Goal: Task Accomplishment & Management: Manage account settings

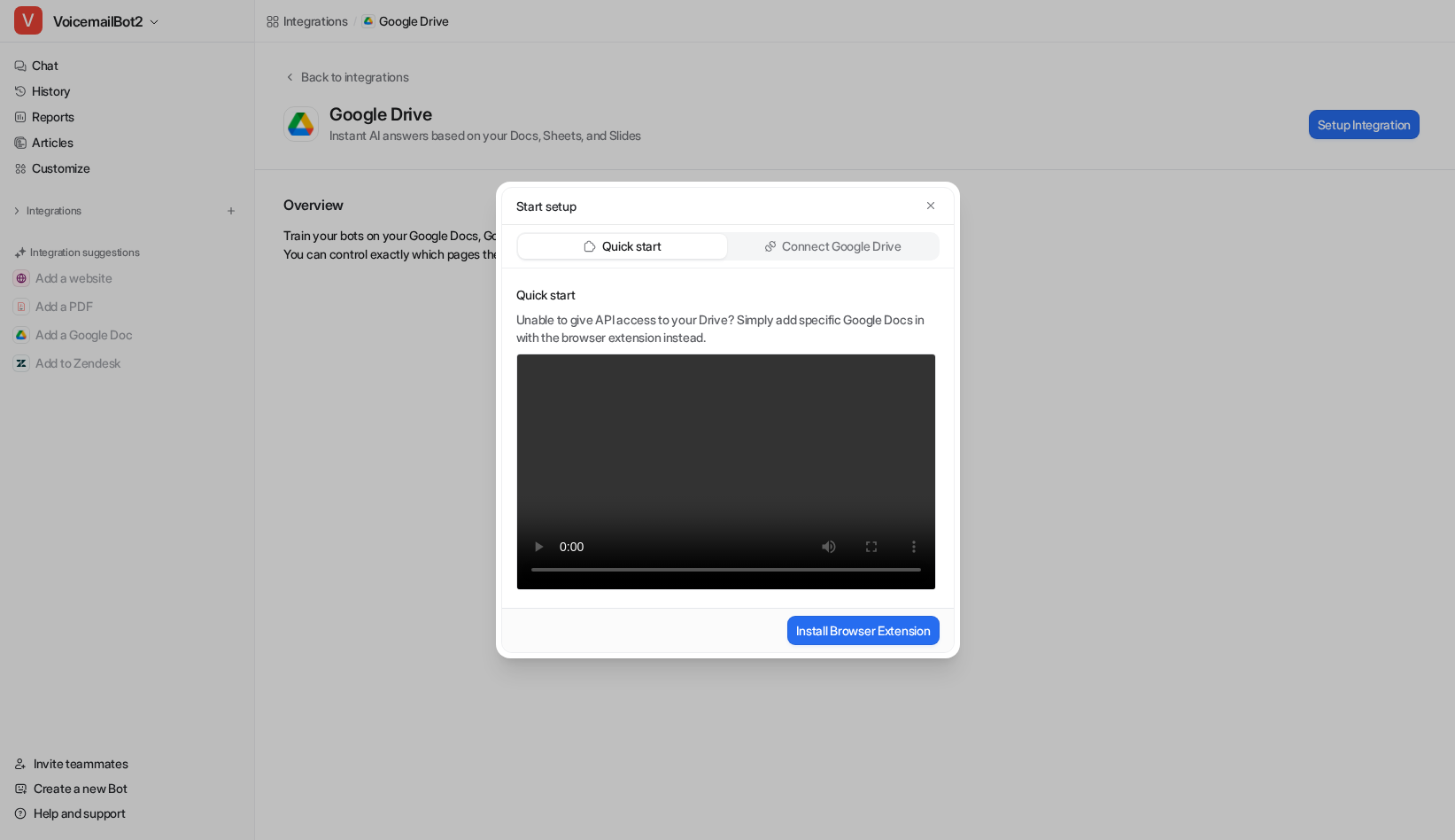
click at [858, 240] on p "Connect Google Drive" at bounding box center [841, 246] width 119 height 18
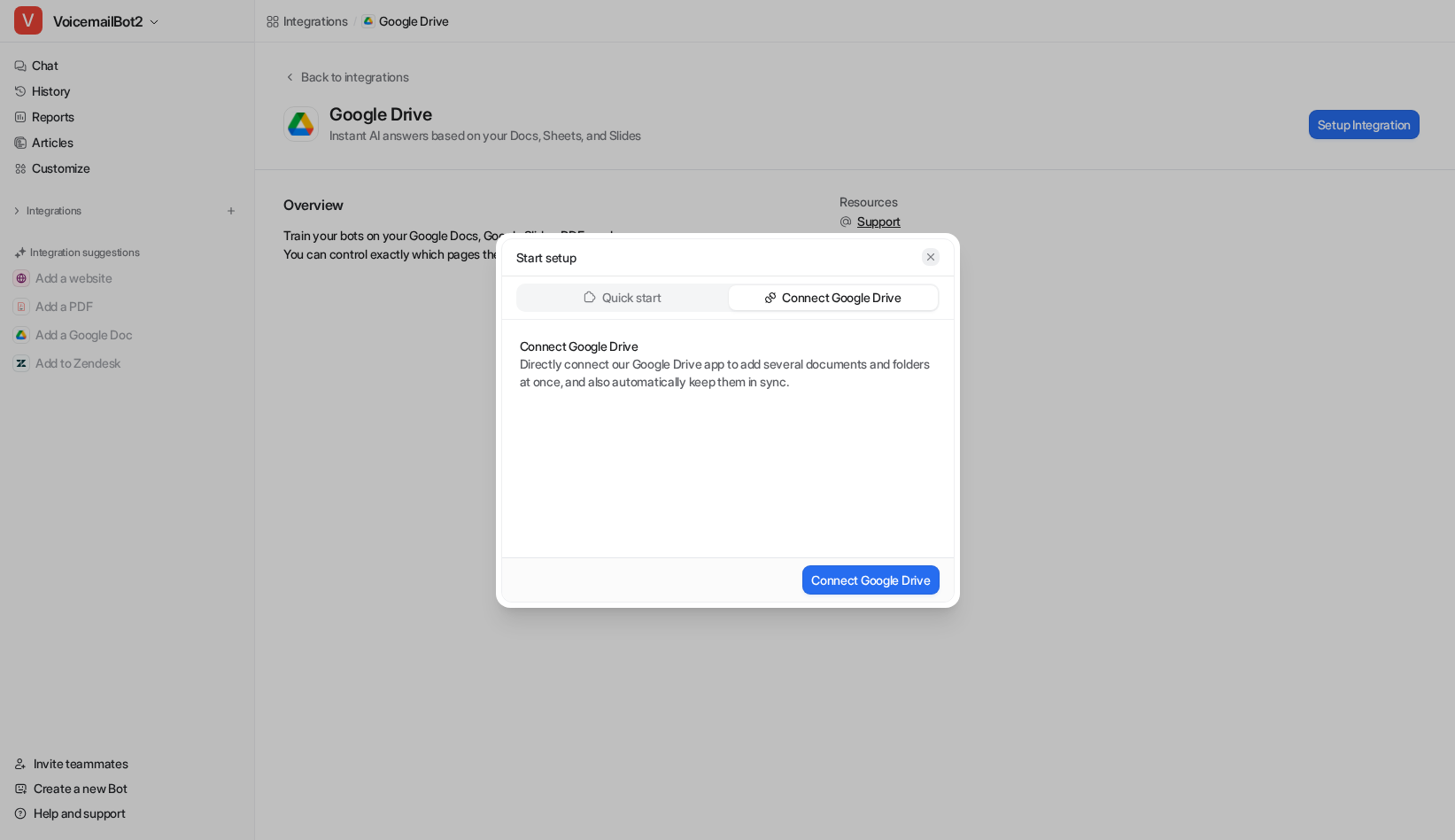
click at [935, 254] on icon "button" at bounding box center [931, 257] width 12 height 12
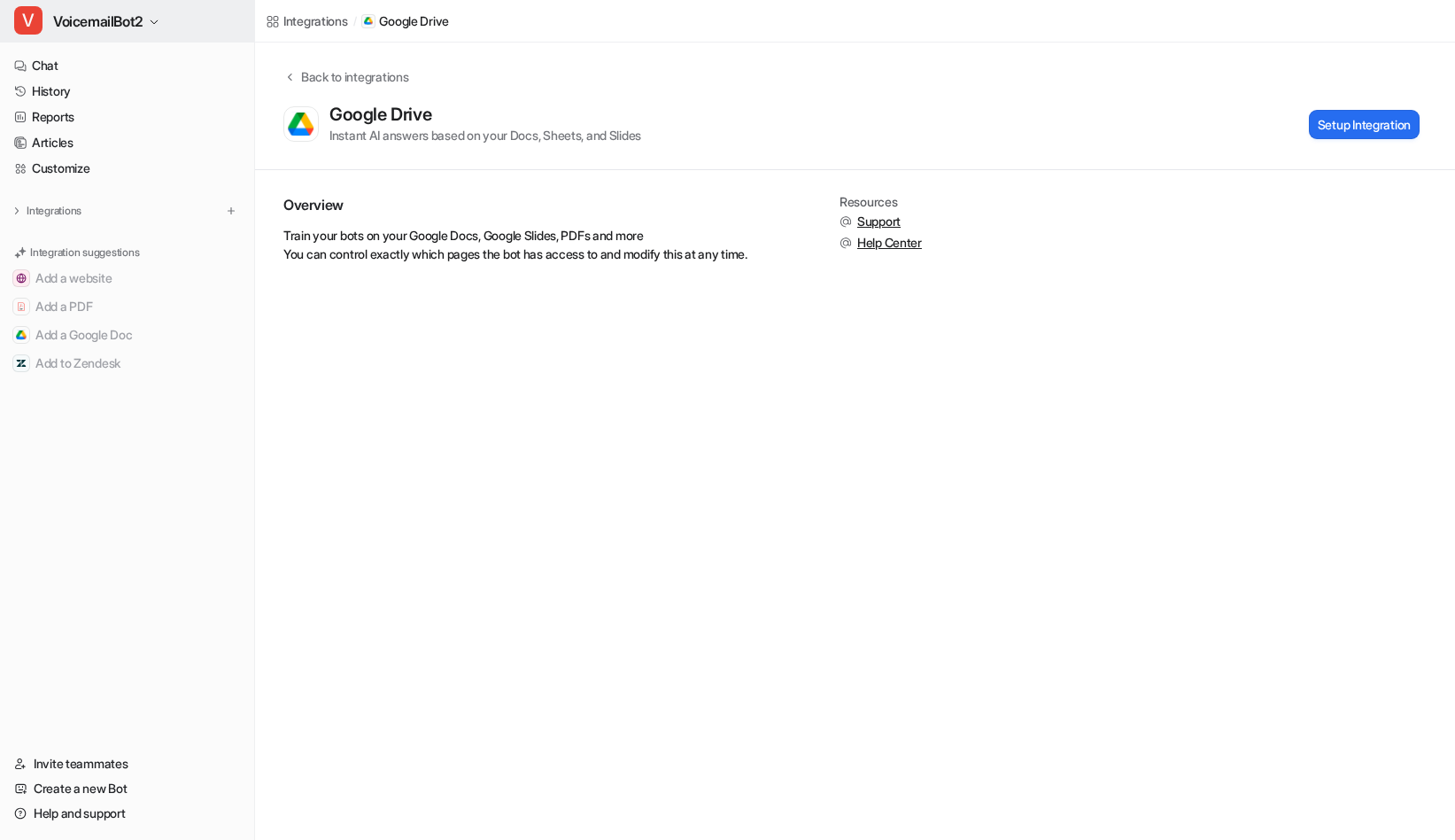
click at [153, 15] on button "V VoicemailBot2" at bounding box center [127, 21] width 254 height 43
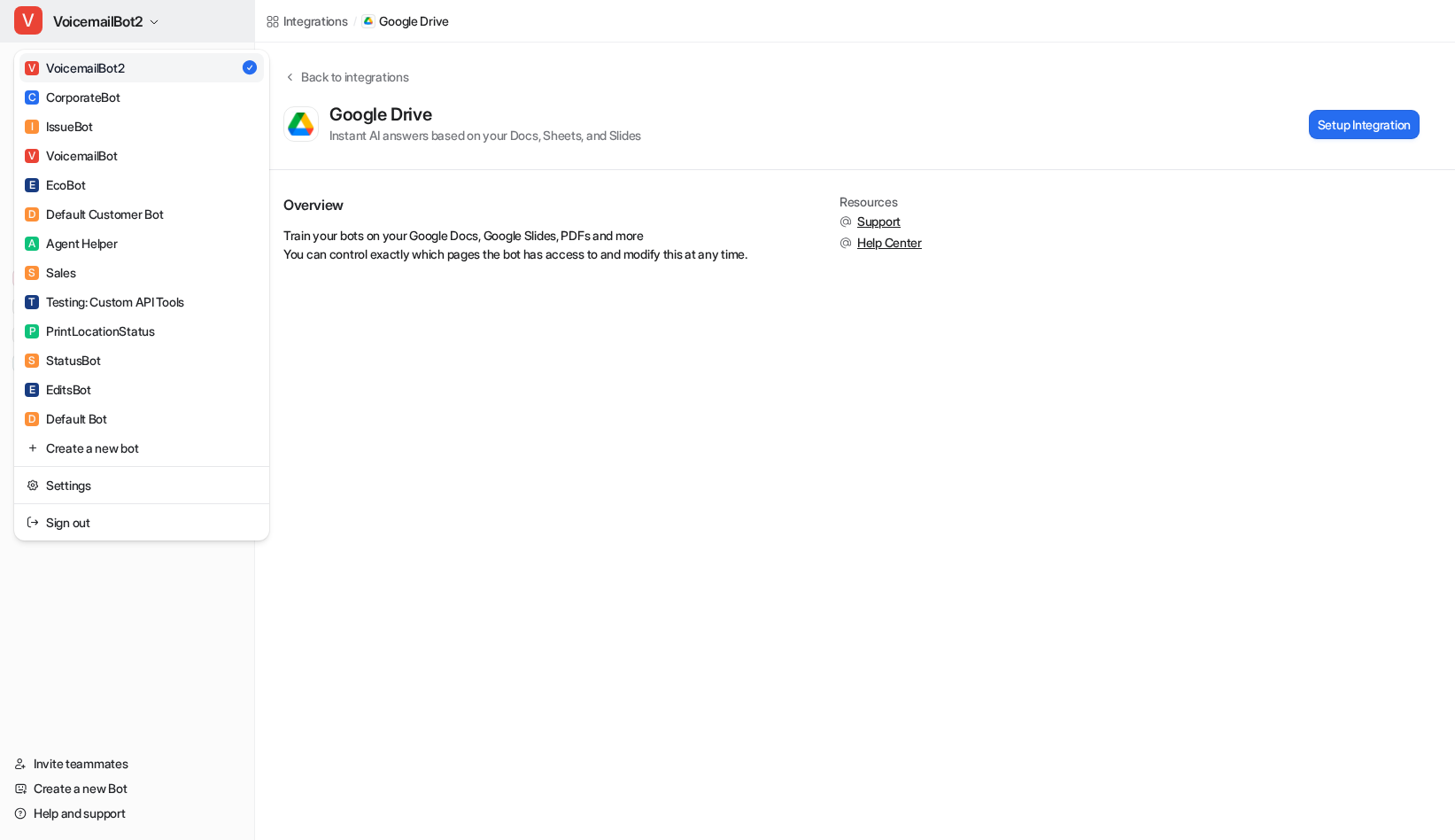
click at [153, 15] on button "V VoicemailBot2" at bounding box center [127, 21] width 254 height 43
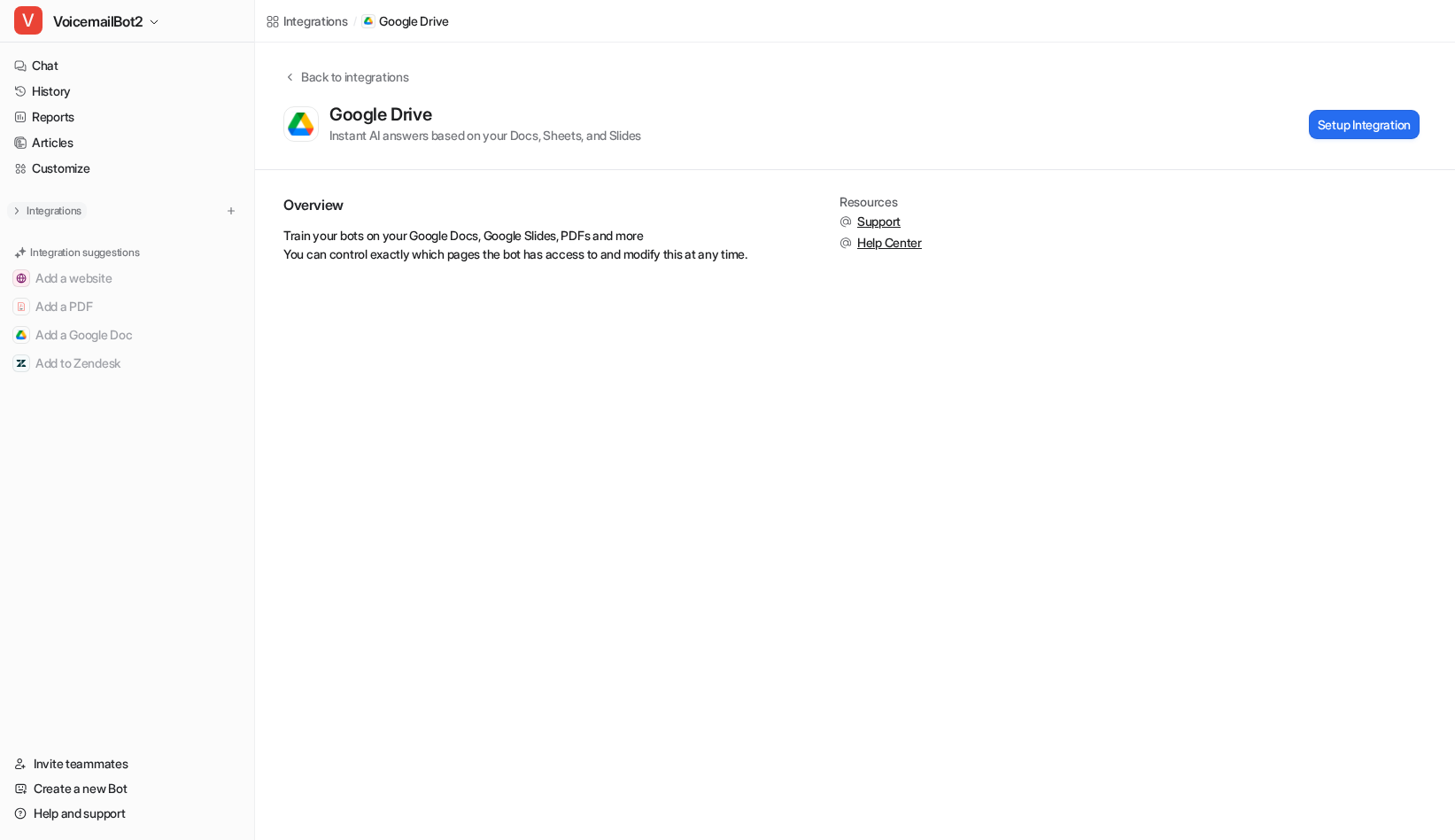
click at [66, 210] on p "Integrations" at bounding box center [54, 211] width 55 height 14
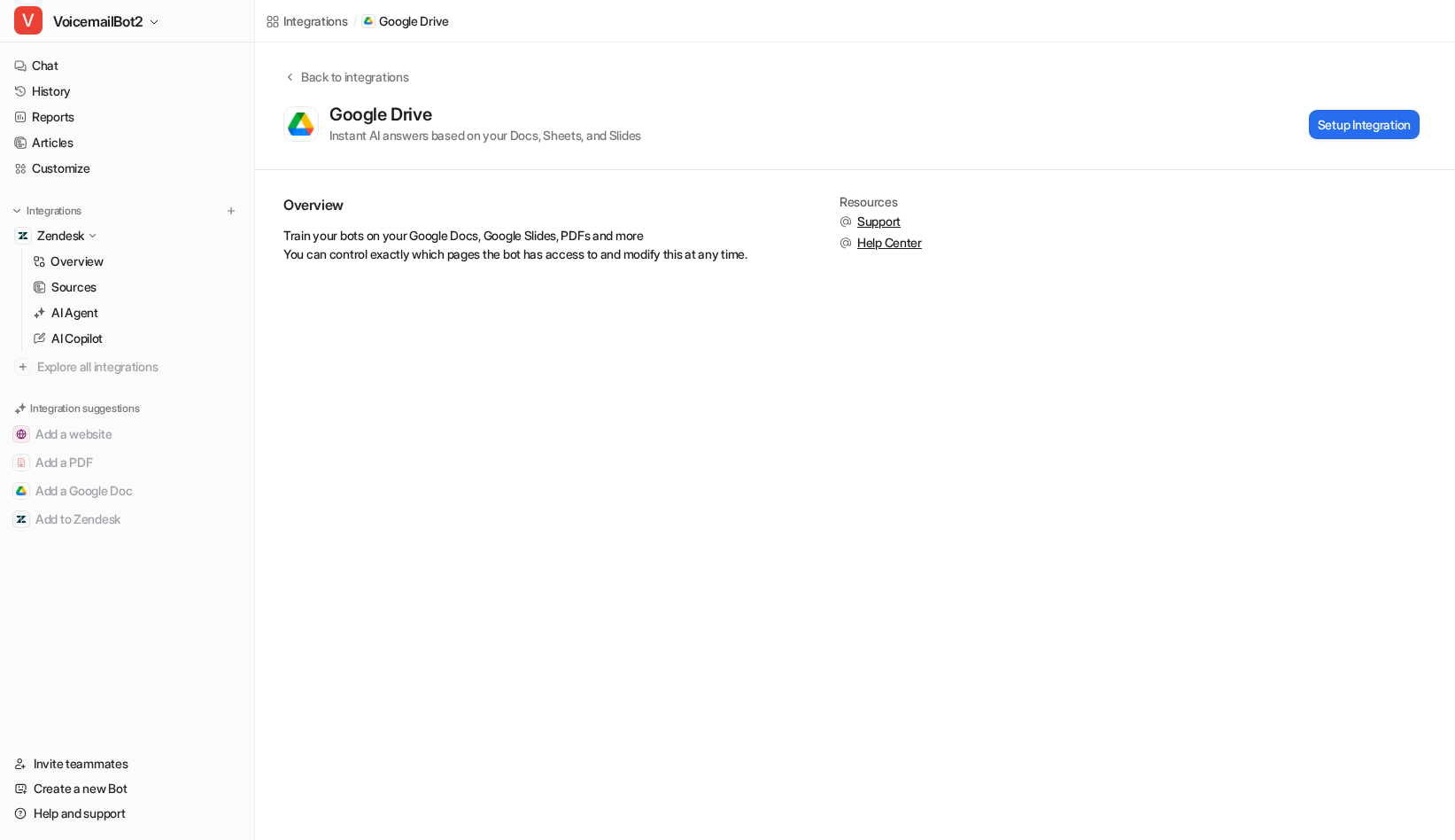
click at [90, 236] on icon at bounding box center [92, 236] width 13 height 12
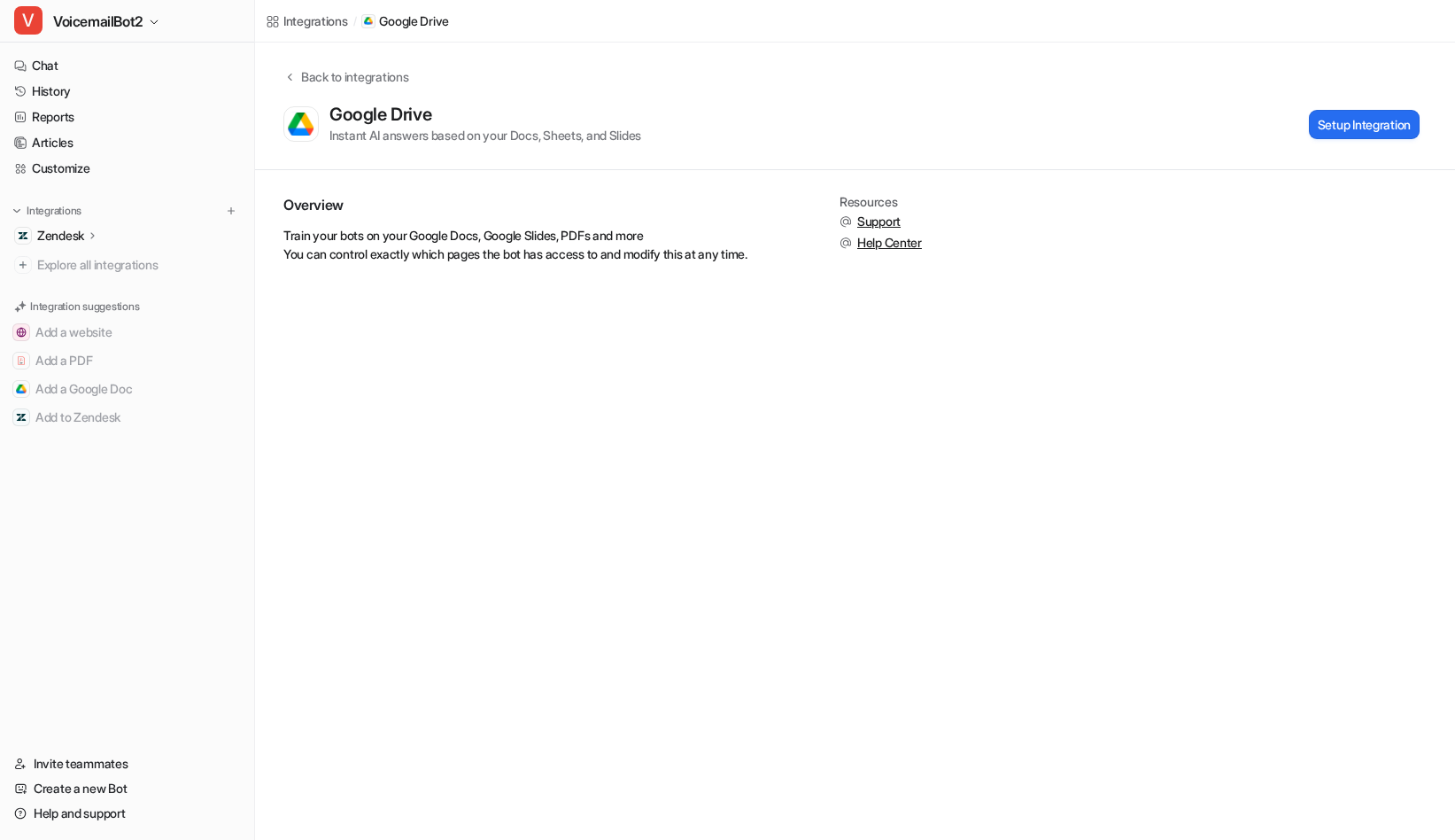
click at [90, 236] on icon at bounding box center [93, 235] width 12 height 13
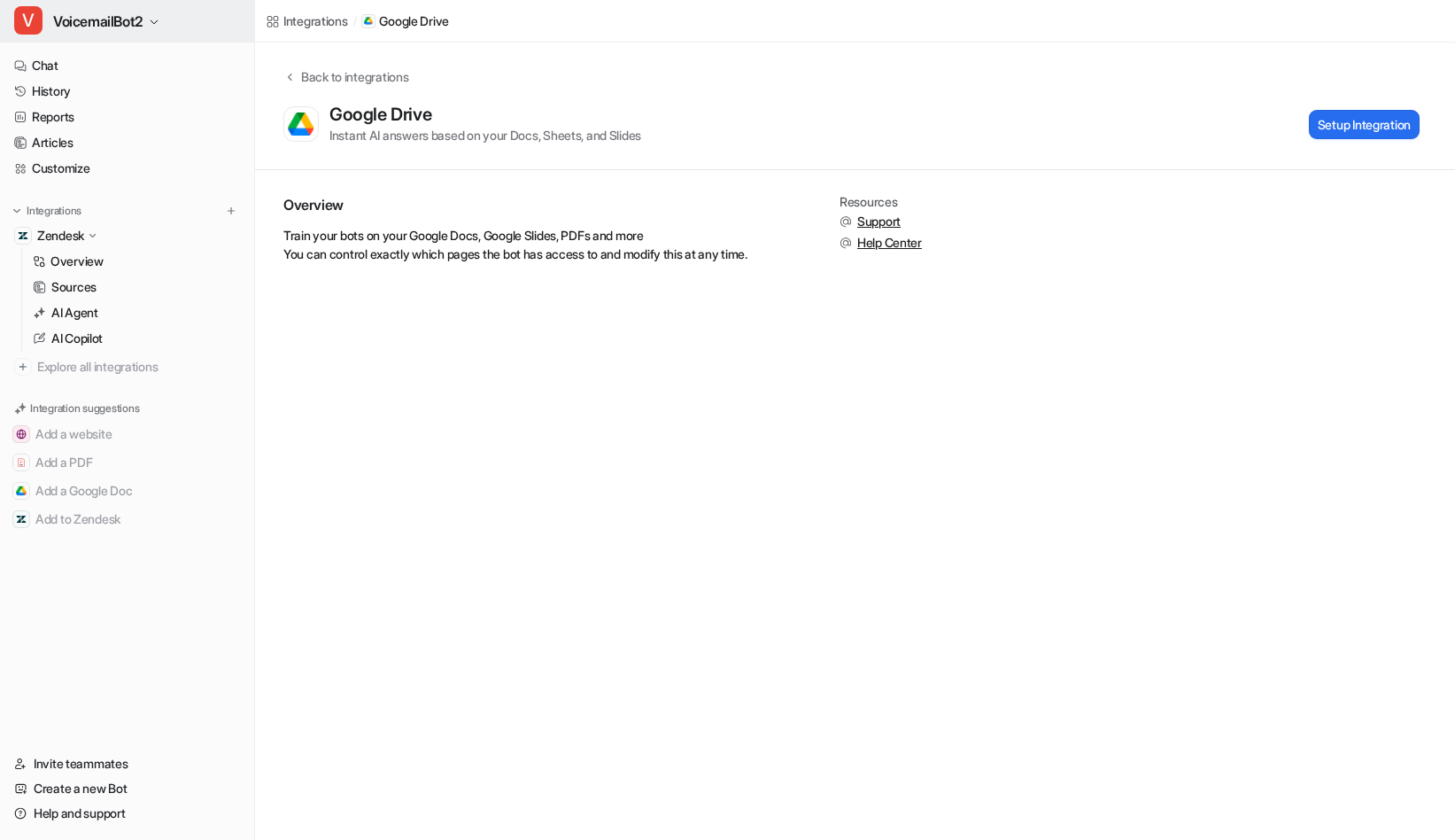
click at [137, 23] on span "VoicemailBot2" at bounding box center [98, 21] width 90 height 25
click at [63, 160] on link "Customize" at bounding box center [127, 169] width 240 height 25
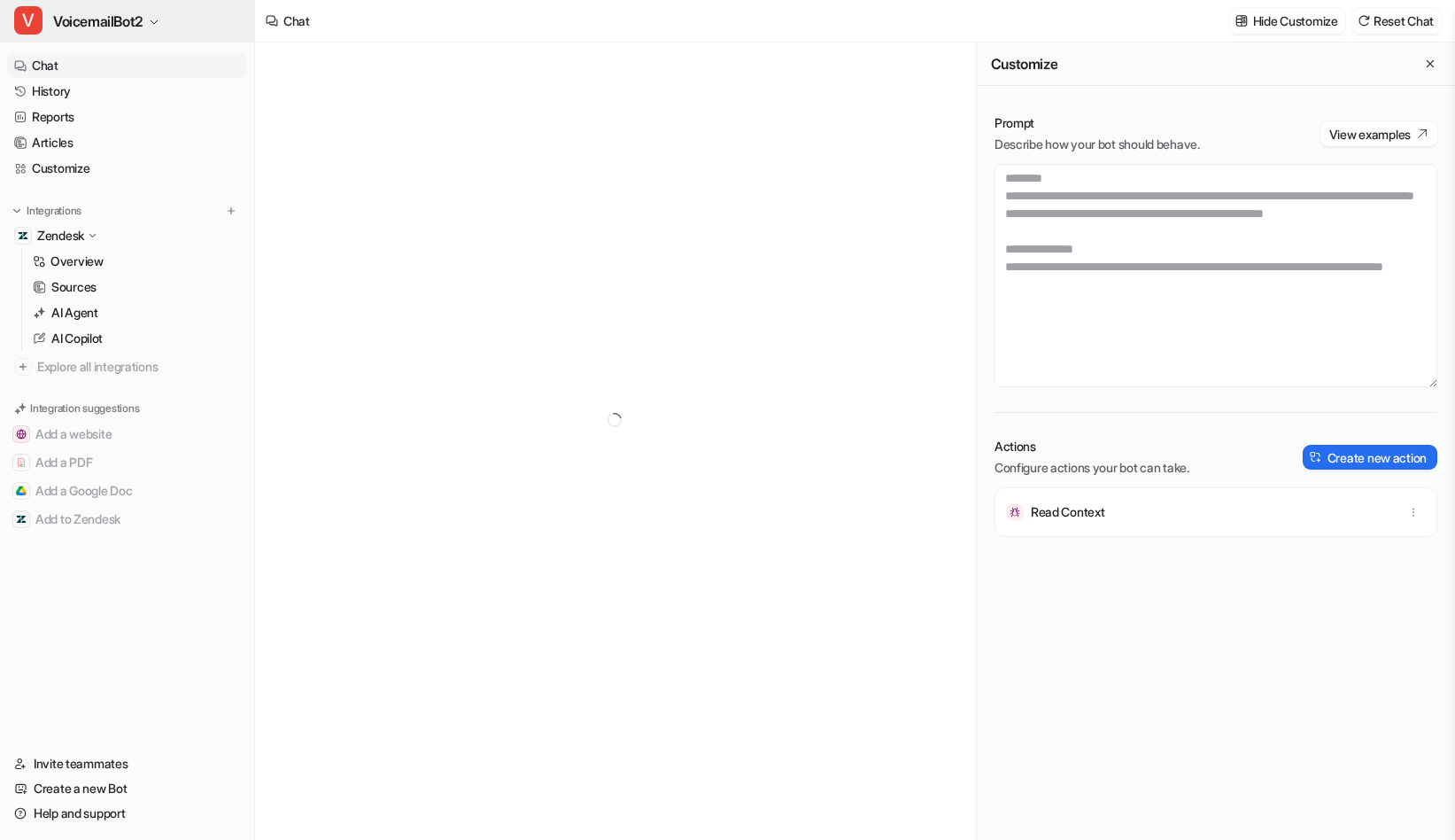
click at [111, 25] on span "VoicemailBot2" at bounding box center [98, 21] width 90 height 25
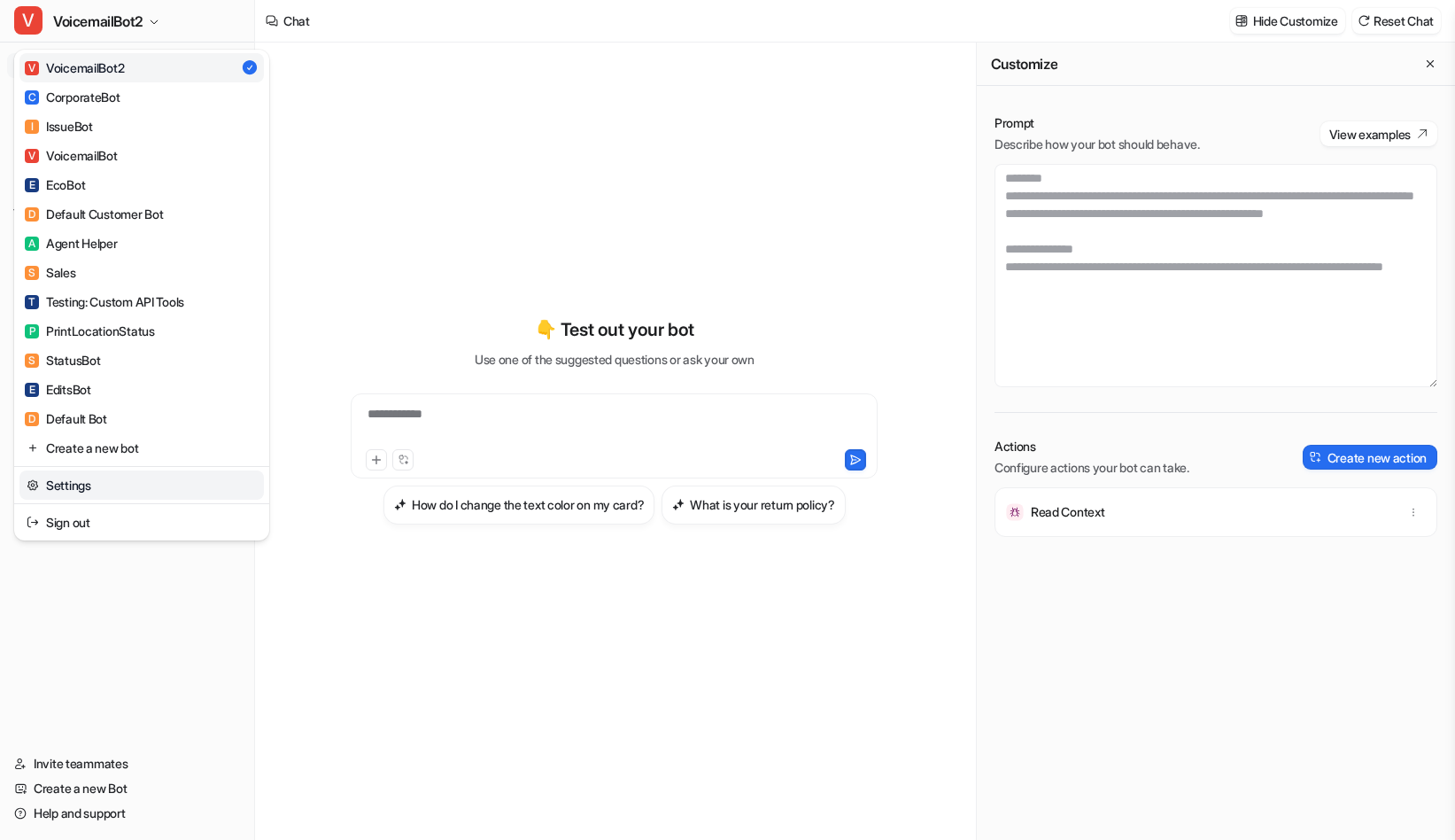
click at [106, 484] on link "Settings" at bounding box center [142, 485] width 245 height 29
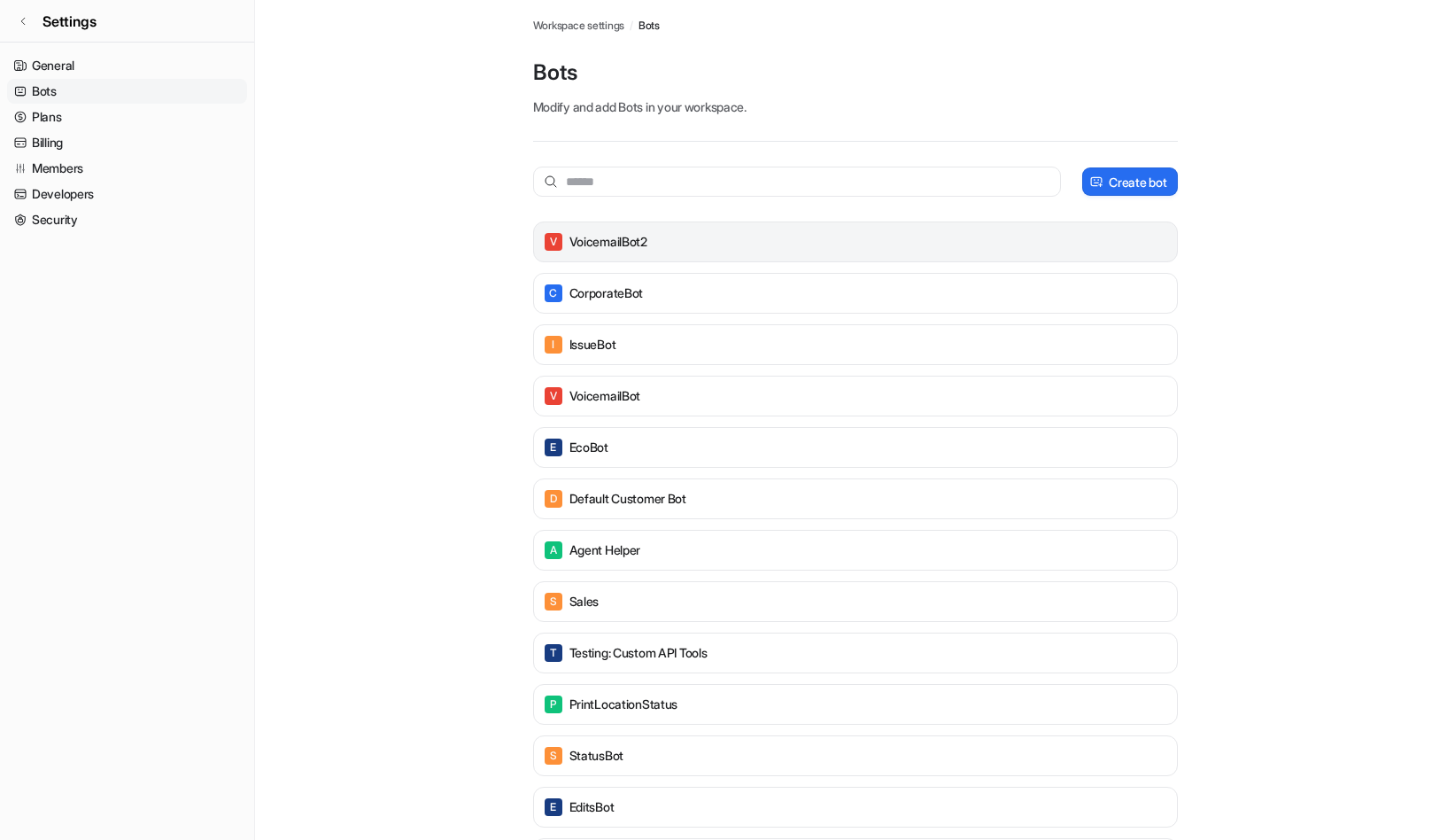
click at [980, 245] on div "V VoicemailBot2" at bounding box center [855, 242] width 628 height 25
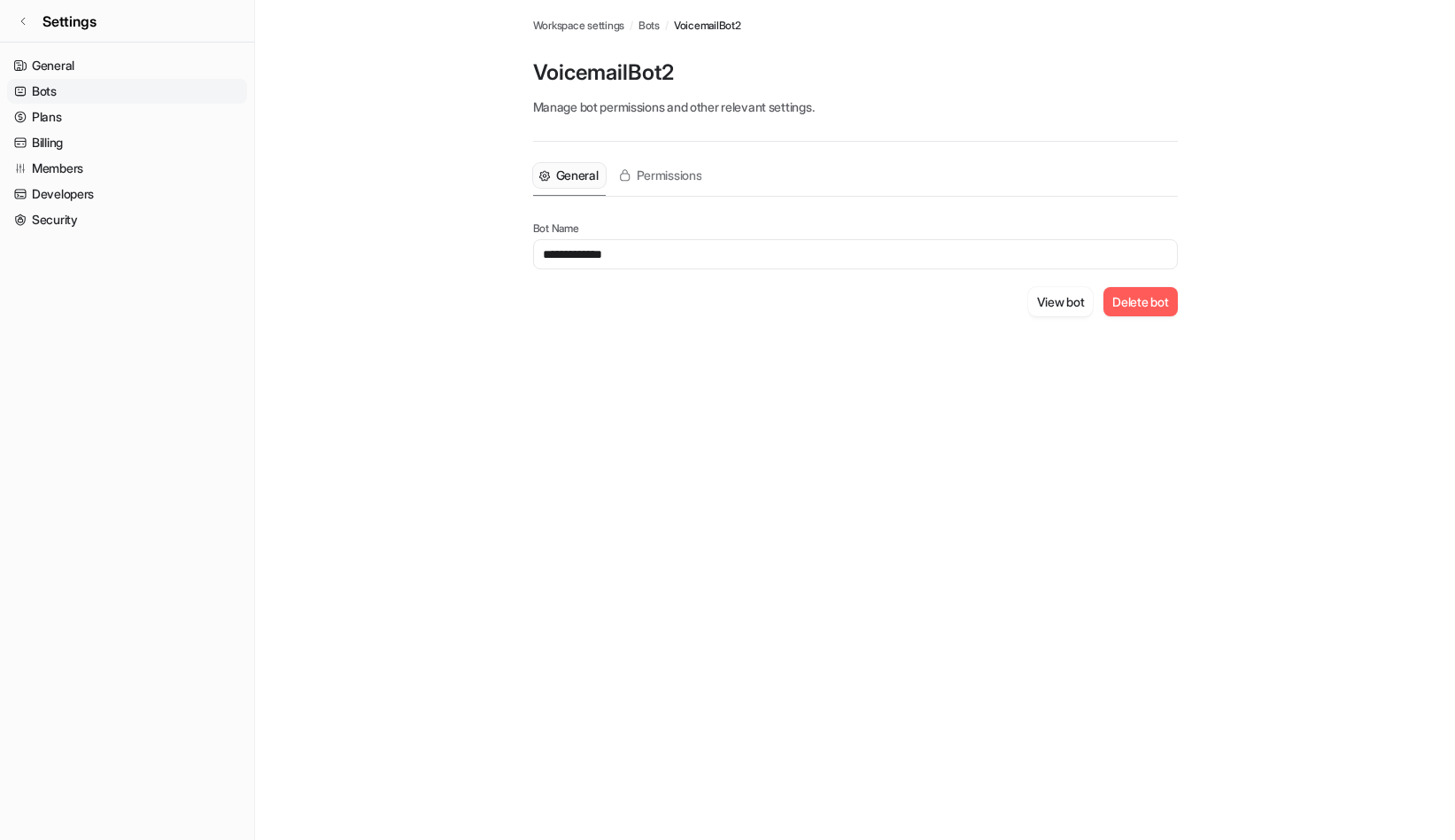
click at [1155, 305] on button "Delete bot" at bounding box center [1140, 301] width 73 height 29
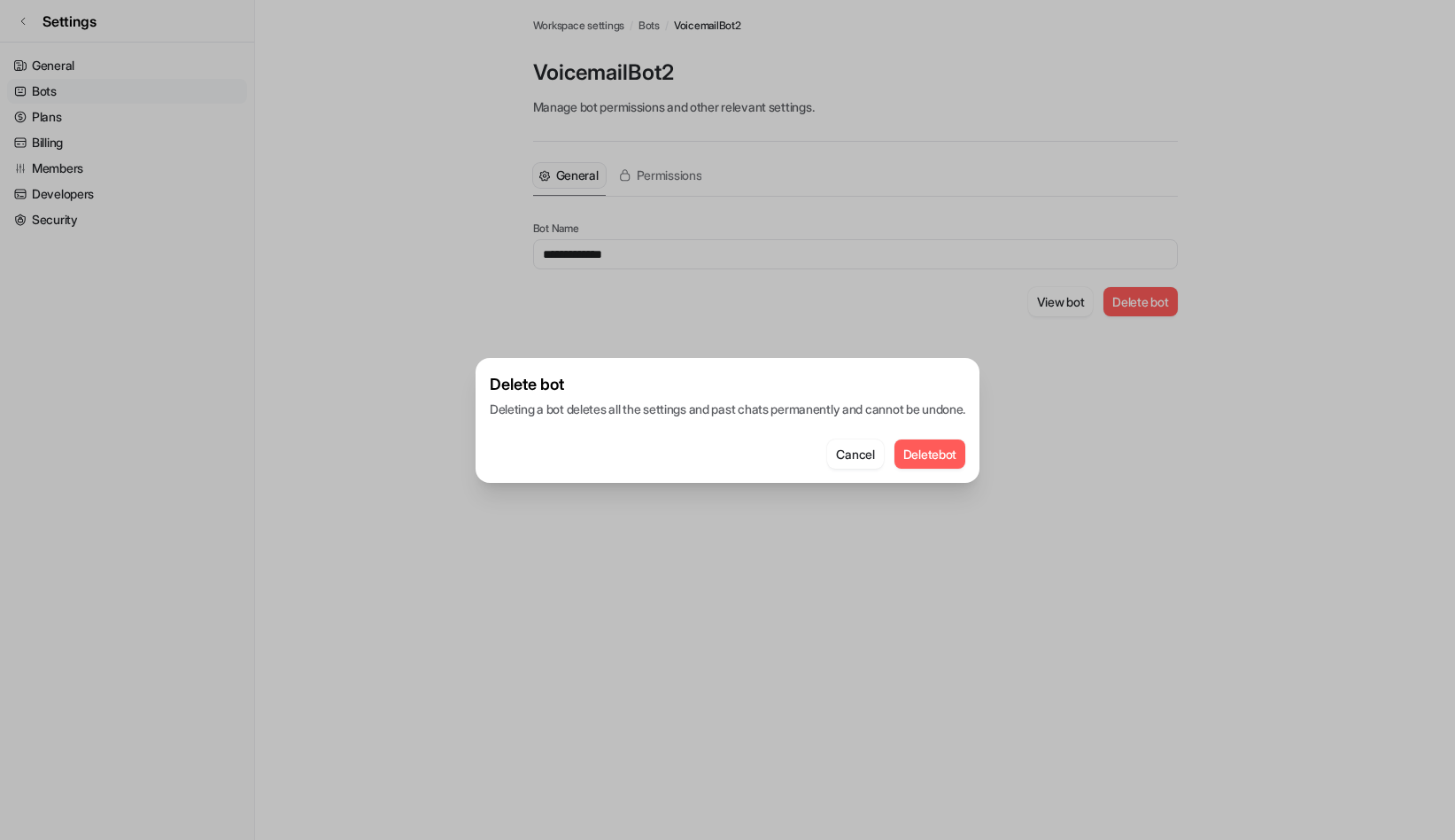
click at [955, 442] on button "Delete bot" at bounding box center [930, 453] width 71 height 29
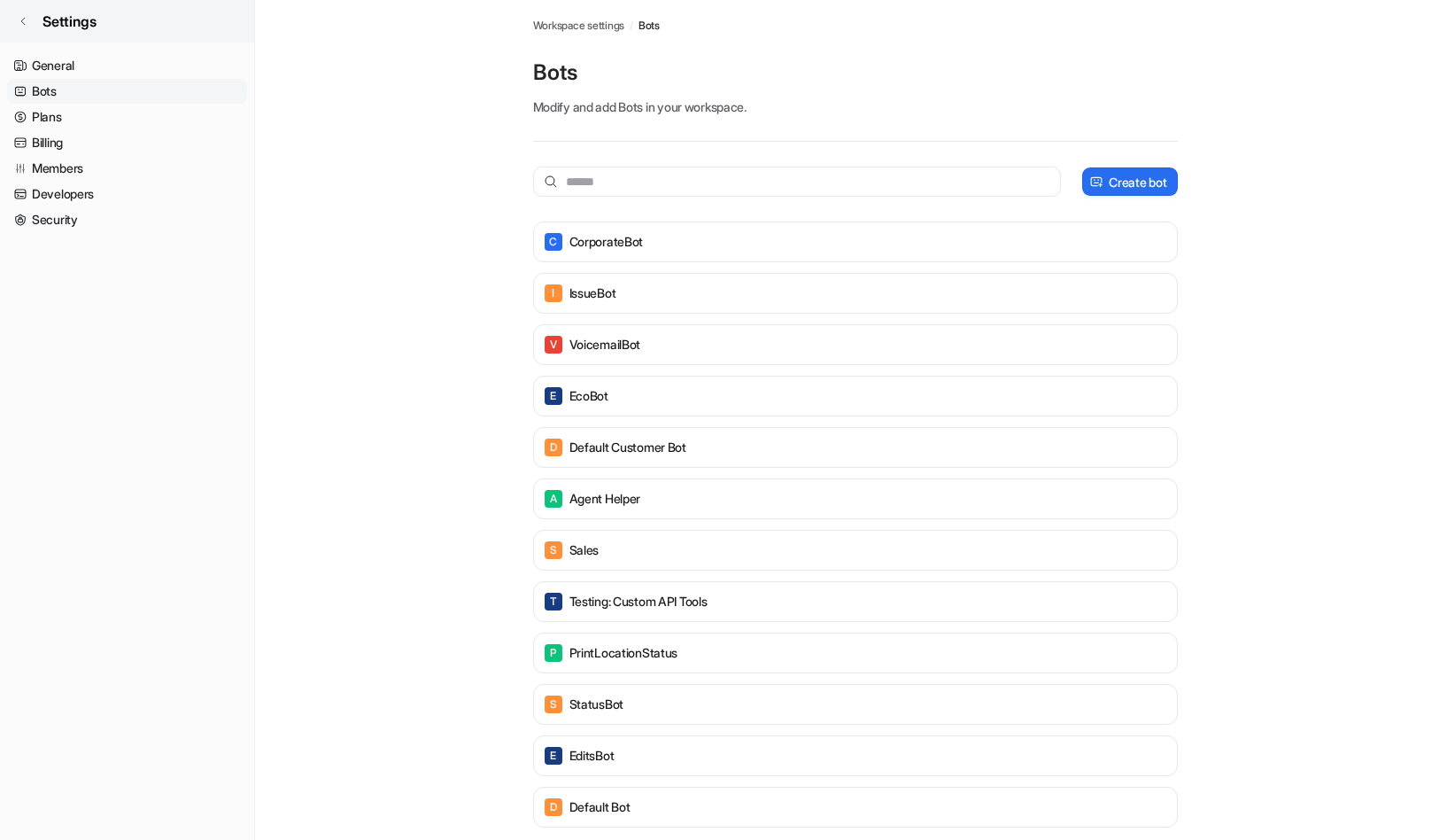
click at [36, 21] on link "Settings" at bounding box center [127, 21] width 254 height 43
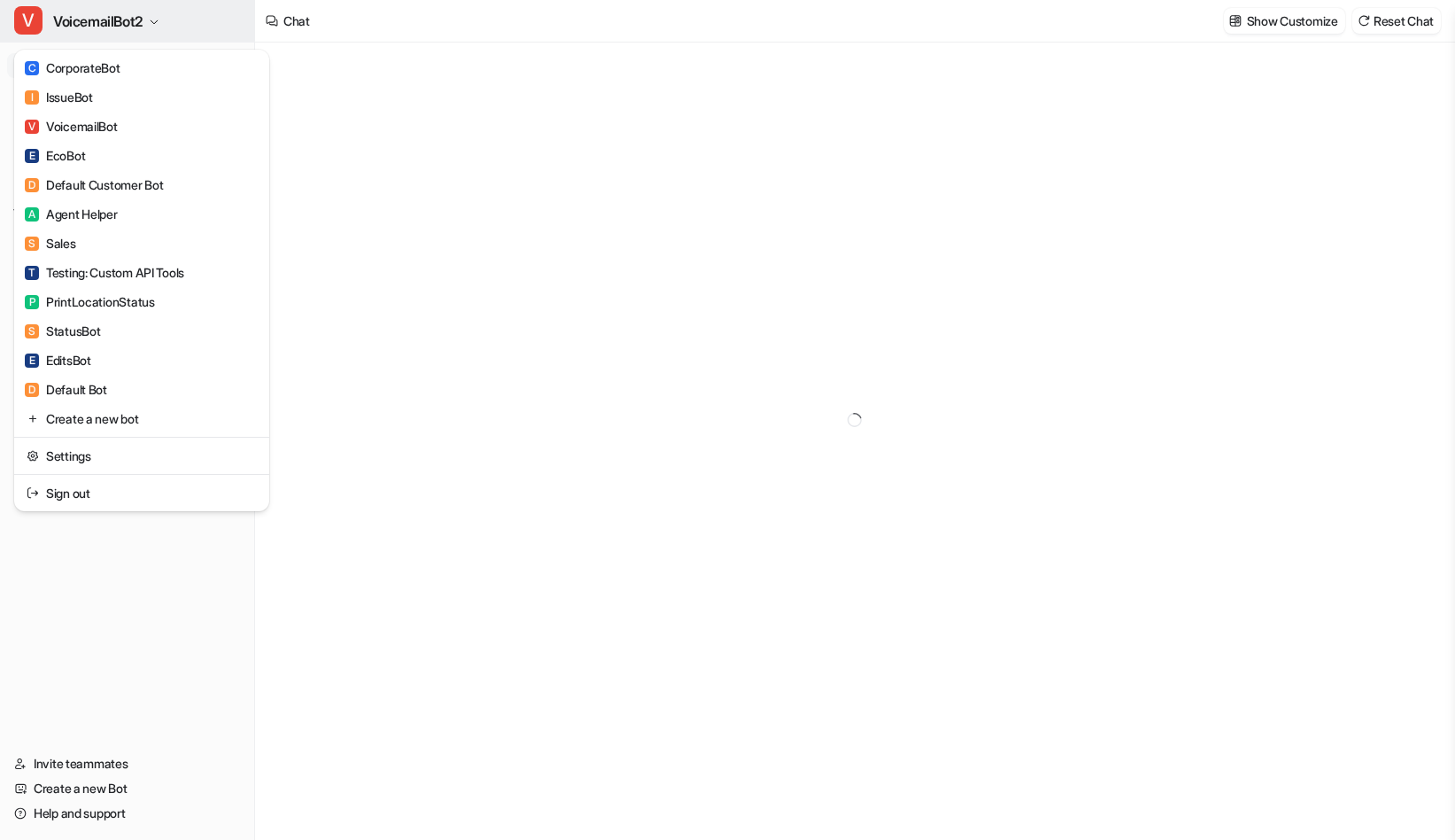
click at [158, 38] on button "V VoicemailBot2" at bounding box center [127, 21] width 254 height 43
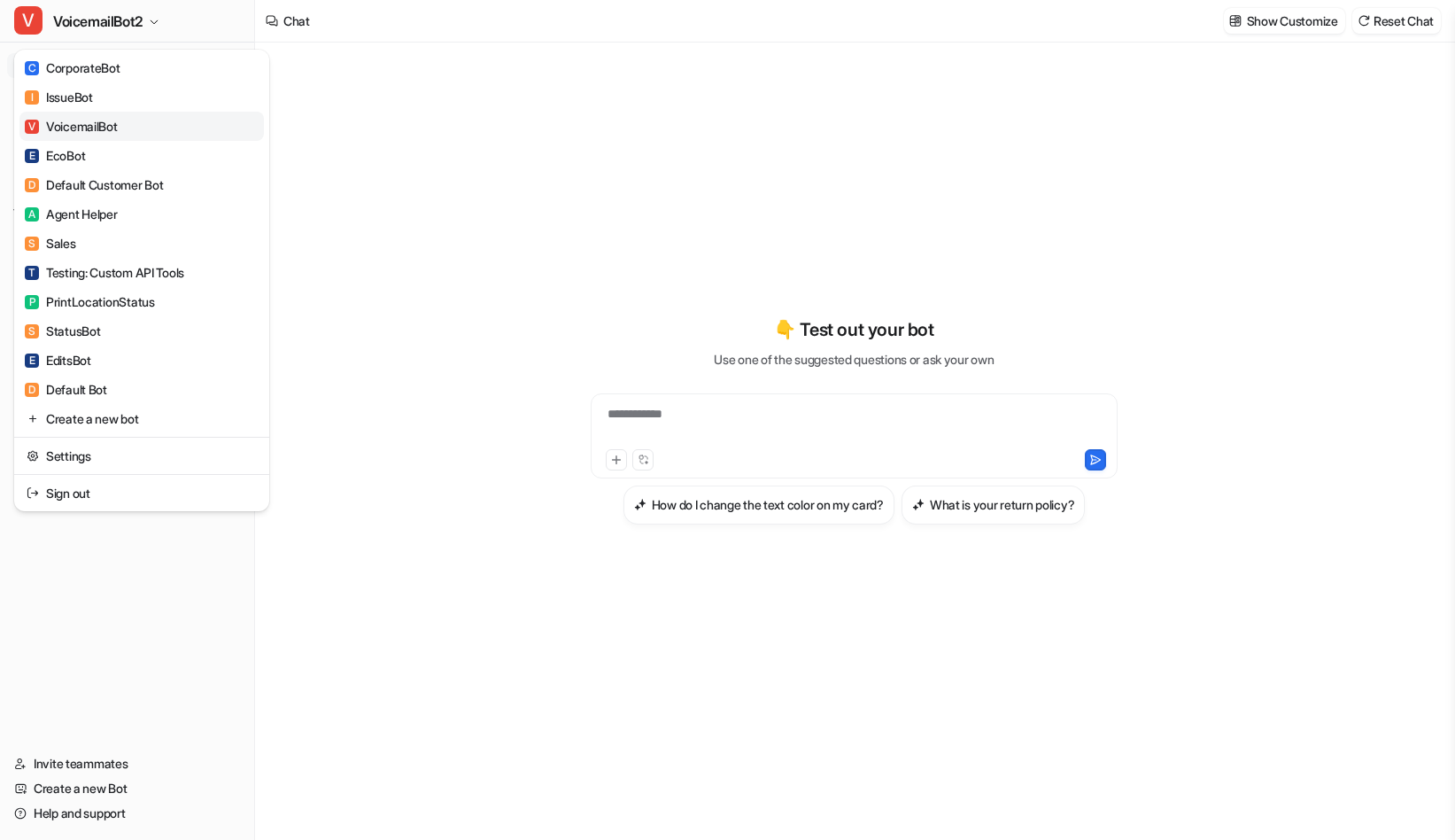
click at [115, 132] on div "V VoicemailBot" at bounding box center [71, 126] width 93 height 19
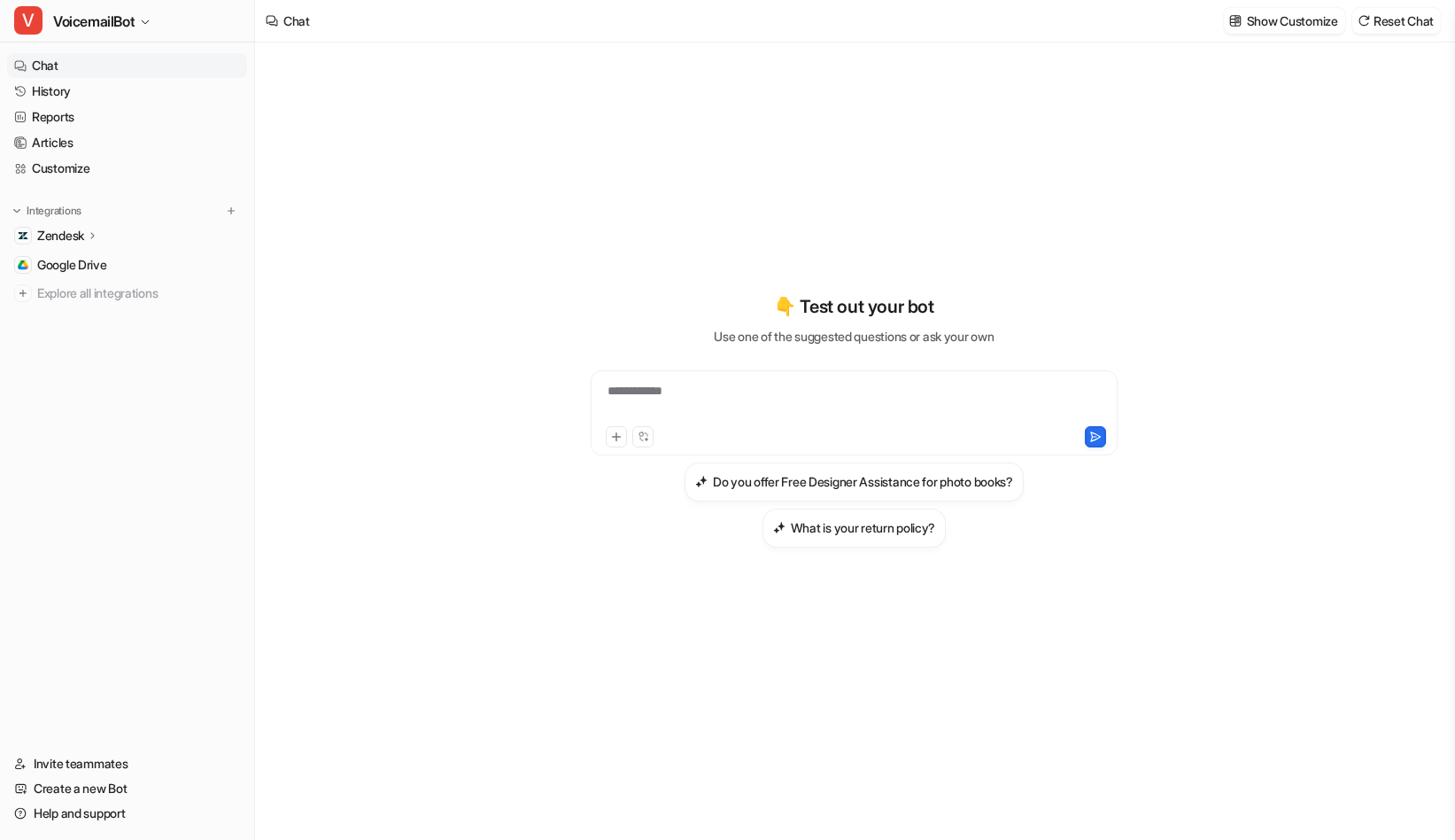
click at [97, 233] on icon at bounding box center [93, 235] width 12 height 13
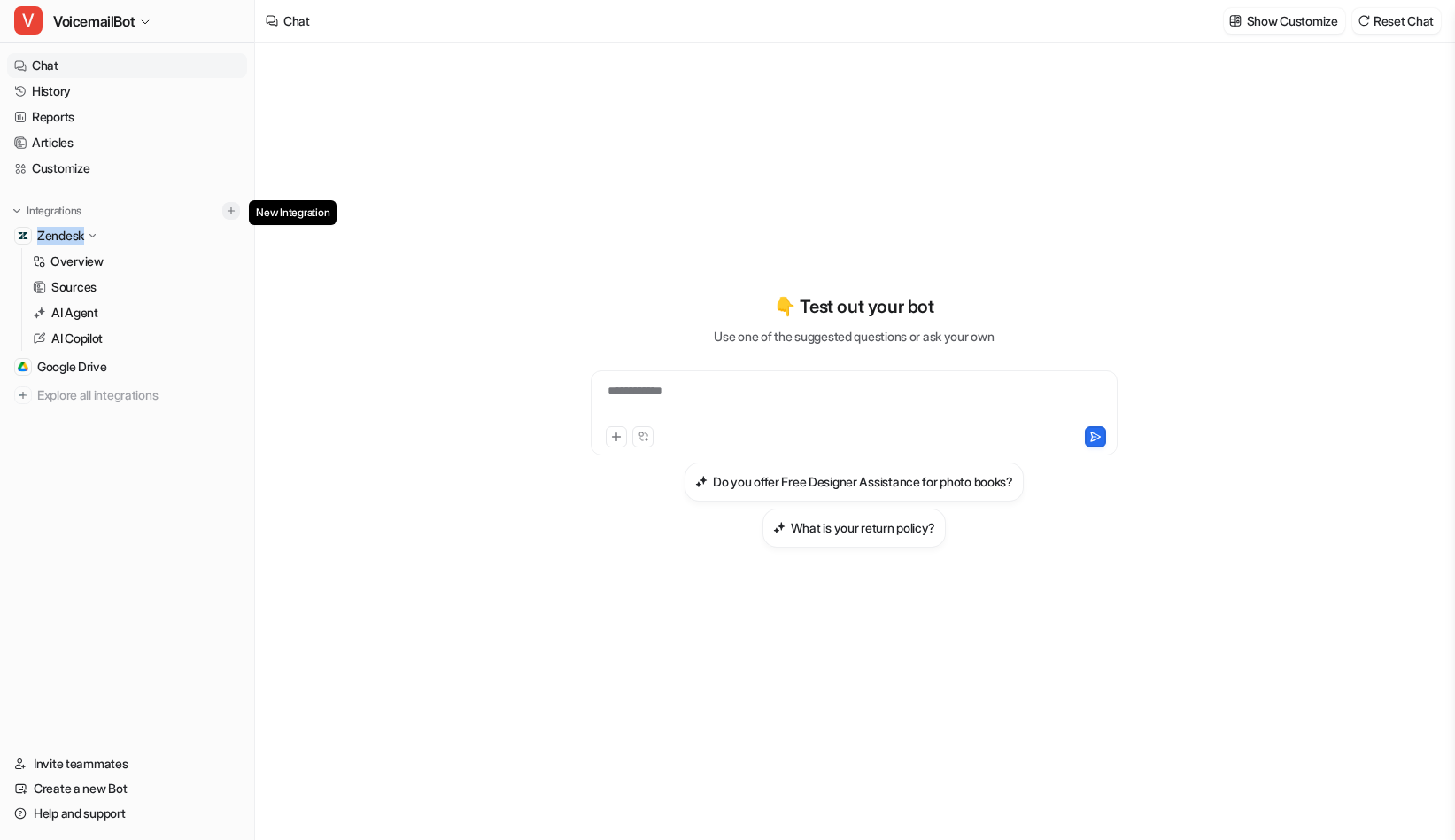
click at [234, 213] on img at bounding box center [231, 211] width 12 height 12
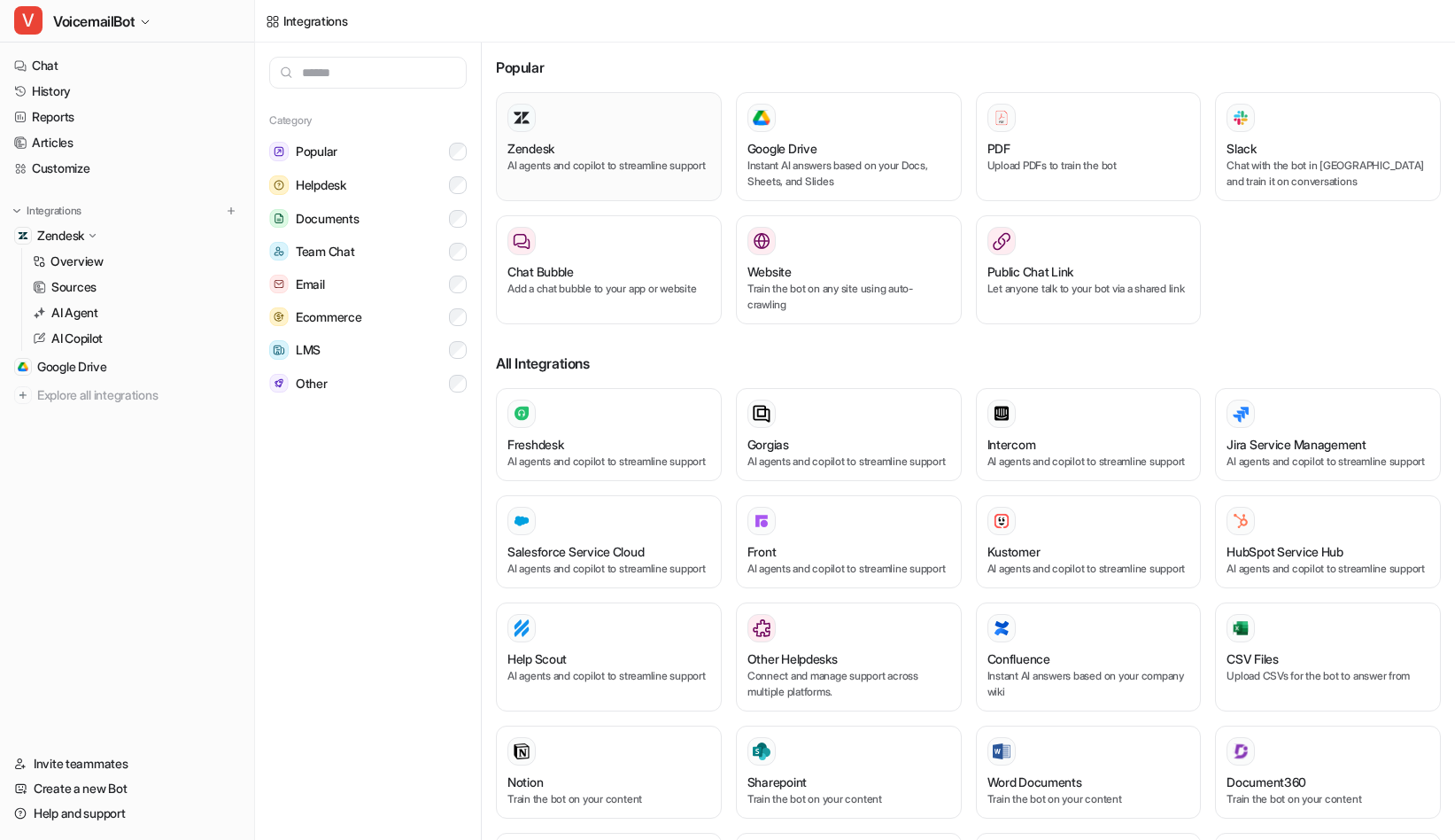
click at [626, 146] on div "Zendesk" at bounding box center [609, 148] width 203 height 19
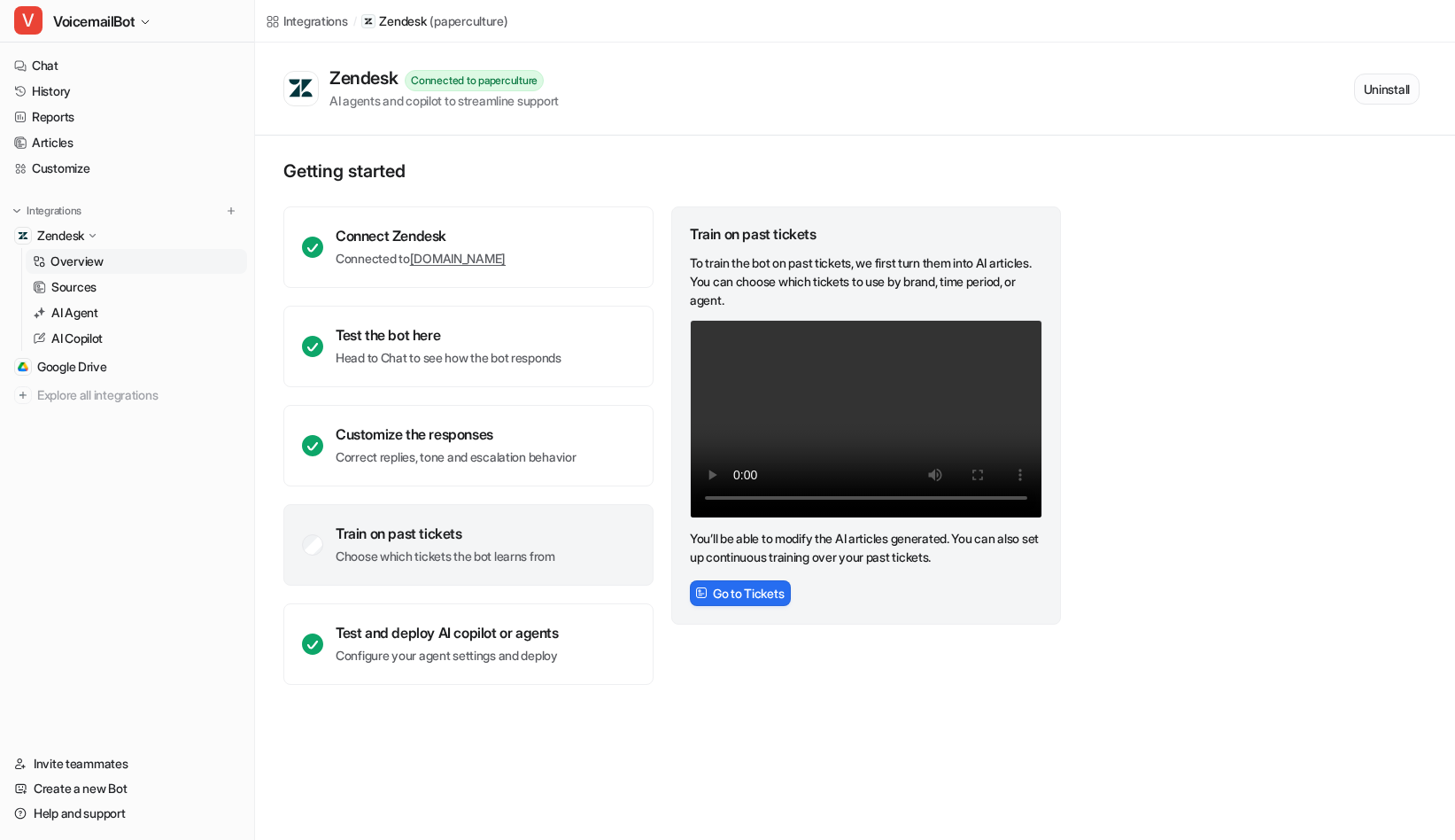
click at [1368, 93] on button "Uninstall" at bounding box center [1386, 88] width 65 height 31
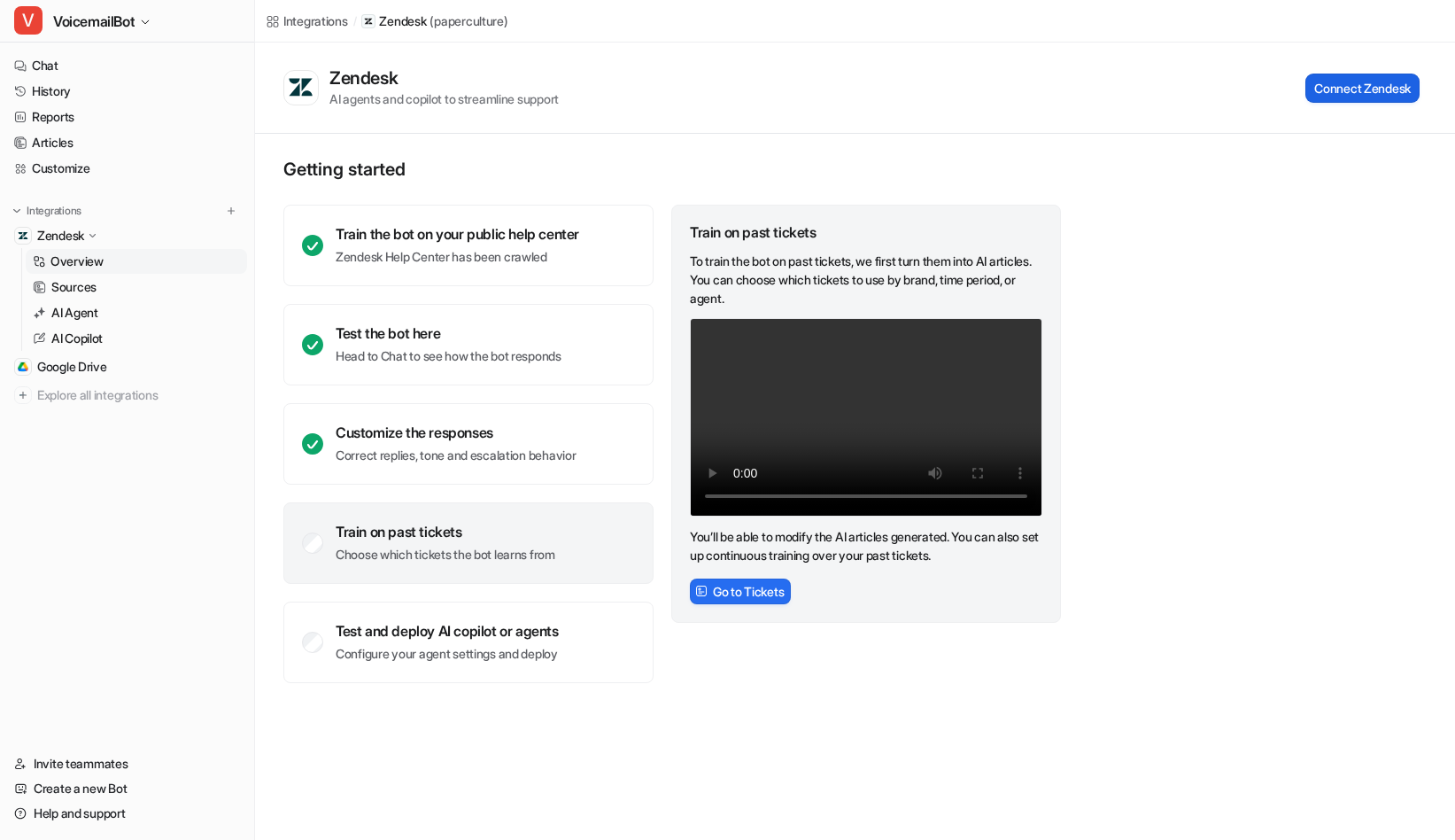
click at [1393, 89] on button "Connect Zendesk" at bounding box center [1362, 87] width 114 height 29
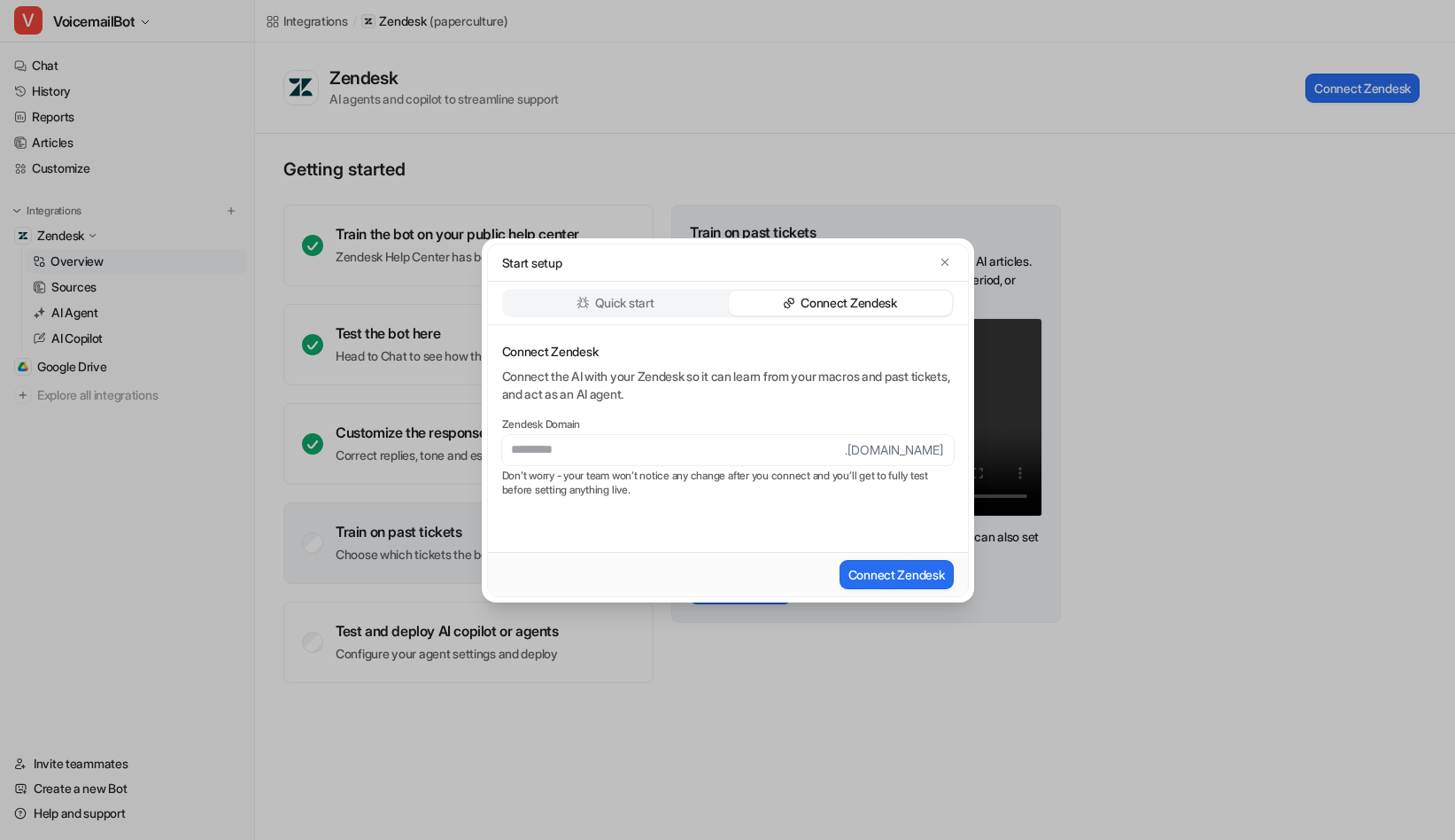
click at [710, 449] on input "text" at bounding box center [674, 450] width 343 height 30
type input "**********"
click at [926, 579] on button "Connect Zendesk" at bounding box center [897, 574] width 114 height 29
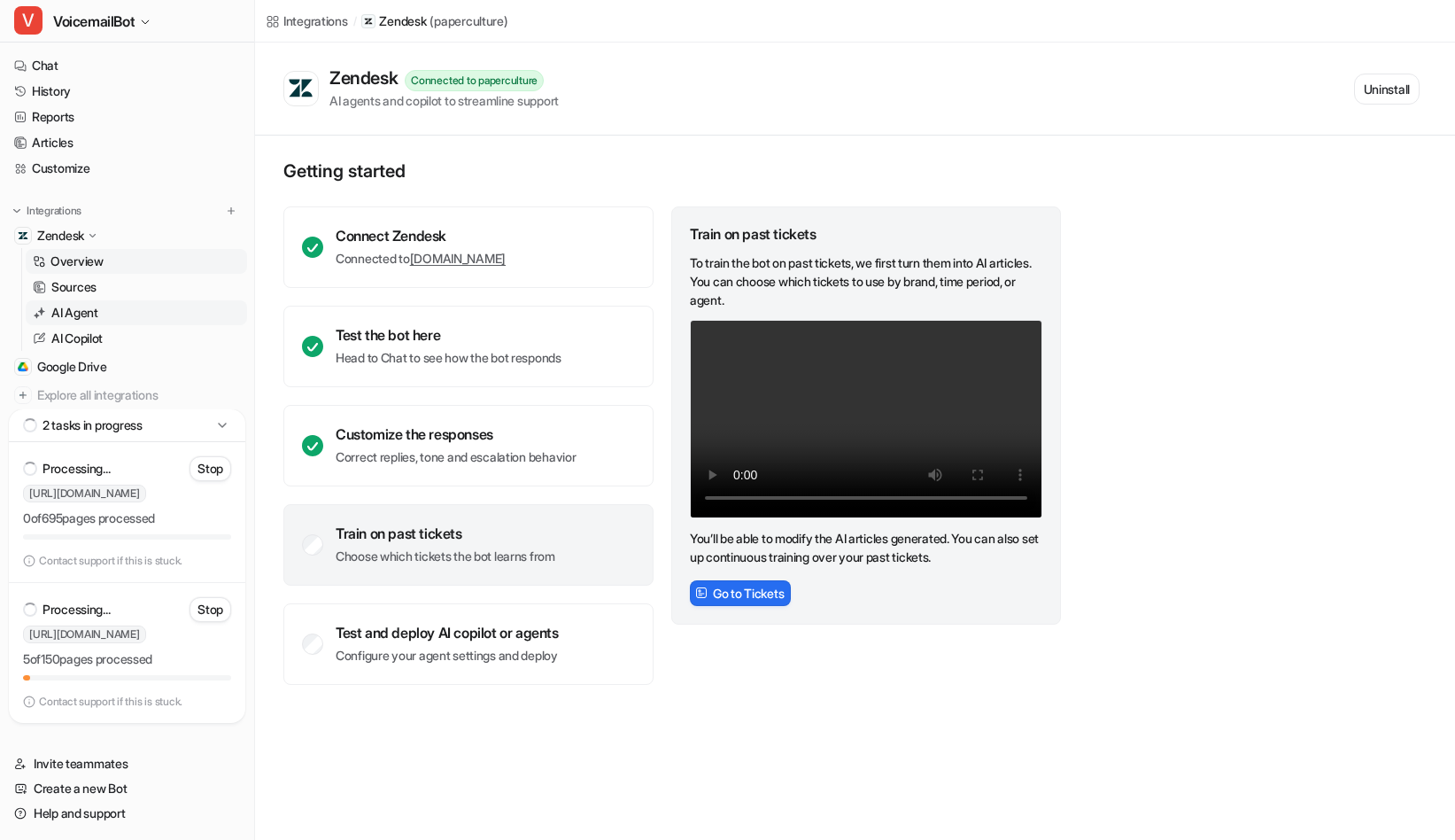
click at [76, 312] on p "AI Agent" at bounding box center [75, 312] width 47 height 18
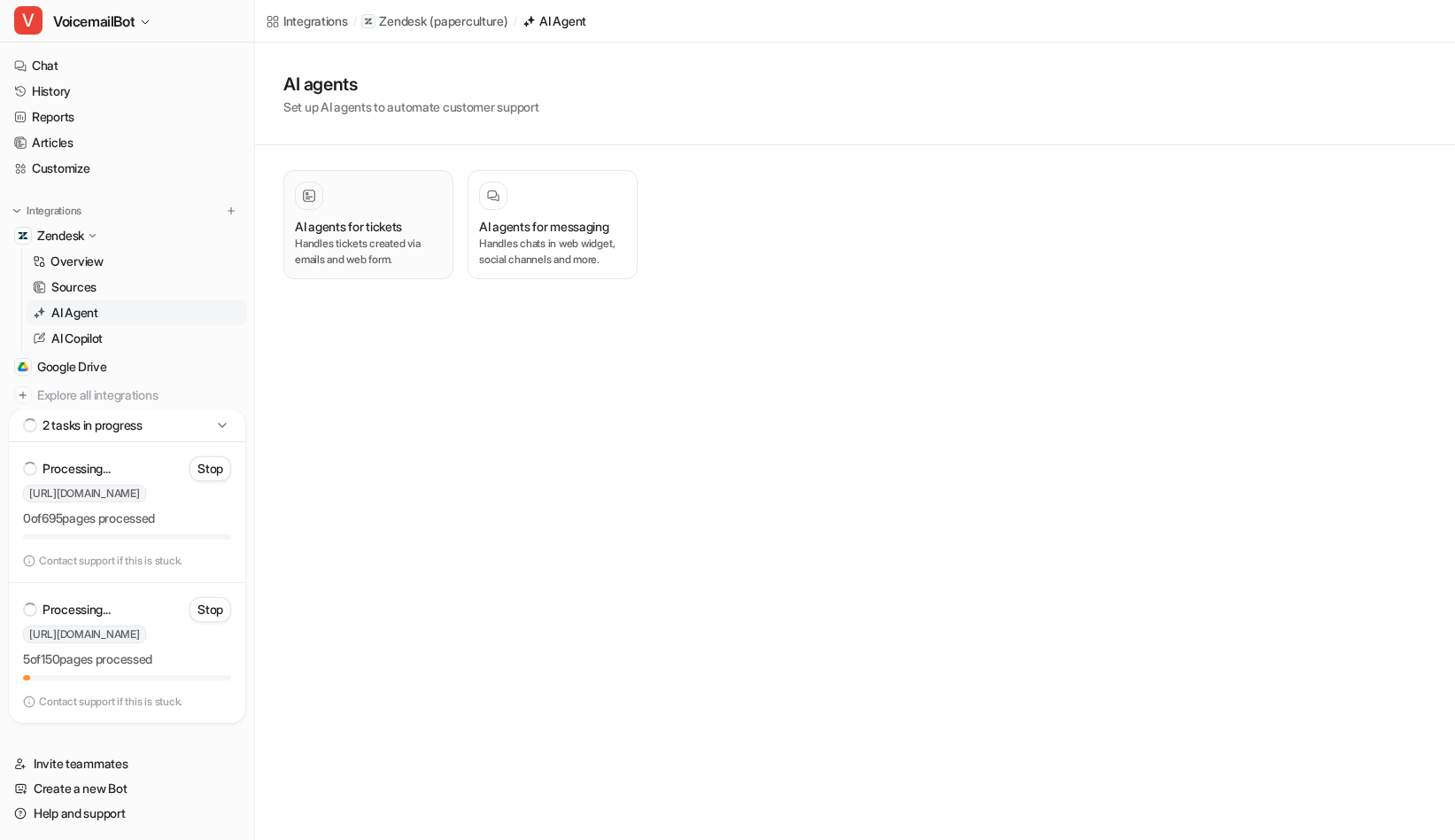
click at [317, 214] on div "AI agents for tickets Handles tickets created via emails and web form." at bounding box center [368, 224] width 147 height 86
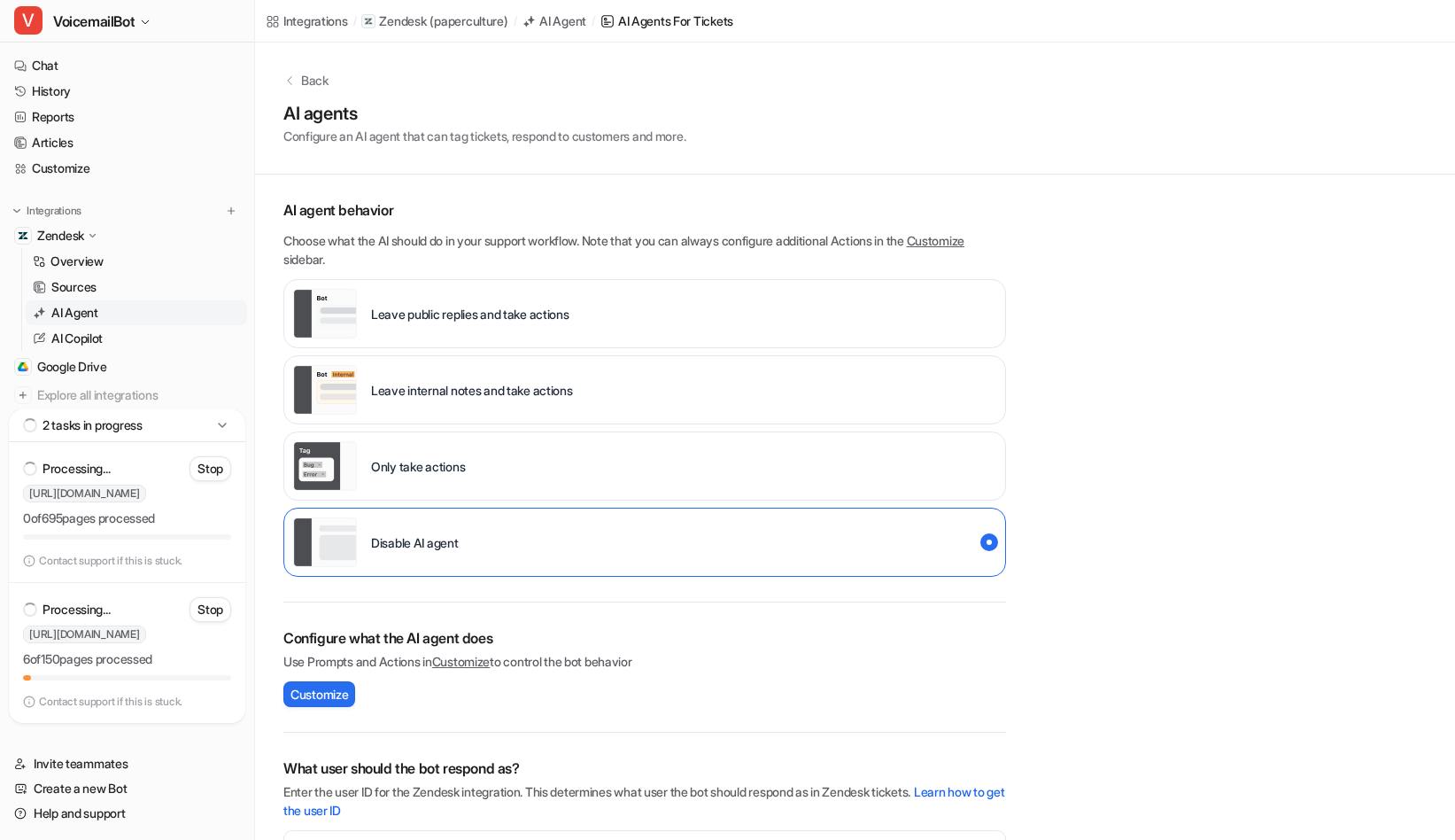
click at [653, 398] on div "Leave internal notes and take actions" at bounding box center [645, 389] width 723 height 69
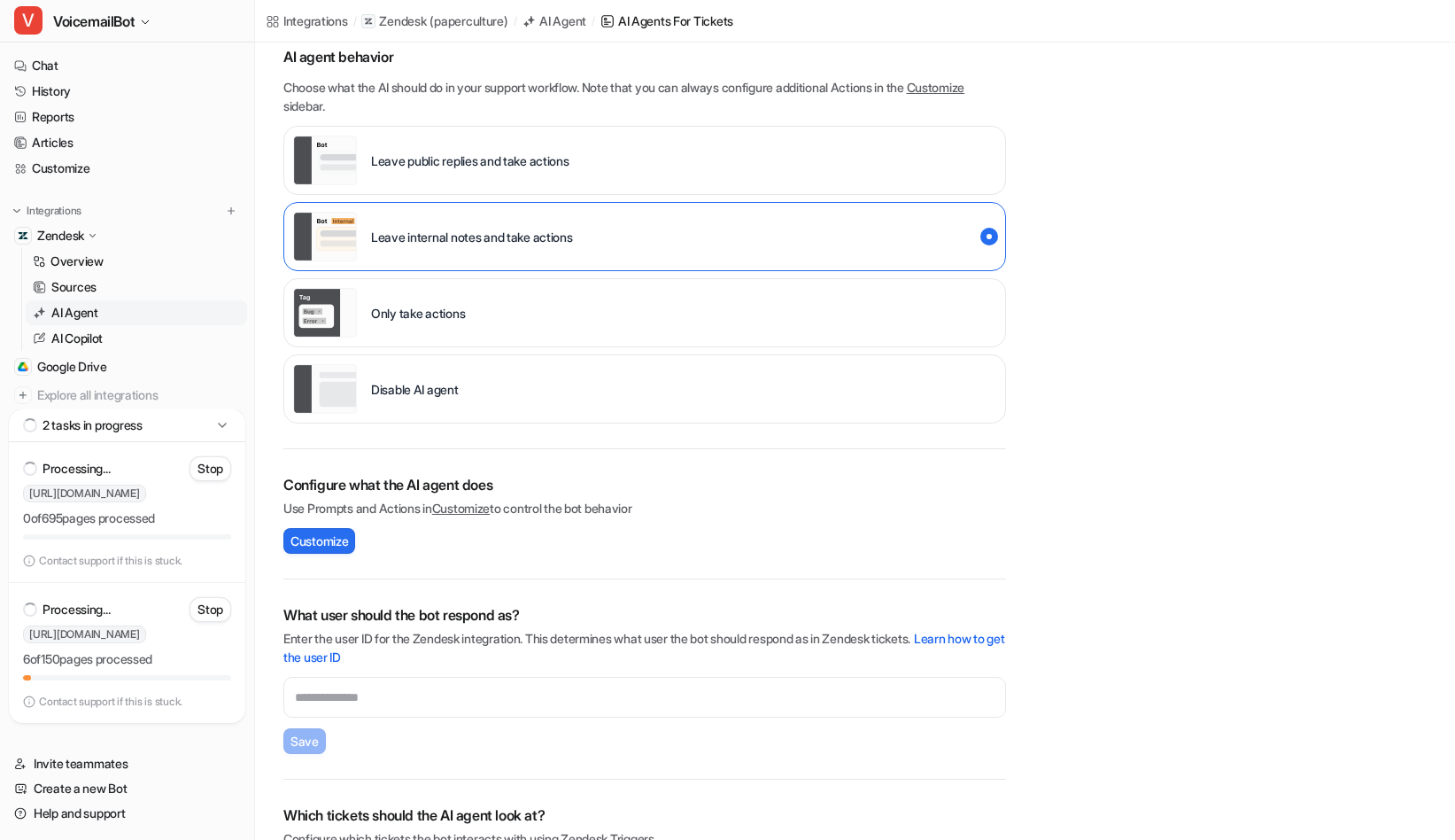
scroll to position [222, 0]
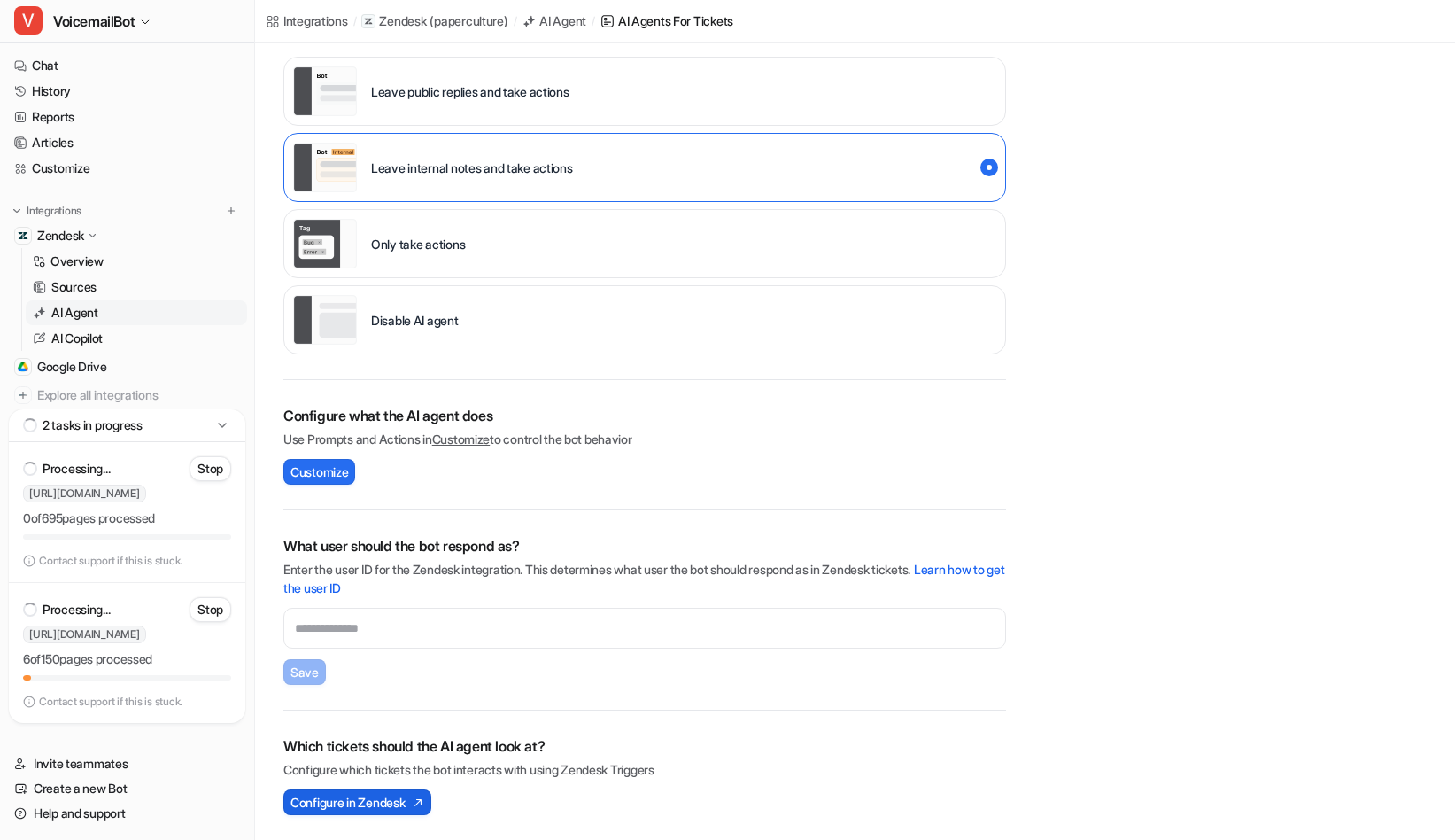
click at [373, 801] on span "Configure in Zendesk" at bounding box center [347, 802] width 114 height 19
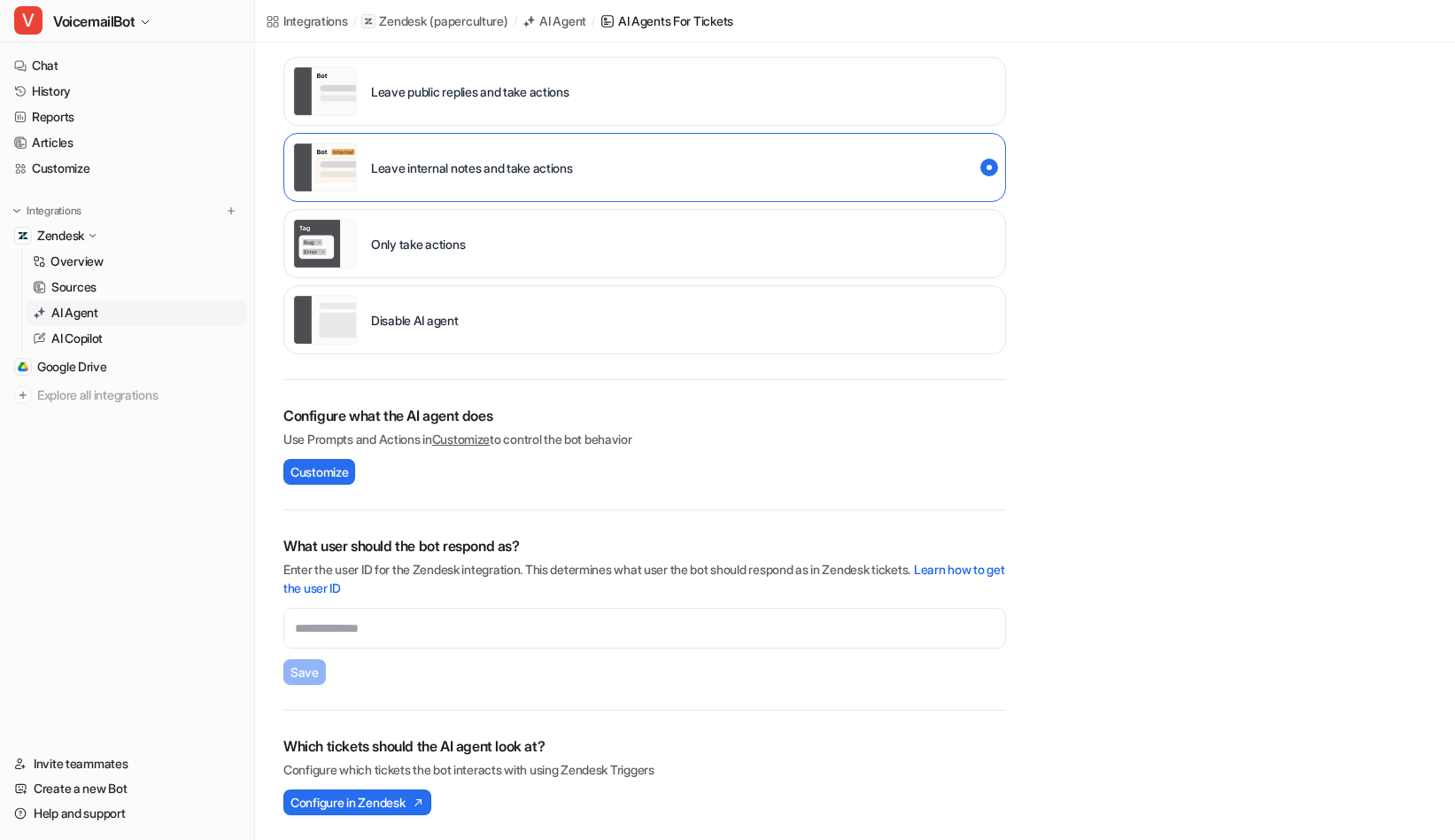
click at [1194, 548] on div "Back AI agents Configure an AI agent that can tag tickets, respond to customers…" at bounding box center [855, 330] width 1200 height 1019
click at [76, 287] on p "Sources" at bounding box center [74, 287] width 46 height 18
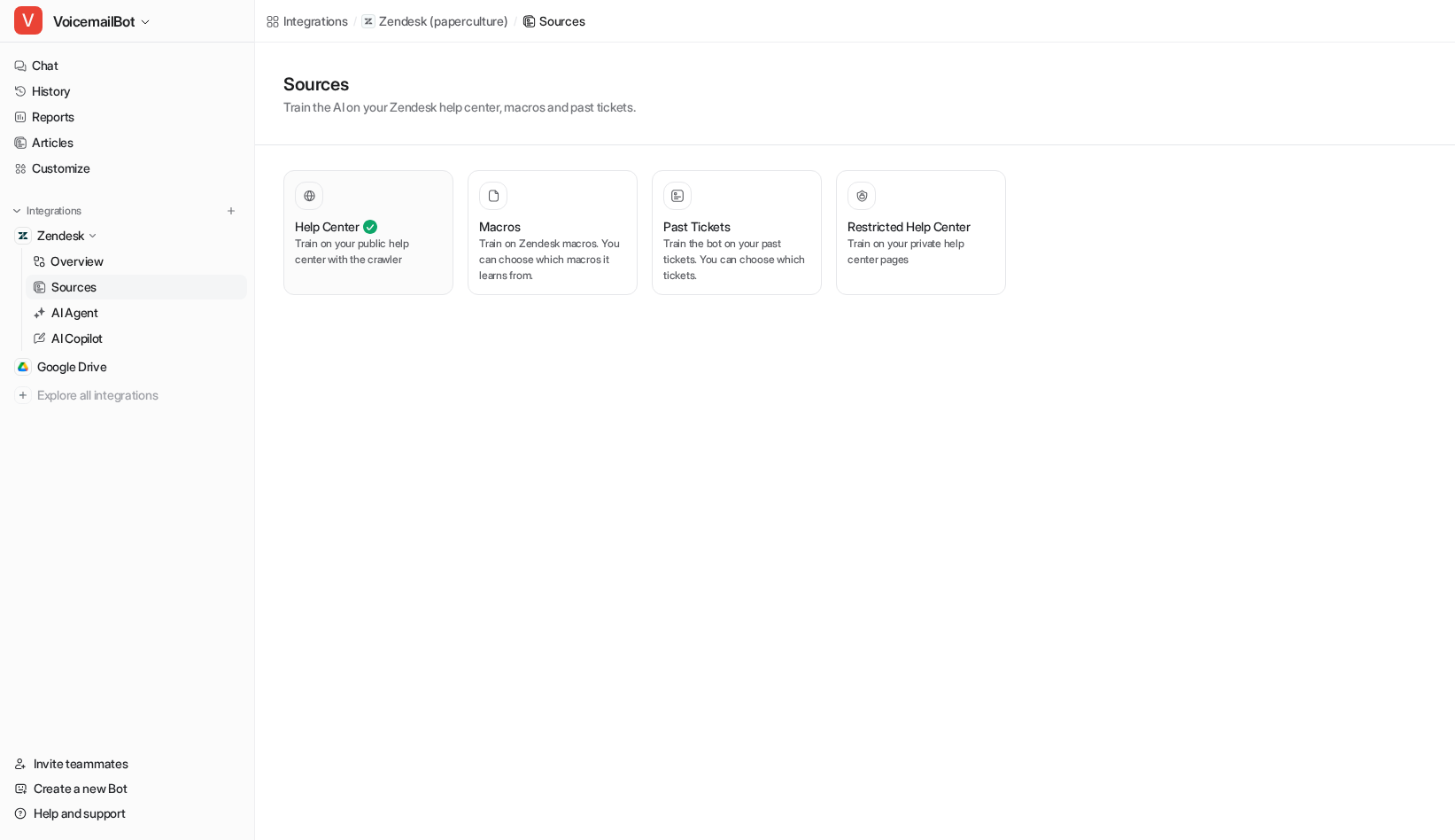
click at [380, 253] on p "Train on your public help center with the crawler" at bounding box center [368, 252] width 147 height 32
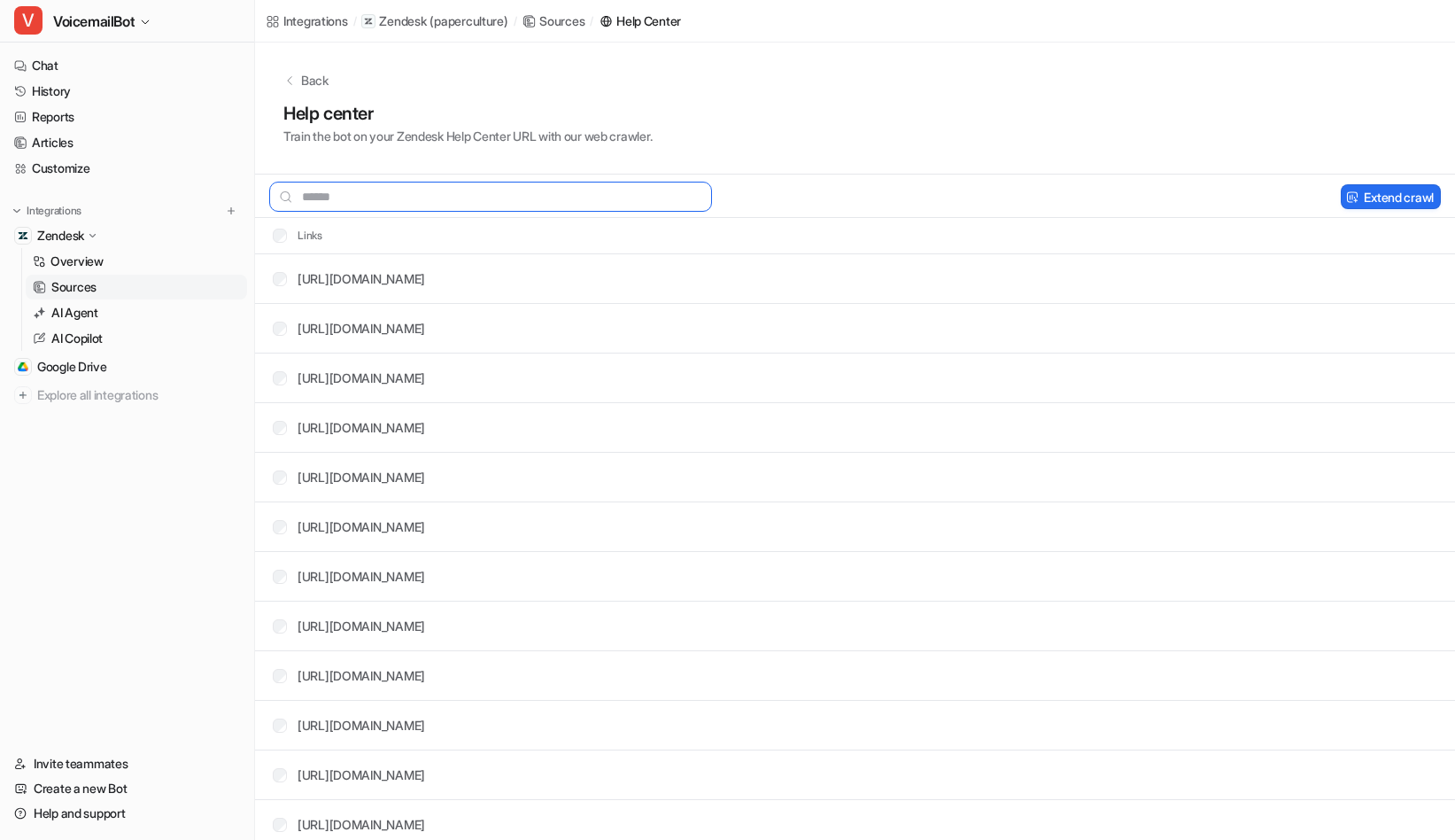
click at [415, 186] on input "text" at bounding box center [491, 196] width 443 height 30
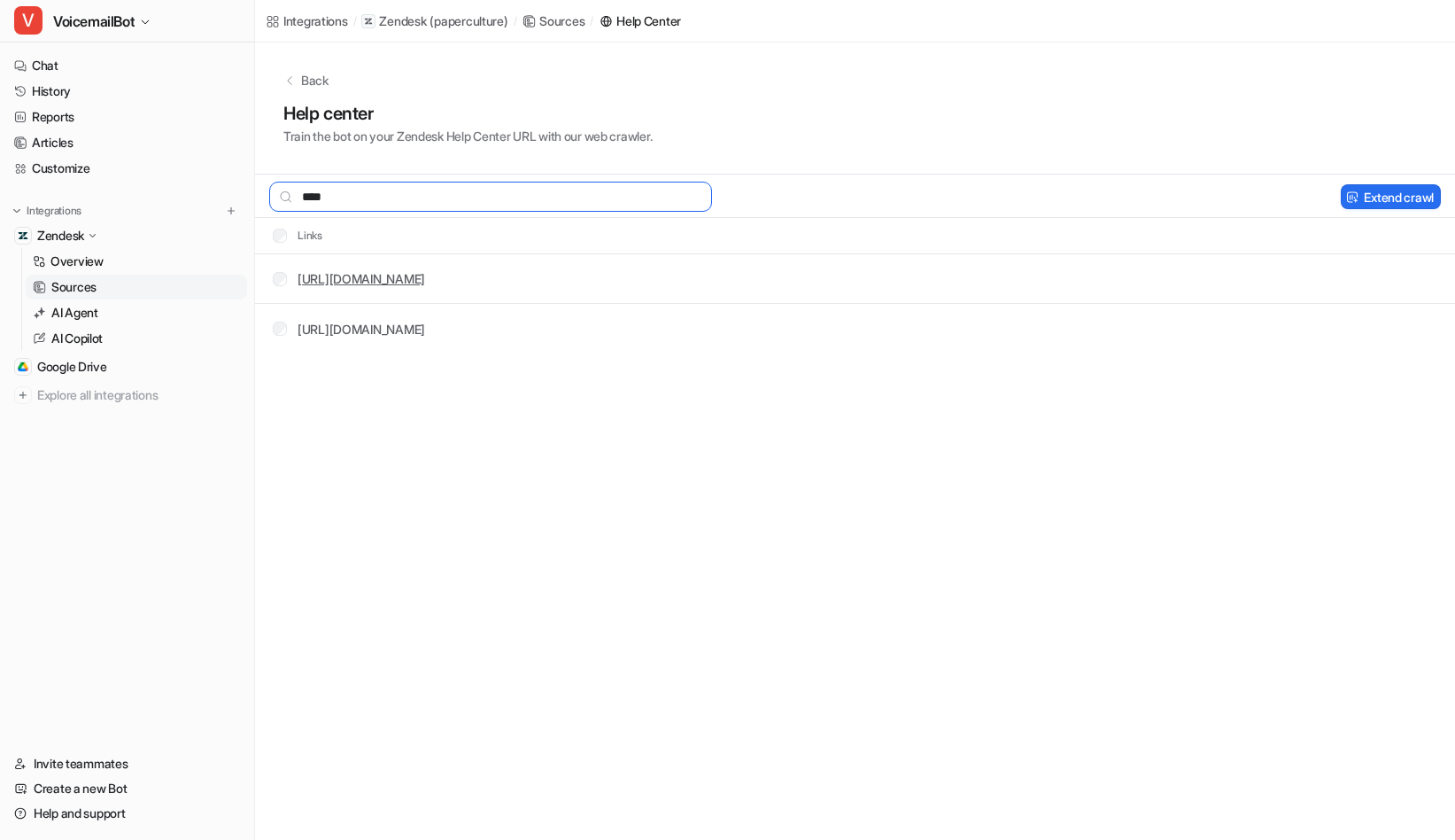
type input "****"
click at [80, 167] on link "Customize" at bounding box center [127, 169] width 240 height 25
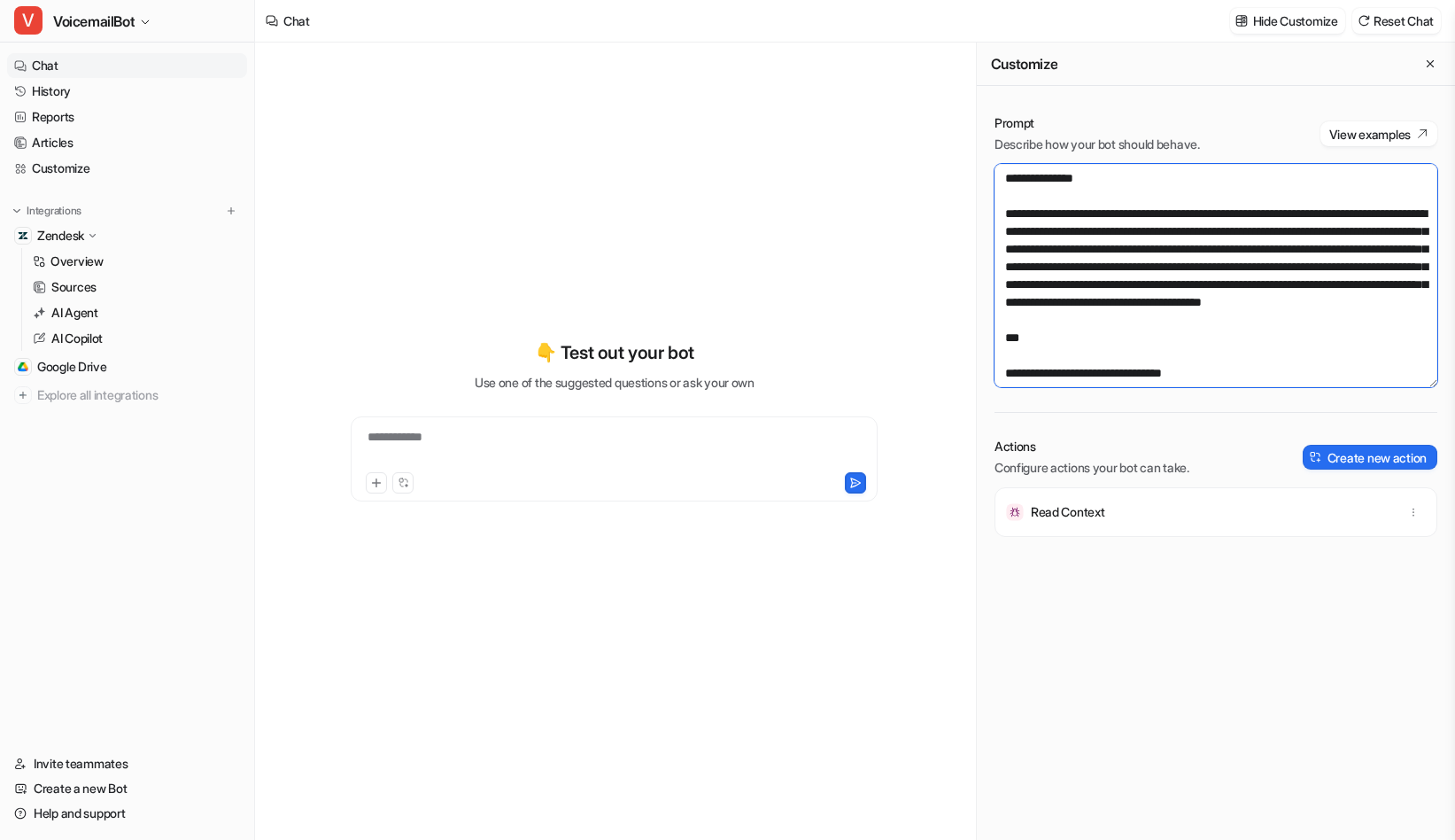
click at [1201, 287] on textarea at bounding box center [1216, 276] width 443 height 223
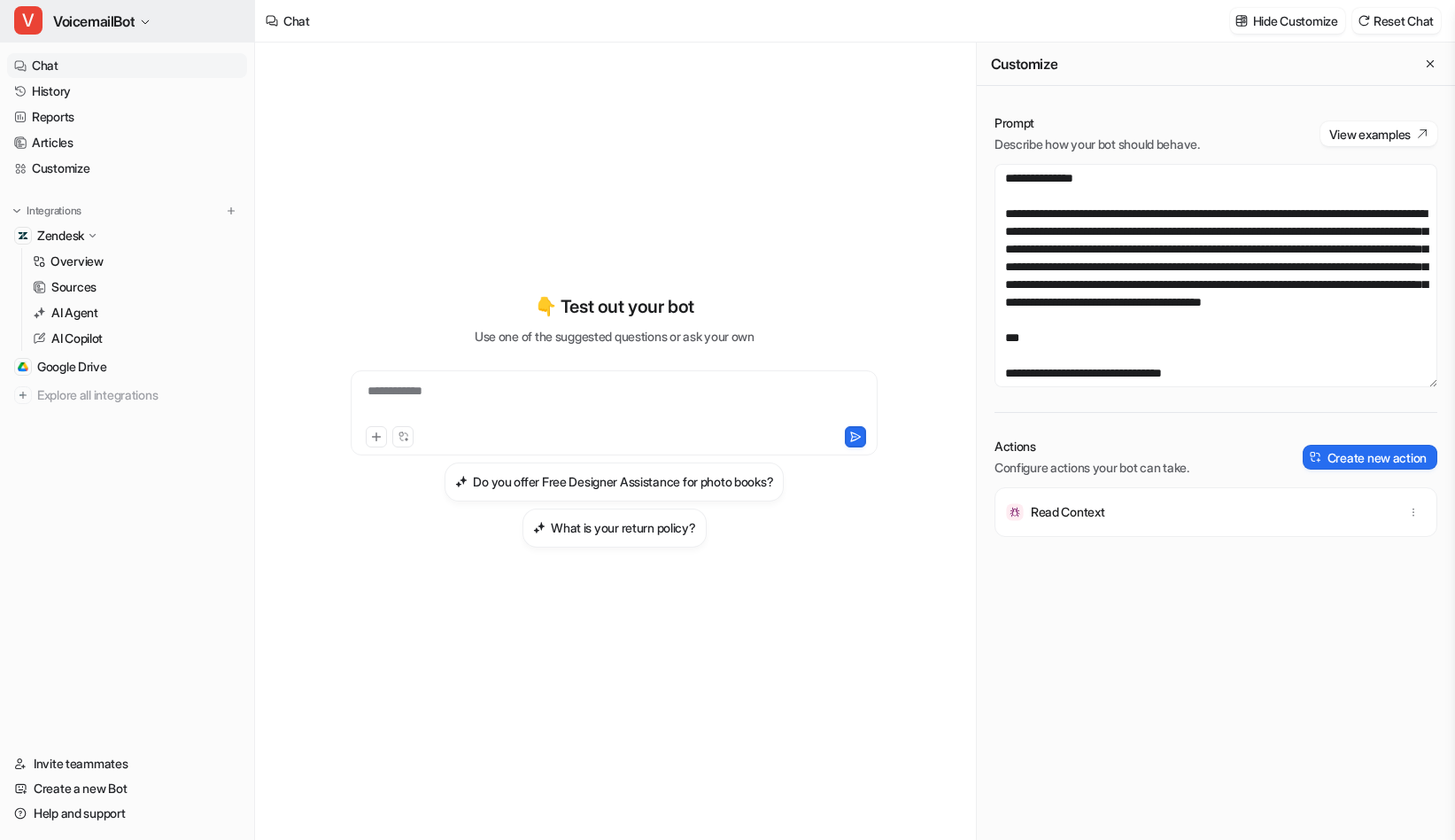
click at [104, 30] on span "VoicemailBot" at bounding box center [94, 21] width 81 height 25
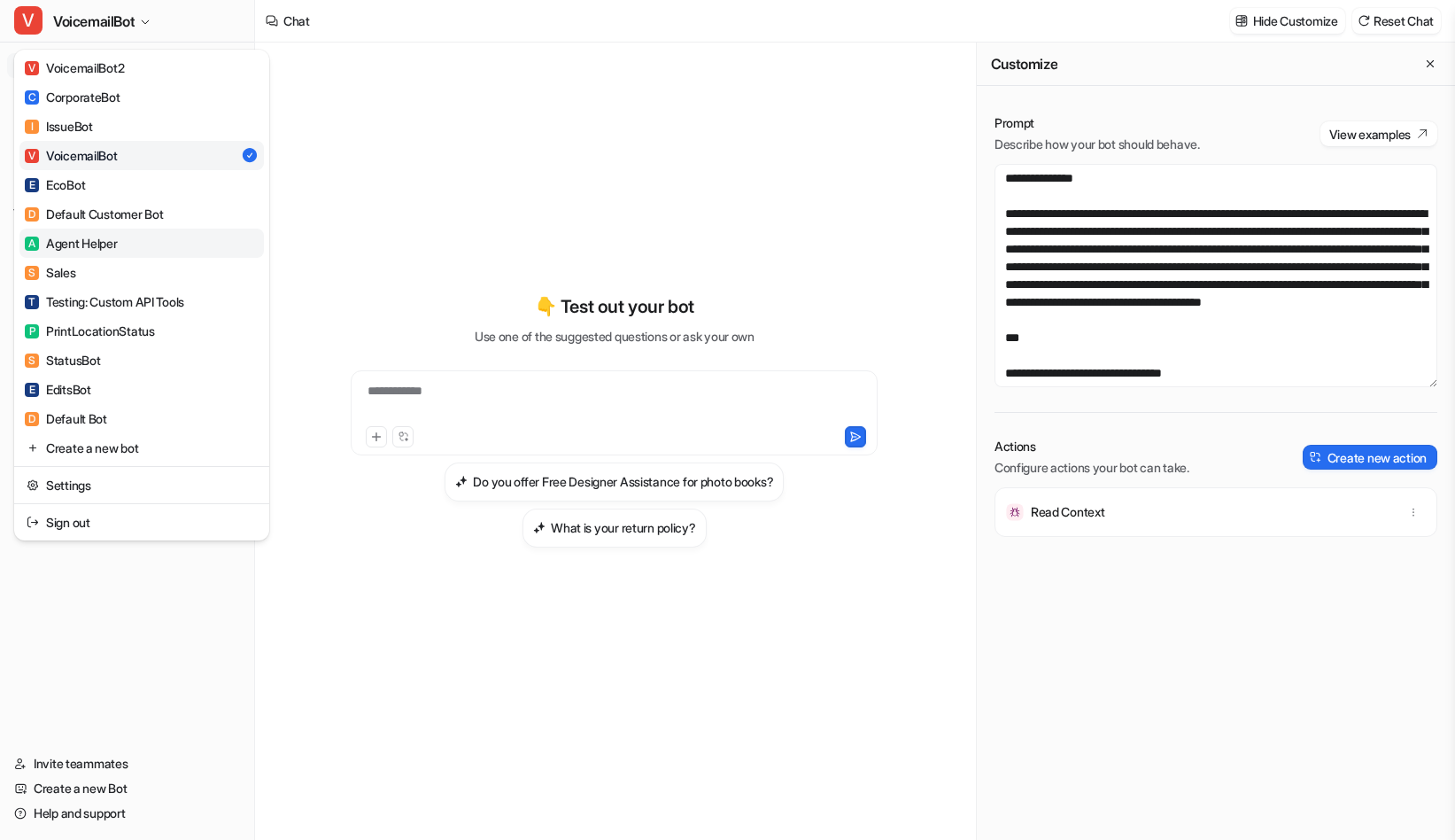
click at [95, 249] on div "A Agent Helper" at bounding box center [71, 243] width 93 height 19
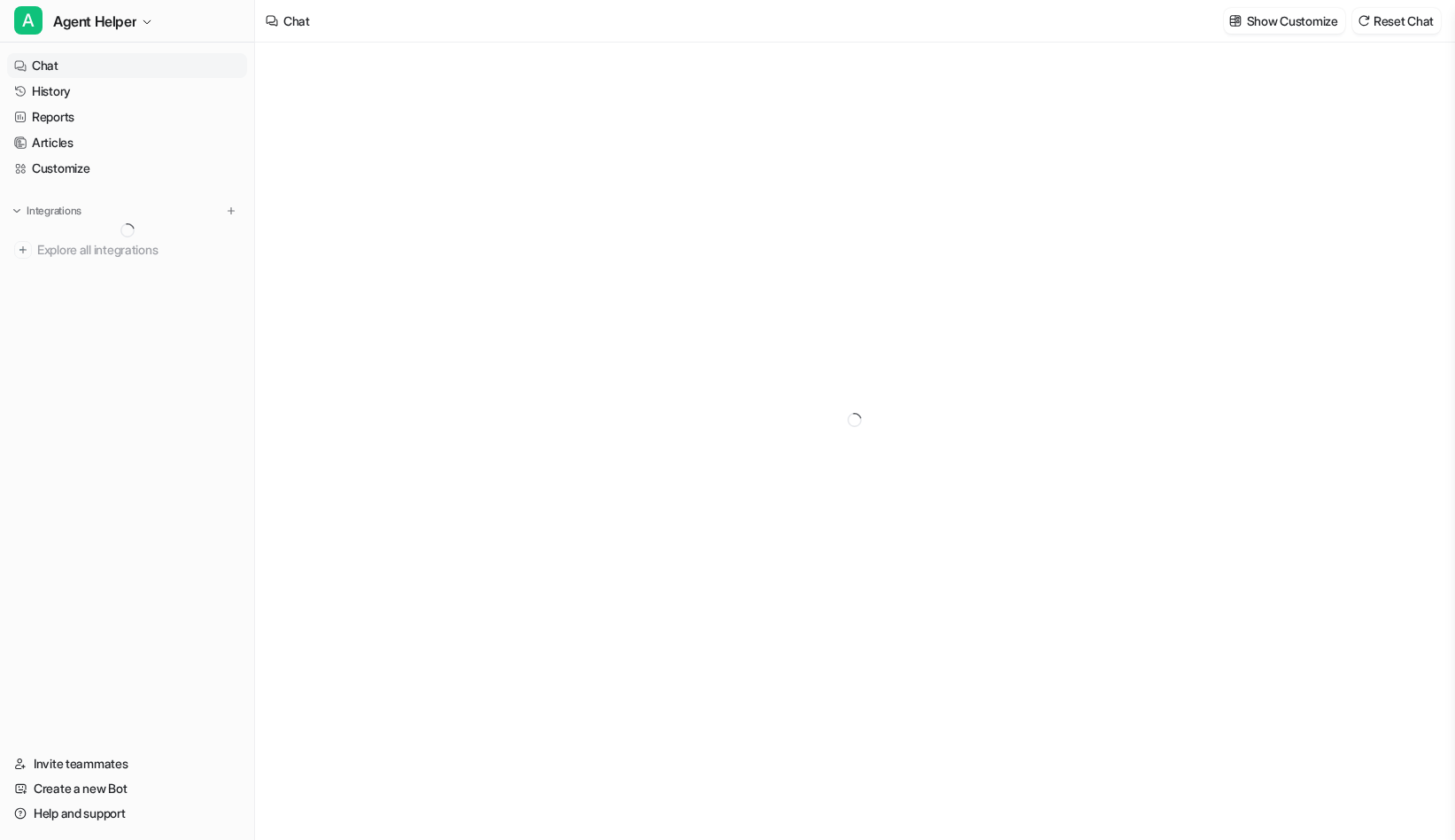
type textarea "**********"
click at [84, 238] on p "Zendesk" at bounding box center [61, 236] width 47 height 18
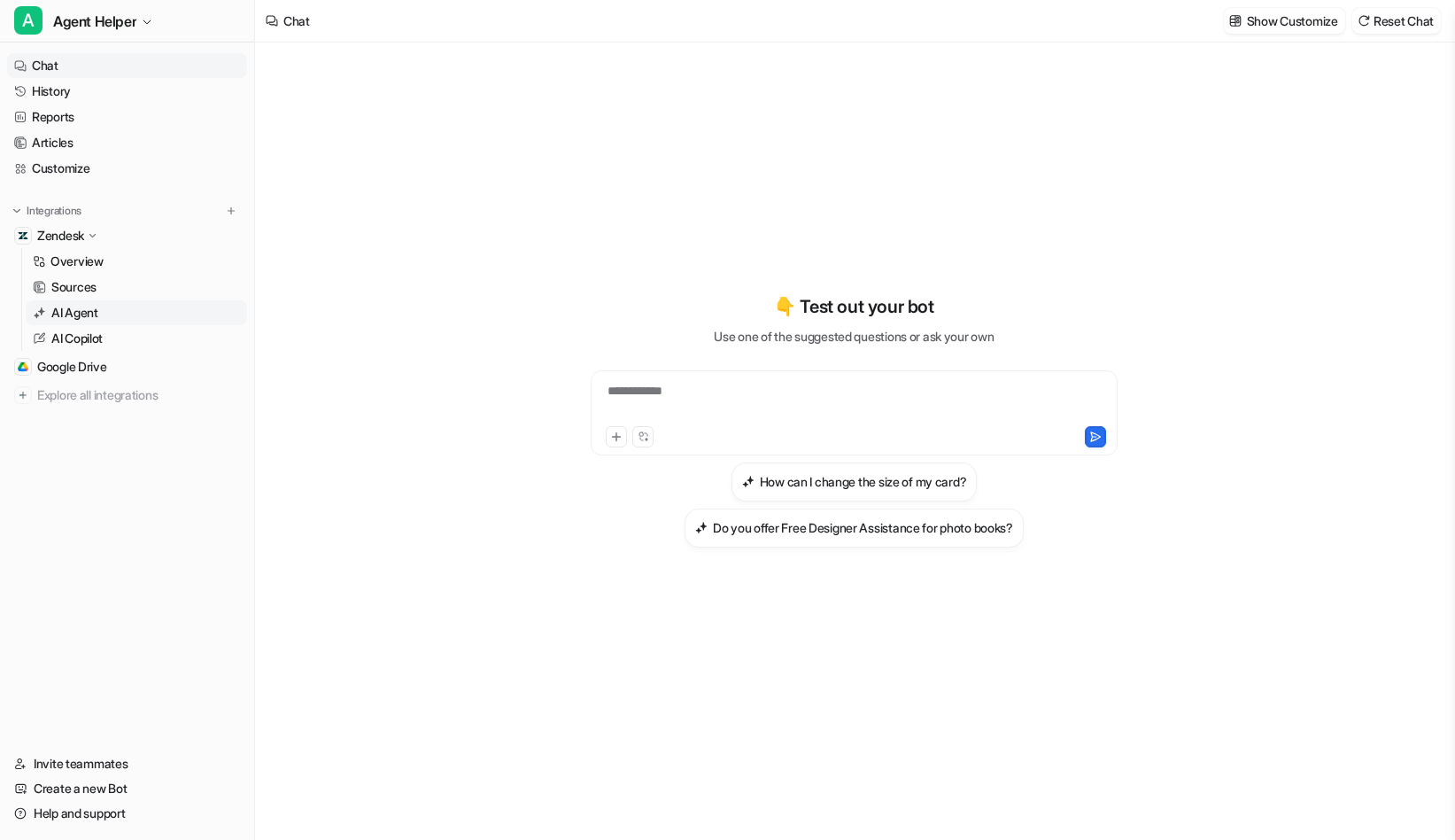
click at [86, 313] on p "AI Agent" at bounding box center [75, 312] width 47 height 18
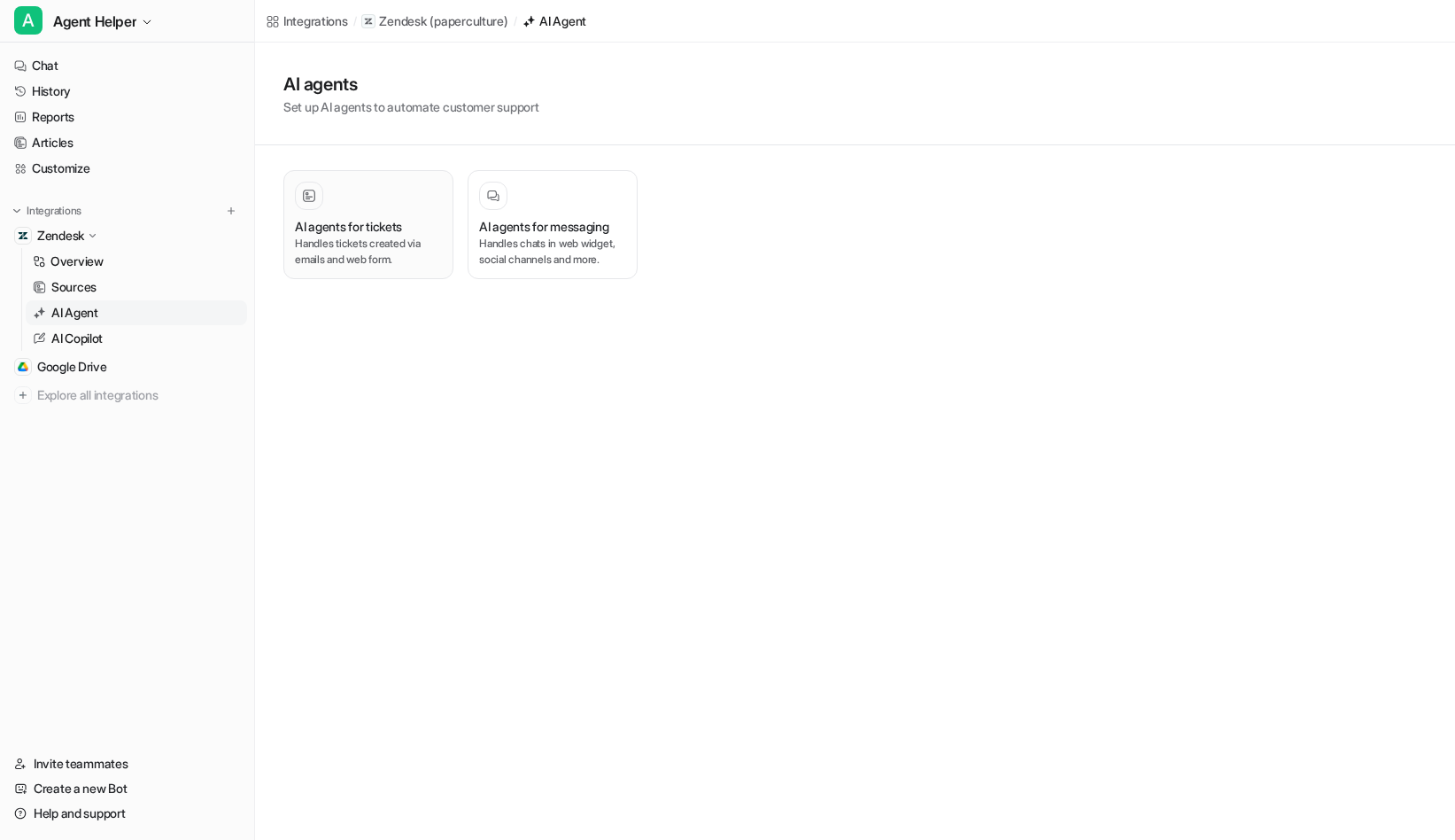
click at [381, 247] on p "Handles tickets created via emails and web form." at bounding box center [368, 252] width 147 height 32
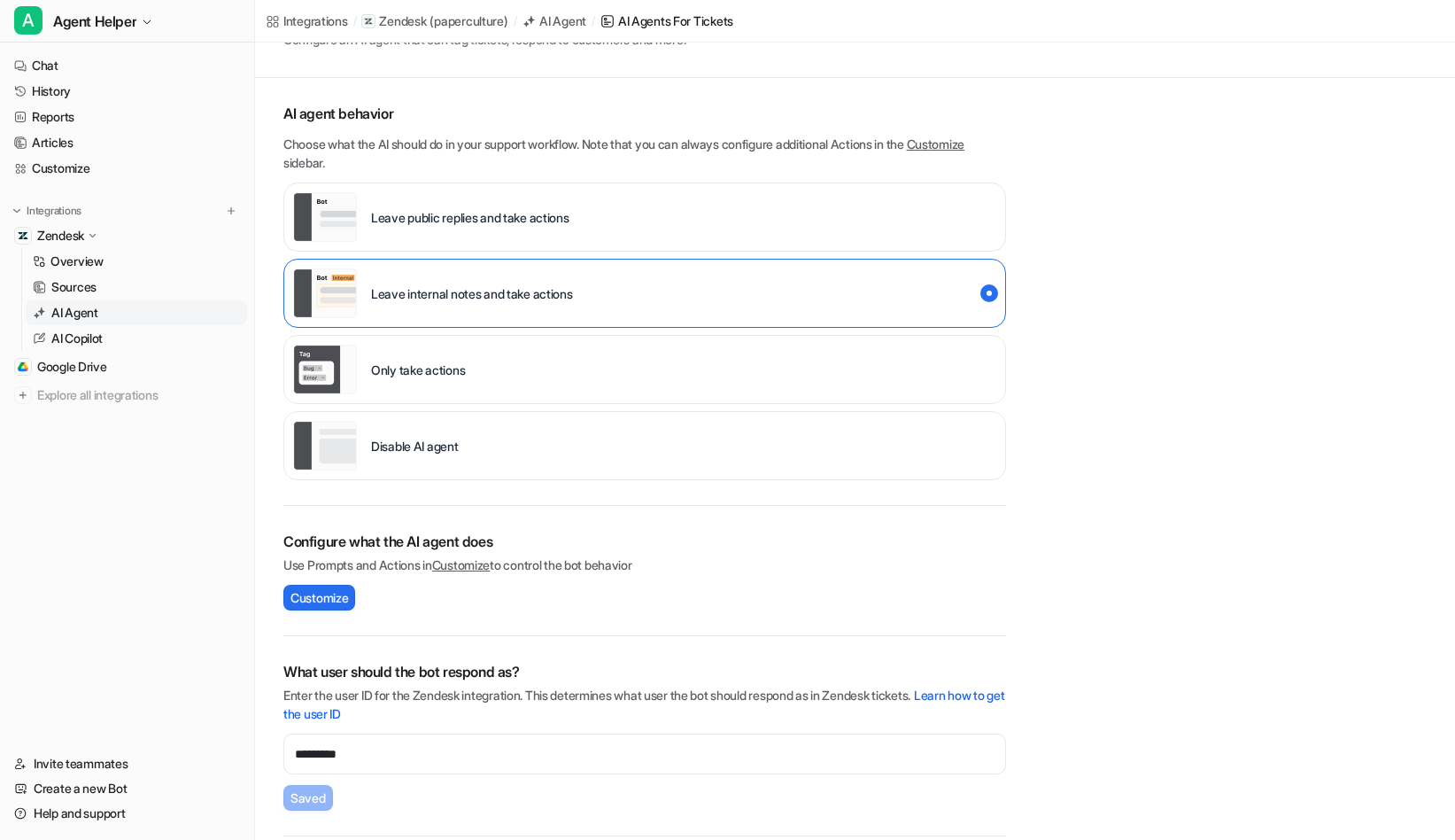
scroll to position [222, 0]
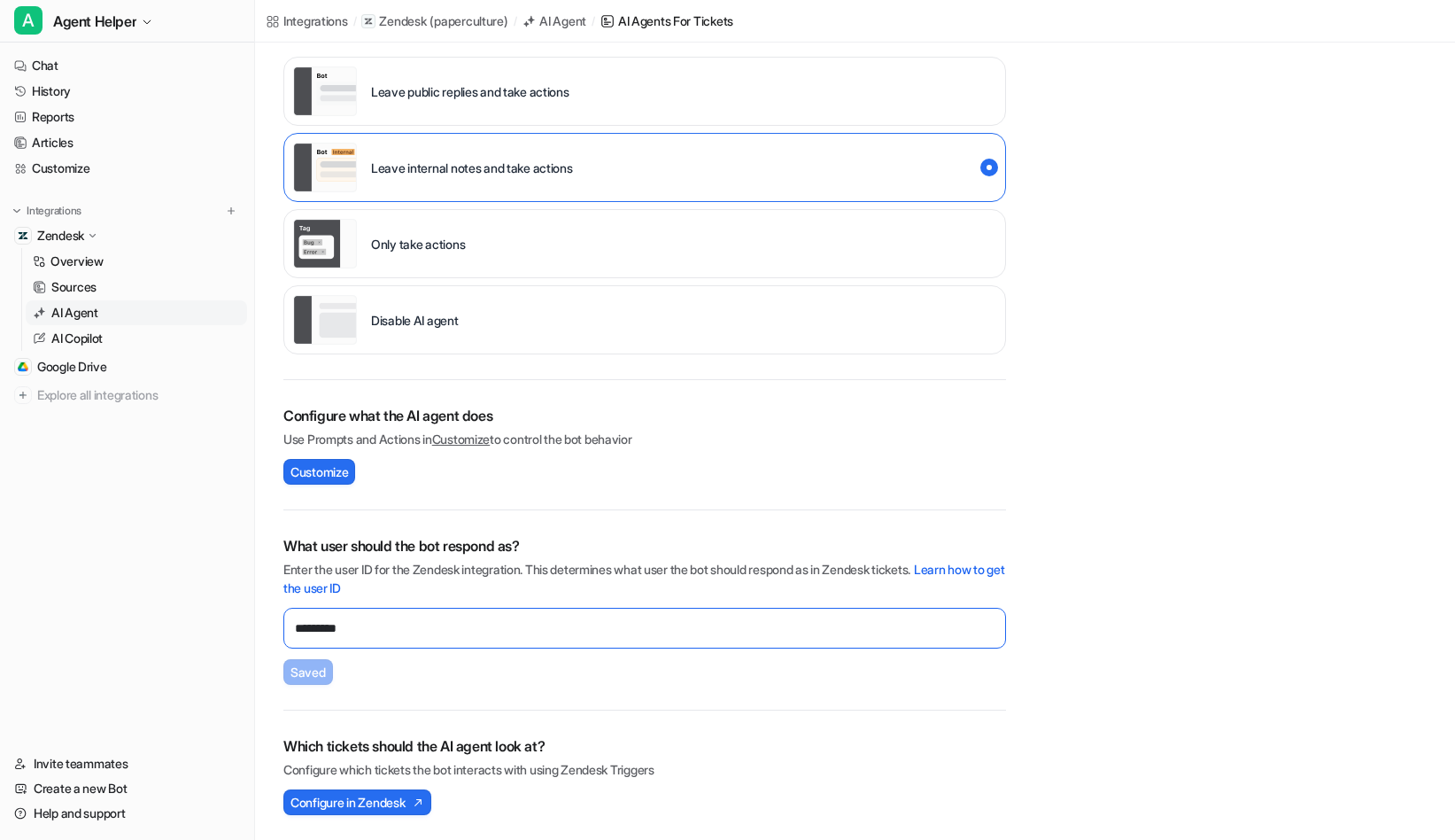
click at [404, 624] on input "*********" at bounding box center [645, 628] width 723 height 41
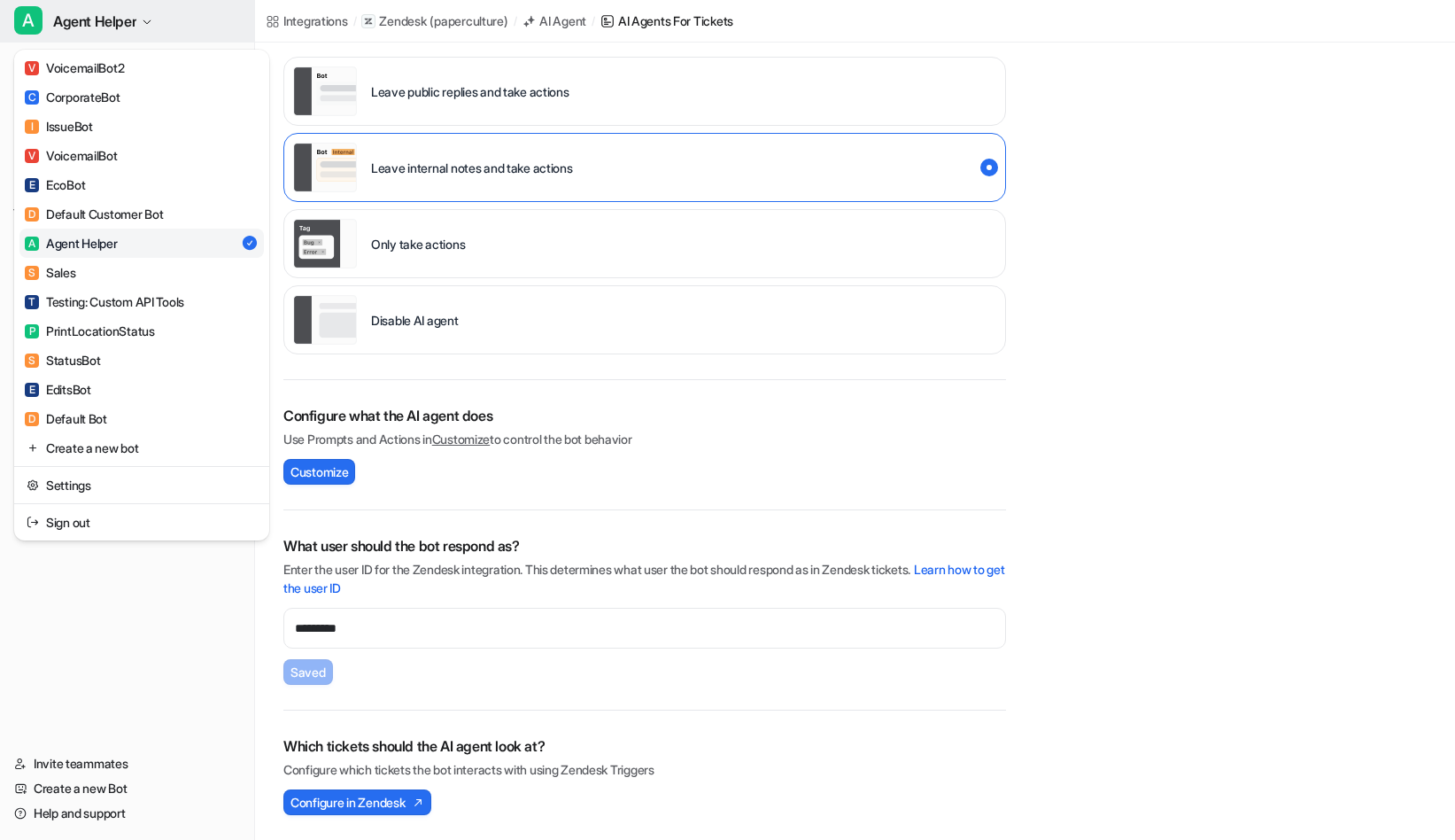
click at [76, 25] on span "Agent Helper" at bounding box center [95, 21] width 83 height 25
click at [81, 135] on div "I IssueBot" at bounding box center [59, 126] width 68 height 19
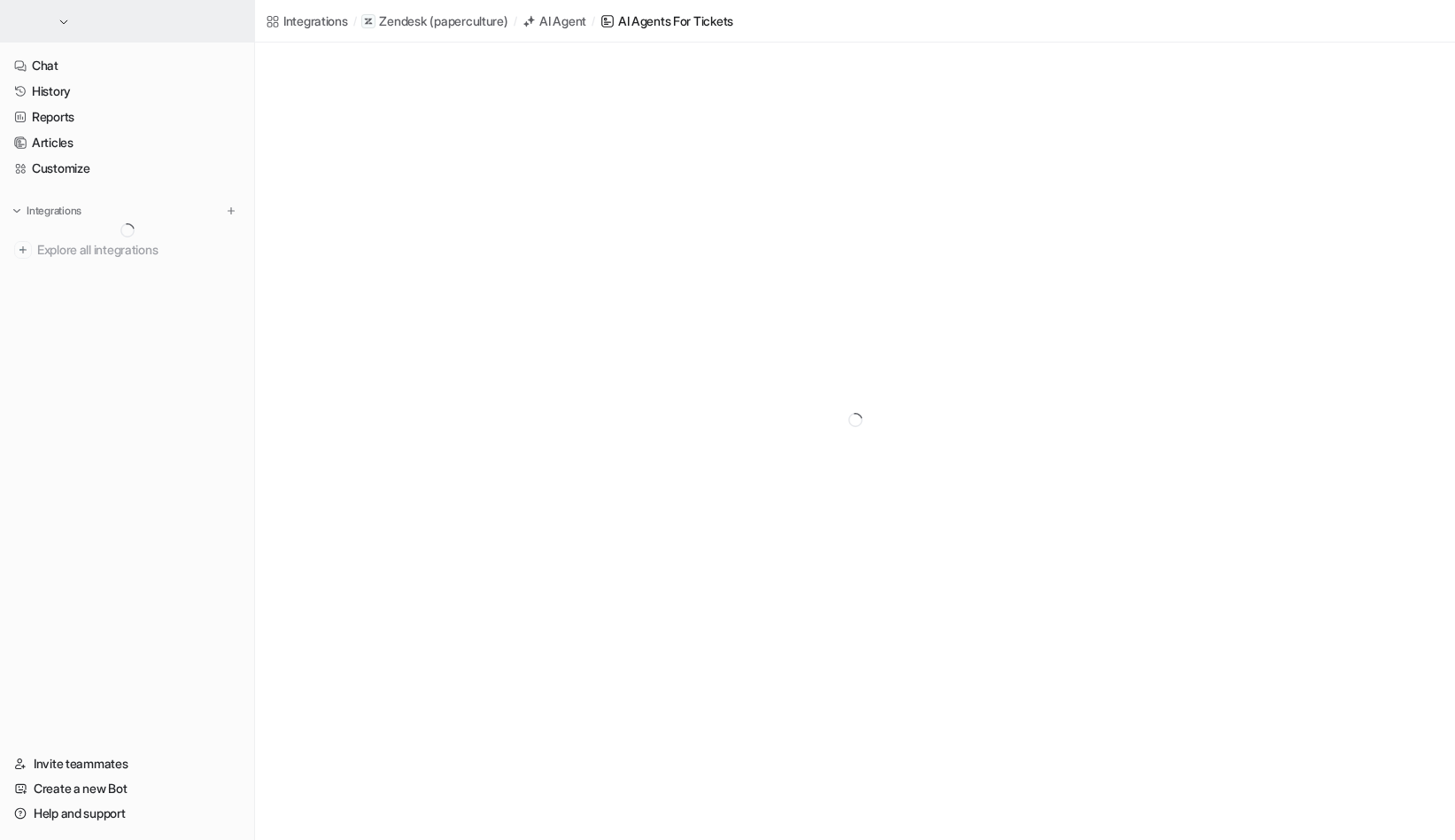
scroll to position [43, 0]
click at [115, 35] on button "I IssueBot" at bounding box center [127, 21] width 254 height 43
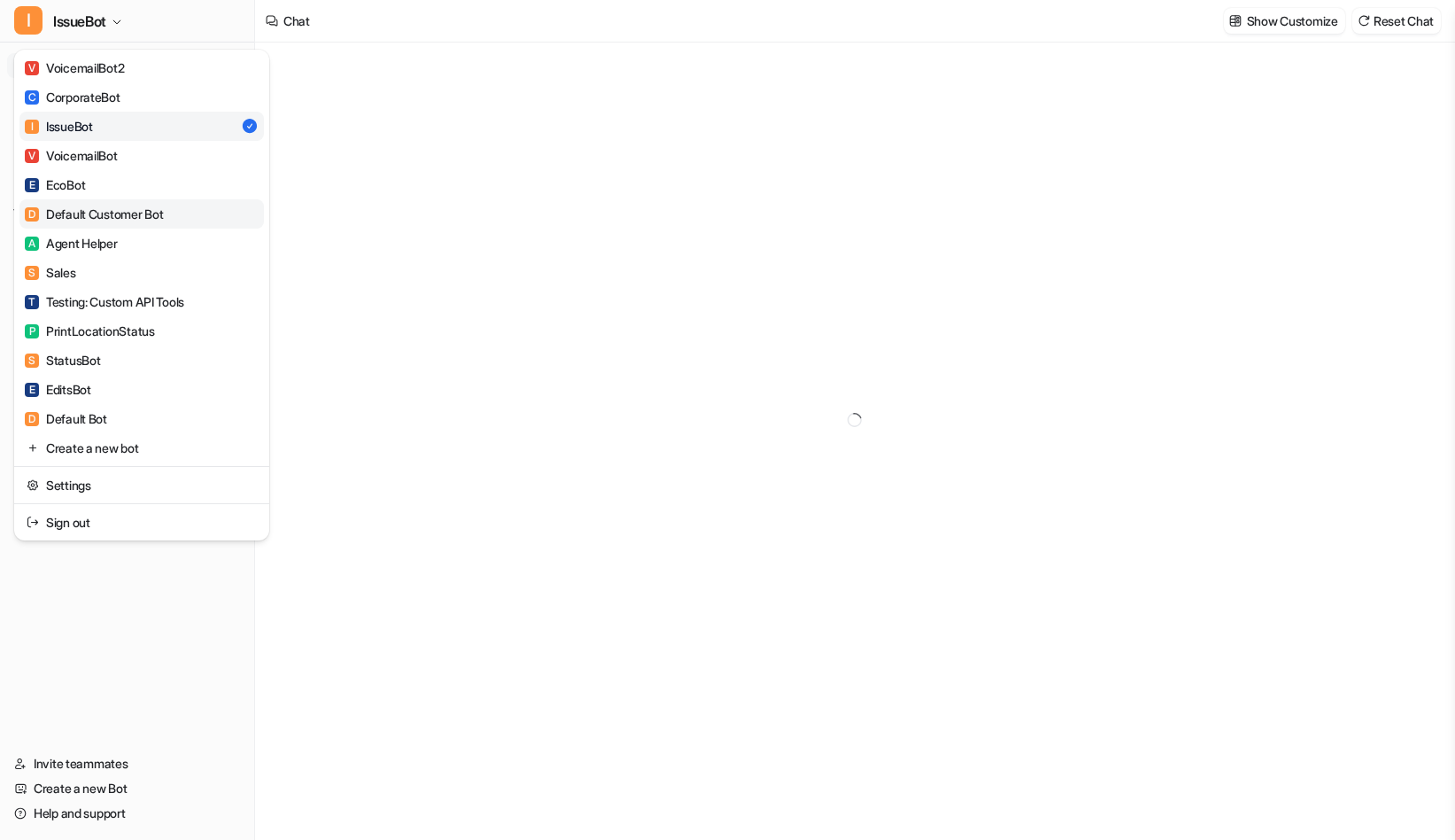
type textarea "**********"
click at [94, 155] on div "V VoicemailBot" at bounding box center [71, 155] width 93 height 19
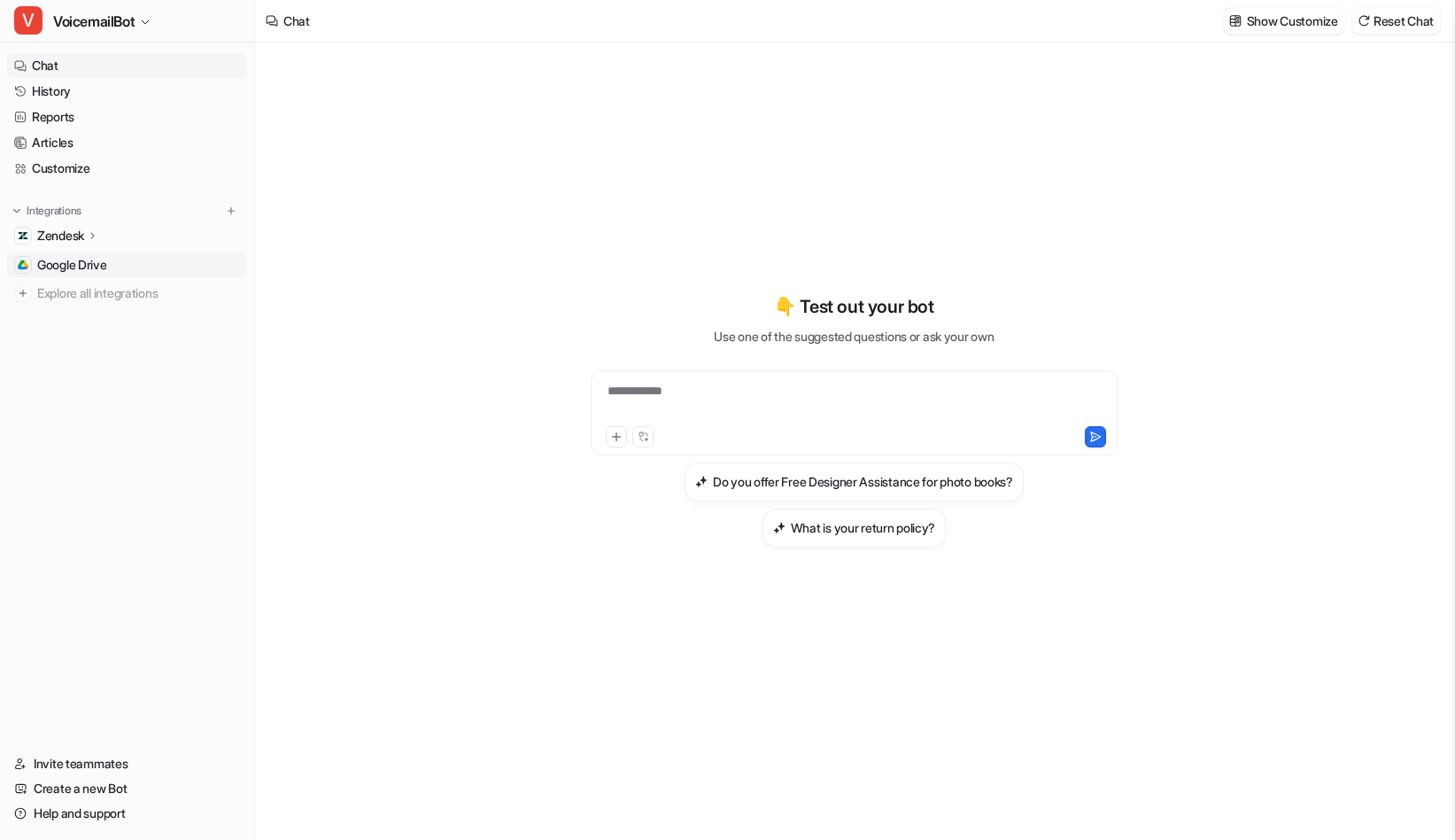
click at [86, 266] on span "Google Drive" at bounding box center [72, 265] width 70 height 18
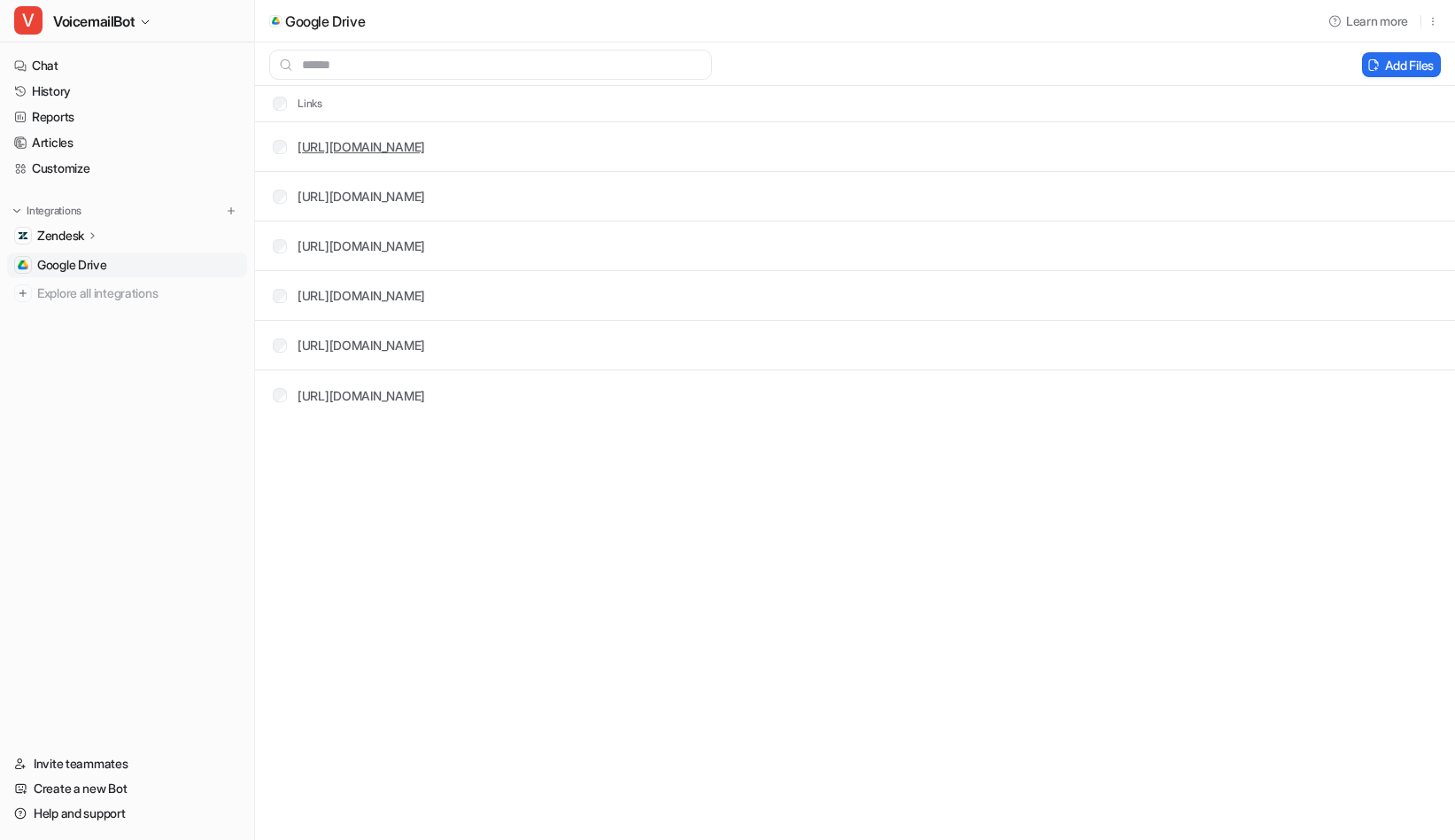
click at [425, 151] on link "https://docs.google.com/document/d/1Vs5yn8MDALLUv-bbp_02-zyVC5qOuInzJLTd1FWQtpM…" at bounding box center [361, 146] width 128 height 15
click at [425, 193] on link "https://docs.google.com/document/d/1hwbJu97BvO2w8iRn1tvkIU17nR7wGczcZlfghXVlcjA…" at bounding box center [361, 195] width 128 height 15
click at [425, 248] on link "https://docs.google.com/document/d/1iTdFtDy2lie1HjfeUUvt7Oa1dh1JT8nQZY3BhGUIEqA…" at bounding box center [361, 245] width 128 height 15
click at [425, 297] on link "https://docs.google.com/document/d/1UFWJ9OJM3t9F7lYsKTRULihRKBvxZ4j2VZN74pG3PMo…" at bounding box center [361, 295] width 128 height 15
click at [425, 338] on link "https://docs.google.com/document/d/1QiEr9qQqw8MOeQHi97dRGRHAyWHySIYo6Qds1Kk28NI…" at bounding box center [361, 345] width 128 height 15
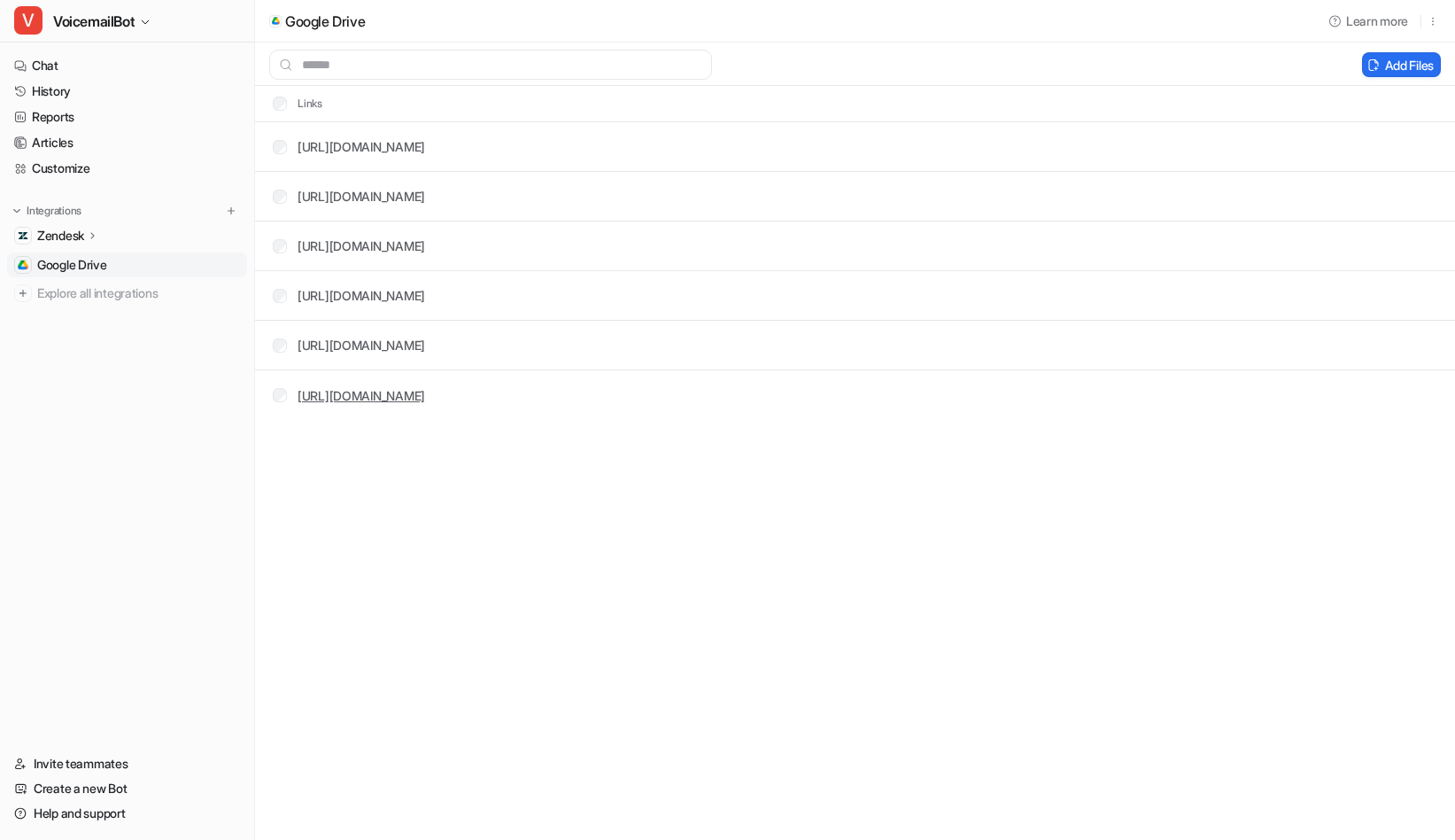
click at [425, 402] on link "https://docs.google.com/document/d/1nScuaL5MIoNnbTkAhtWj9XNY2vQ2XidWMt3IHrLX0Ro…" at bounding box center [361, 395] width 128 height 15
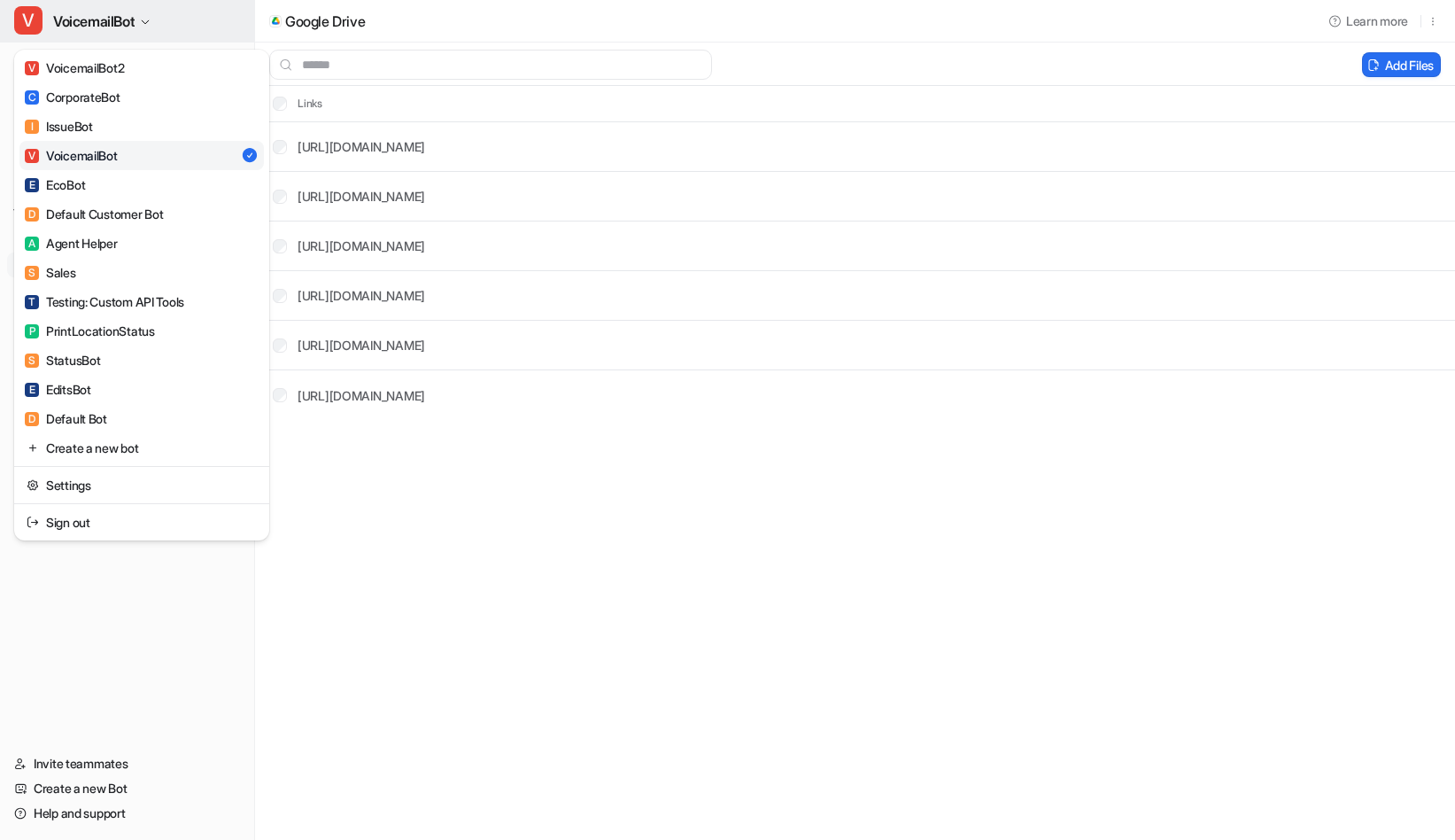
click at [140, 16] on button "V VoicemailBot" at bounding box center [127, 21] width 254 height 43
click at [132, 70] on link "V VoicemailBot2" at bounding box center [142, 68] width 245 height 29
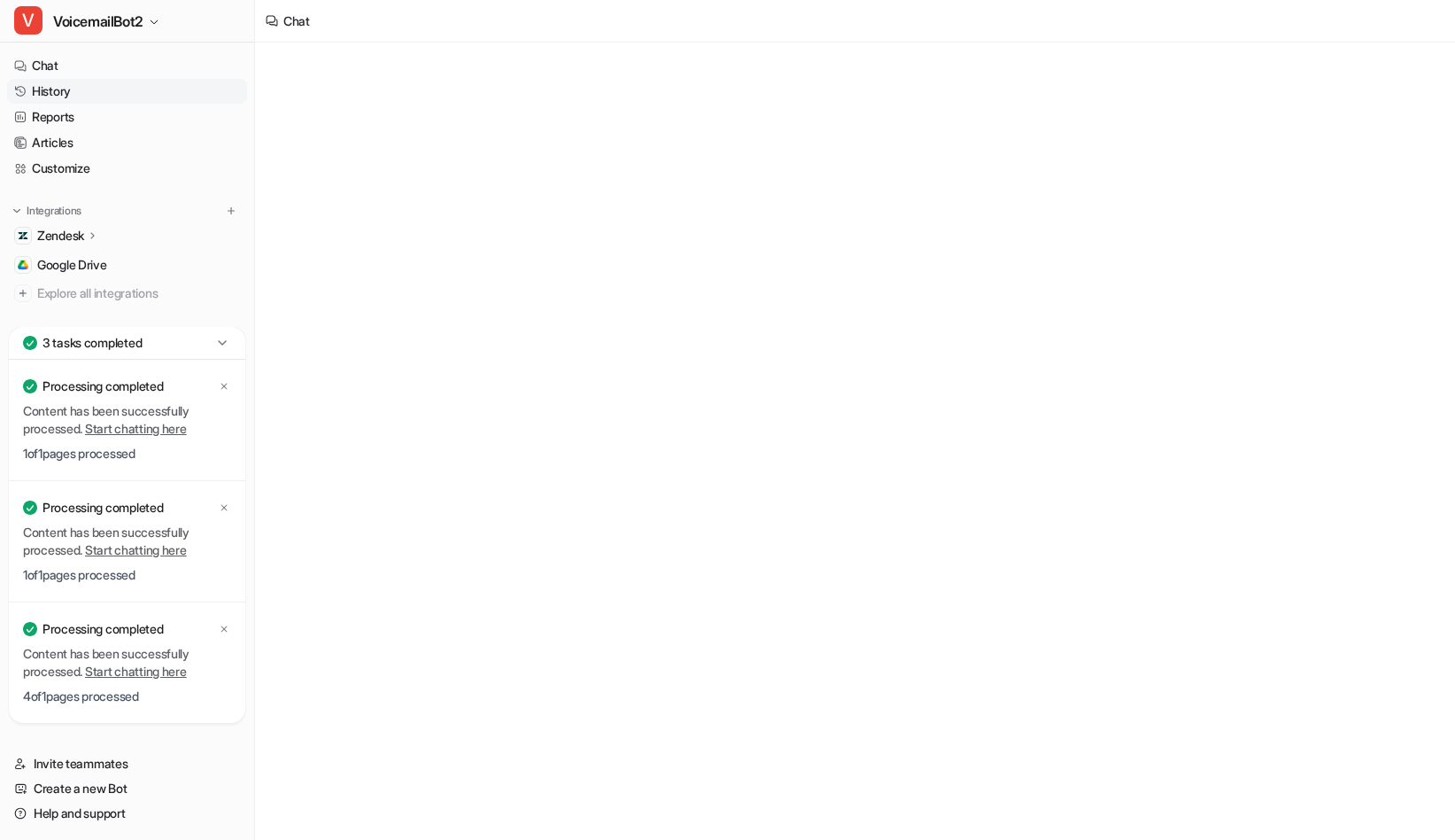
click at [104, 97] on link "History" at bounding box center [127, 91] width 240 height 25
click at [221, 340] on icon at bounding box center [222, 343] width 18 height 18
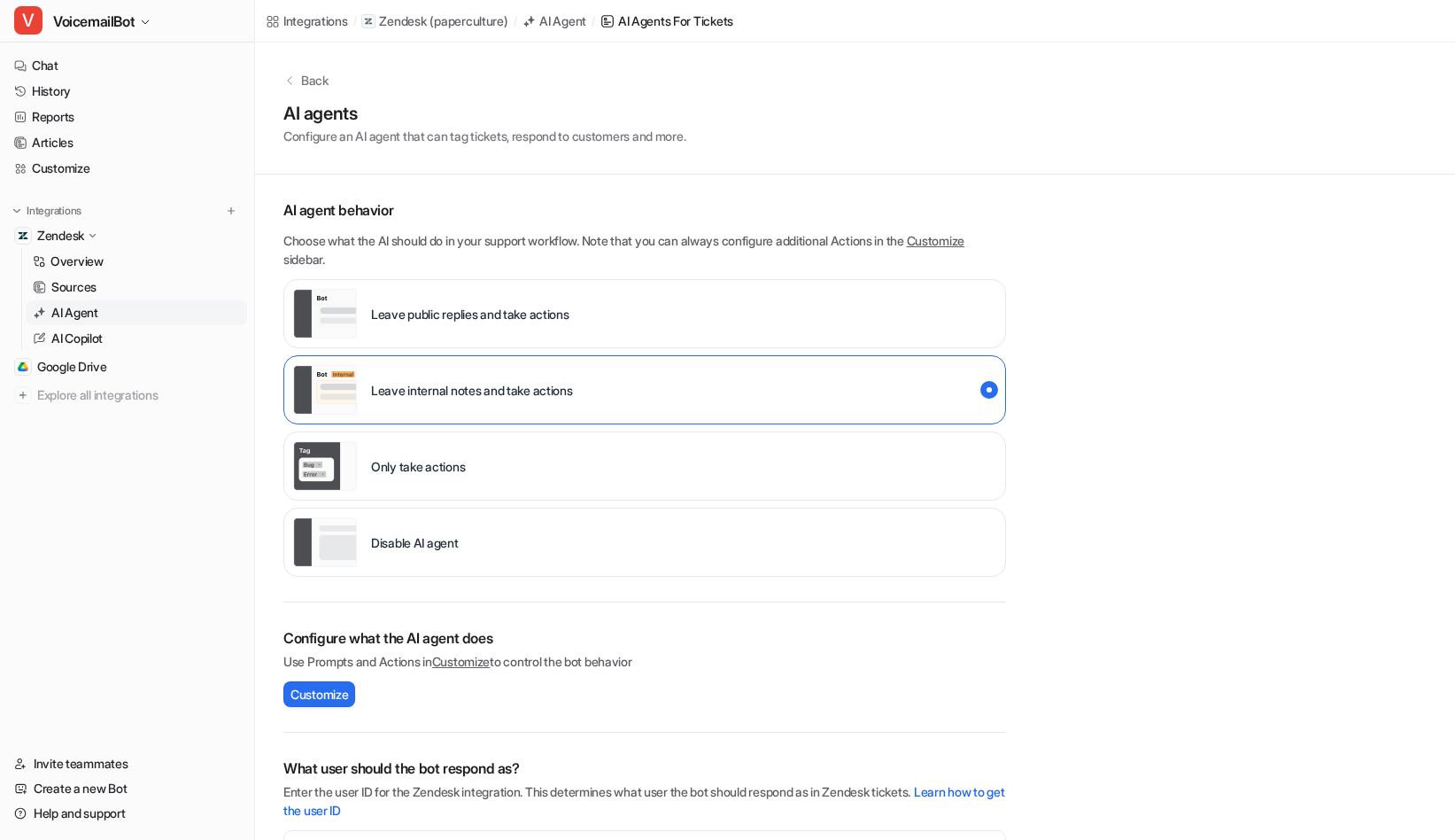
scroll to position [43, 0]
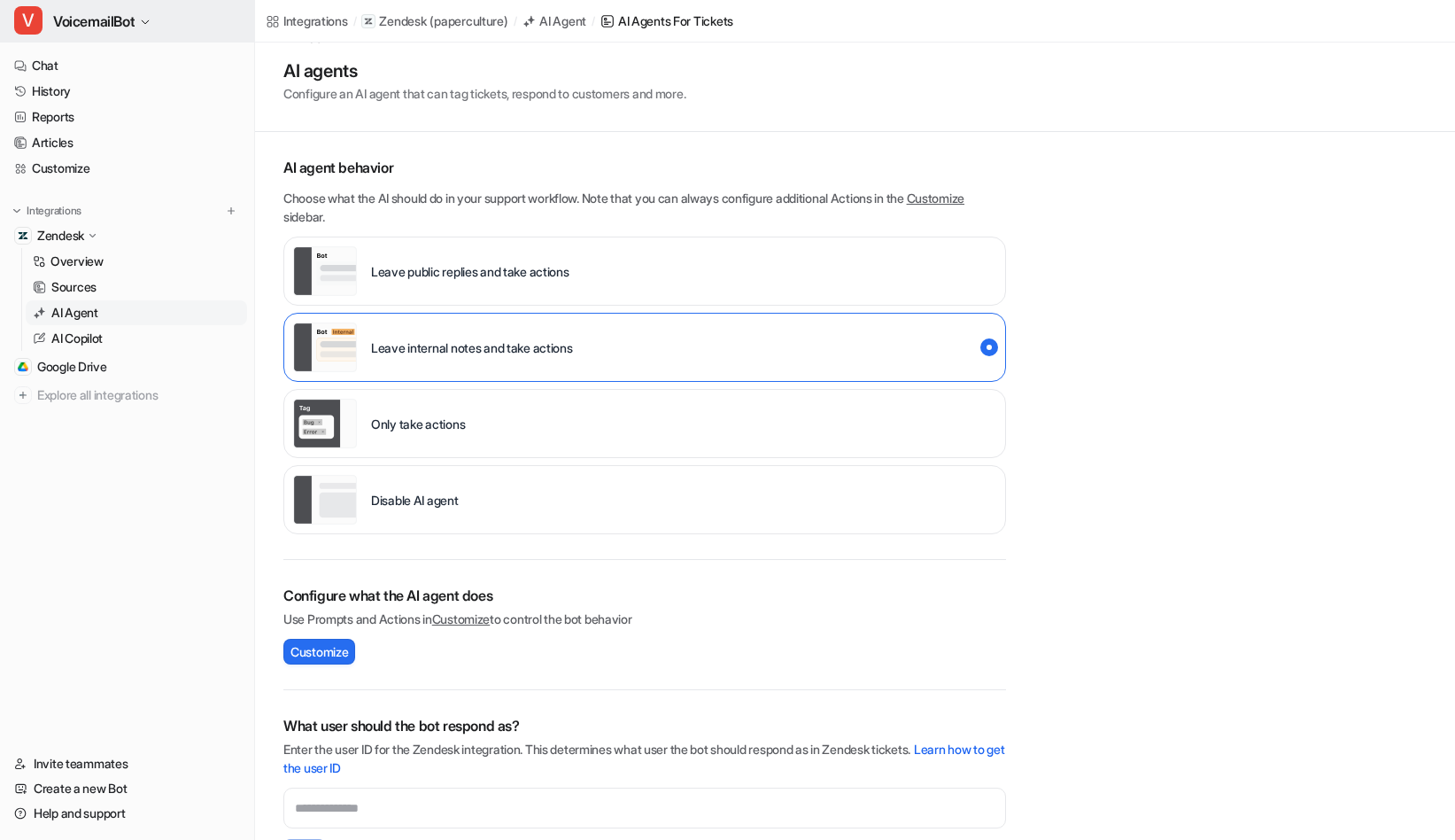
click at [90, 25] on span "VoicemailBot" at bounding box center [94, 21] width 81 height 25
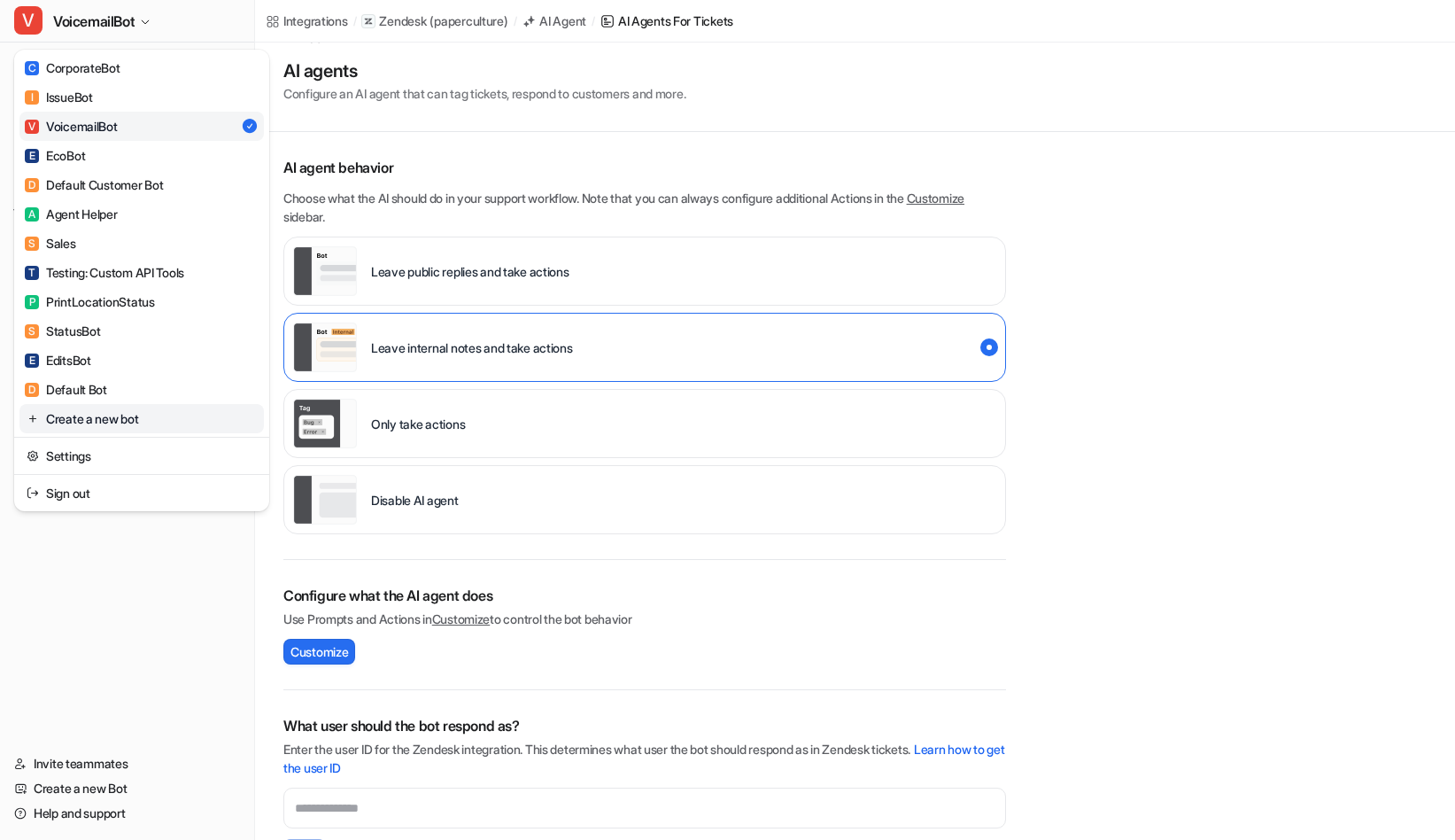
click at [106, 424] on link "Create a new bot" at bounding box center [142, 418] width 245 height 29
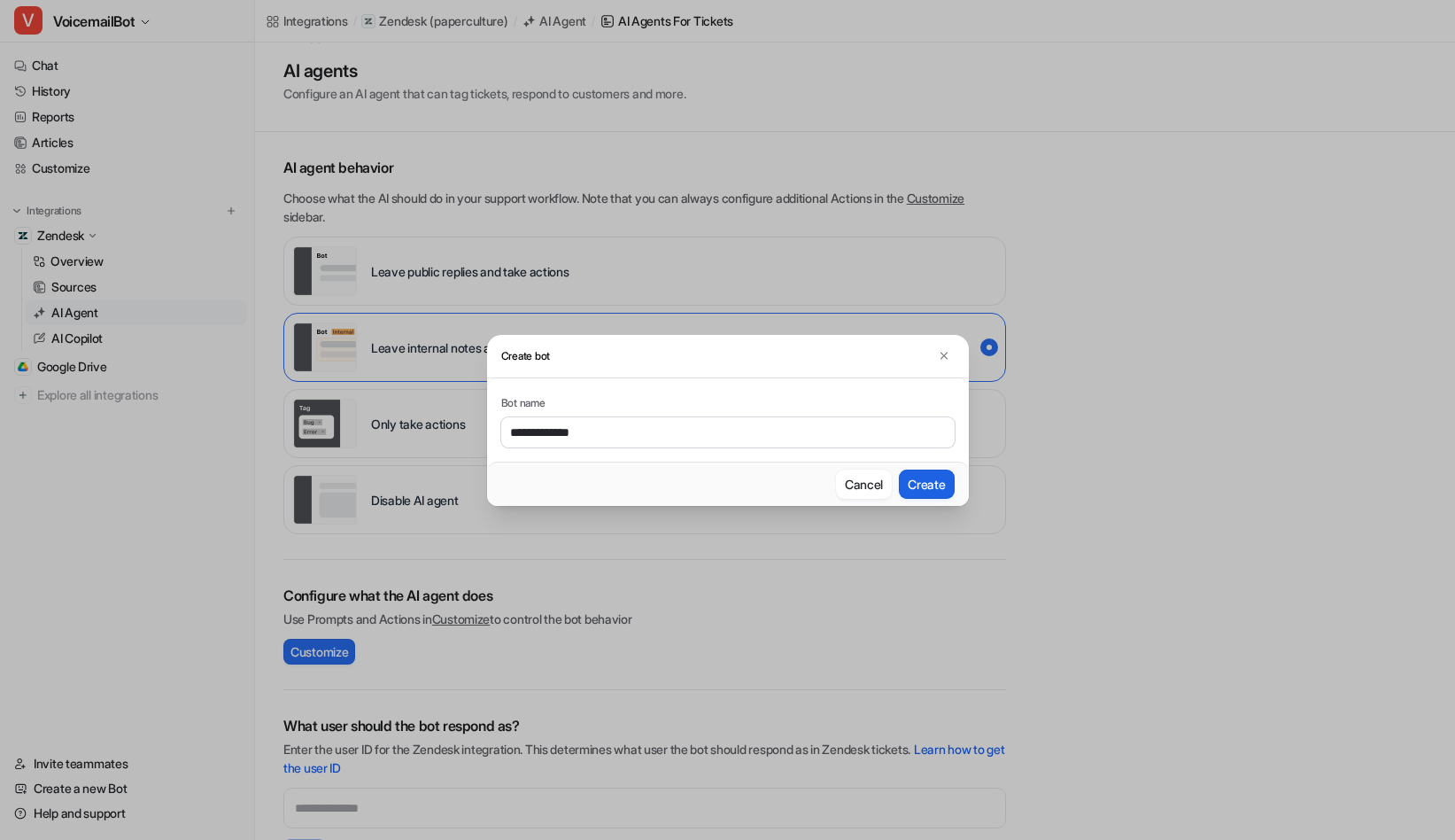
type input "**********"
click at [941, 472] on button "Create" at bounding box center [927, 484] width 55 height 29
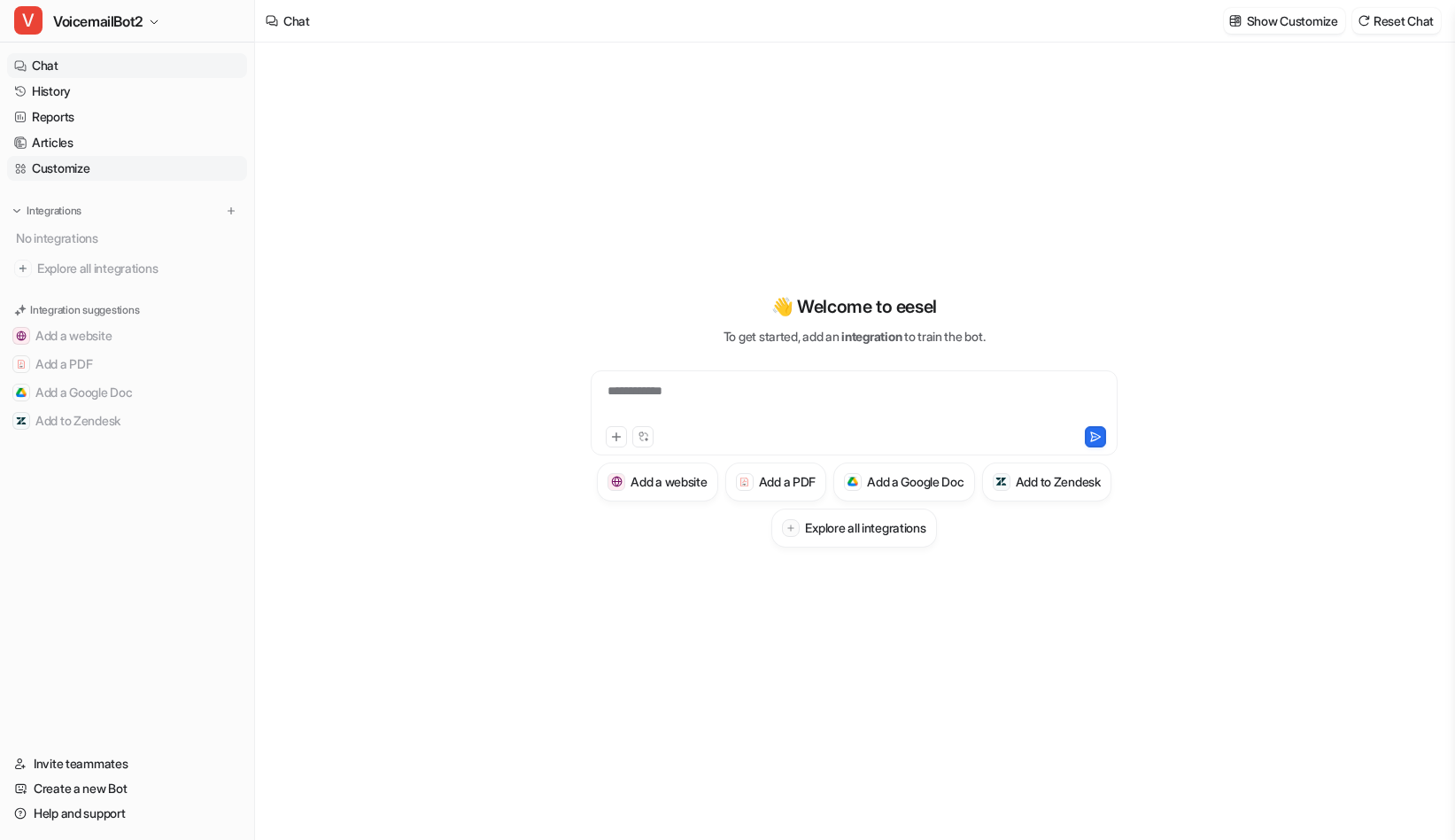
click at [63, 173] on link "Customize" at bounding box center [127, 169] width 240 height 25
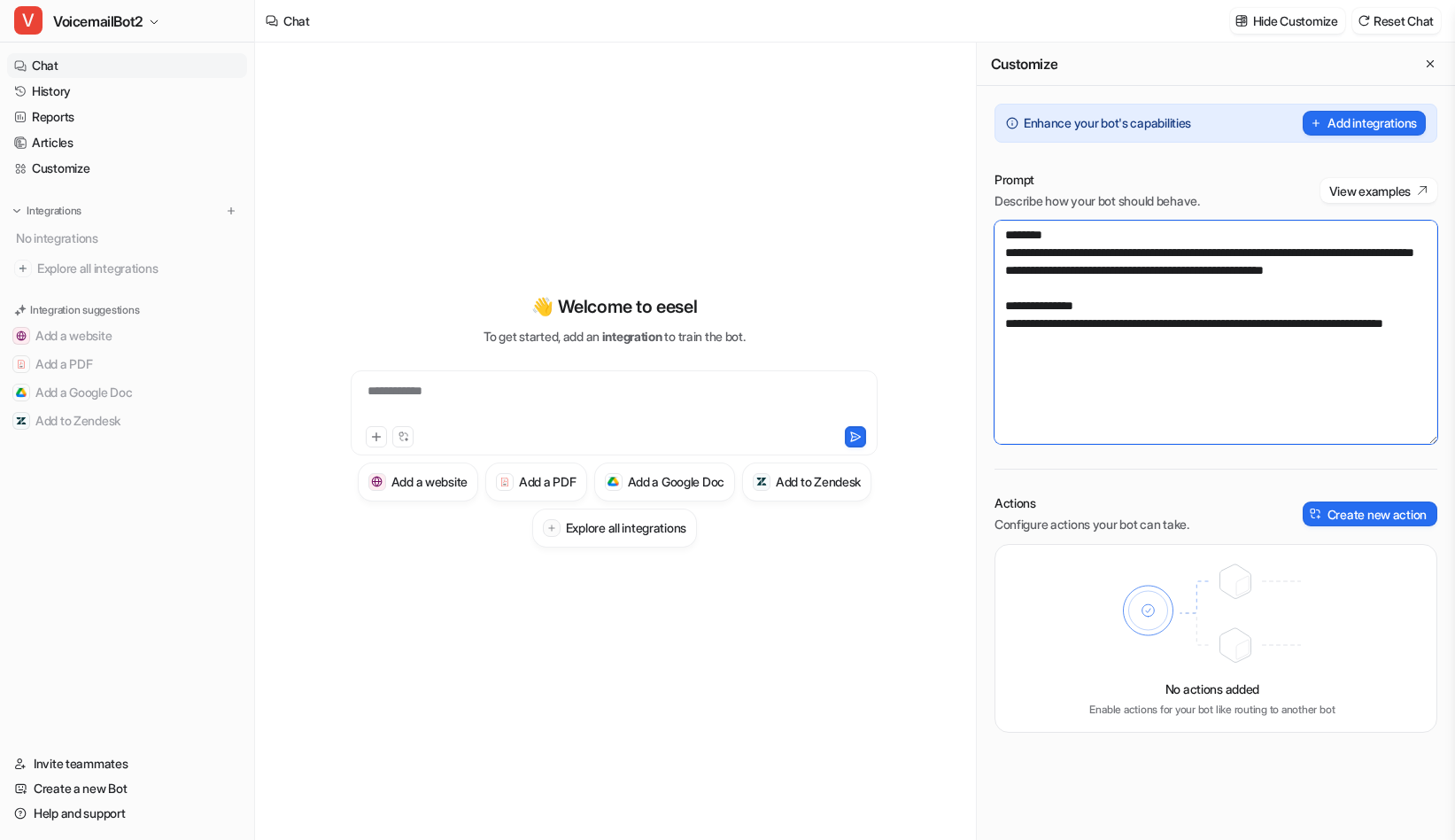
click at [1253, 331] on textarea "**********" at bounding box center [1216, 332] width 443 height 223
paste textarea "**********"
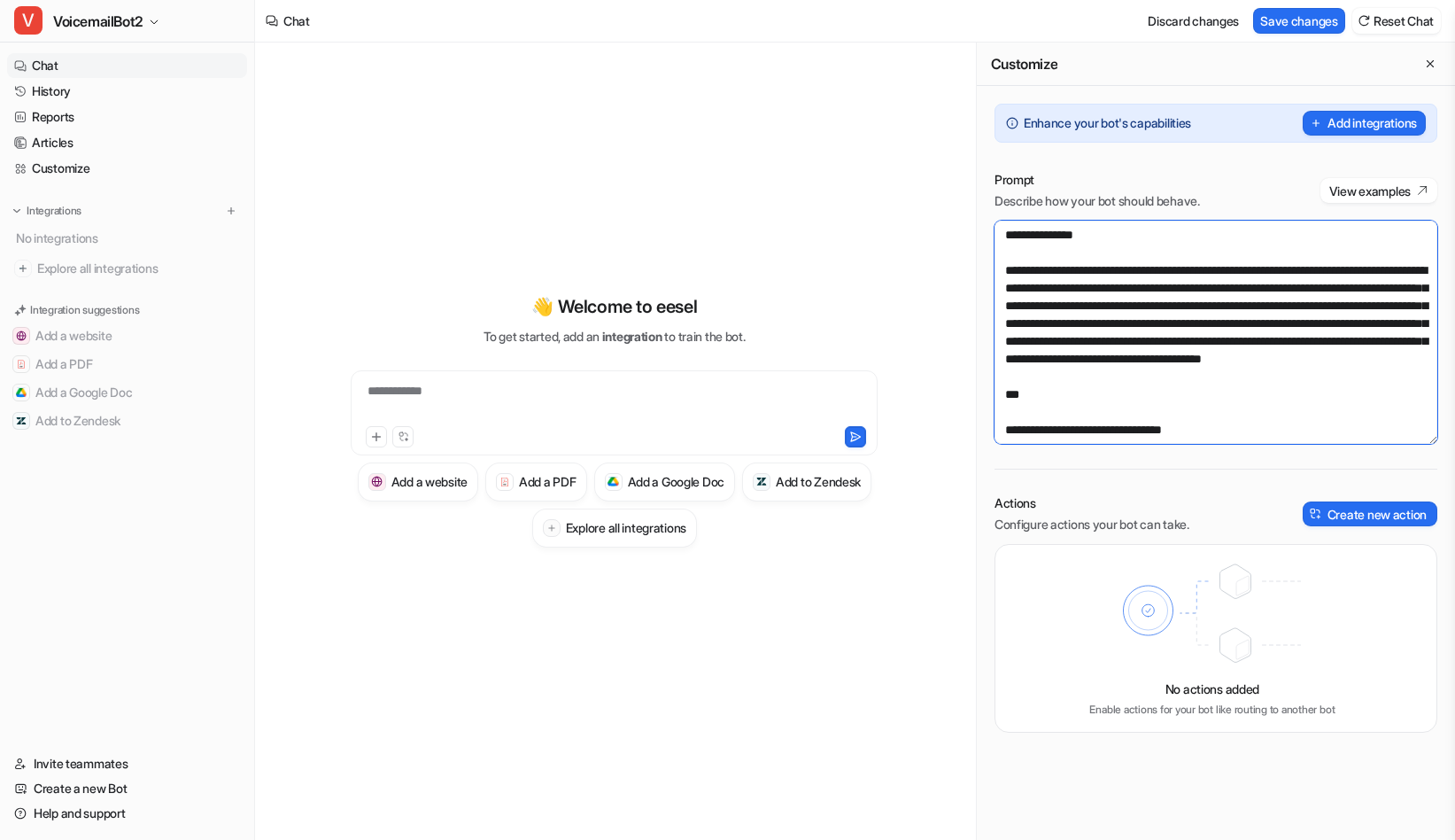
scroll to position [5750, 0]
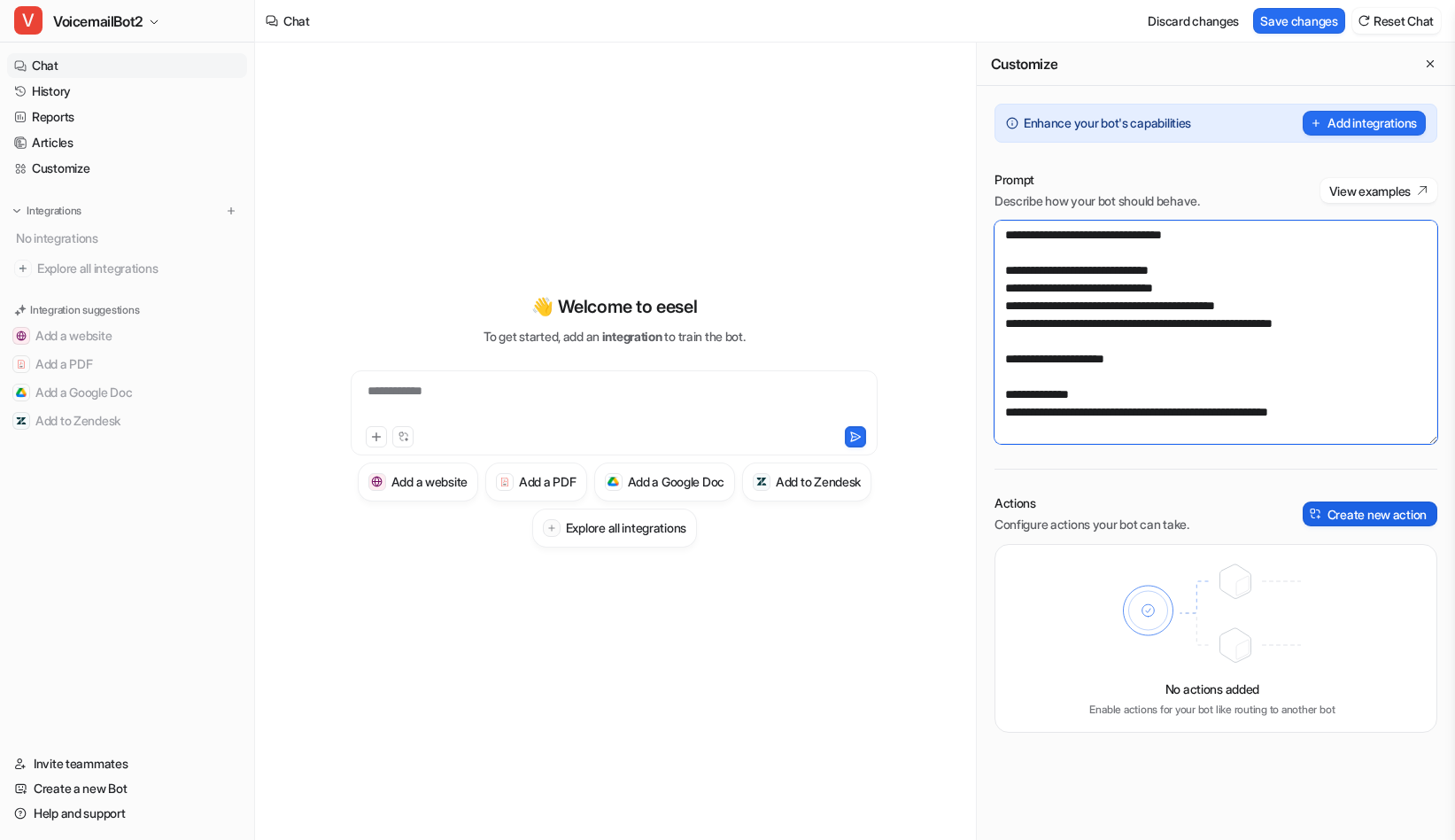
type textarea "**********"
click at [1351, 513] on button "Create new action" at bounding box center [1370, 514] width 135 height 25
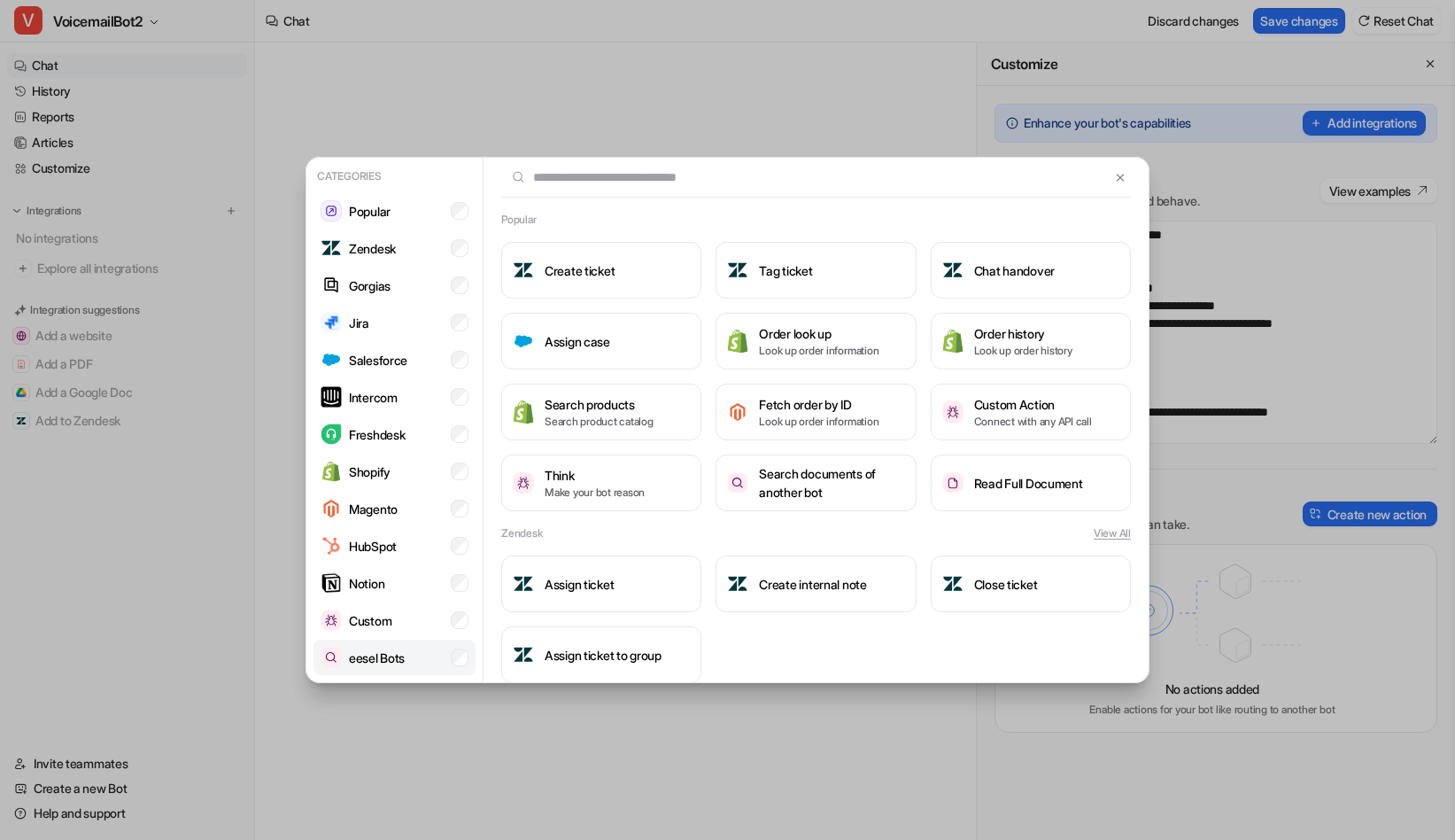
click at [423, 654] on li "eesel Bots" at bounding box center [395, 657] width 162 height 36
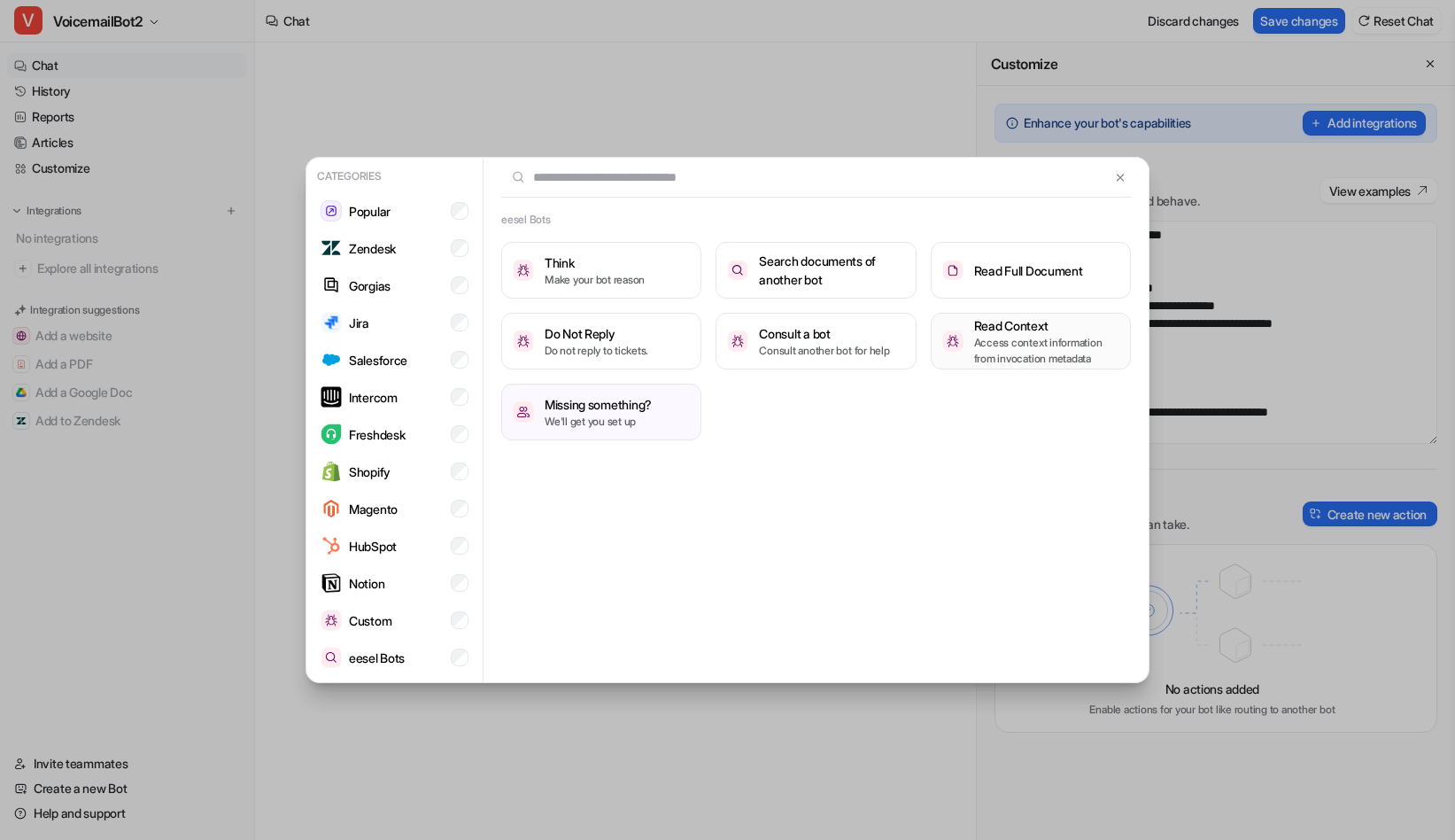
click at [1048, 326] on h3 "Read Context" at bounding box center [1046, 325] width 146 height 19
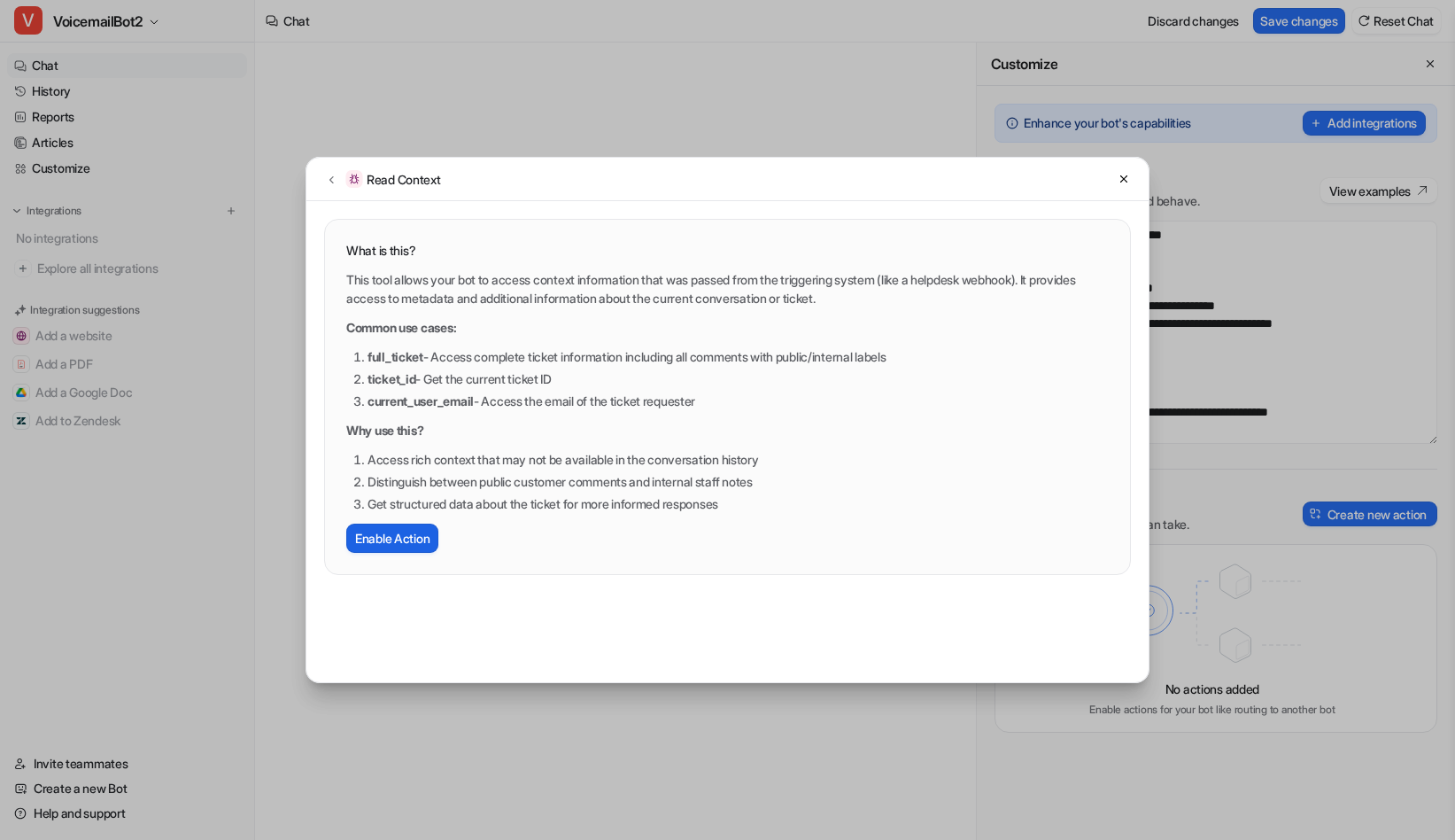
click at [420, 532] on button "Enable Action" at bounding box center [392, 537] width 92 height 29
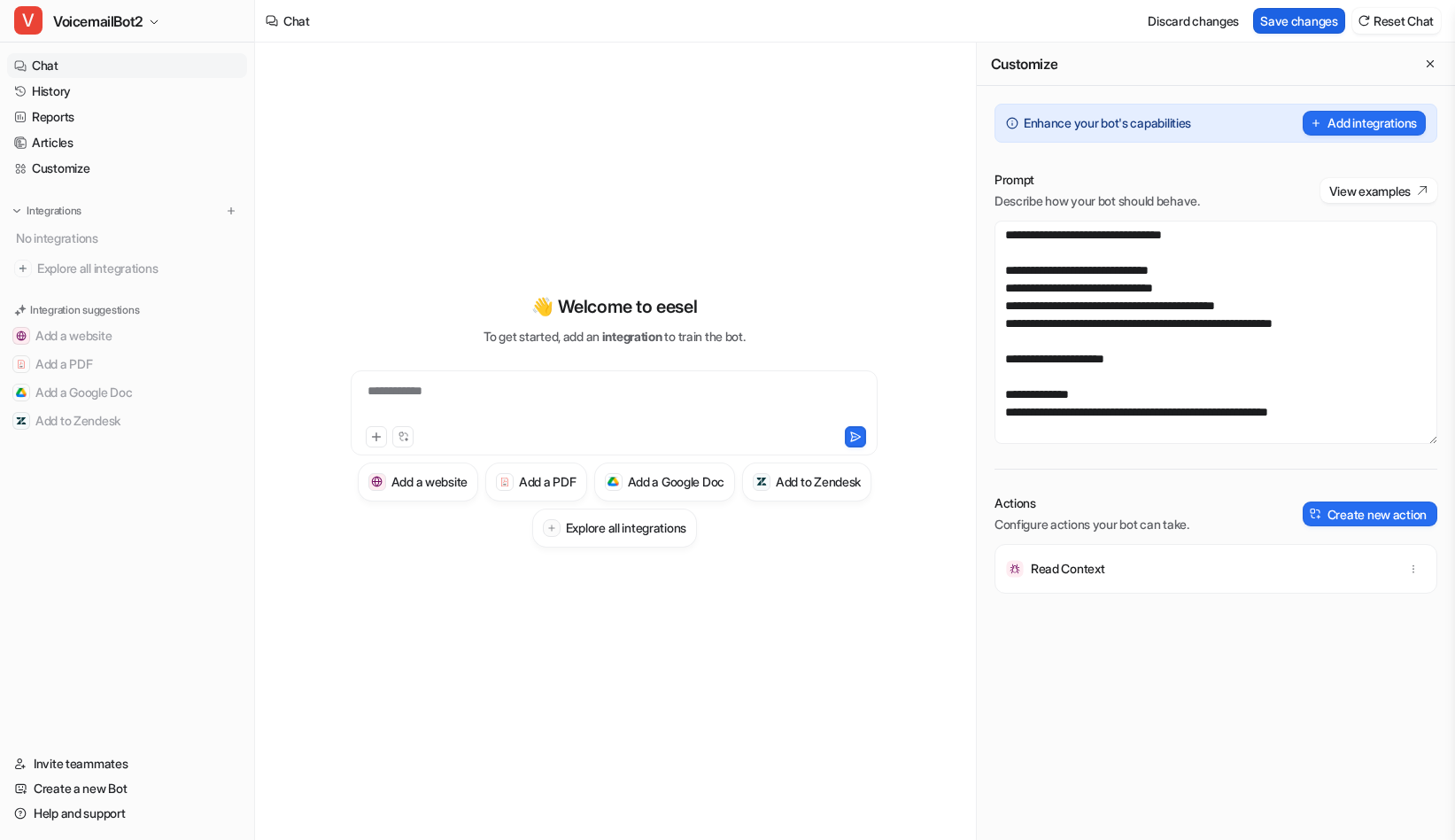
click at [1292, 24] on button "Save changes" at bounding box center [1299, 21] width 92 height 26
click at [1358, 125] on button "Add integrations" at bounding box center [1365, 123] width 123 height 25
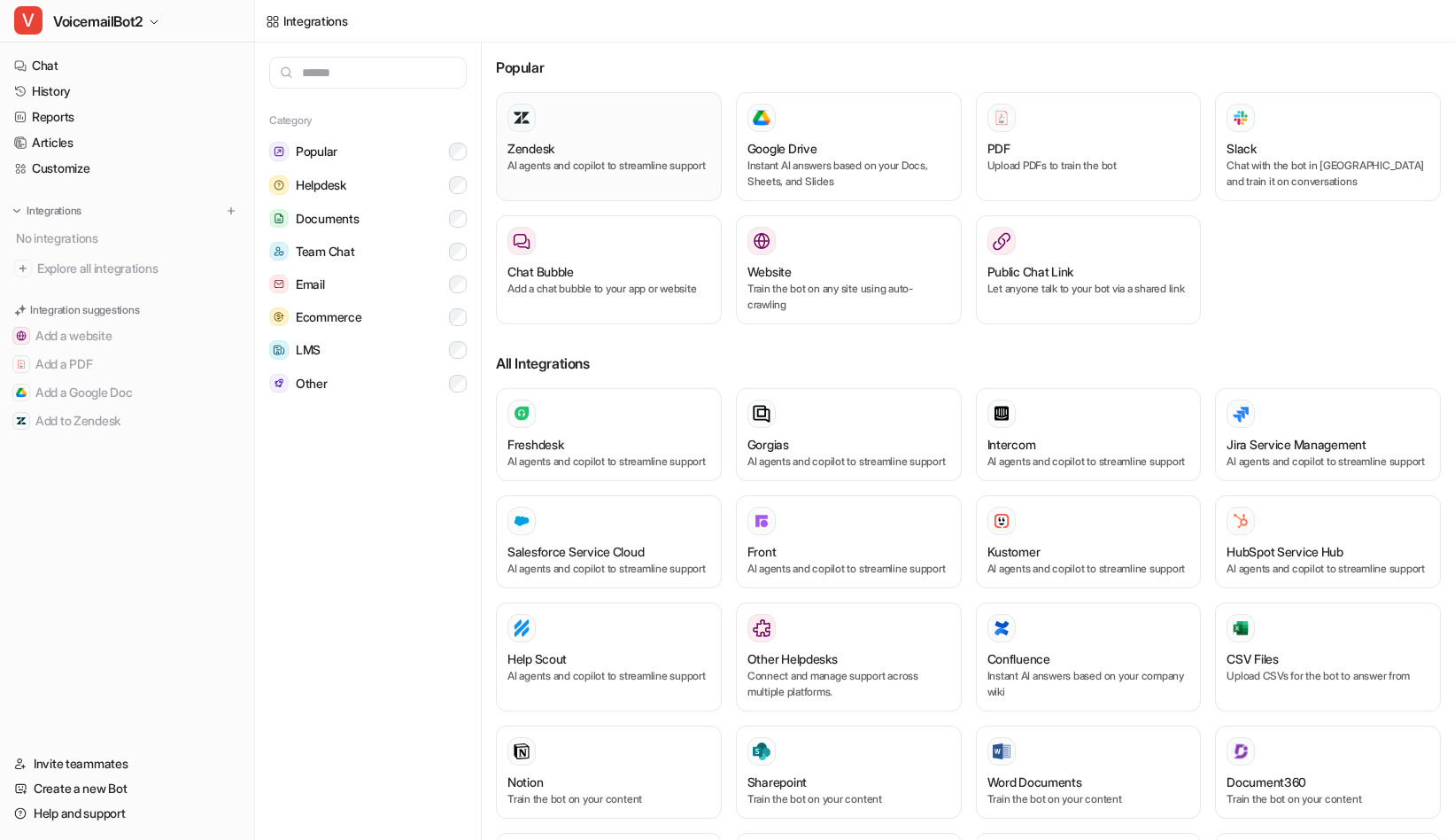
click at [649, 119] on div at bounding box center [609, 118] width 203 height 29
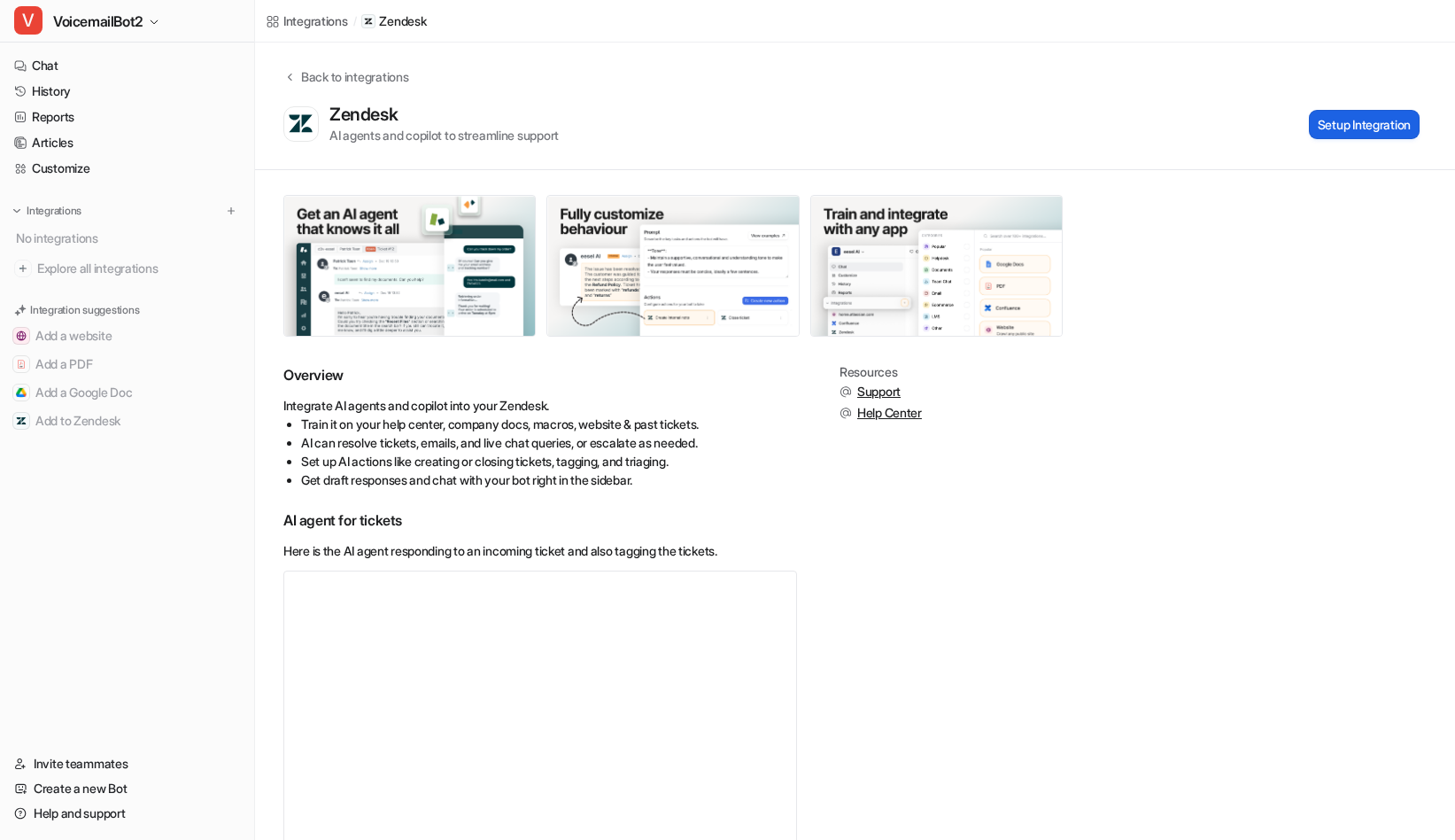
click at [1363, 121] on button "Setup Integration" at bounding box center [1364, 124] width 111 height 29
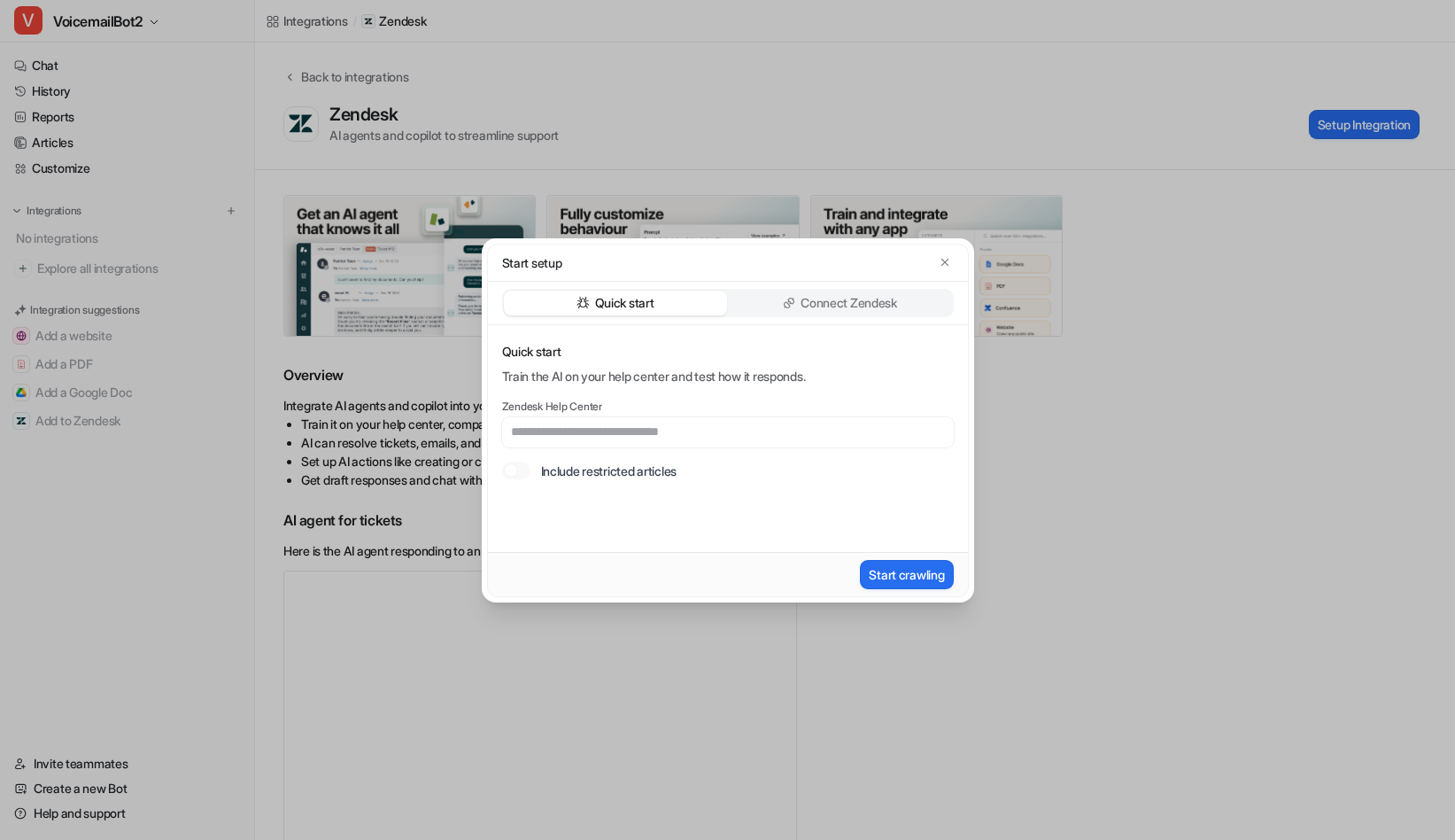
click at [856, 292] on div "Connect Zendesk" at bounding box center [841, 303] width 223 height 25
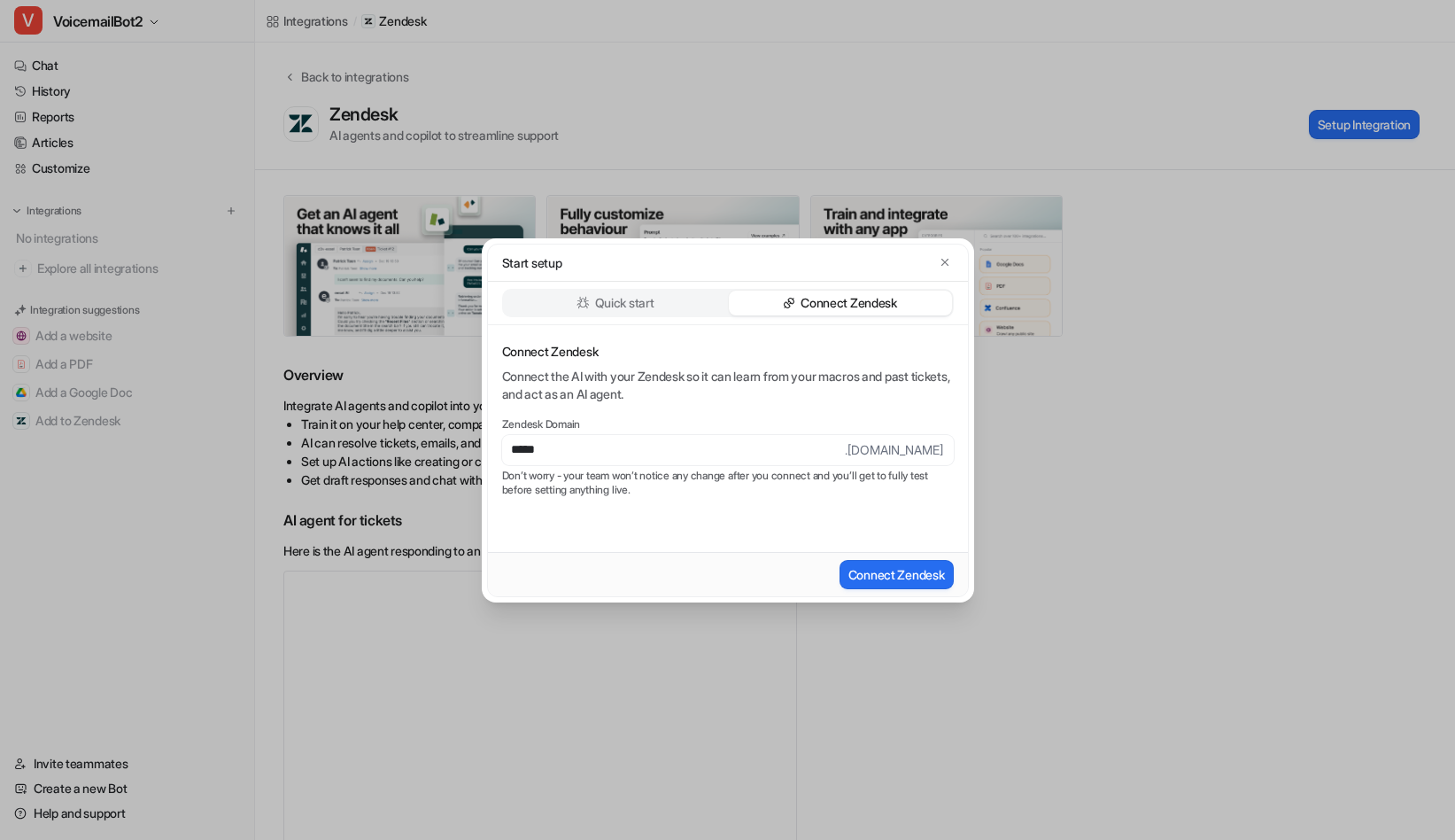
type input "**********"
click at [909, 577] on button "Connect Zendesk" at bounding box center [897, 574] width 114 height 29
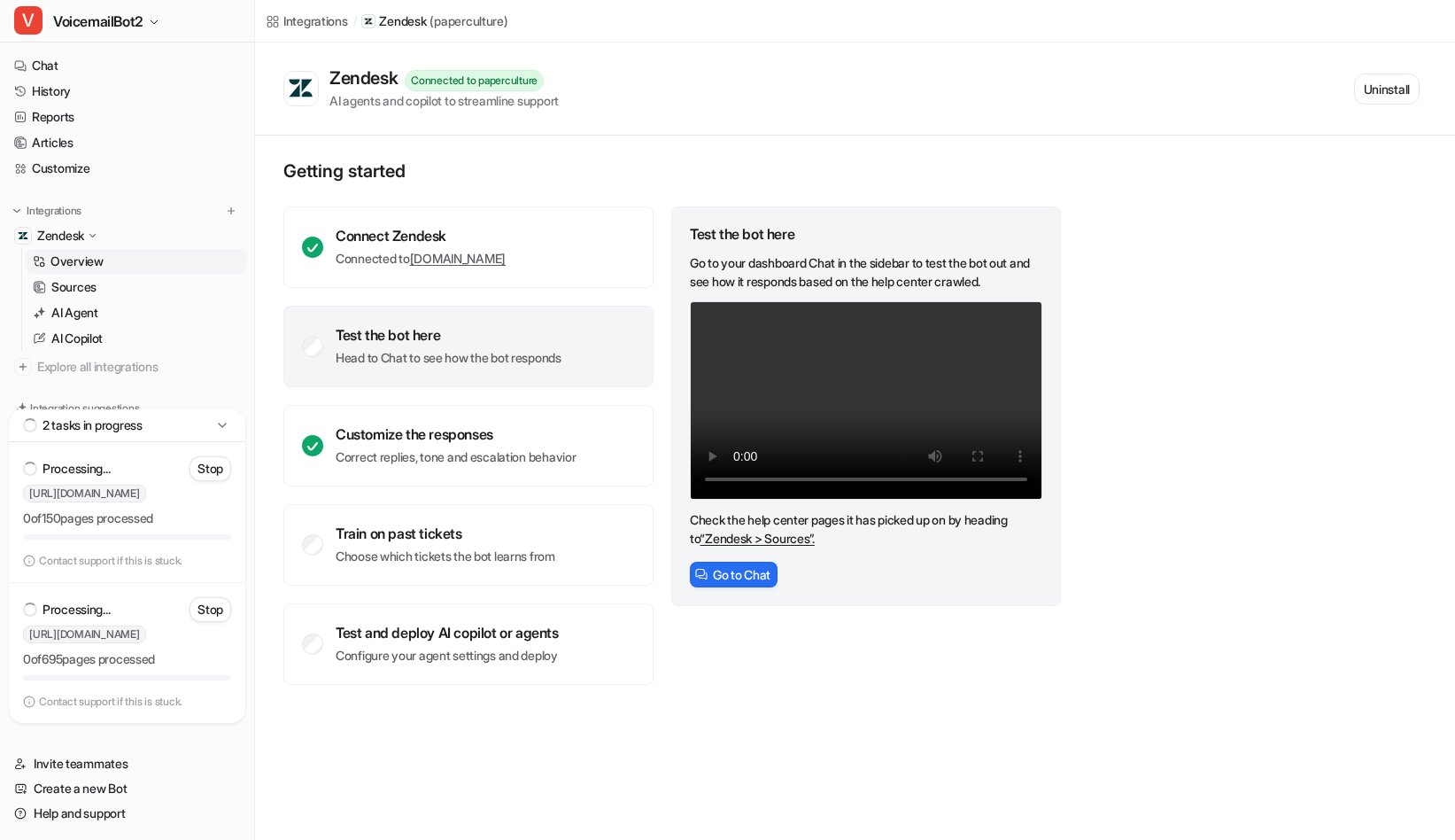
click at [224, 424] on icon at bounding box center [221, 424] width 8 height 4
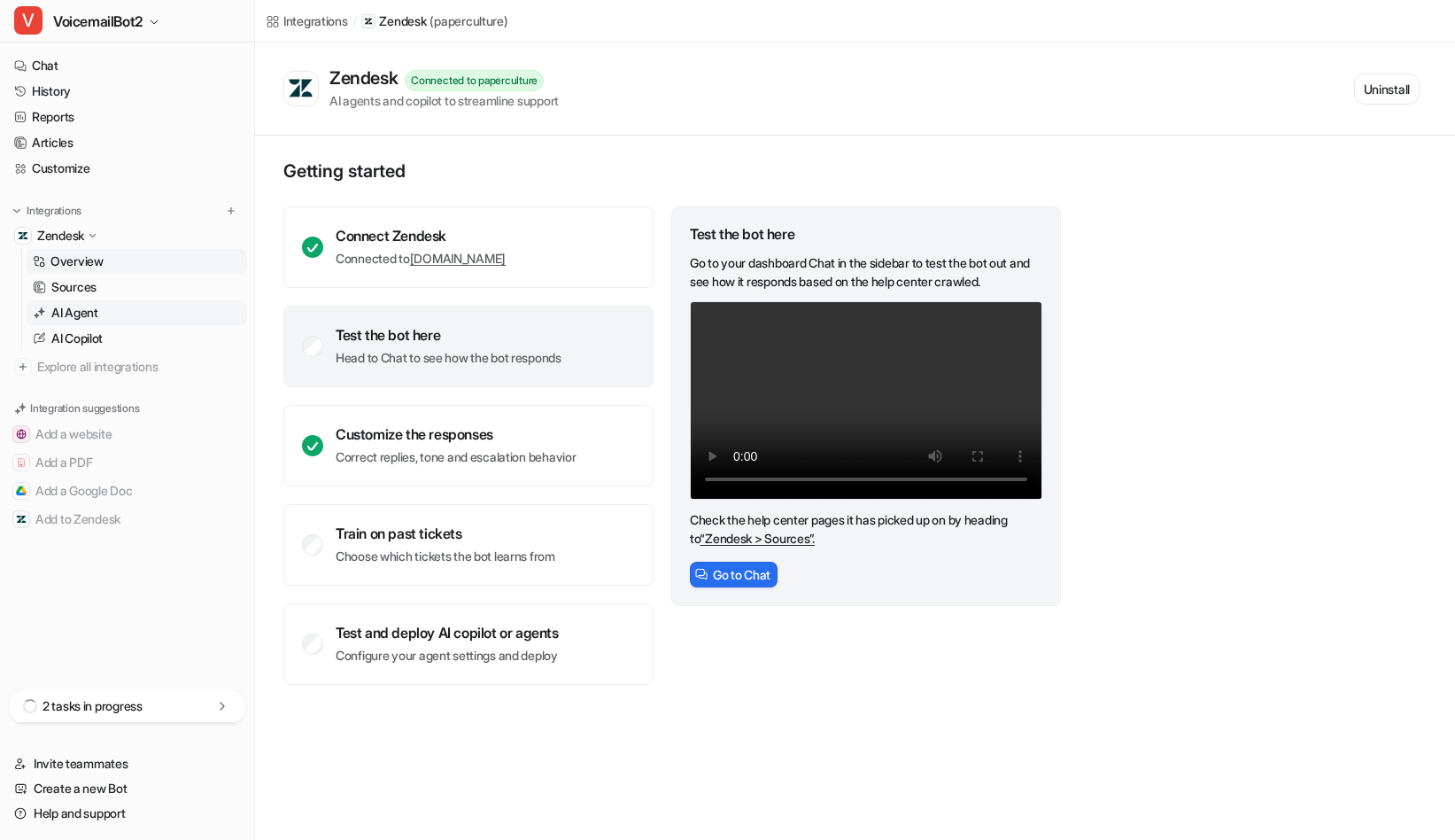
click at [87, 319] on p "AI Agent" at bounding box center [75, 312] width 47 height 18
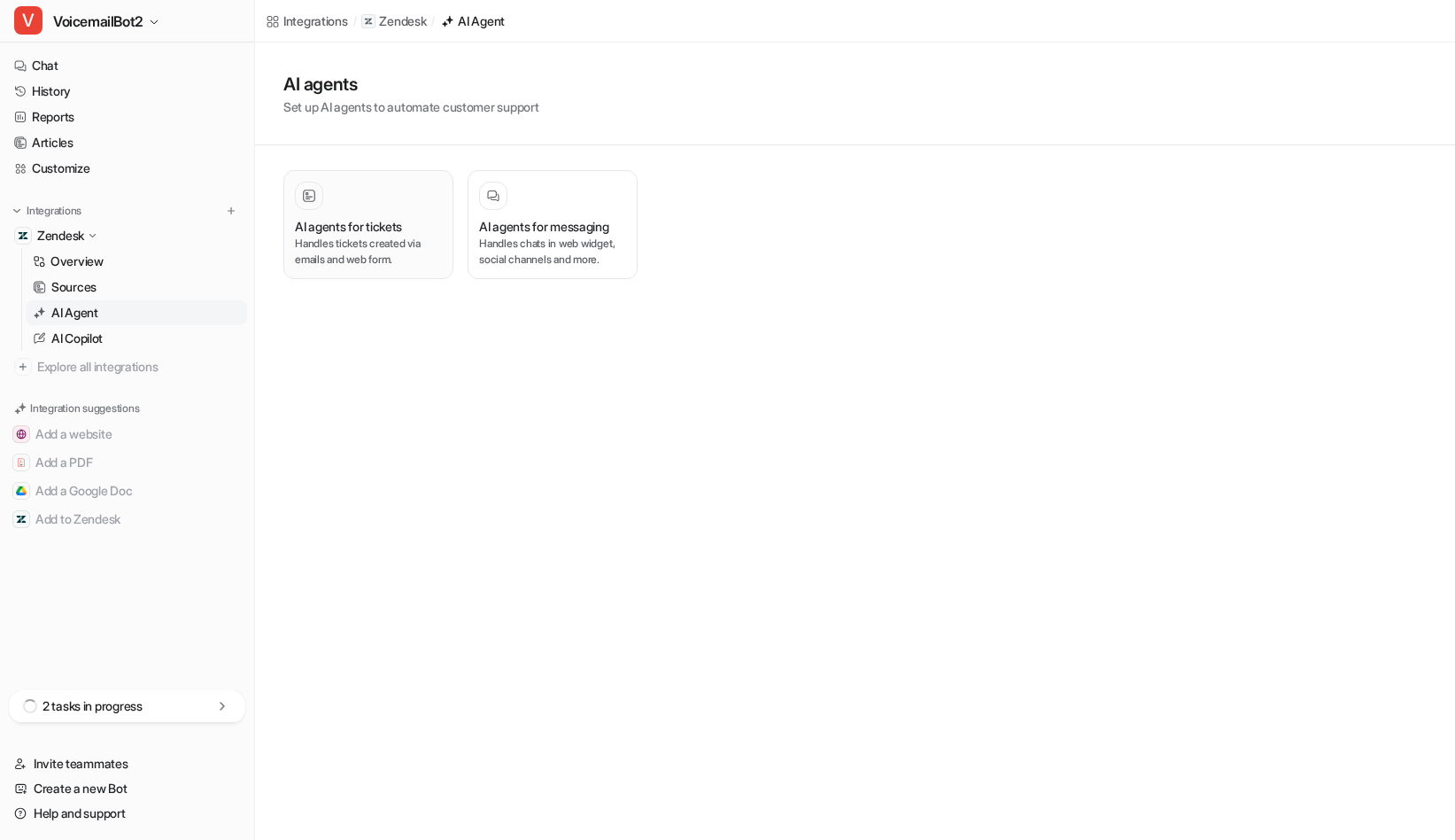
click at [351, 223] on h3 "AI agents for tickets" at bounding box center [348, 226] width 107 height 19
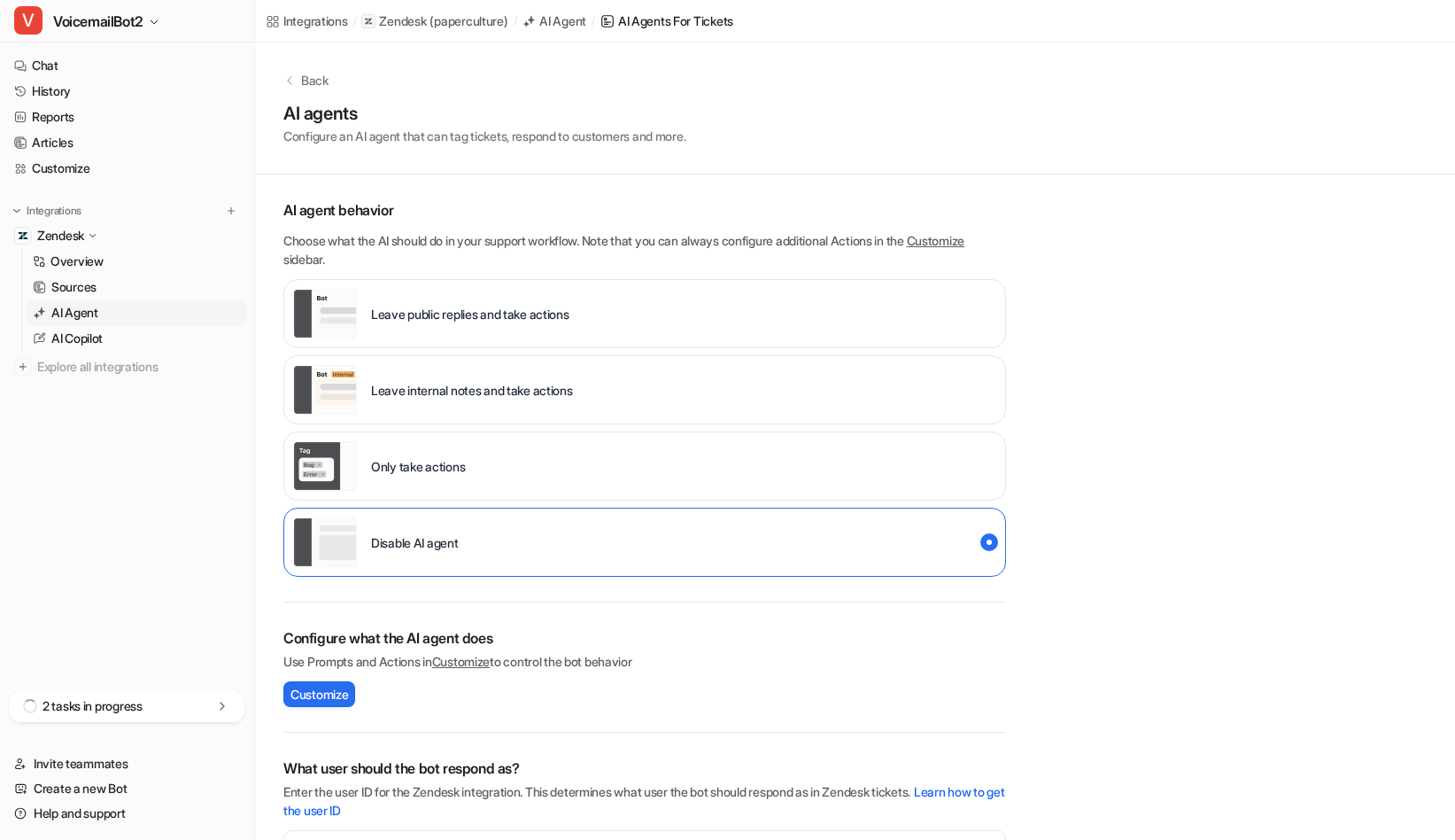
click at [586, 400] on div "Leave internal notes and take actions" at bounding box center [645, 389] width 723 height 69
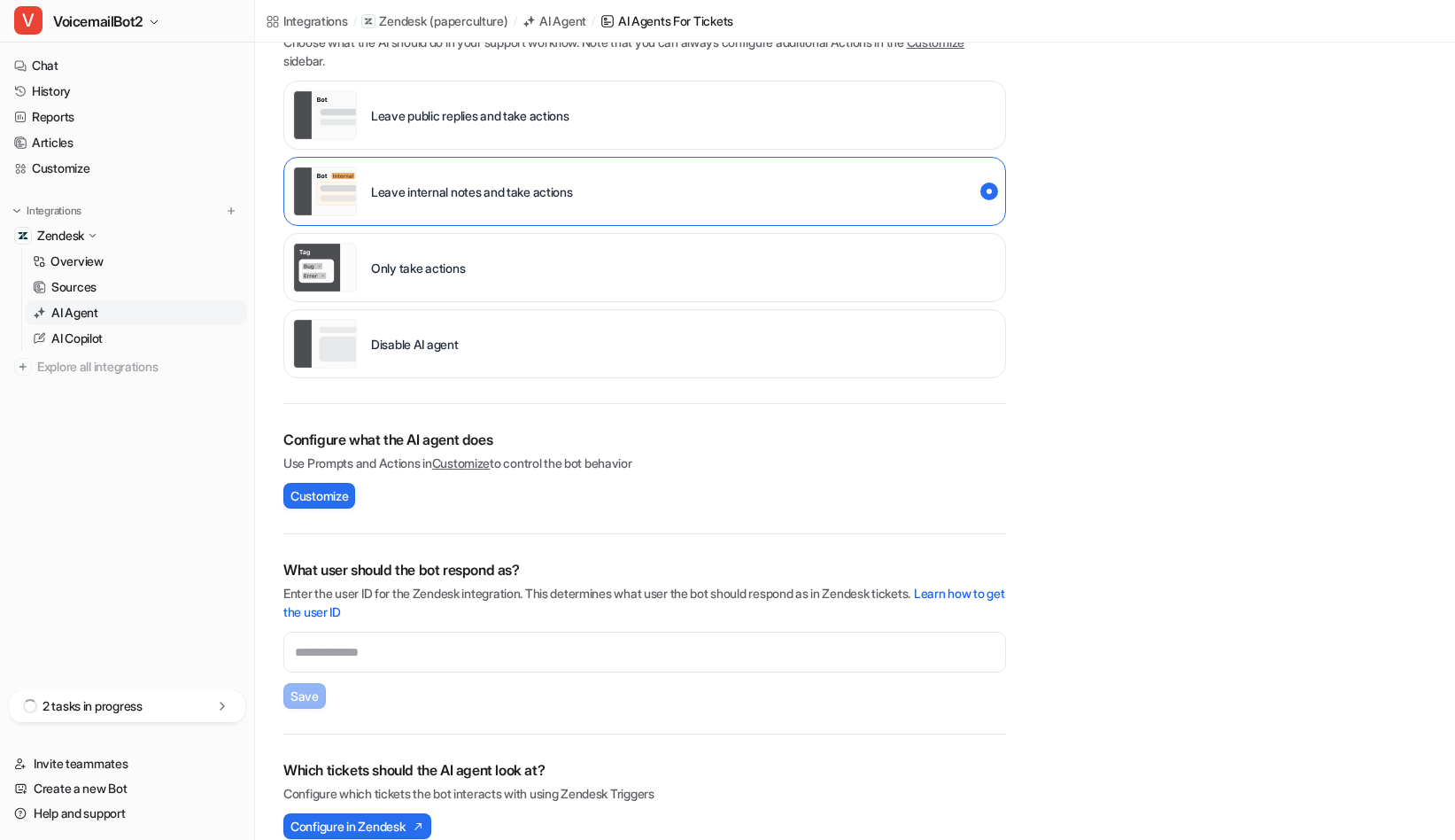
scroll to position [222, 0]
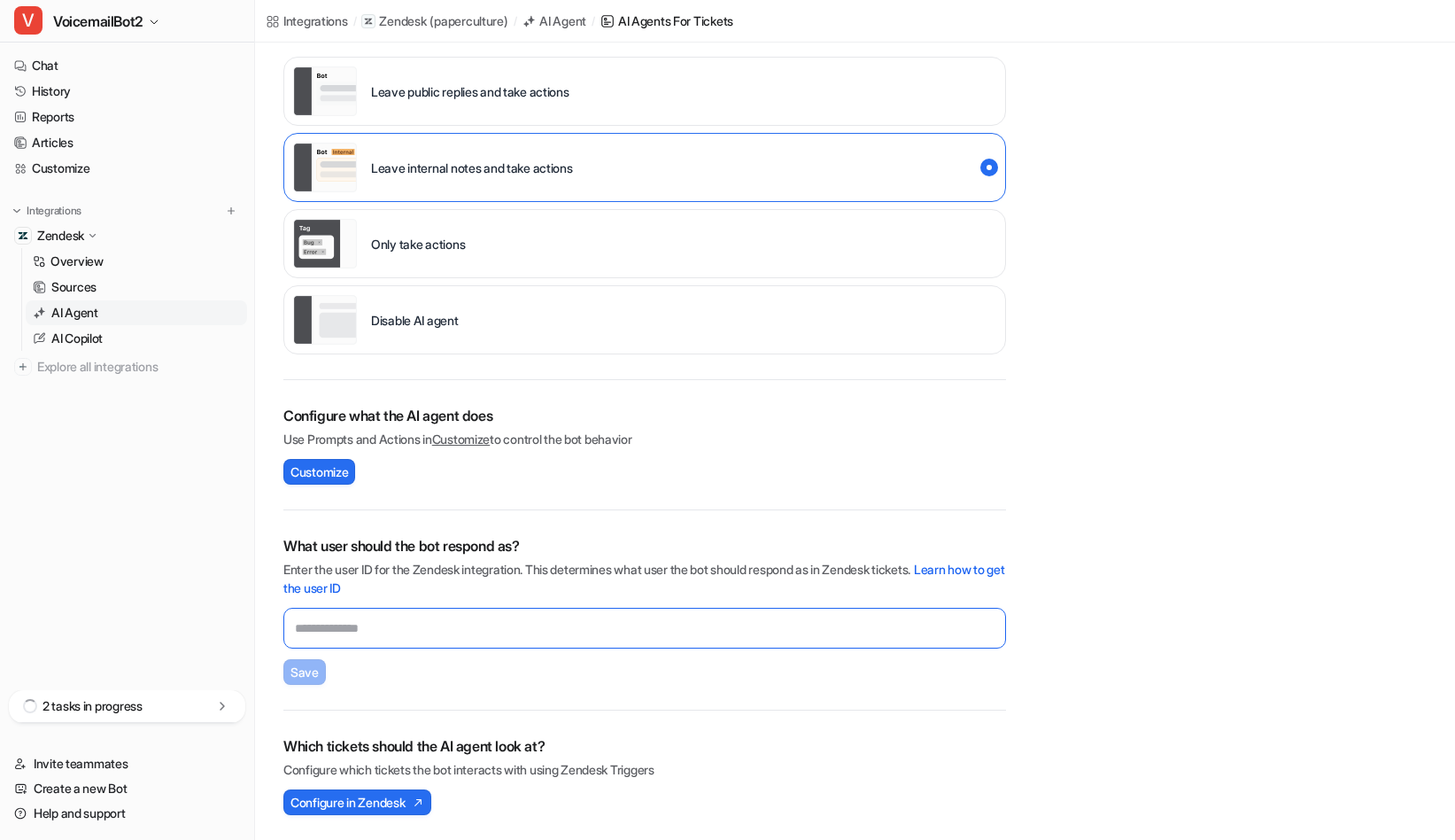
click at [401, 619] on input "text" at bounding box center [645, 628] width 723 height 41
paste input "*********"
type input "*********"
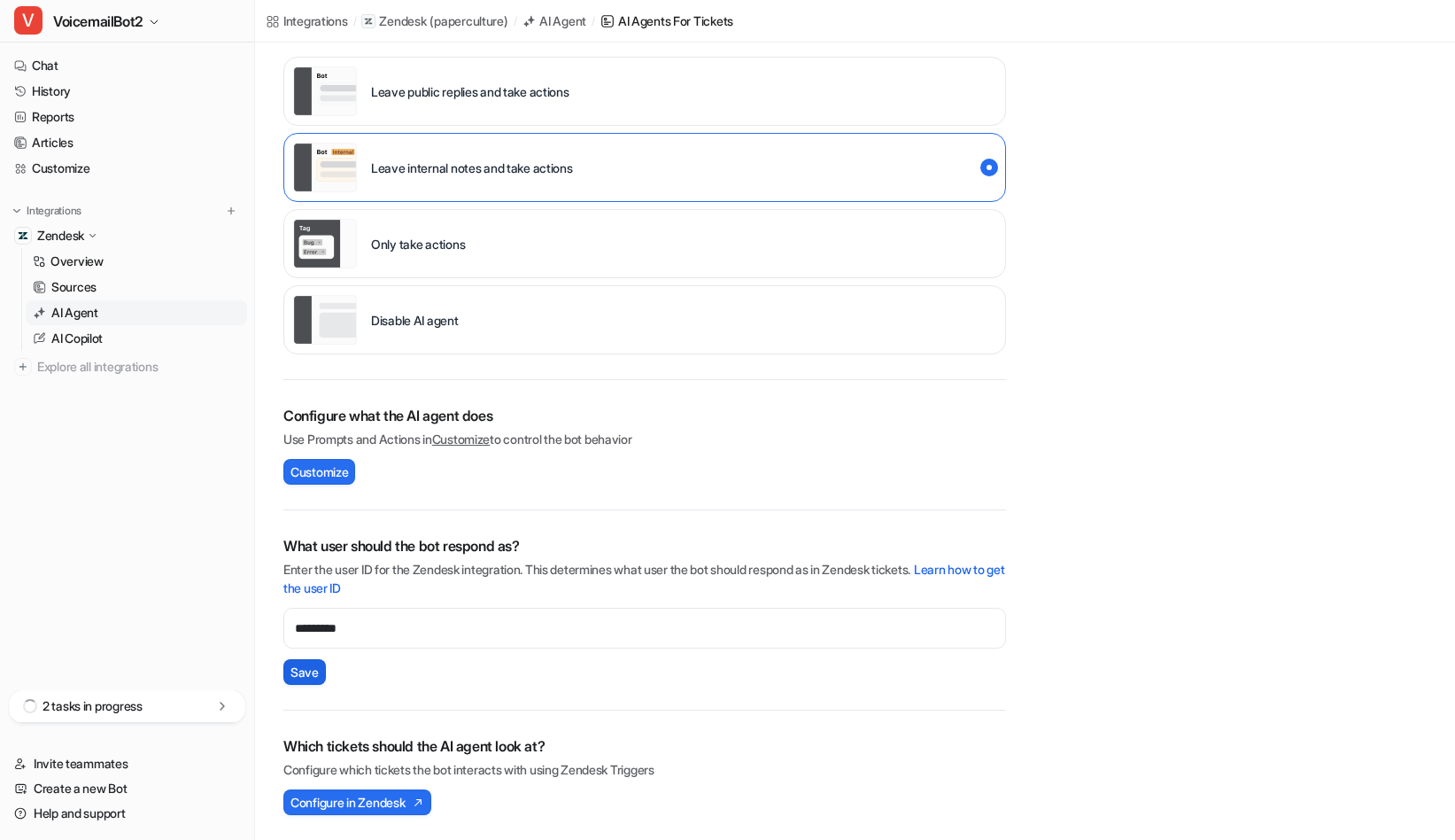
click at [297, 674] on span "Save" at bounding box center [304, 671] width 29 height 19
click at [404, 805] on span "Configure in Zendesk" at bounding box center [347, 802] width 114 height 19
click at [90, 363] on span "Explore all integrations" at bounding box center [138, 367] width 203 height 29
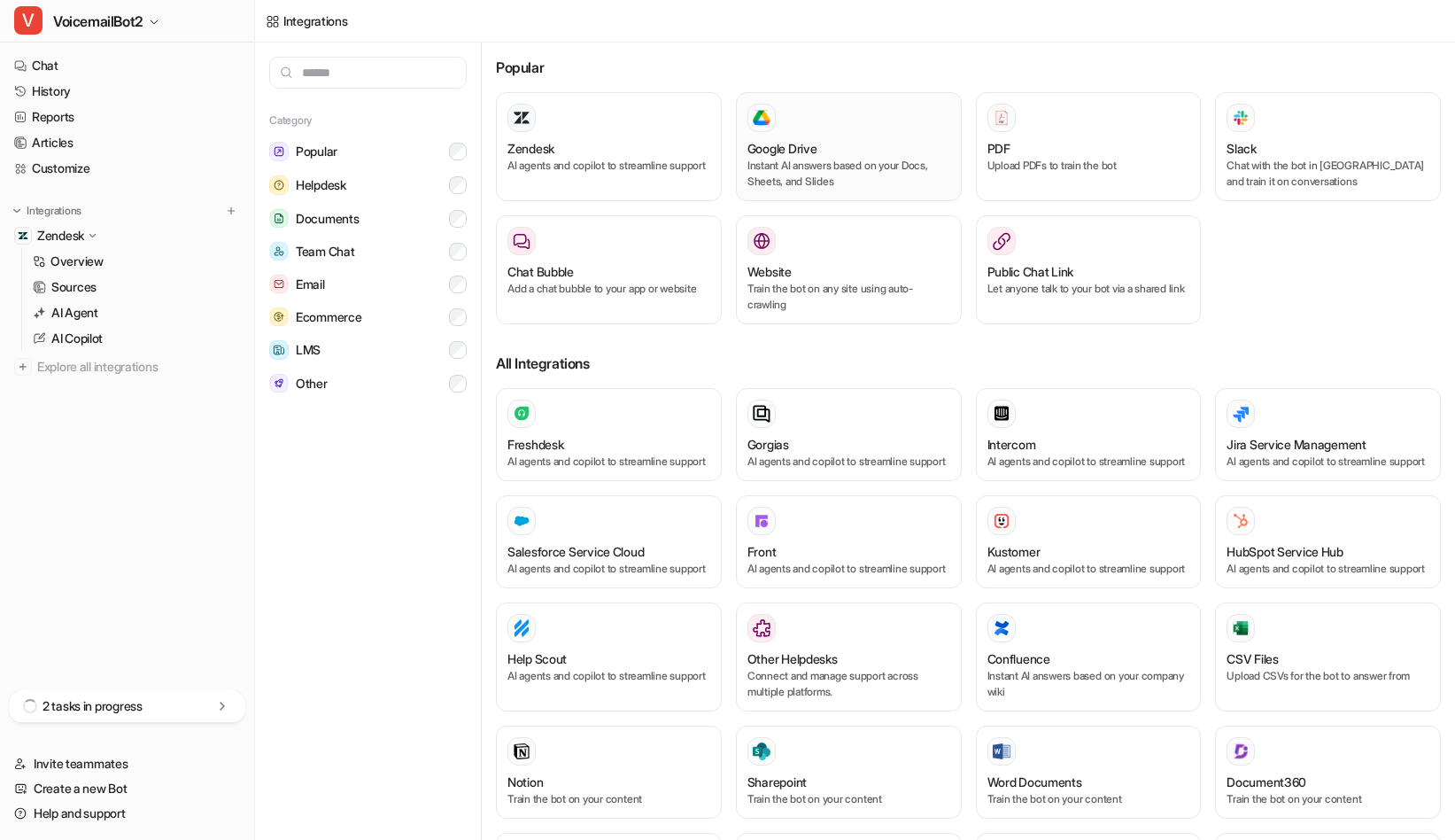
click at [823, 134] on div "Google Drive Instant AI answers based on your Docs, Sheets, and Slides" at bounding box center [848, 146] width 203 height 86
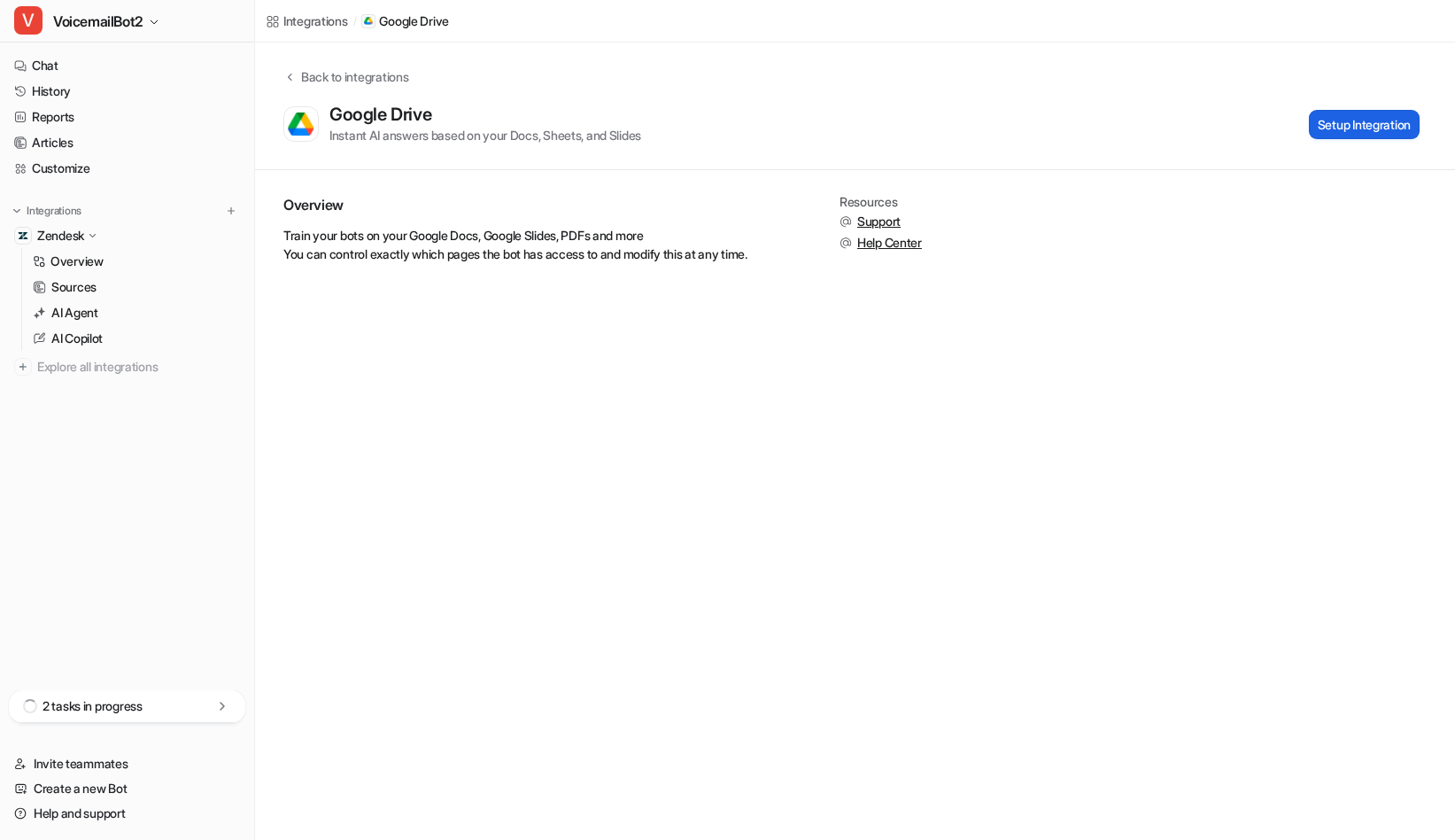
click at [1352, 126] on button "Setup Integration" at bounding box center [1364, 124] width 111 height 29
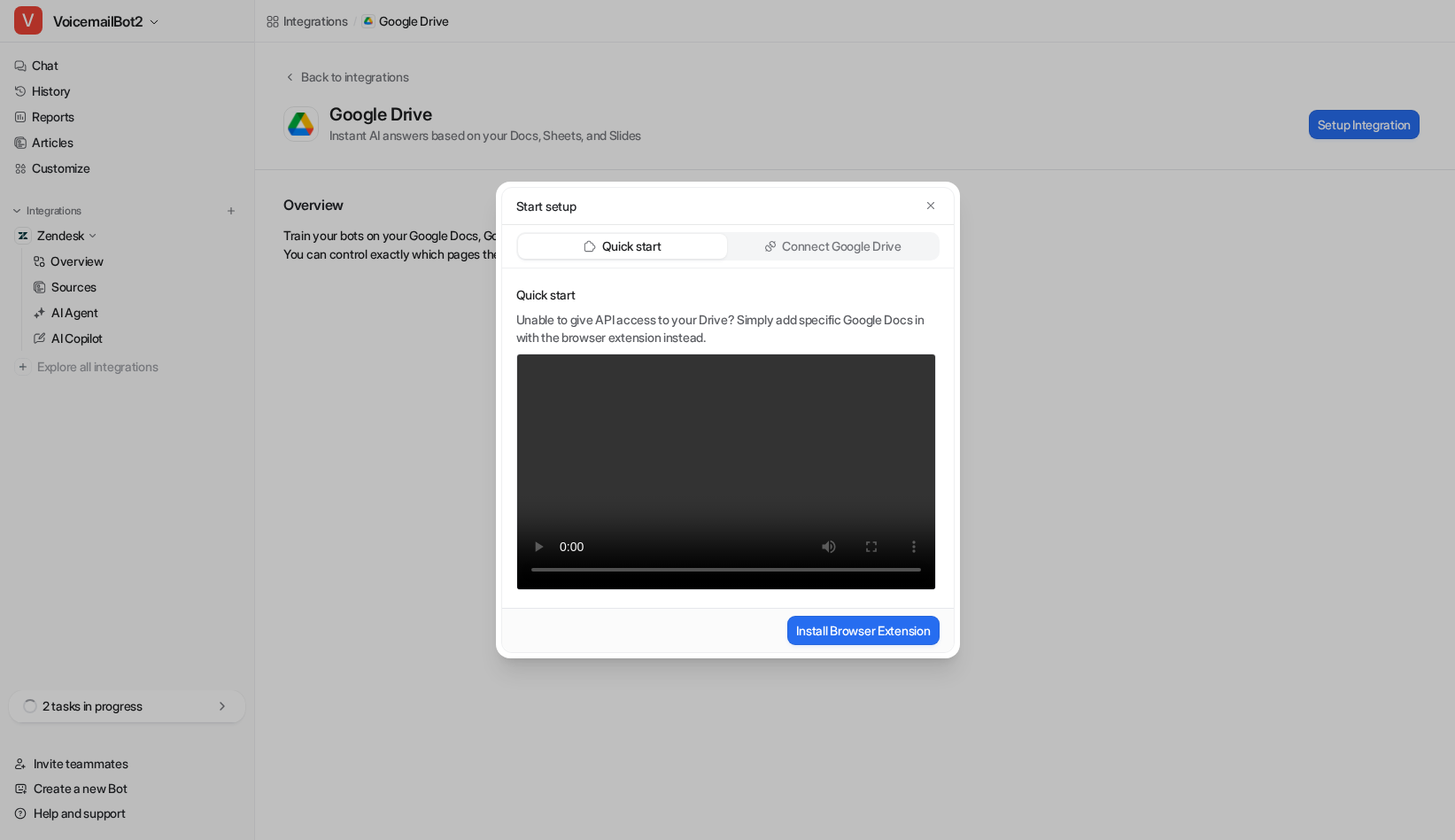
click at [855, 247] on p "Connect Google Drive" at bounding box center [841, 246] width 119 height 18
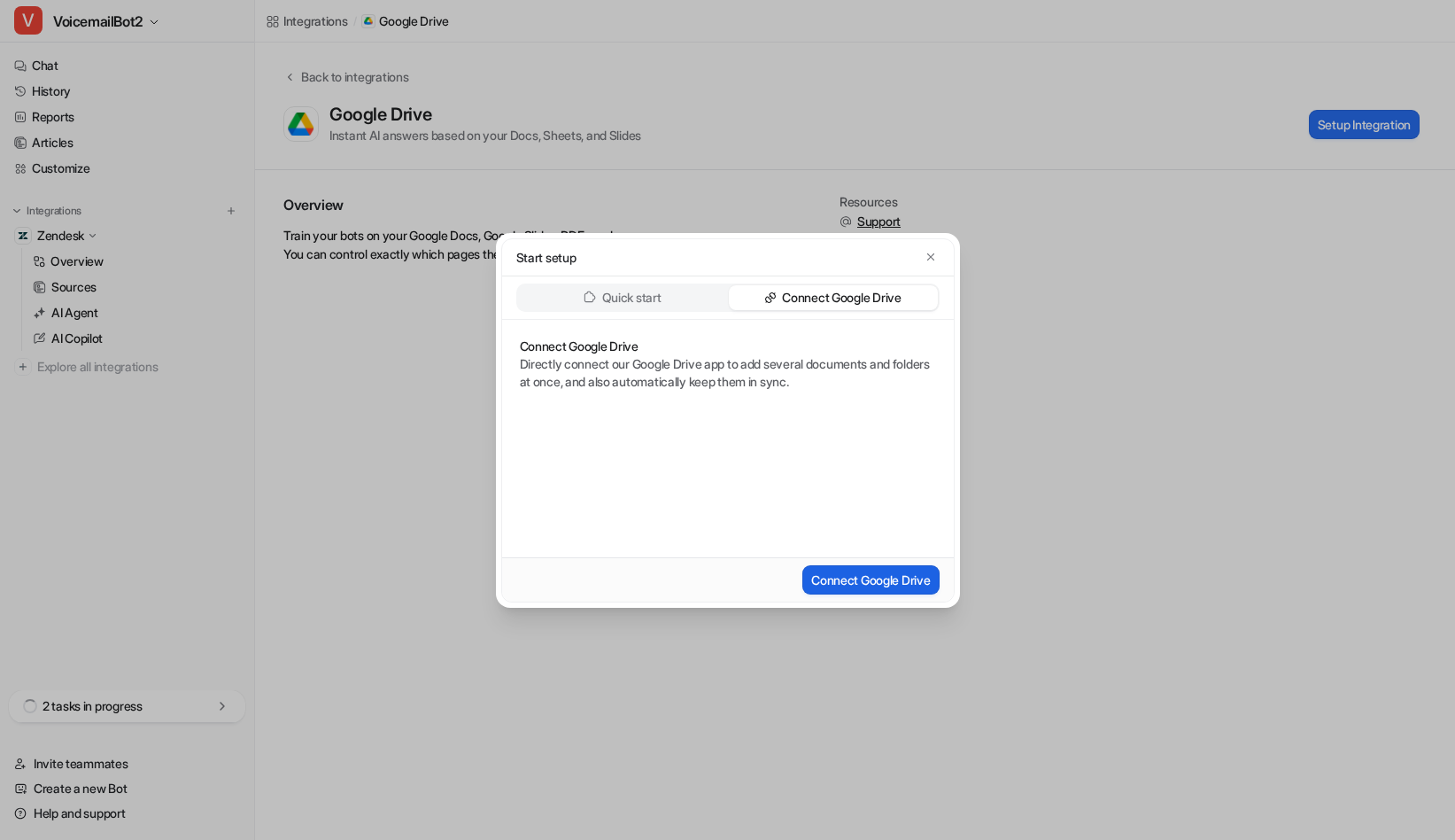
click at [877, 576] on button "Connect Google Drive" at bounding box center [870, 579] width 137 height 29
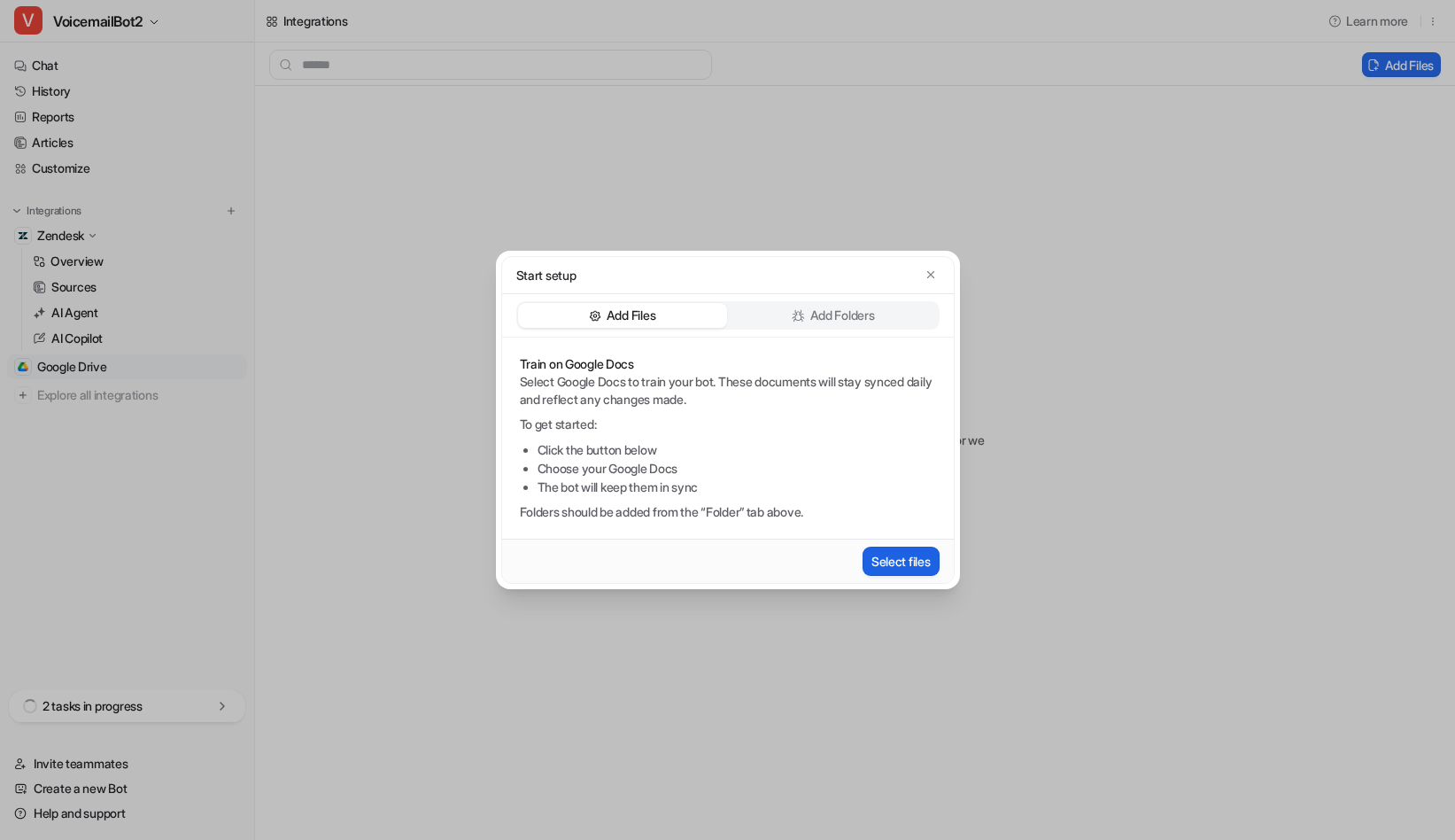
click at [910, 563] on button "Select files" at bounding box center [901, 561] width 77 height 29
click at [917, 564] on button "Select files" at bounding box center [901, 561] width 77 height 29
click at [903, 574] on button "Select files" at bounding box center [901, 561] width 77 height 29
click at [928, 270] on icon "button" at bounding box center [931, 275] width 12 height 12
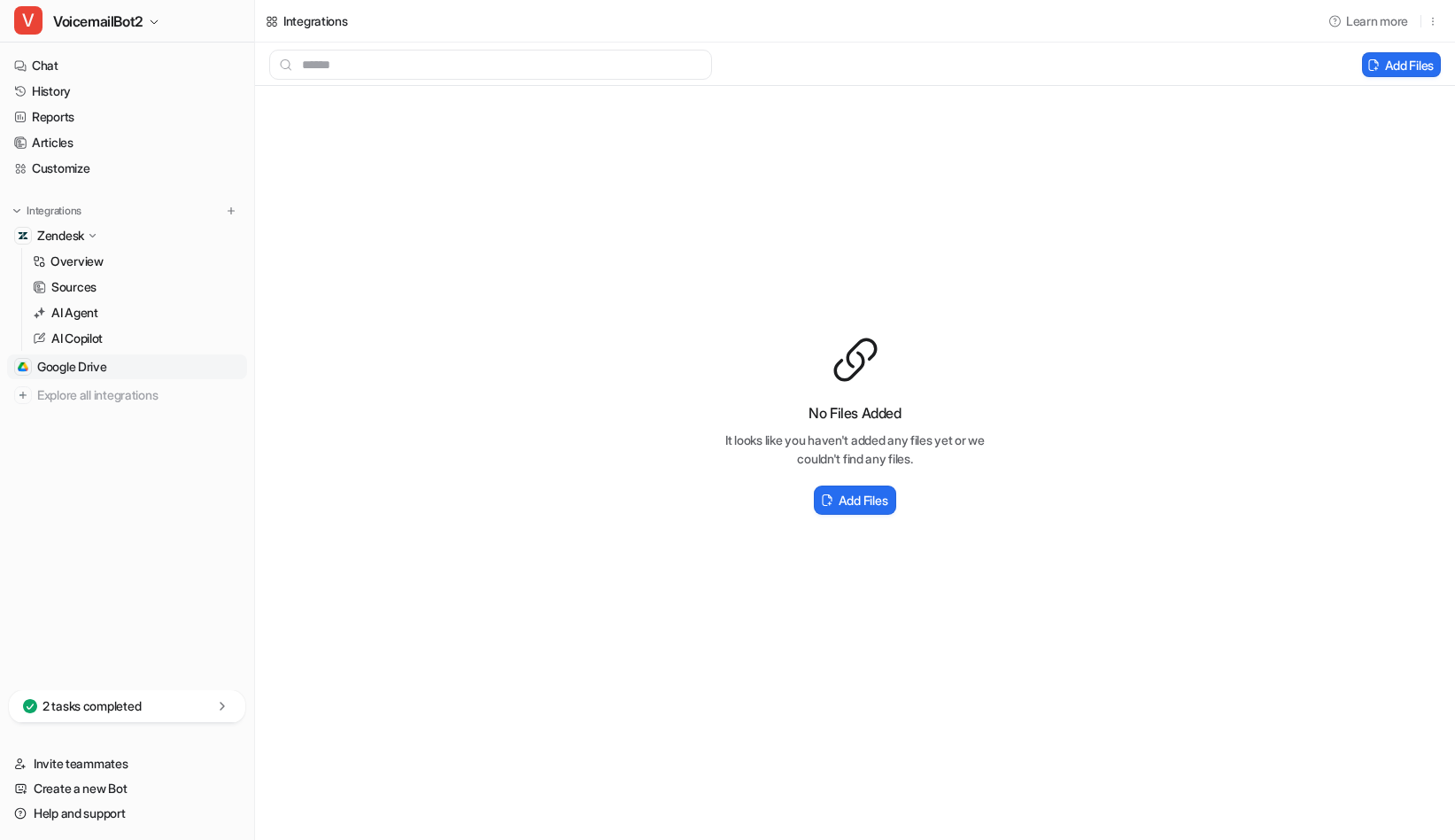
click at [105, 363] on span "Google Drive" at bounding box center [72, 367] width 70 height 18
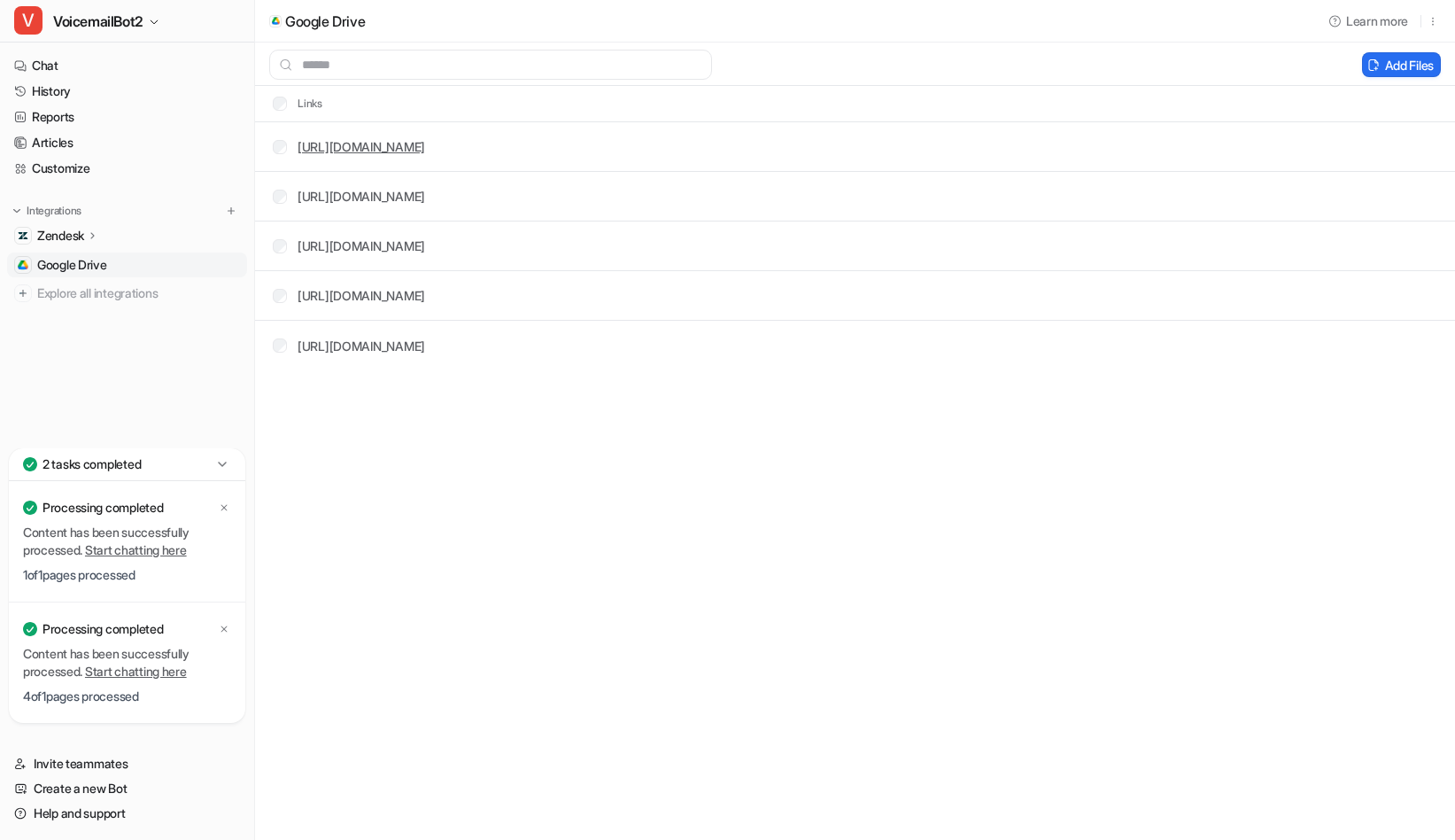
click at [425, 148] on link "[URL][DOMAIN_NAME]" at bounding box center [361, 146] width 128 height 15
click at [425, 197] on link "[URL][DOMAIN_NAME]" at bounding box center [361, 195] width 128 height 15
click at [425, 245] on link "[URL][DOMAIN_NAME]" at bounding box center [361, 245] width 128 height 15
click at [425, 303] on div "[URL][DOMAIN_NAME]" at bounding box center [361, 295] width 128 height 19
click at [425, 295] on link "[URL][DOMAIN_NAME]" at bounding box center [361, 295] width 128 height 15
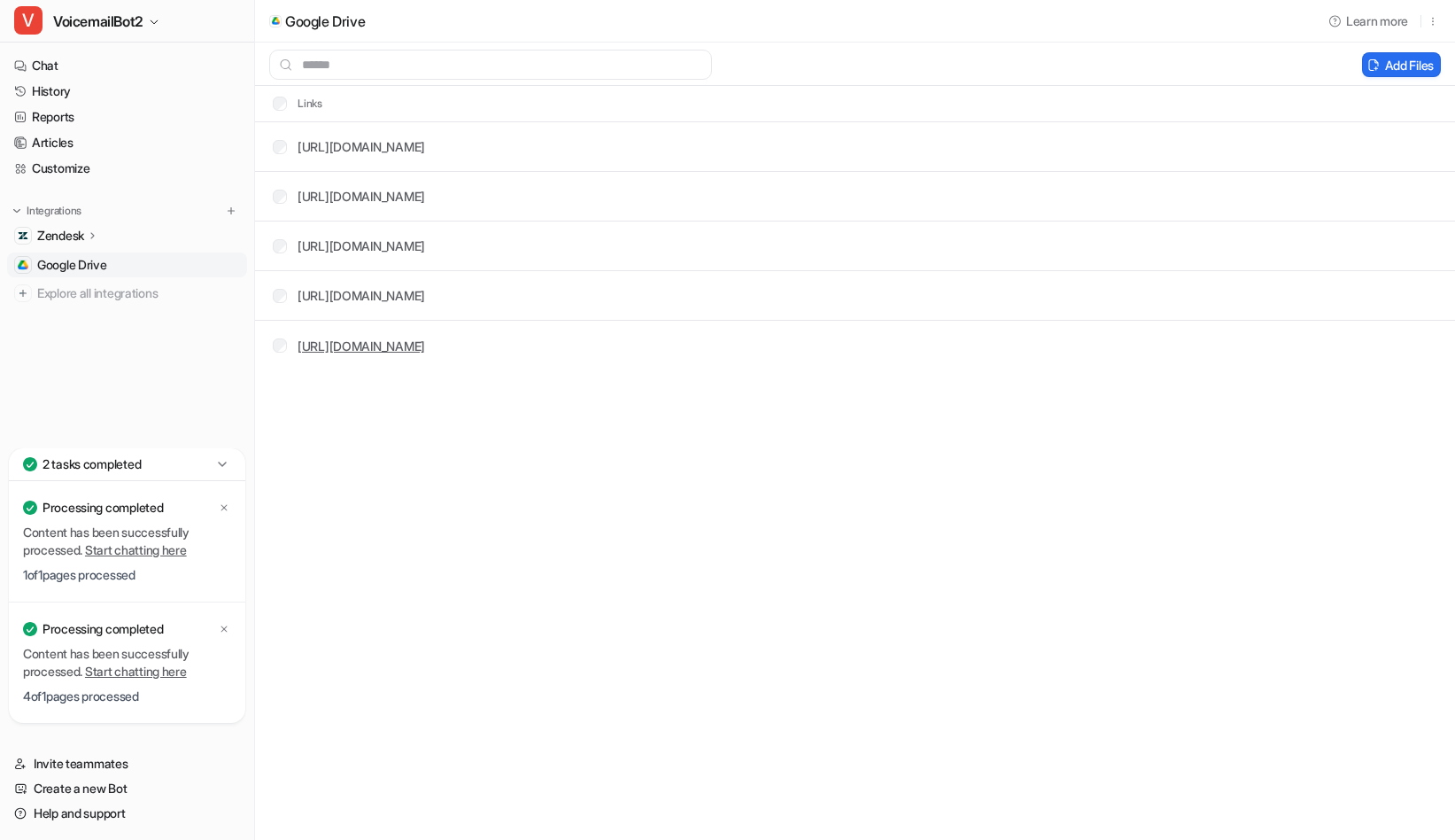
click at [425, 345] on link "[URL][DOMAIN_NAME]" at bounding box center [361, 345] width 128 height 15
click at [1390, 67] on button "Add Files" at bounding box center [1401, 65] width 79 height 25
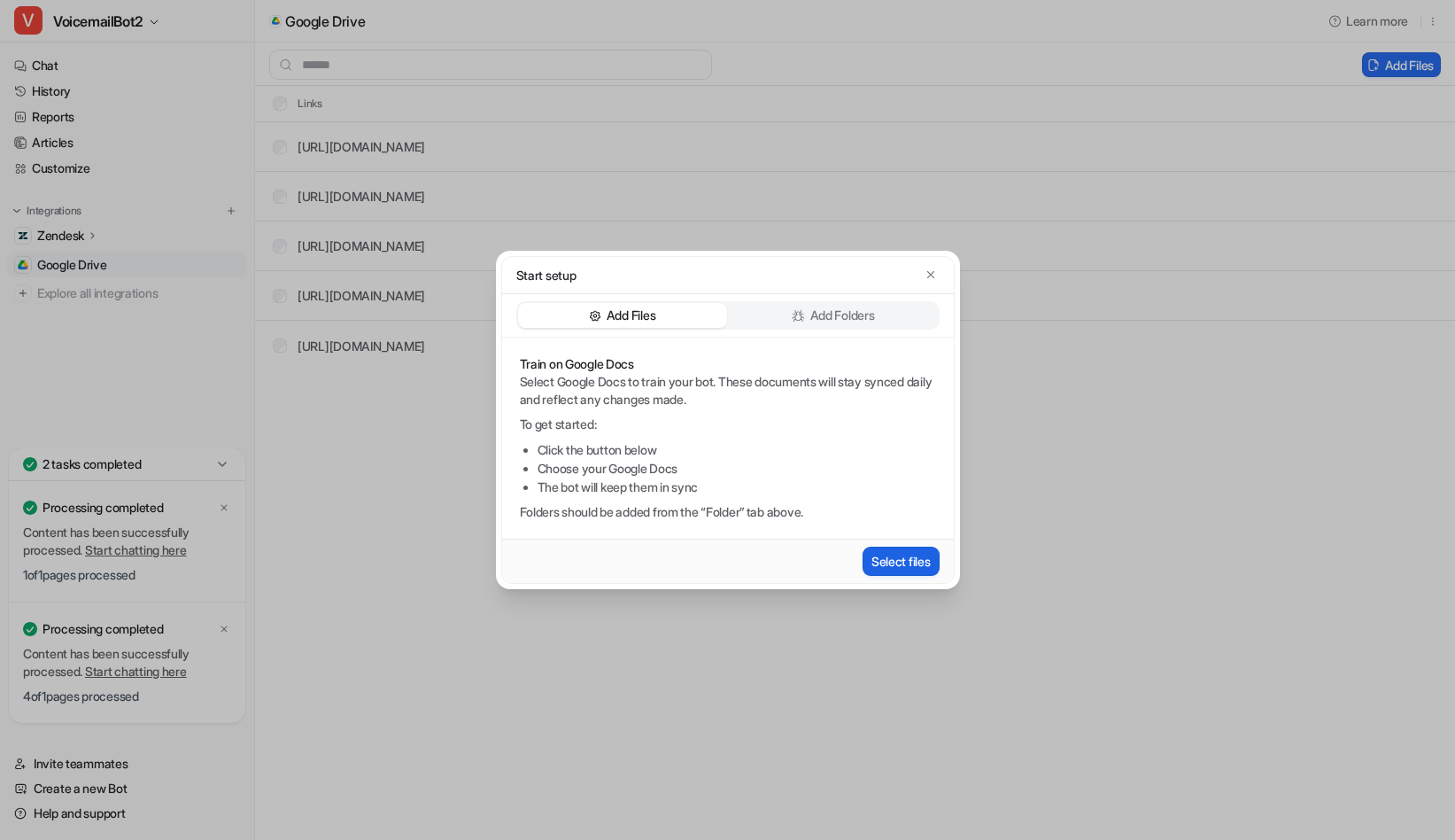
click at [909, 560] on button "Select files" at bounding box center [901, 561] width 77 height 29
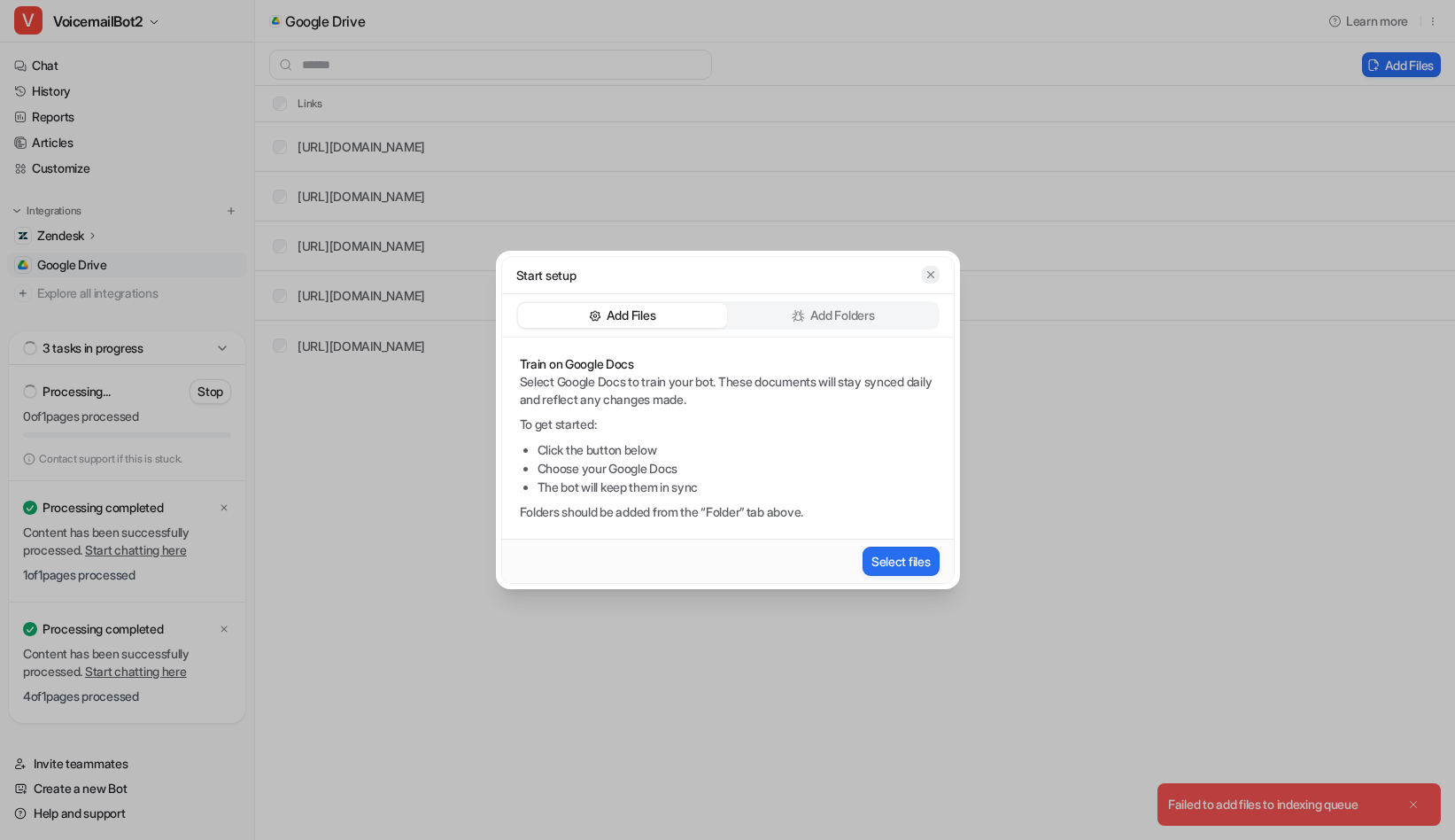
click at [930, 272] on icon "button" at bounding box center [931, 275] width 12 height 12
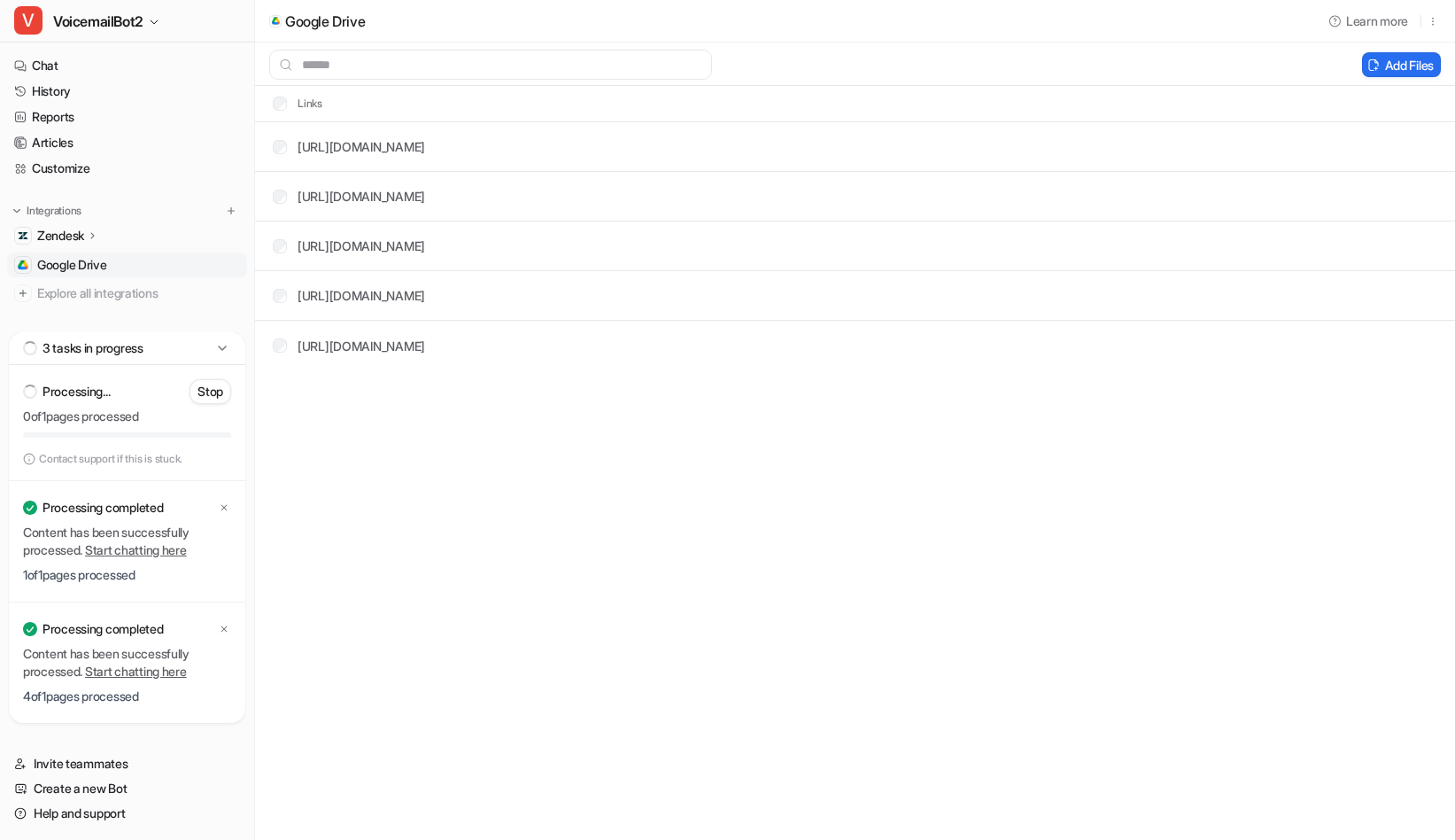
click at [222, 345] on icon at bounding box center [222, 348] width 18 height 18
click at [220, 346] on icon at bounding box center [222, 343] width 18 height 18
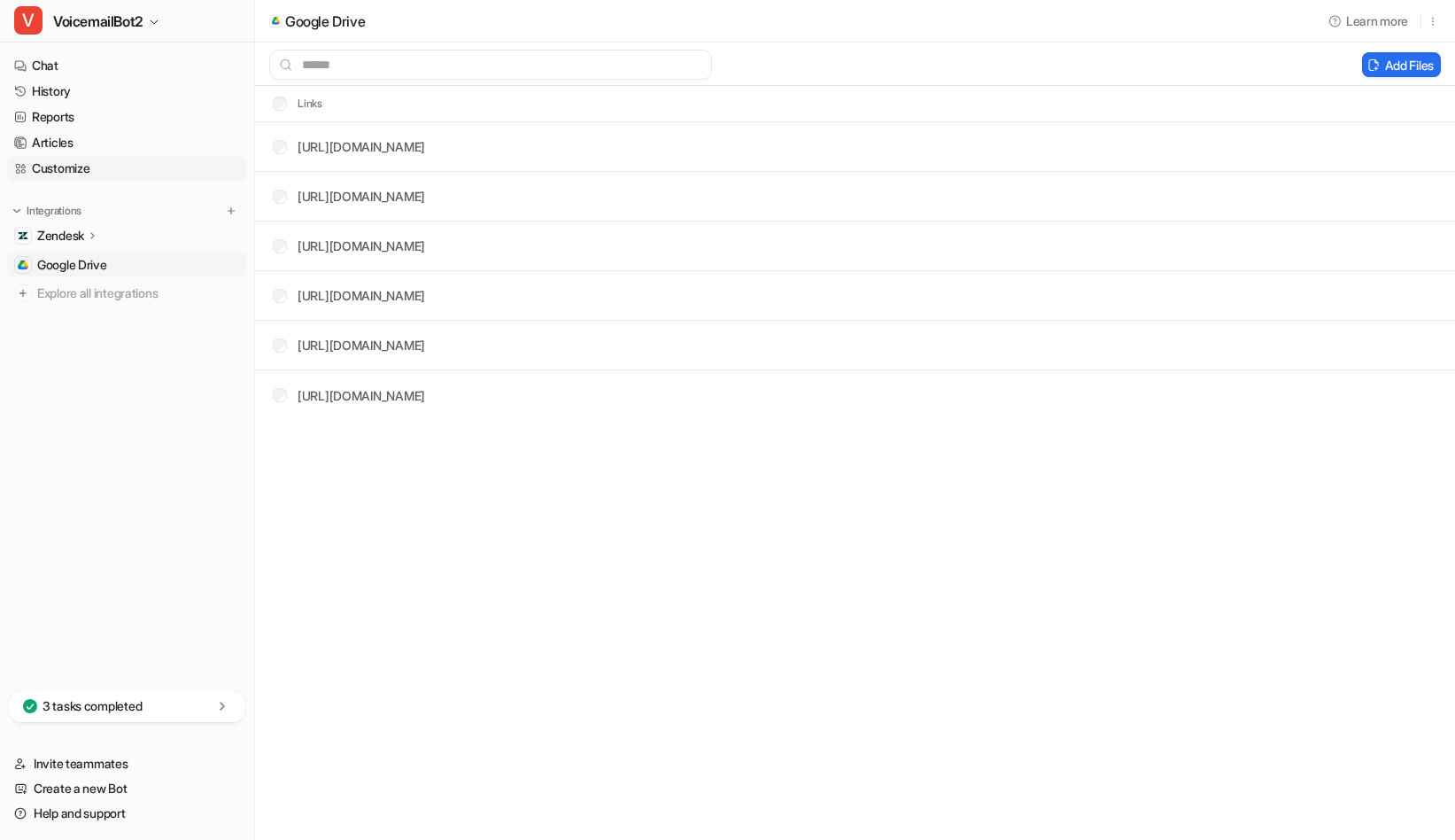
click at [64, 167] on link "Customize" at bounding box center [127, 169] width 240 height 25
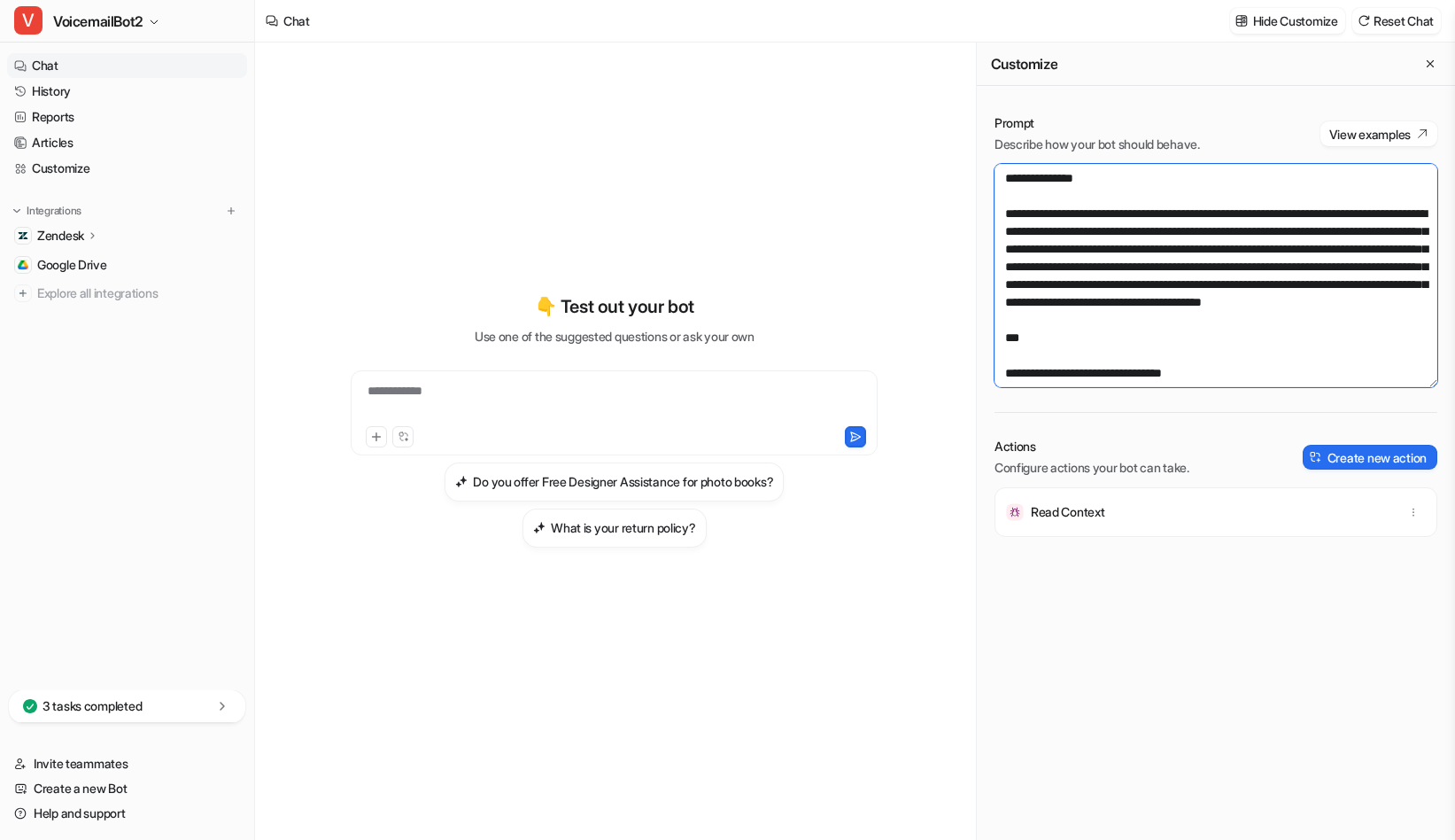
click at [1222, 251] on textarea at bounding box center [1216, 276] width 443 height 223
click at [1152, 264] on textarea at bounding box center [1216, 276] width 443 height 223
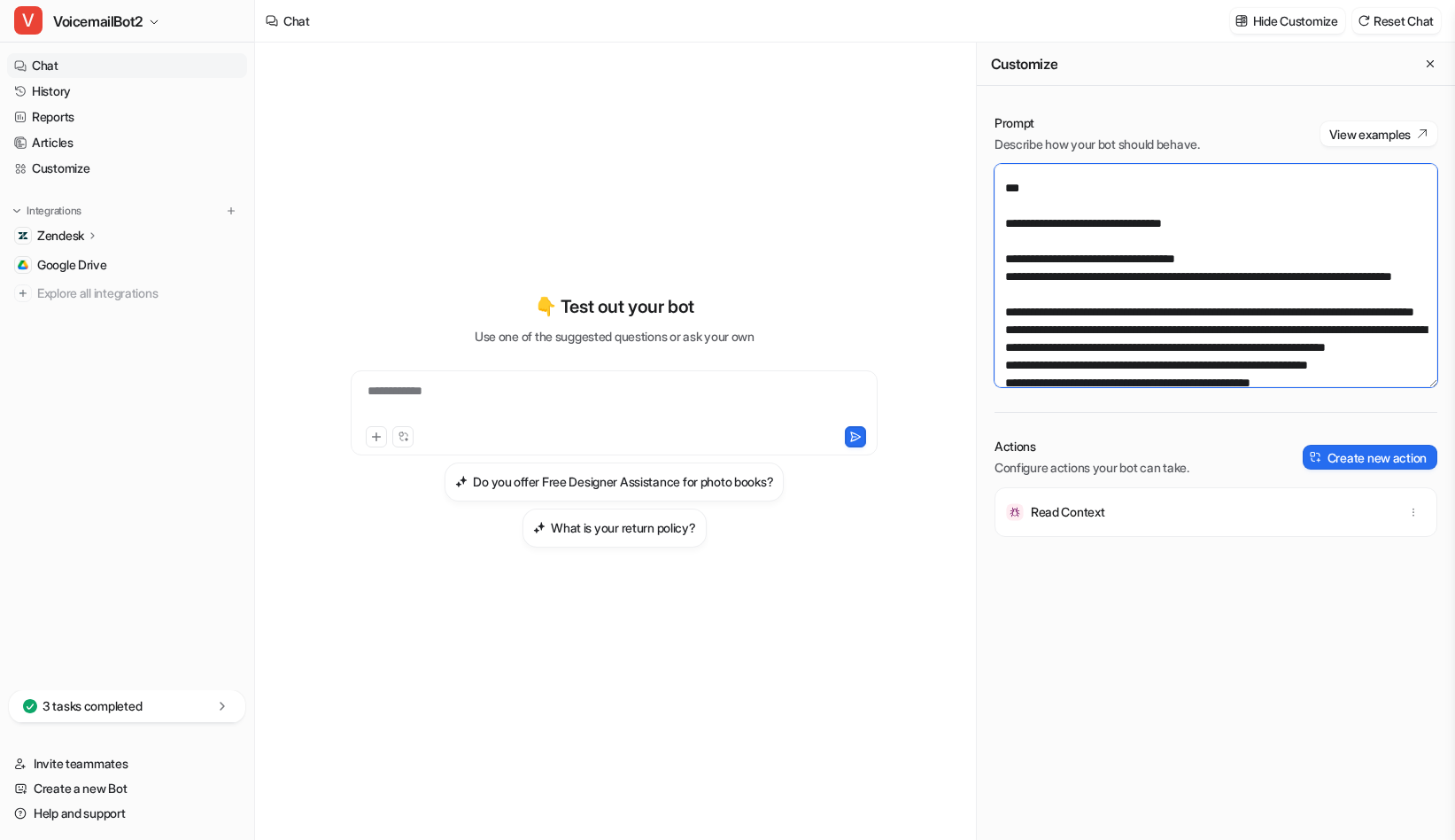
scroll to position [160, 0]
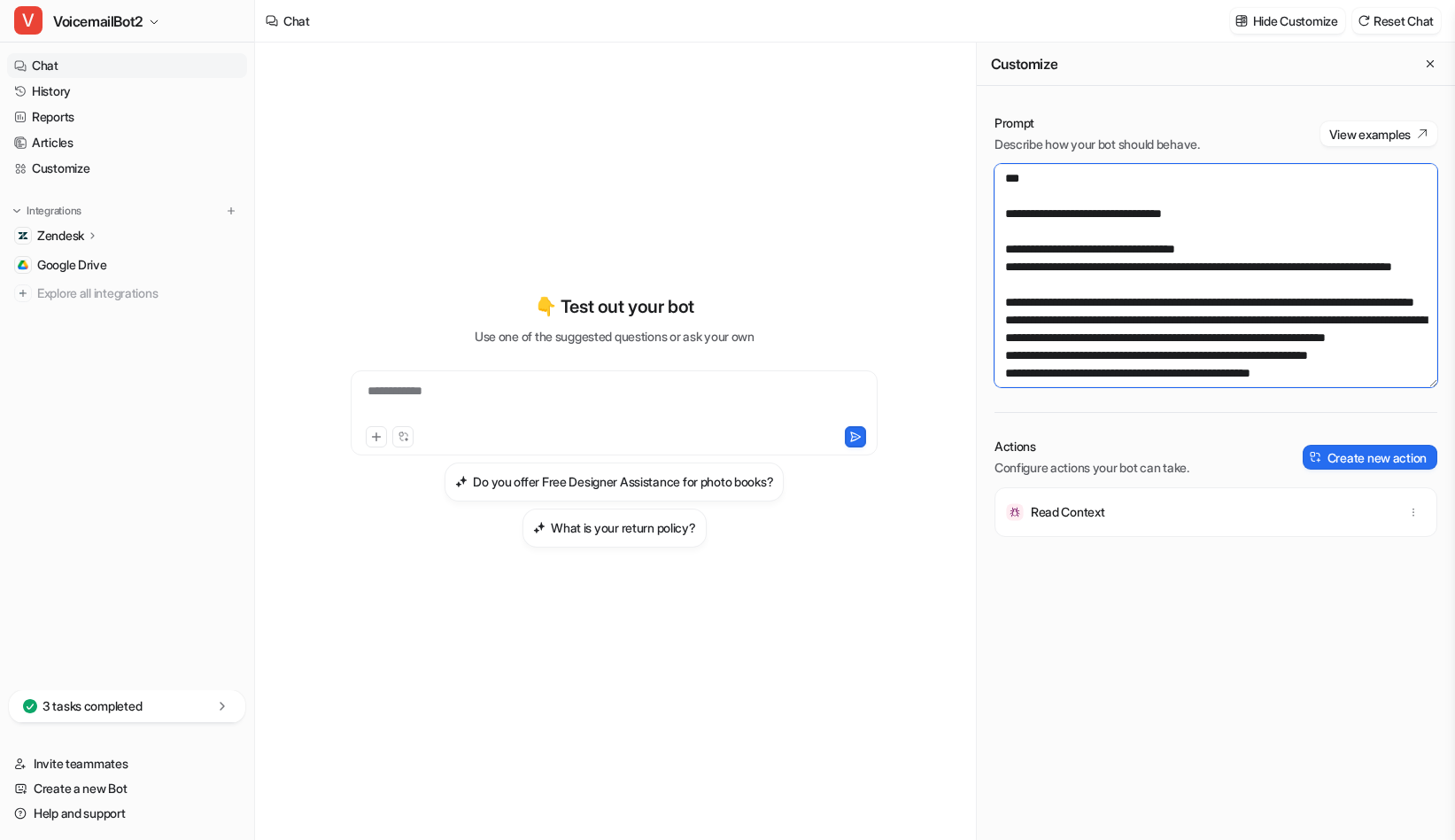
click at [1002, 246] on textarea at bounding box center [1216, 276] width 443 height 223
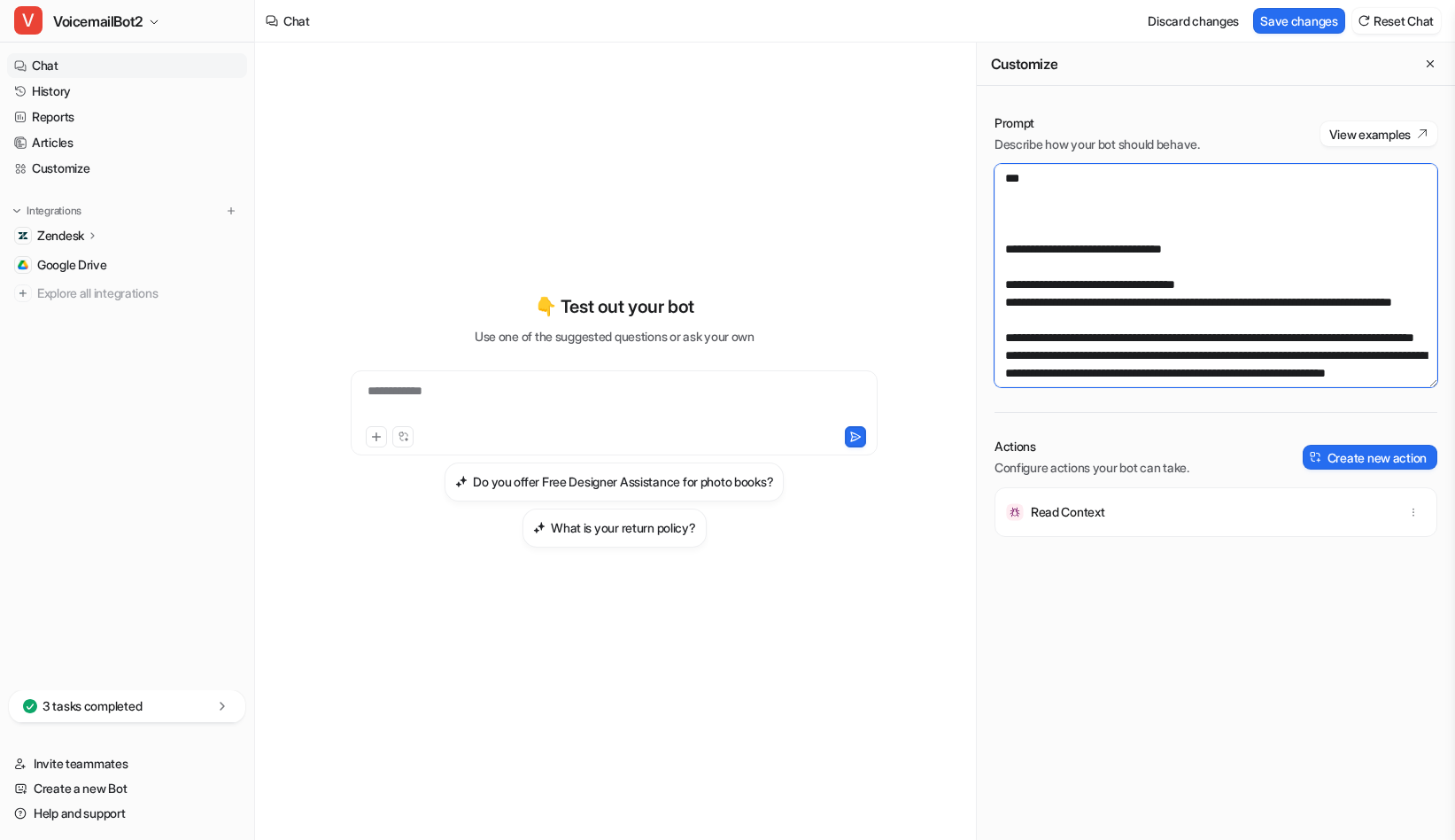
paste textarea "**********"
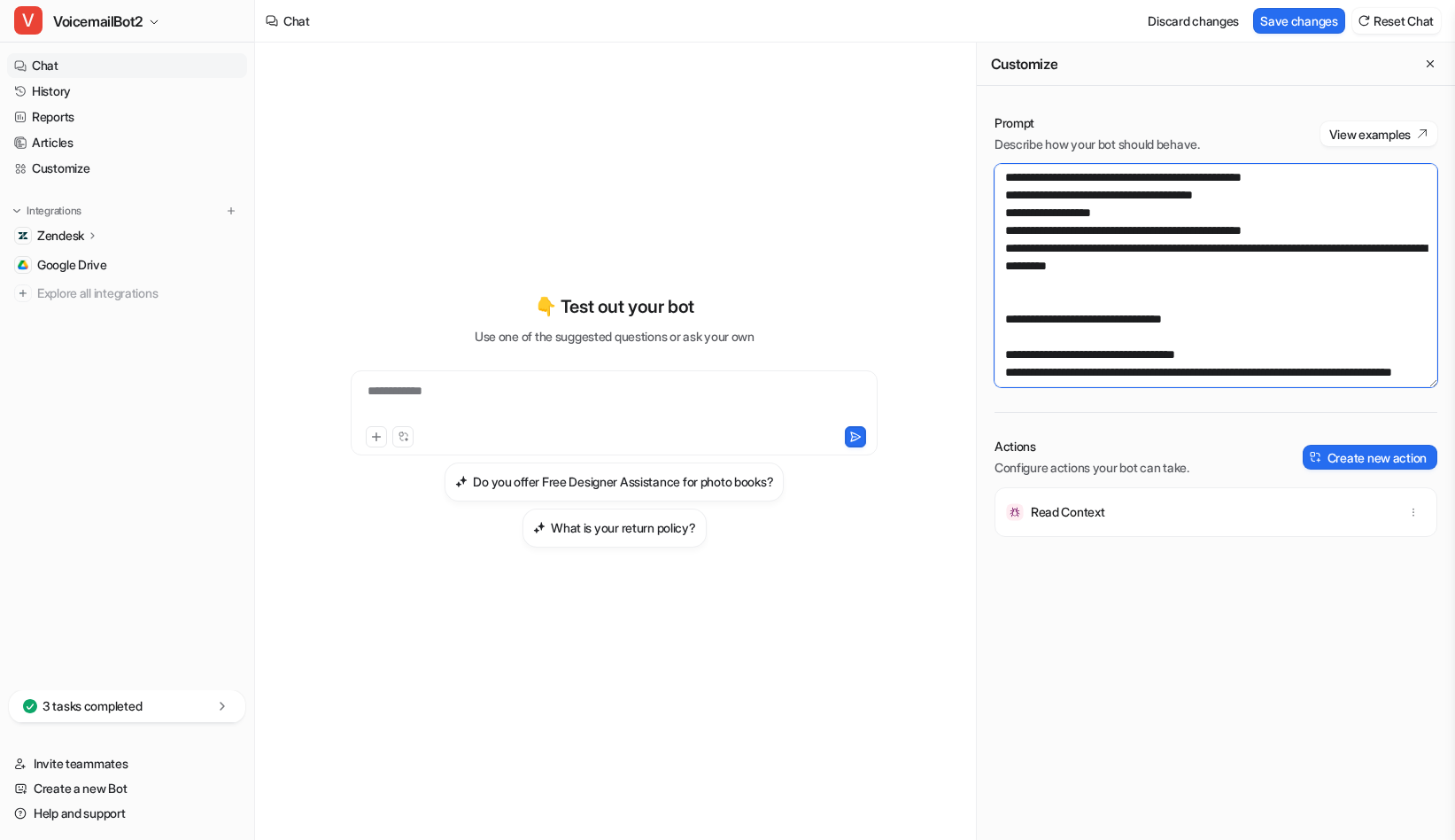
scroll to position [250, 0]
type textarea "**********"
click at [1272, 19] on button "Save changes" at bounding box center [1299, 21] width 92 height 26
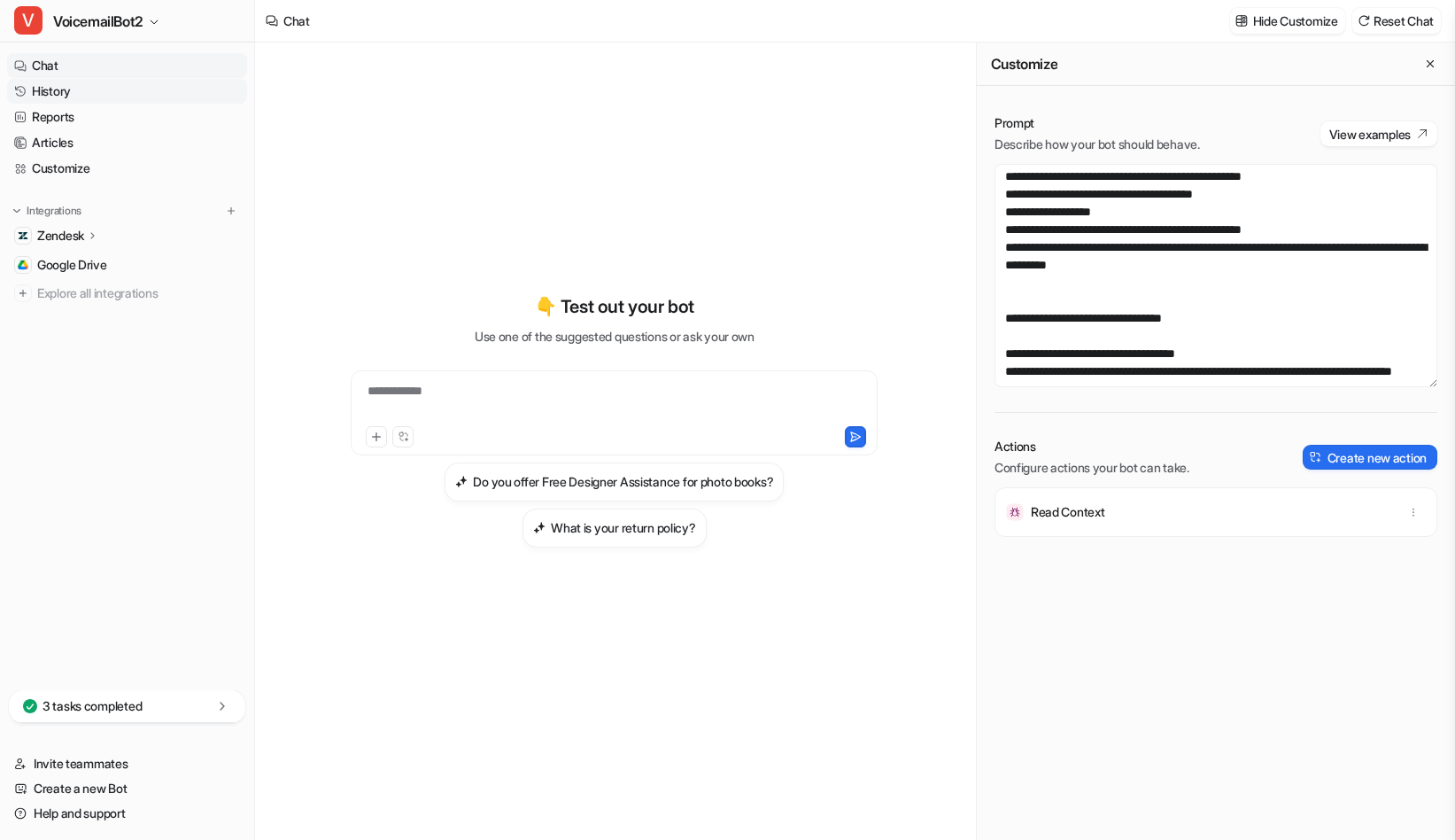
click at [61, 93] on link "History" at bounding box center [127, 91] width 240 height 25
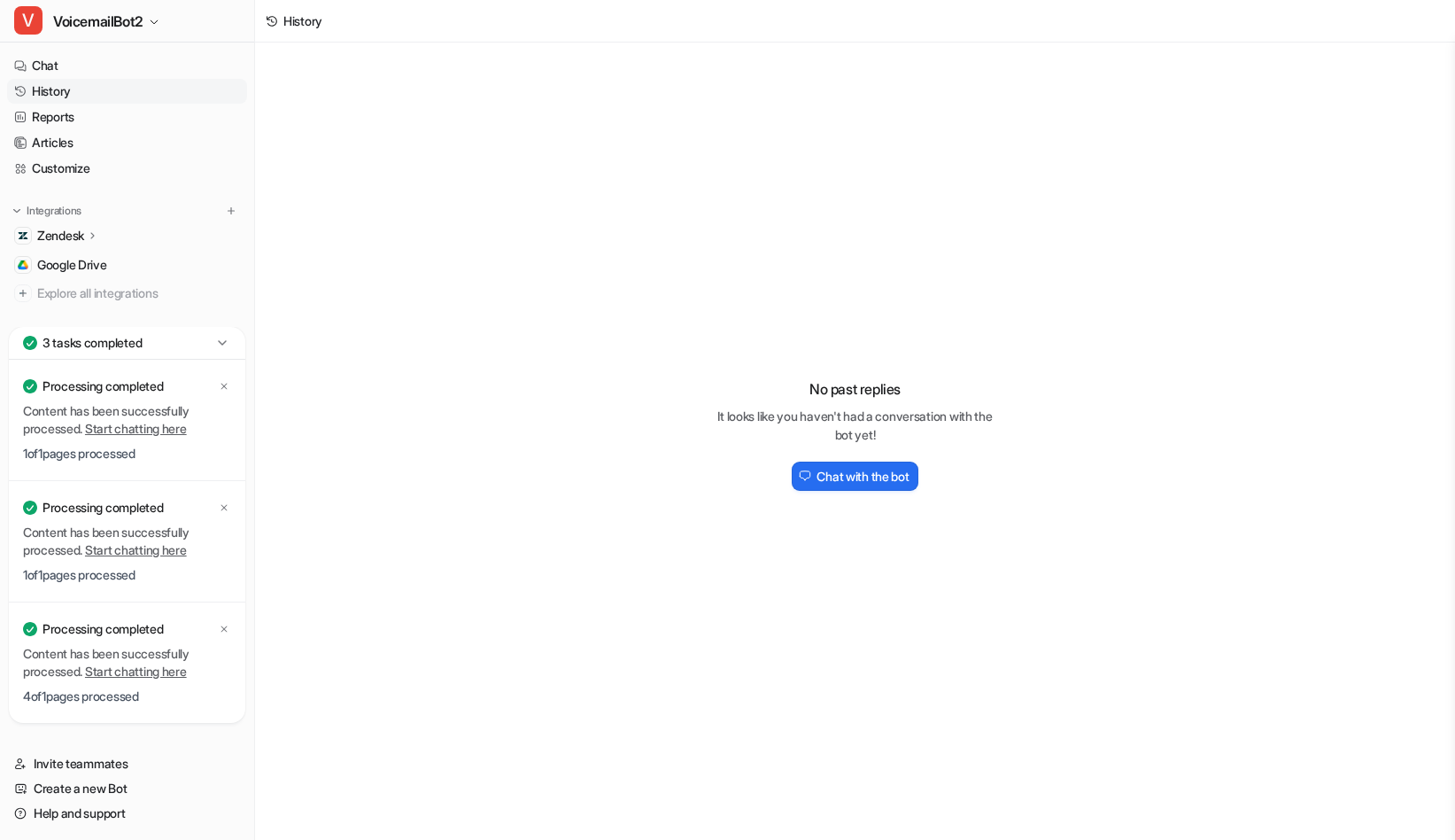
click at [74, 92] on link "History" at bounding box center [127, 91] width 240 height 25
click at [220, 344] on icon at bounding box center [221, 342] width 8 height 4
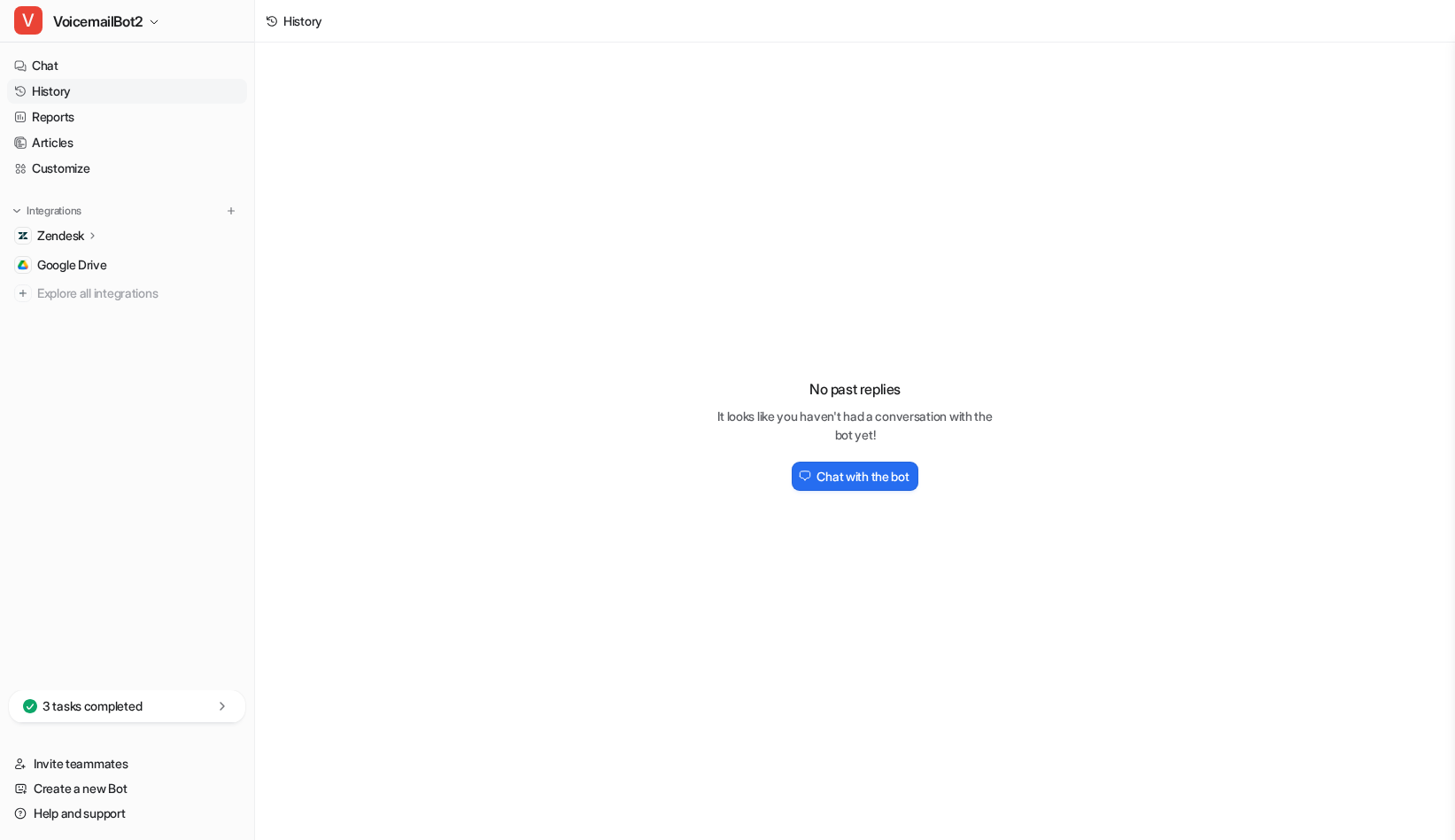
click at [112, 98] on link "History" at bounding box center [127, 91] width 240 height 25
click at [61, 125] on link "Reports" at bounding box center [127, 117] width 240 height 25
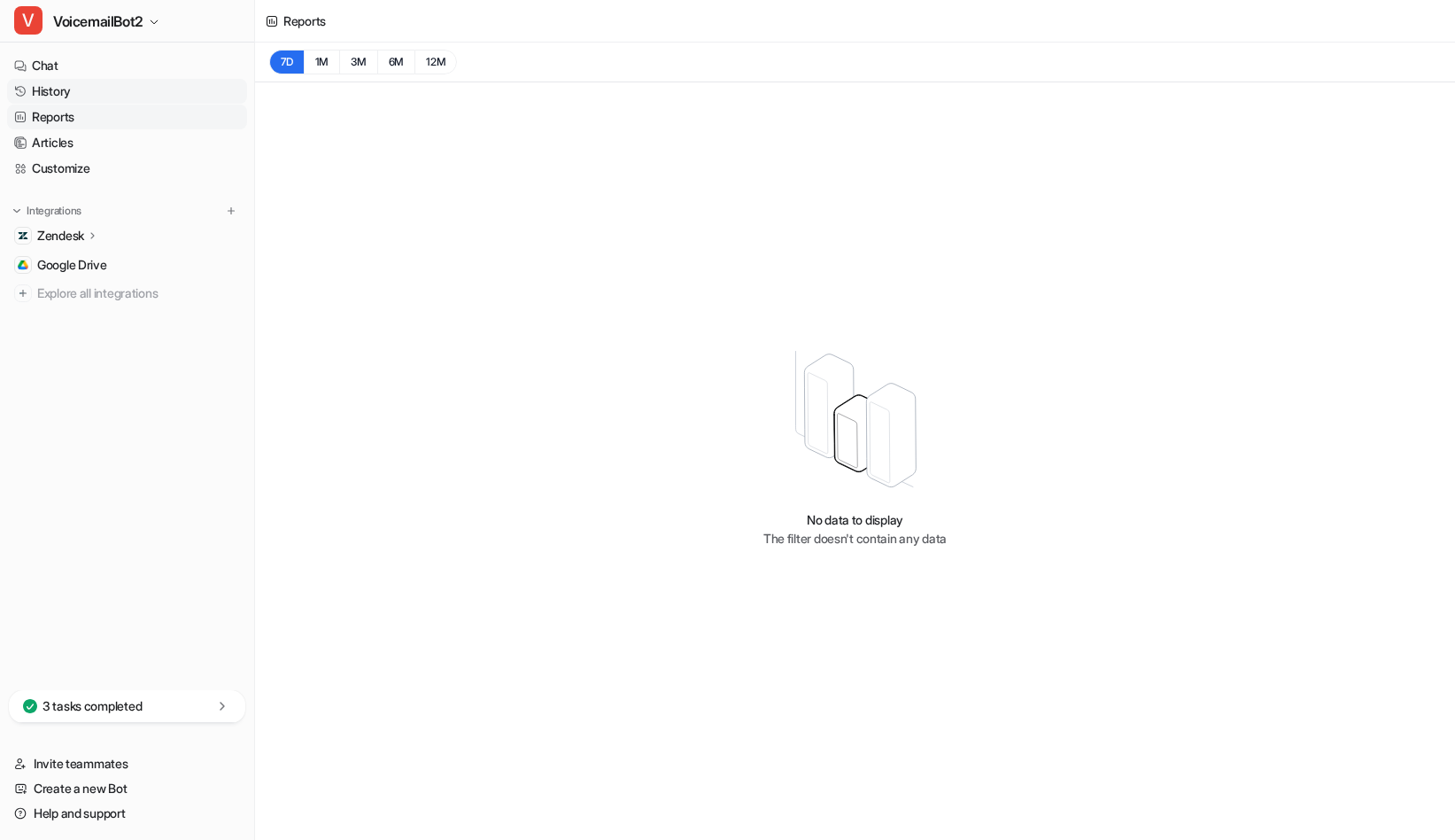
click at [72, 94] on link "History" at bounding box center [127, 91] width 240 height 25
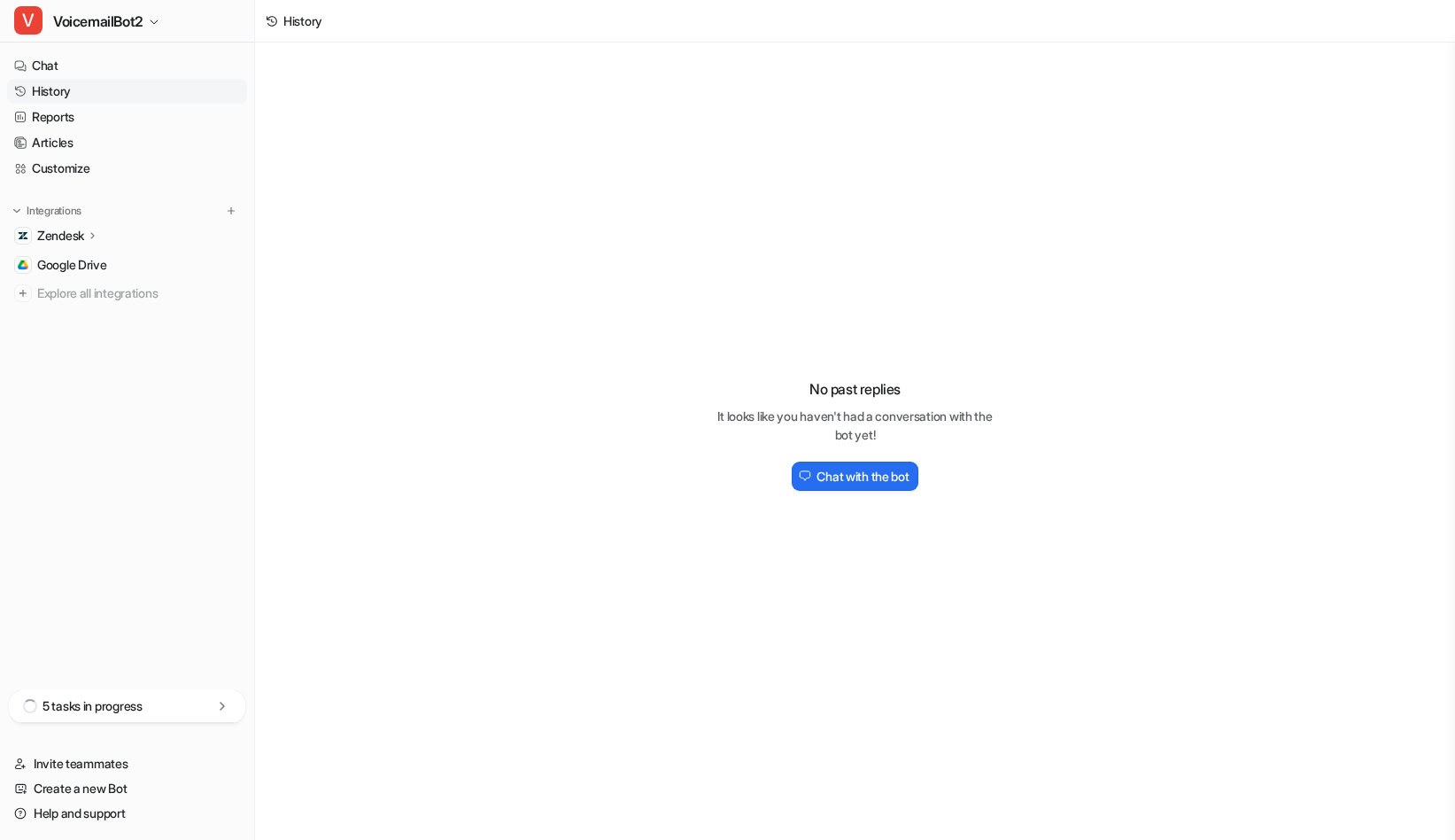
click at [79, 86] on link "History" at bounding box center [127, 91] width 240 height 25
click at [84, 238] on p "Zendesk" at bounding box center [61, 236] width 47 height 18
click at [85, 322] on link "AI Agent" at bounding box center [137, 312] width 221 height 25
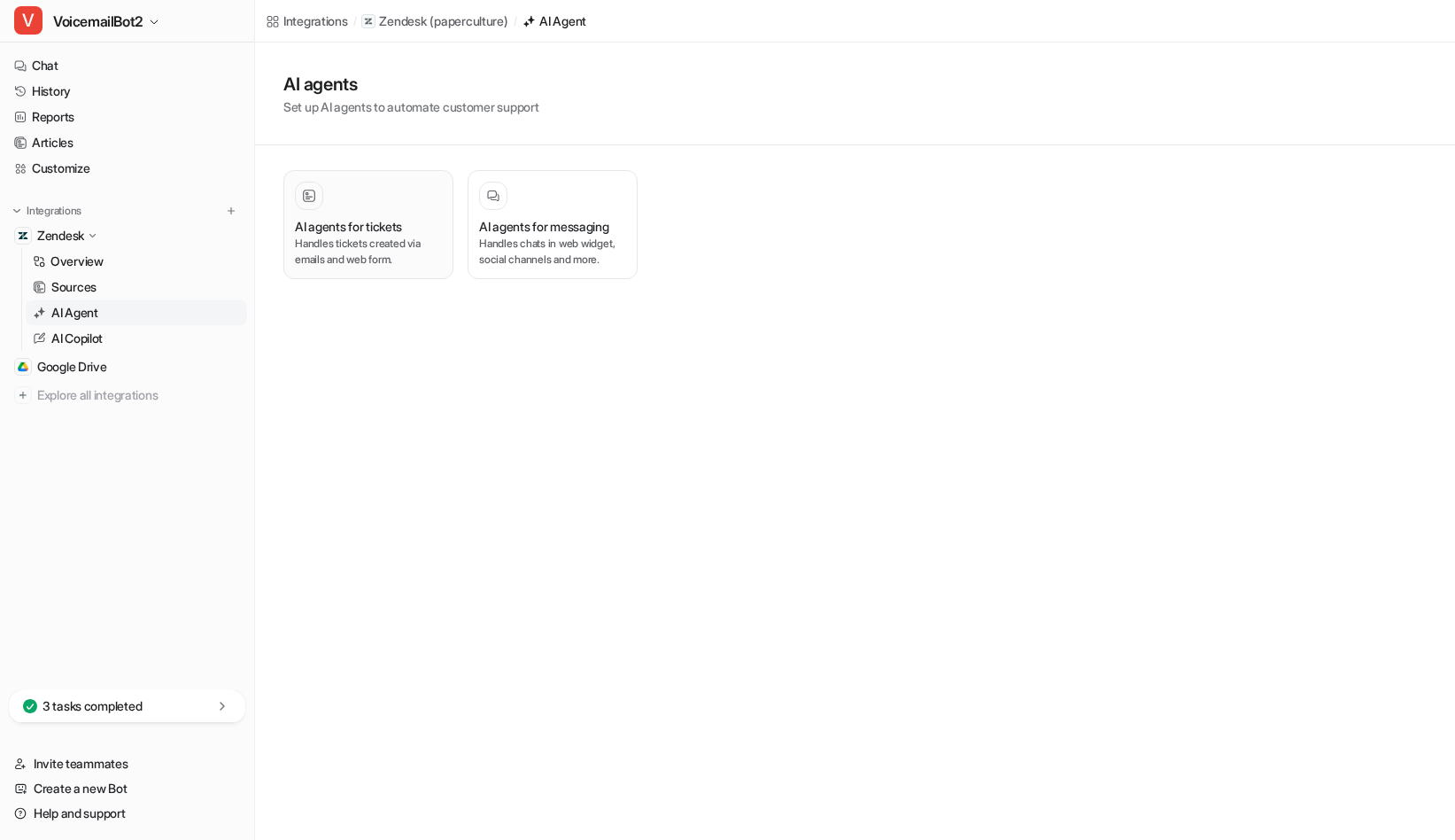
click at [365, 237] on p "Handles tickets created via emails and web form." at bounding box center [368, 252] width 147 height 32
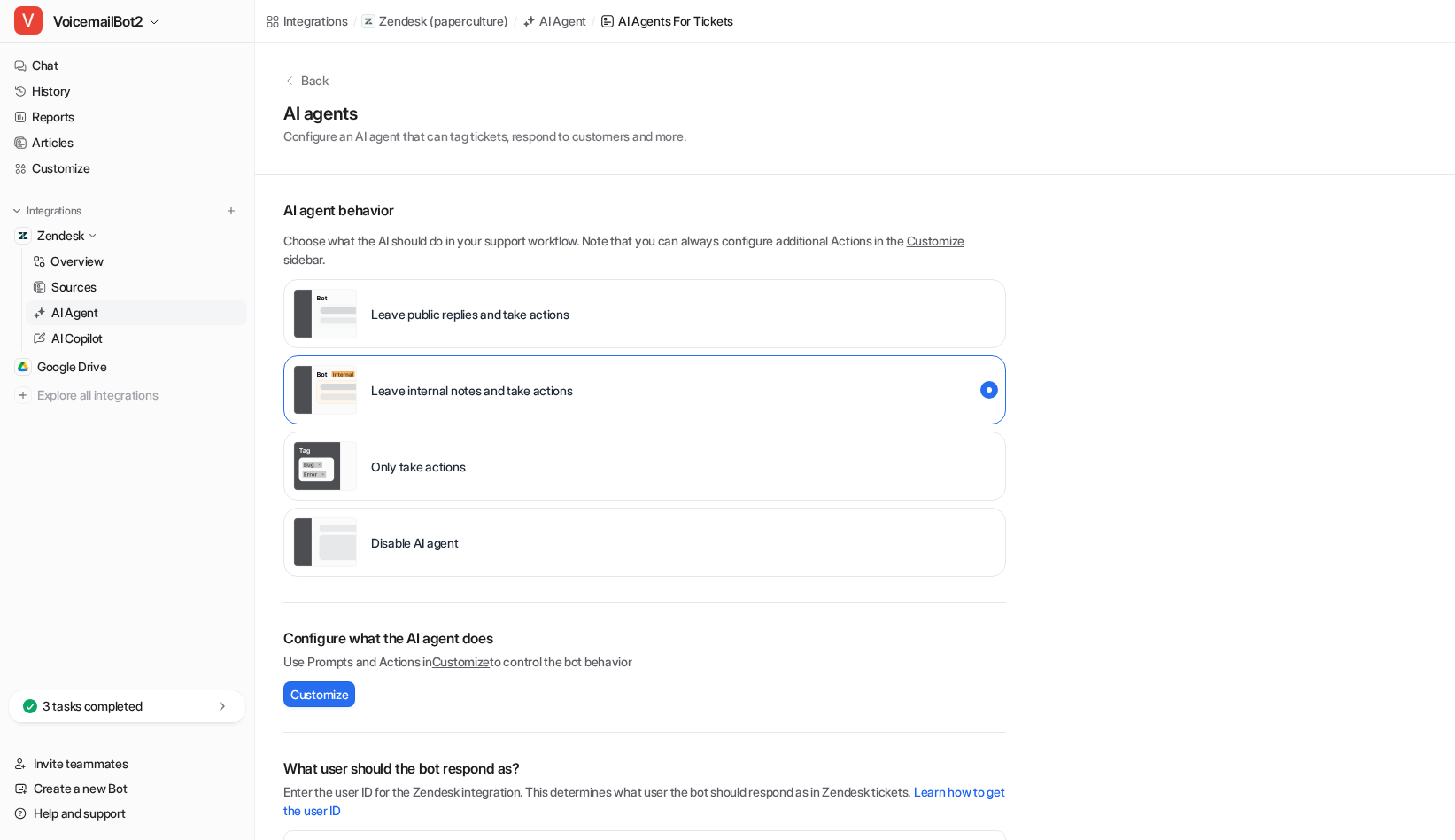
click at [1204, 580] on div "Back AI agents Configure an AI agent that can tag tickets, respond to customers…" at bounding box center [855, 553] width 1200 height 1019
click at [92, 267] on p "Overview" at bounding box center [78, 262] width 54 height 18
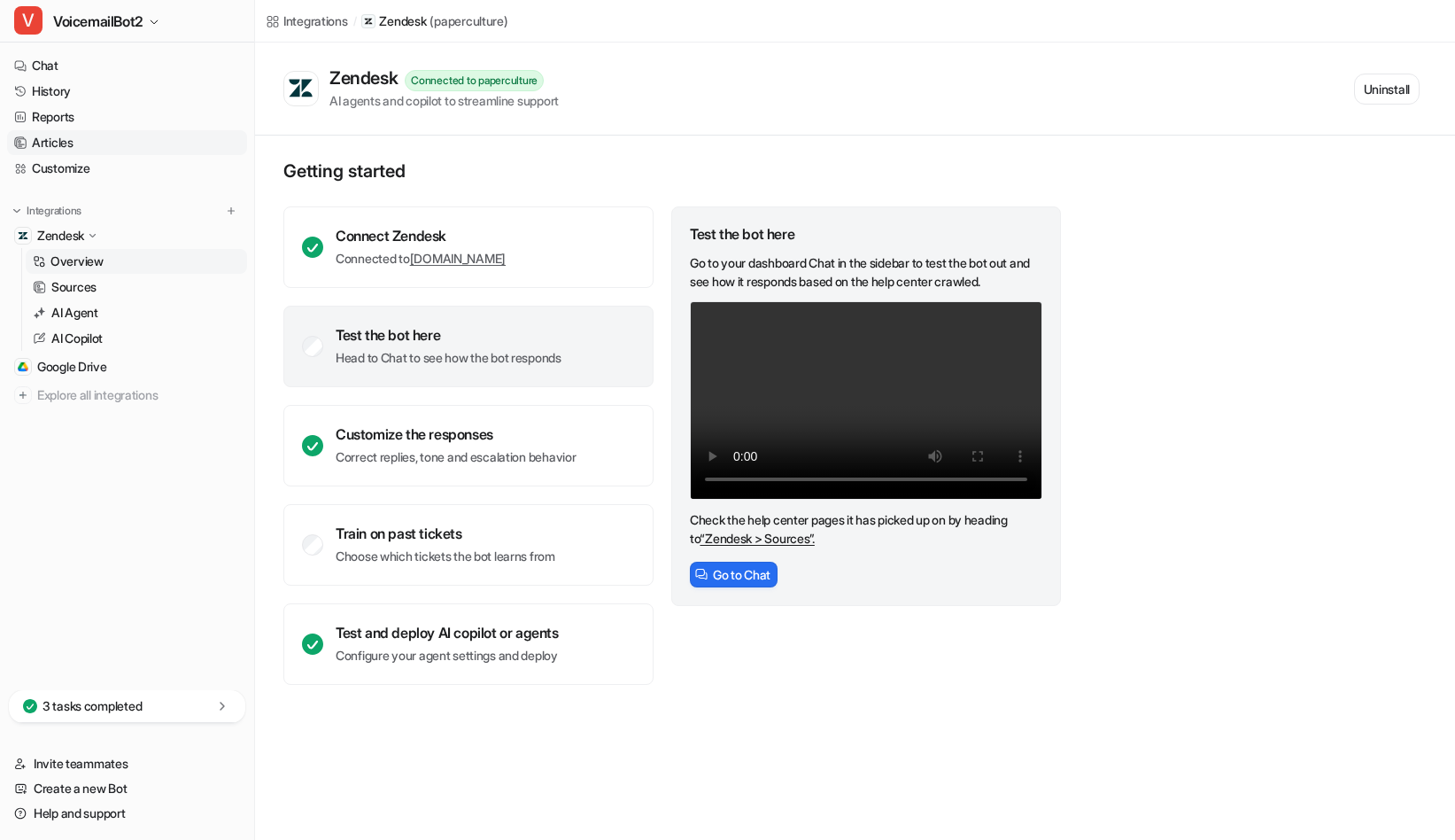
click at [84, 143] on link "Articles" at bounding box center [127, 143] width 240 height 25
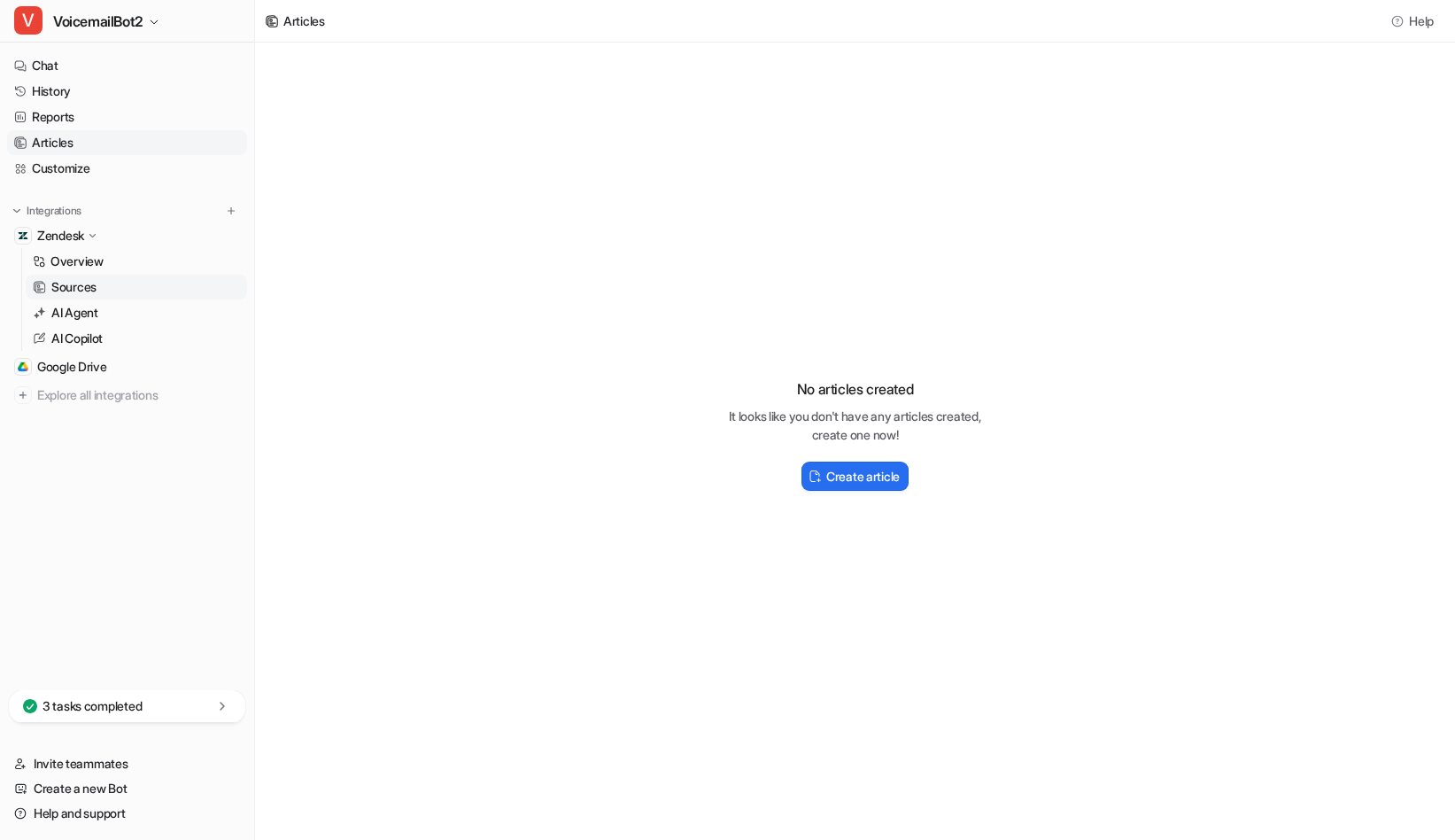
click at [81, 280] on p "Sources" at bounding box center [74, 287] width 46 height 18
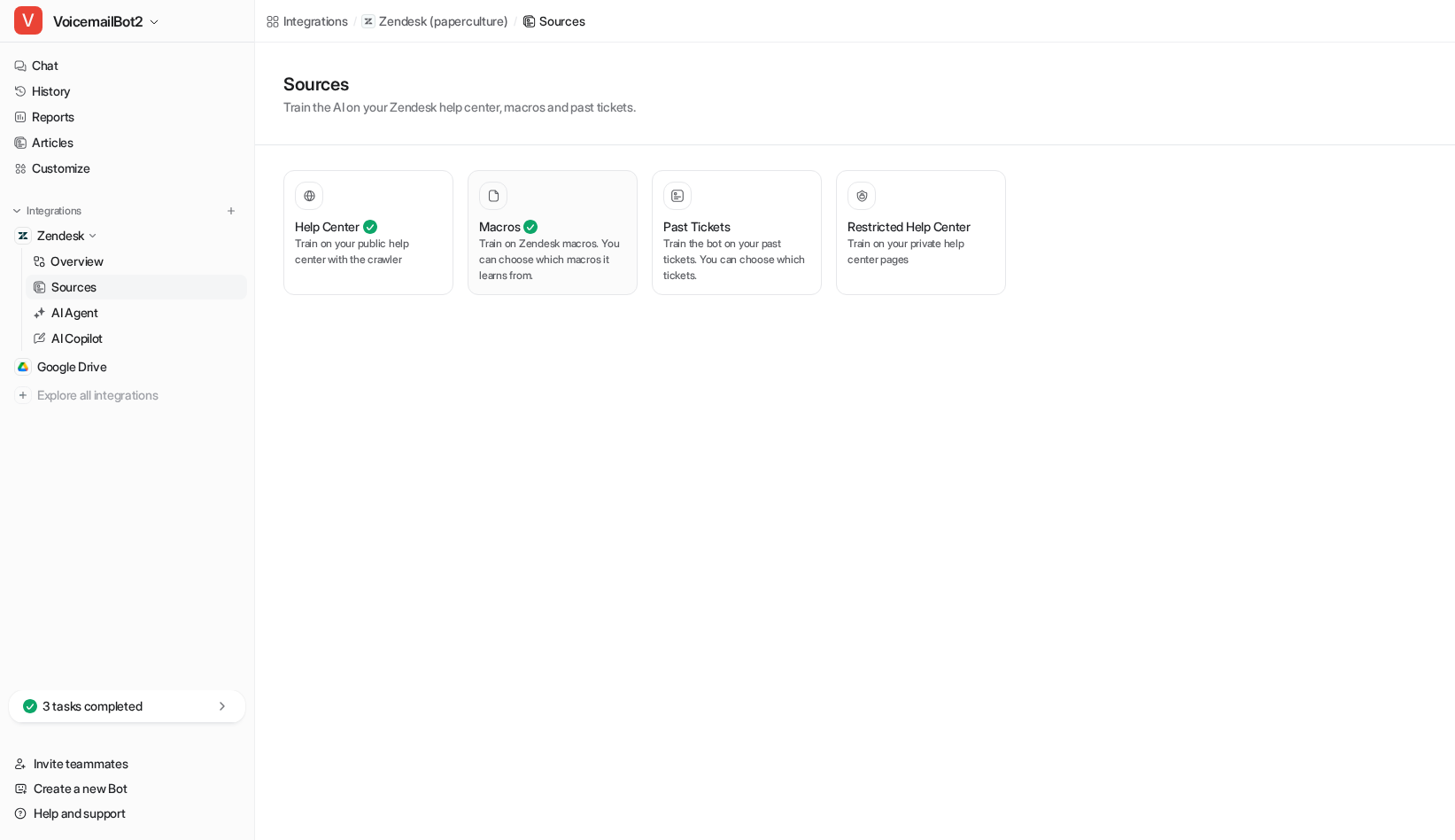
click at [528, 270] on p "Train on Zendesk macros. You can choose which macros it learns from." at bounding box center [553, 260] width 147 height 48
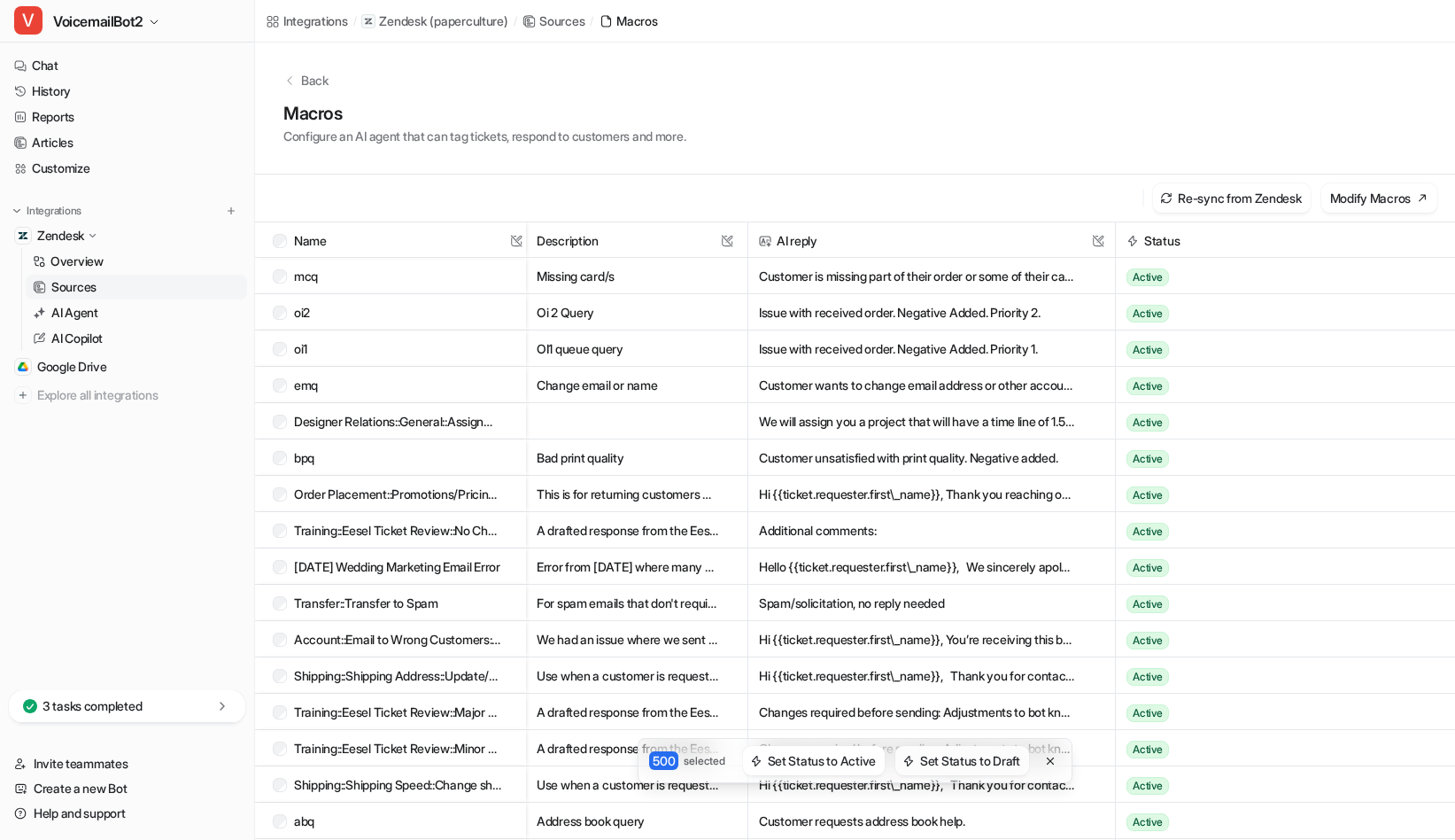
click at [960, 763] on button "Set Status to Draft" at bounding box center [962, 760] width 134 height 29
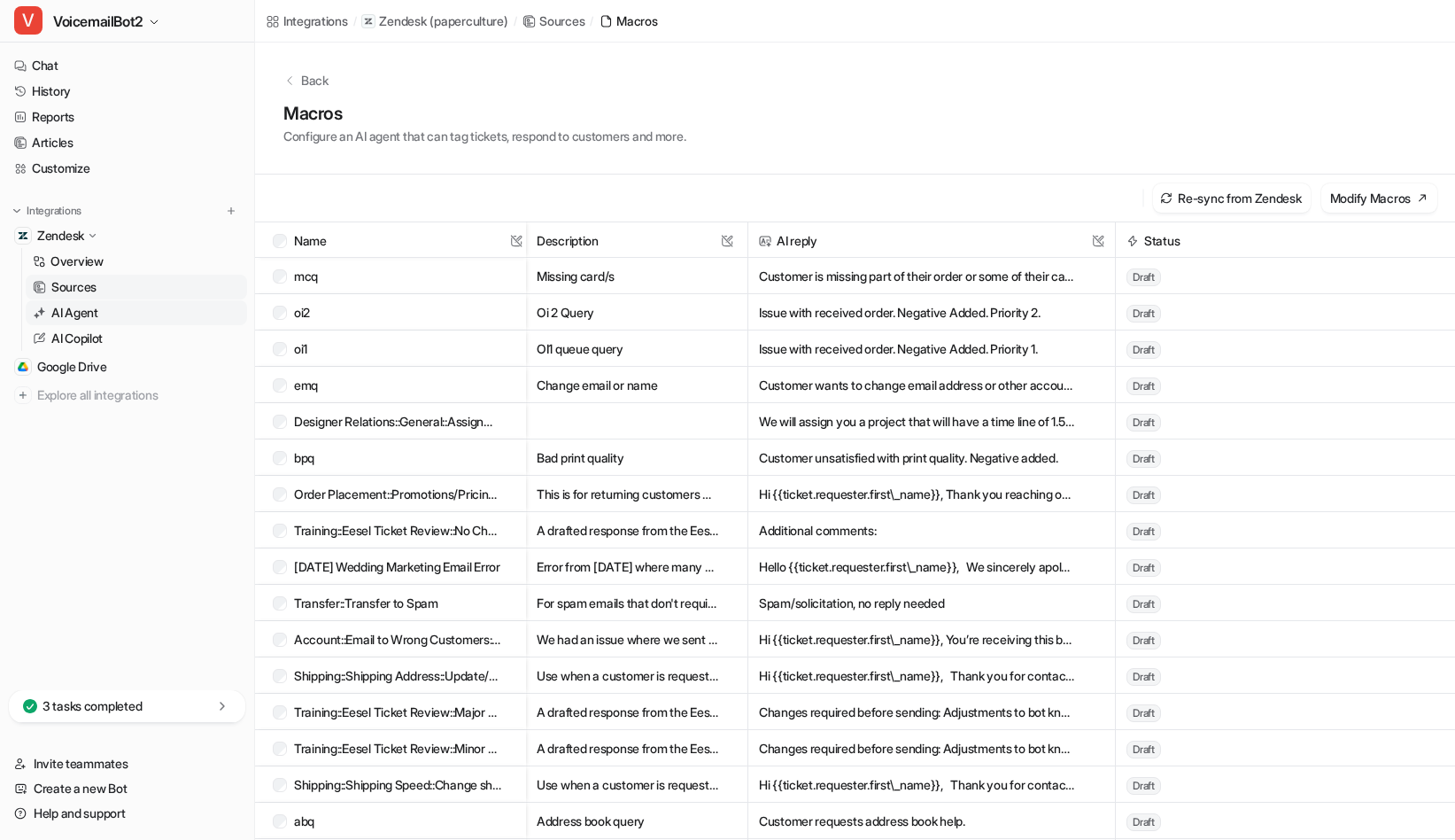
click at [93, 312] on p "AI Agent" at bounding box center [75, 312] width 47 height 18
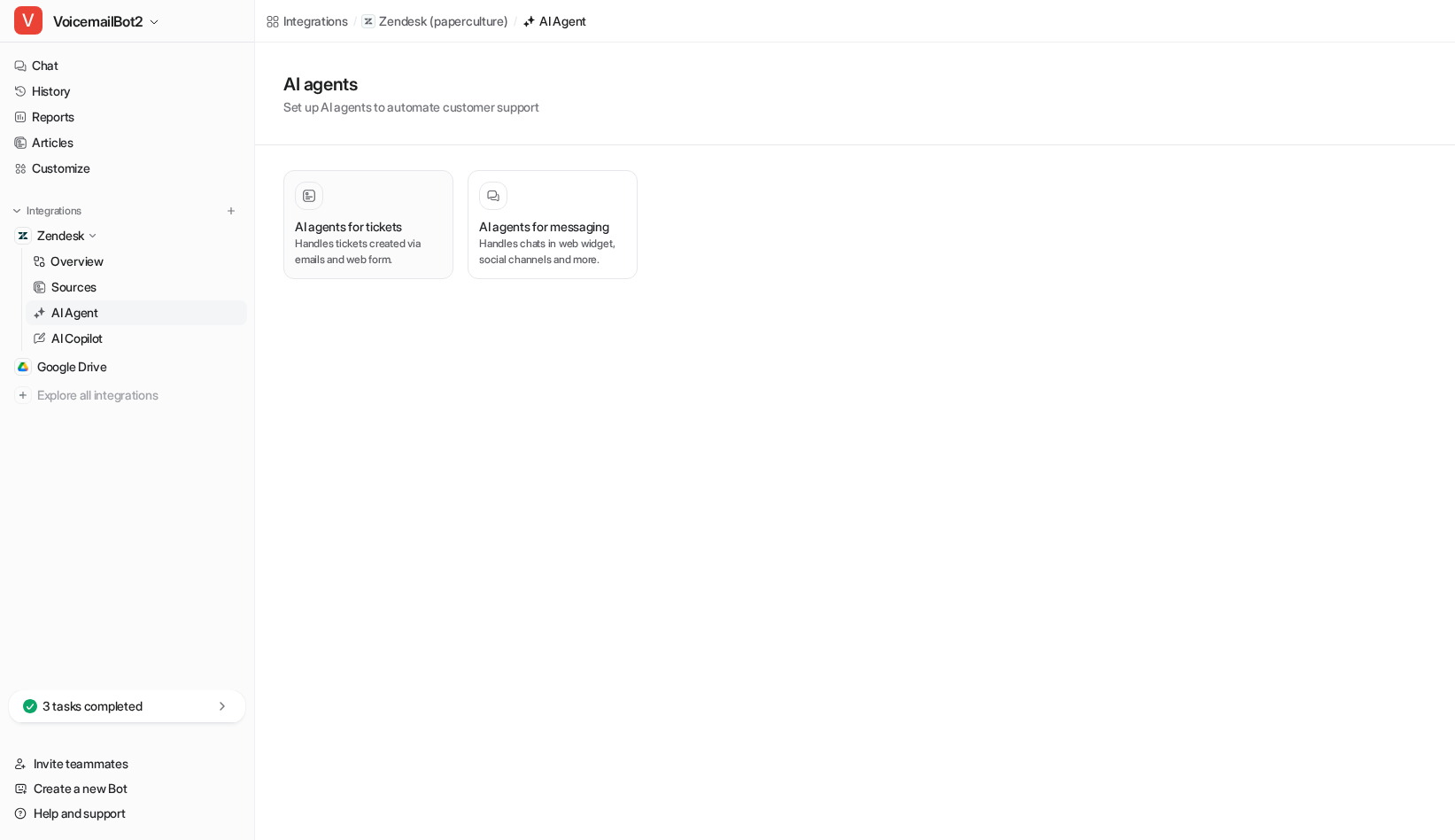
click at [397, 237] on p "Handles tickets created via emails and web form." at bounding box center [368, 252] width 147 height 32
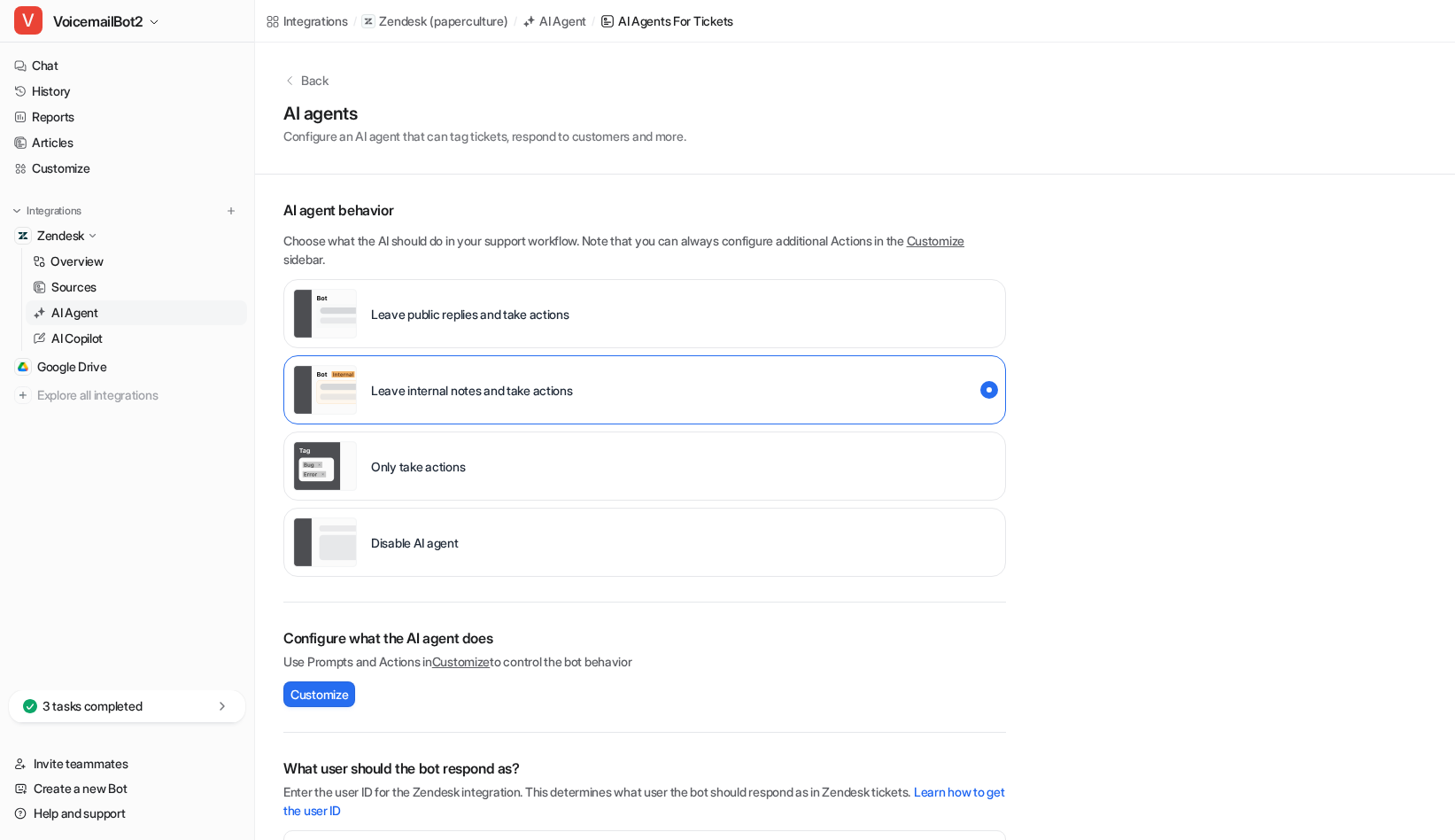
click at [1247, 565] on div "Back AI agents Configure an AI agent that can tag tickets, respond to customers…" at bounding box center [855, 553] width 1200 height 1019
click at [89, 272] on link "Overview" at bounding box center [137, 262] width 221 height 25
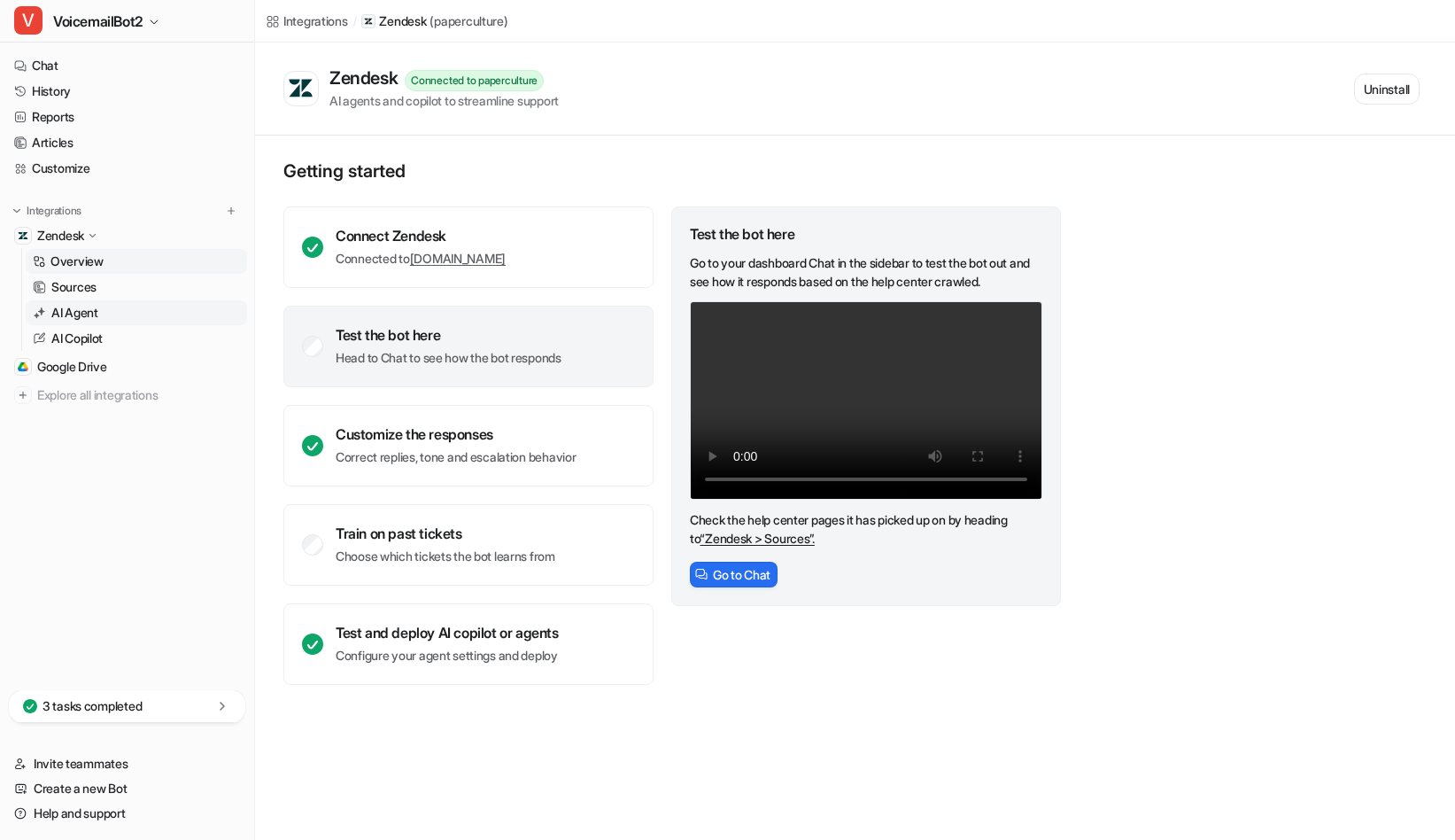
click at [89, 315] on p "AI Agent" at bounding box center [75, 312] width 47 height 18
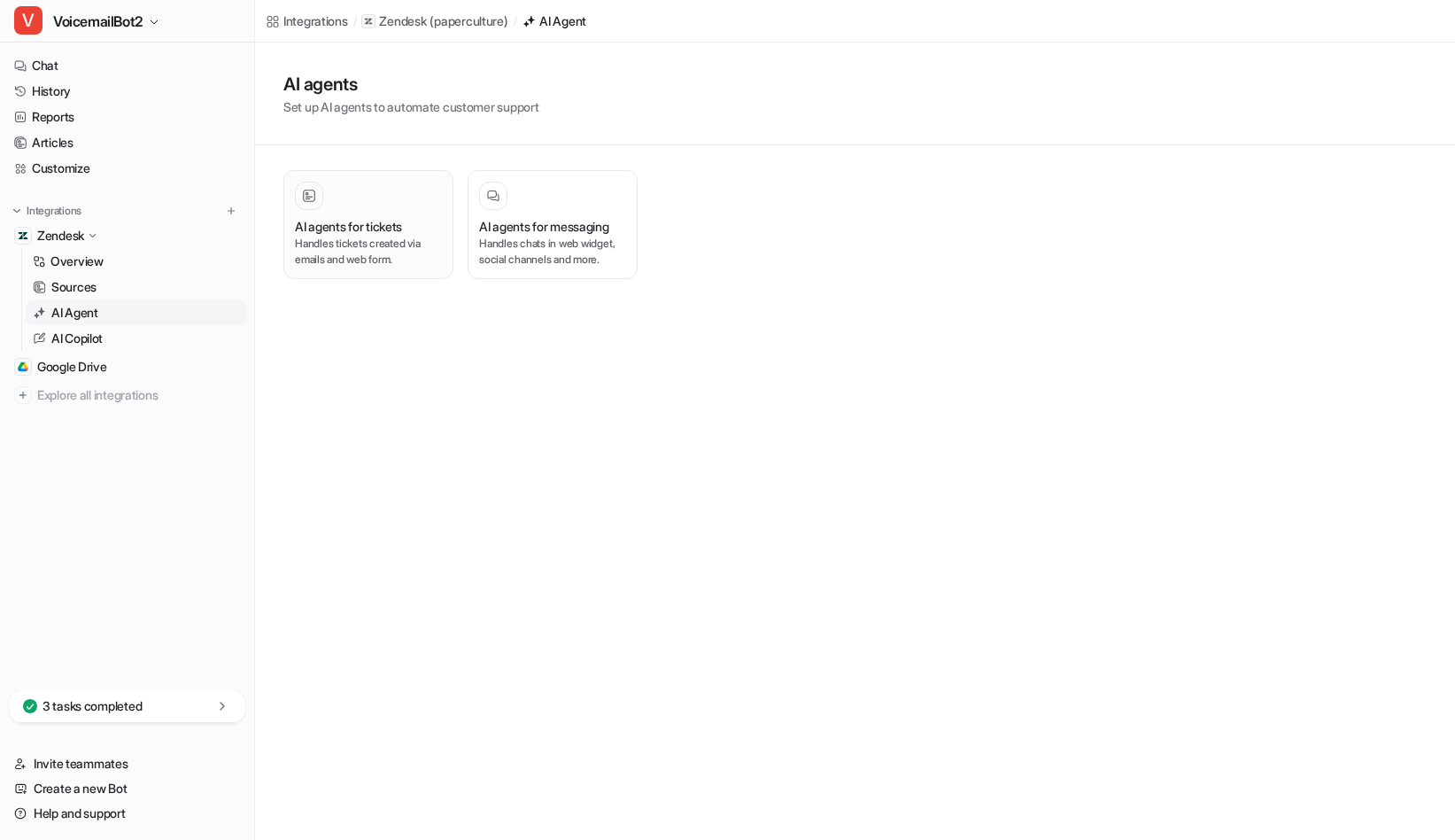
click at [349, 230] on h3 "AI agents for tickets" at bounding box center [348, 226] width 107 height 19
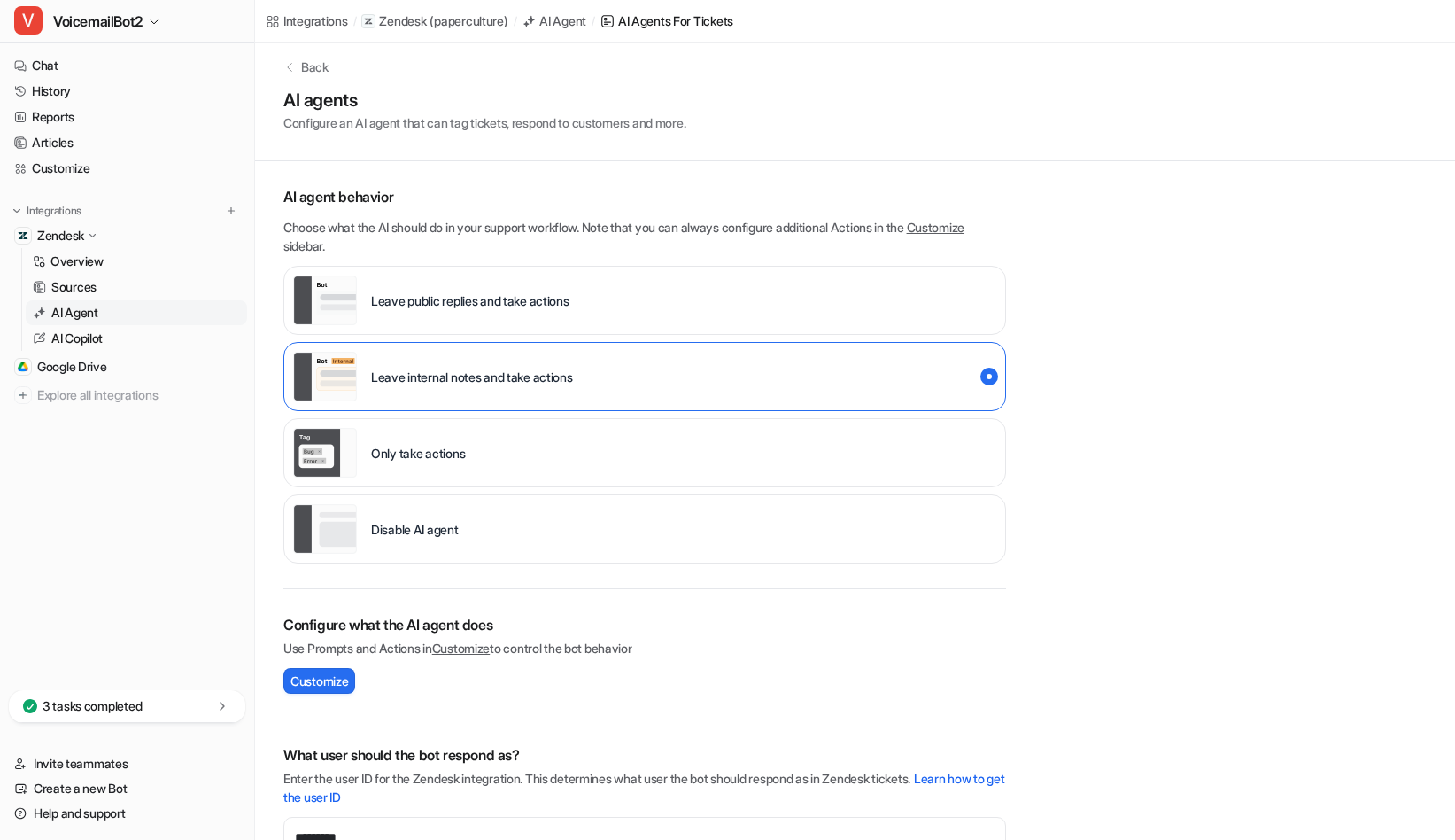
scroll to position [9, 0]
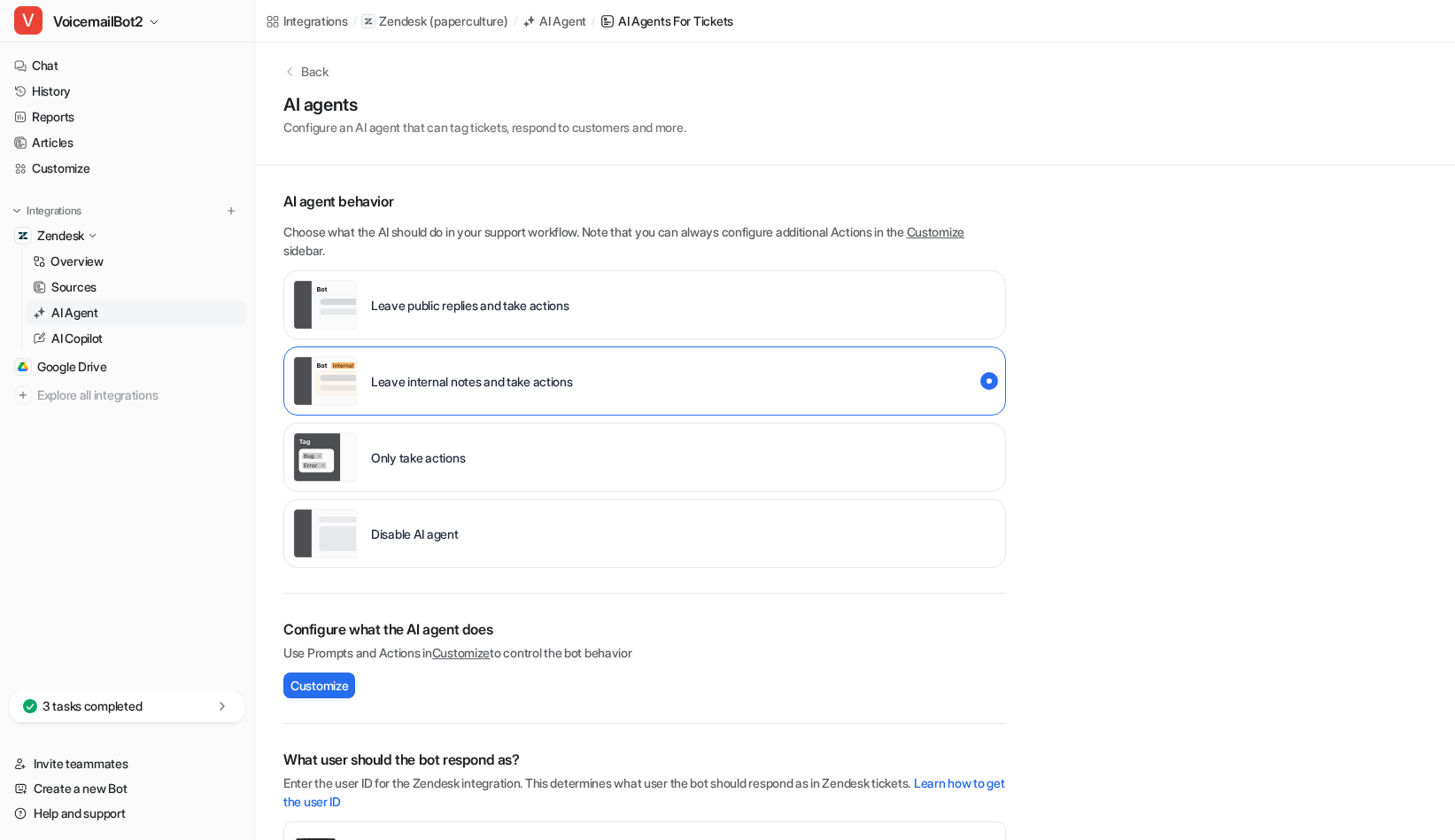
click at [1160, 520] on div "Back AI agents Configure an AI agent that can tag tickets, respond to customers…" at bounding box center [855, 544] width 1200 height 1019
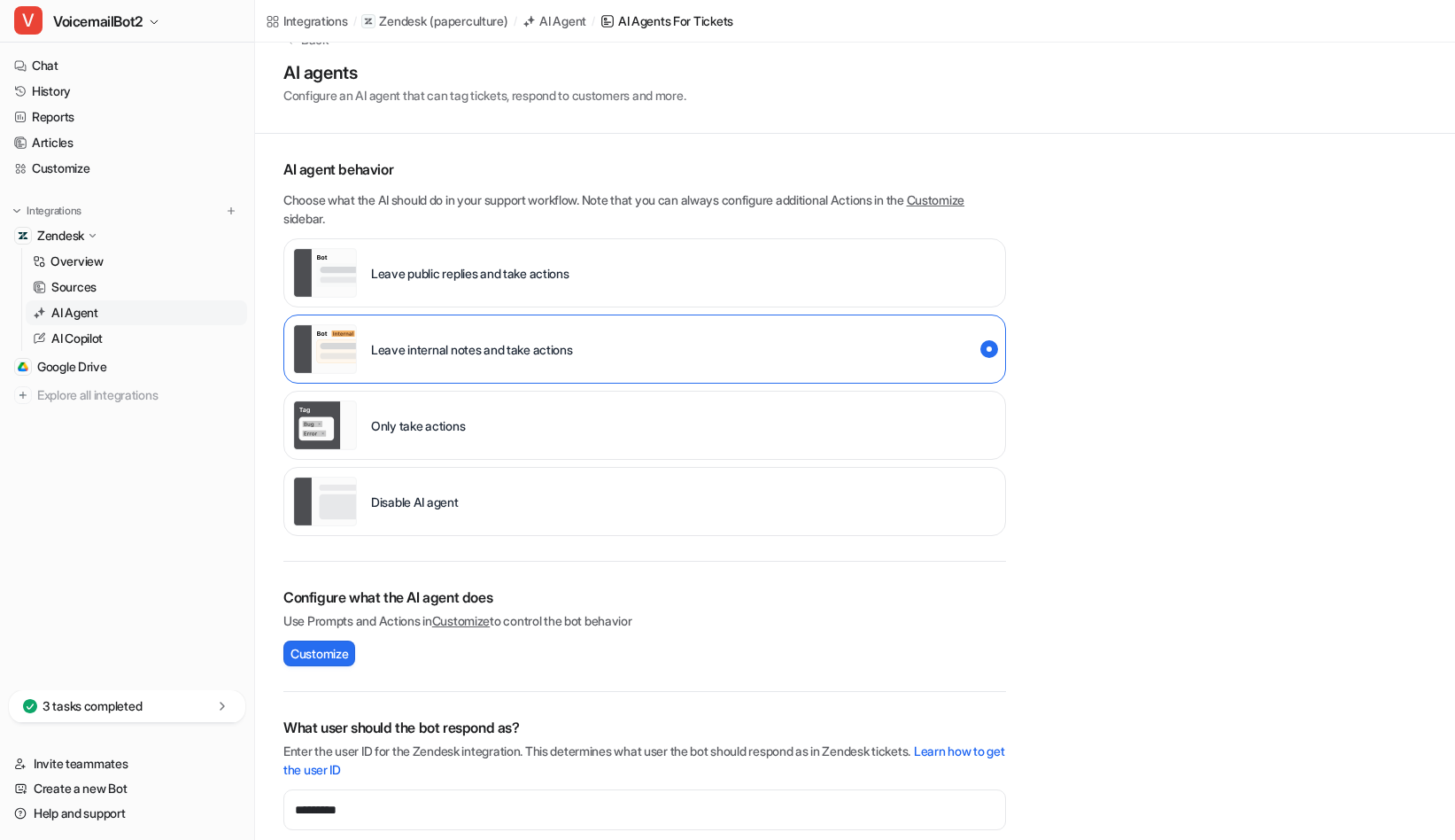
scroll to position [0, 0]
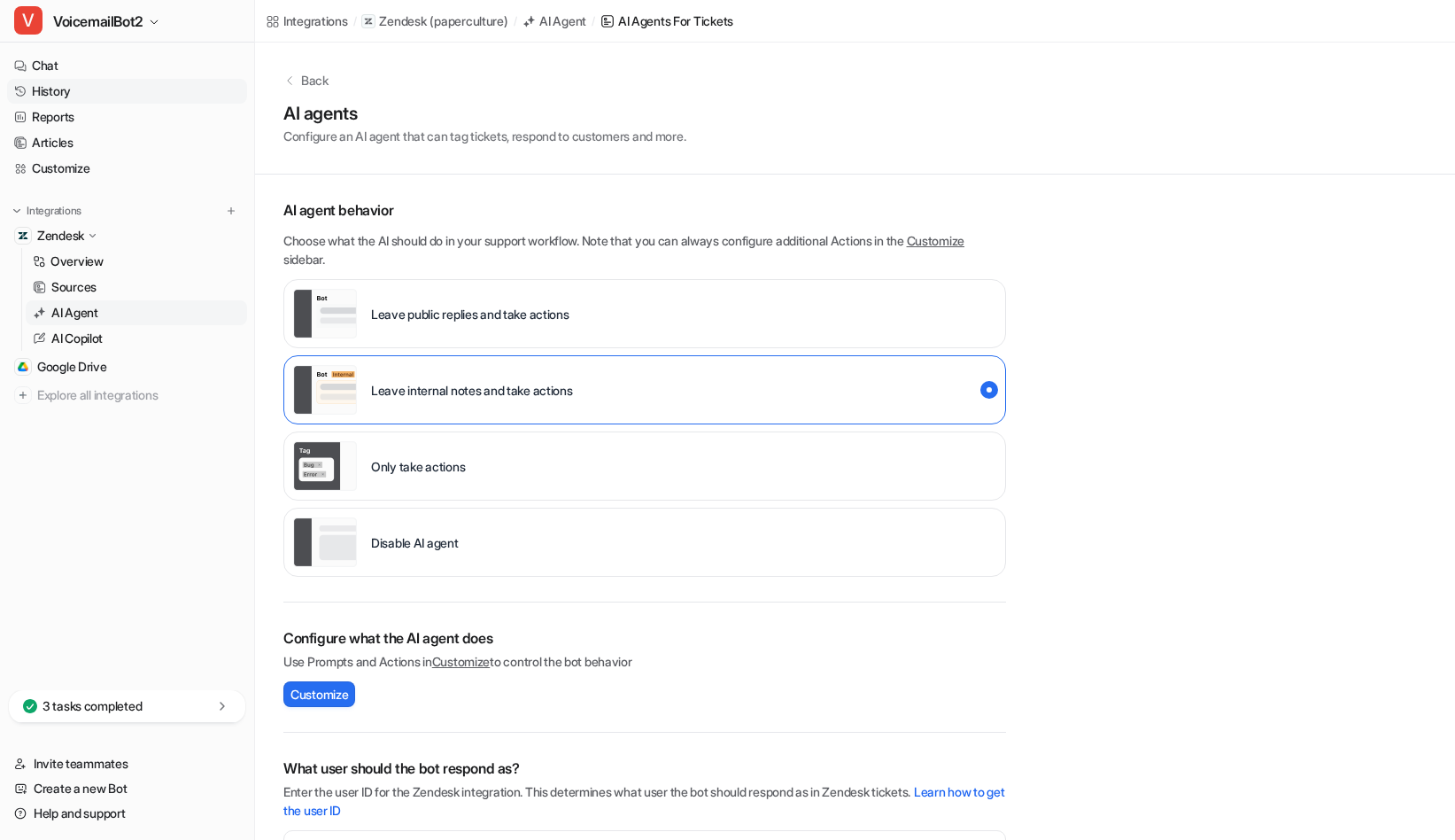
click at [86, 96] on link "History" at bounding box center [127, 91] width 240 height 25
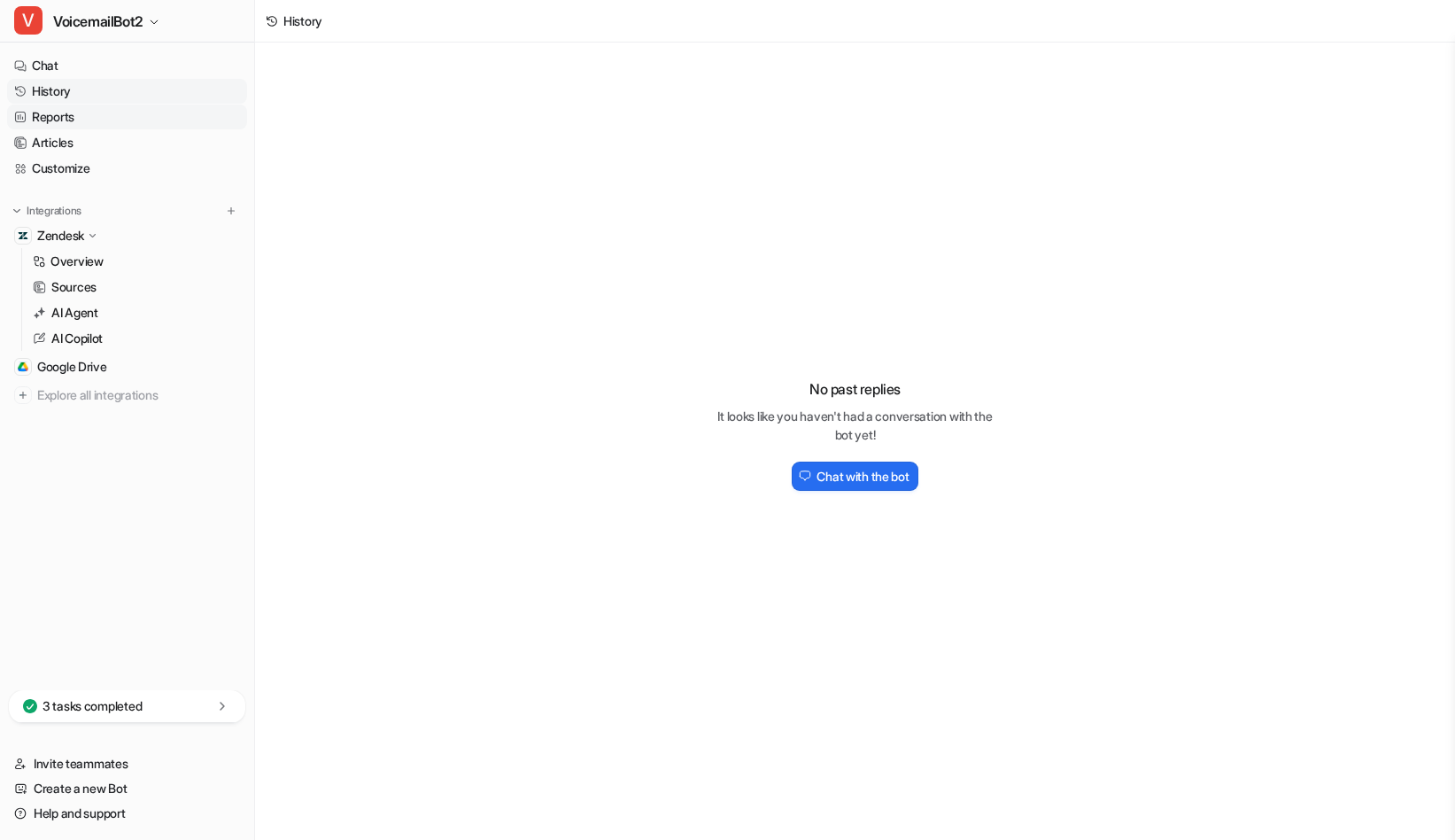
click at [61, 118] on link "Reports" at bounding box center [127, 117] width 240 height 25
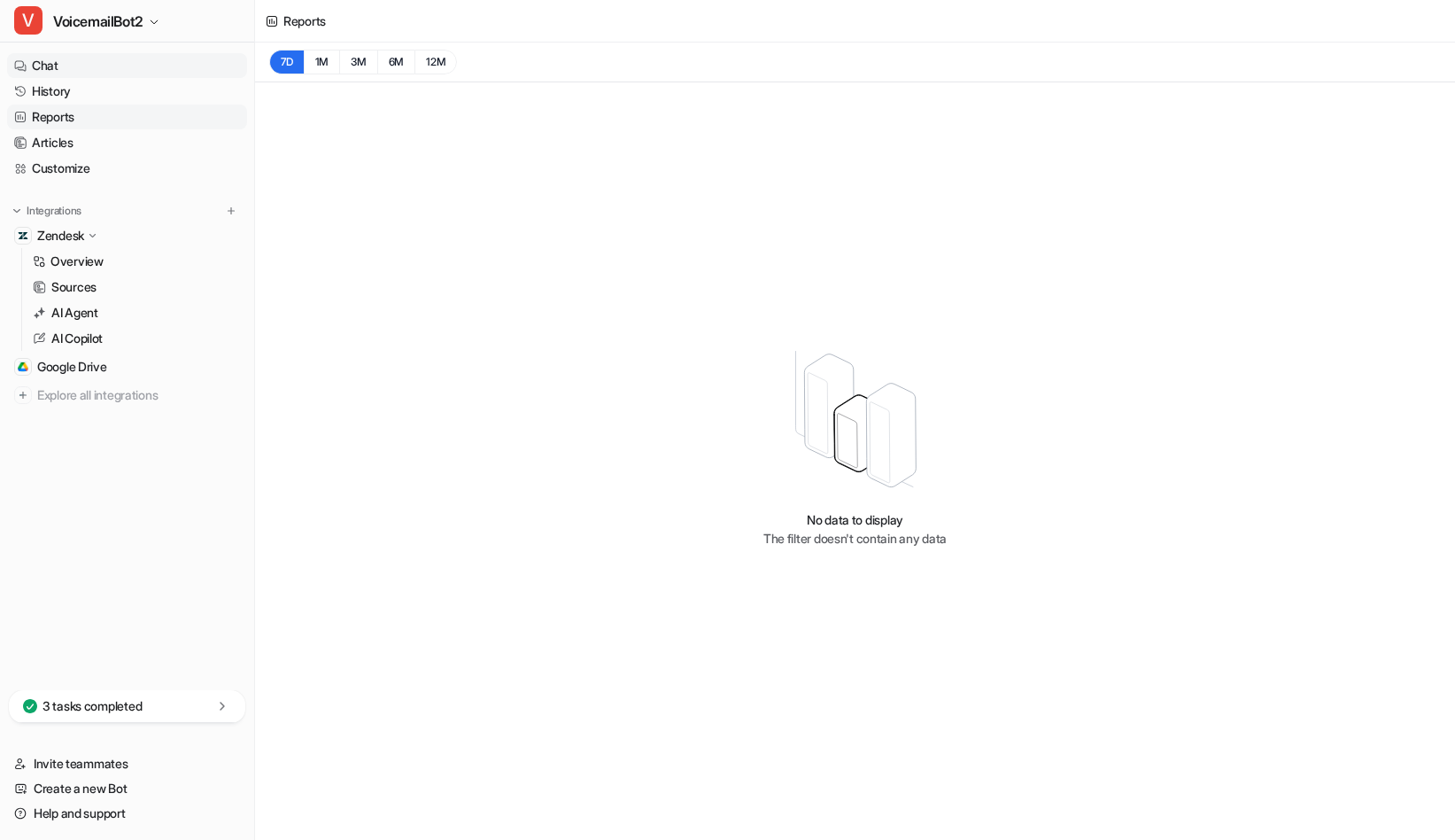
click at [58, 62] on link "Chat" at bounding box center [127, 66] width 240 height 25
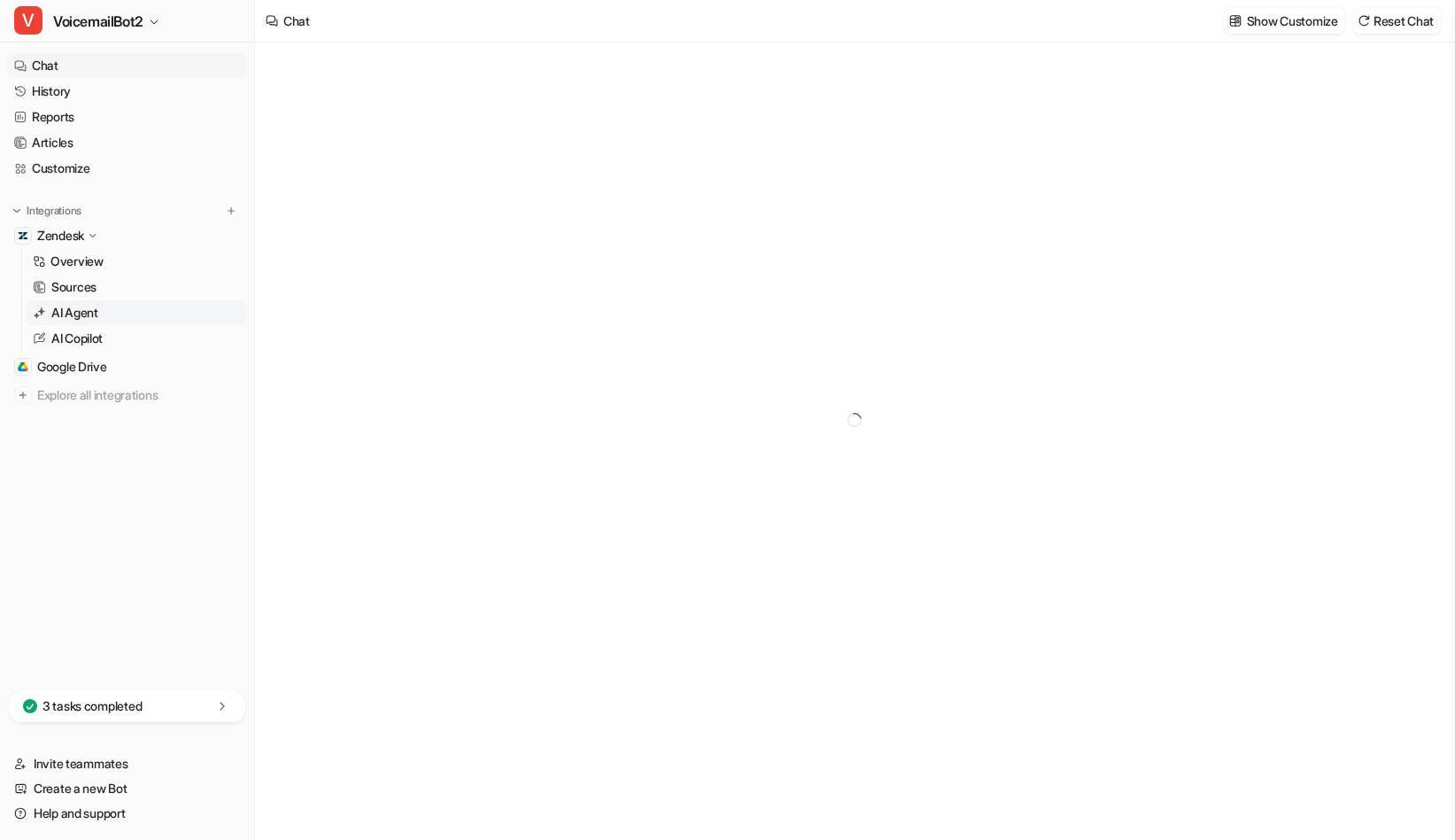
click at [85, 320] on p "AI Agent" at bounding box center [75, 312] width 47 height 18
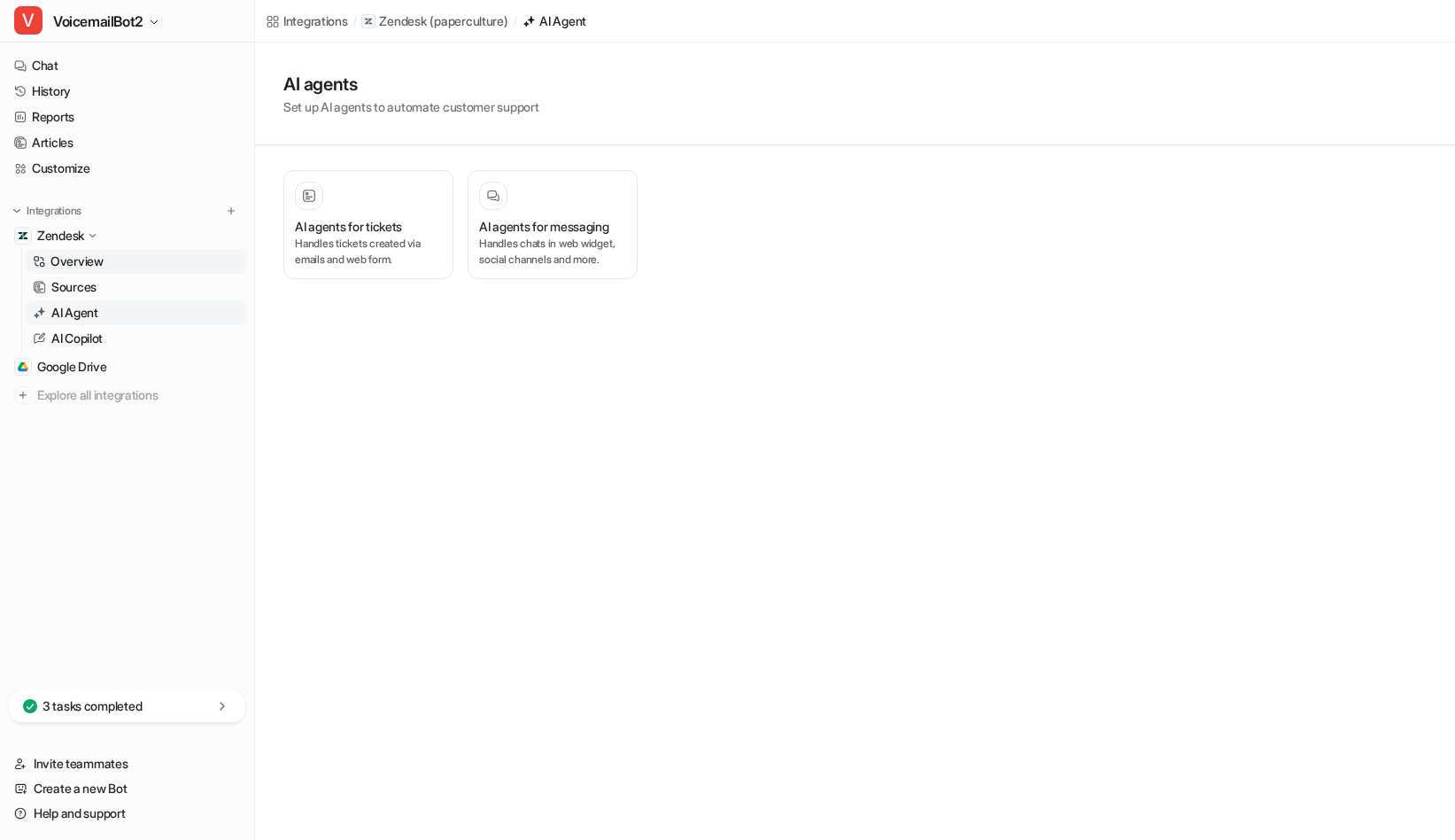
click at [106, 256] on link "Overview" at bounding box center [137, 262] width 221 height 25
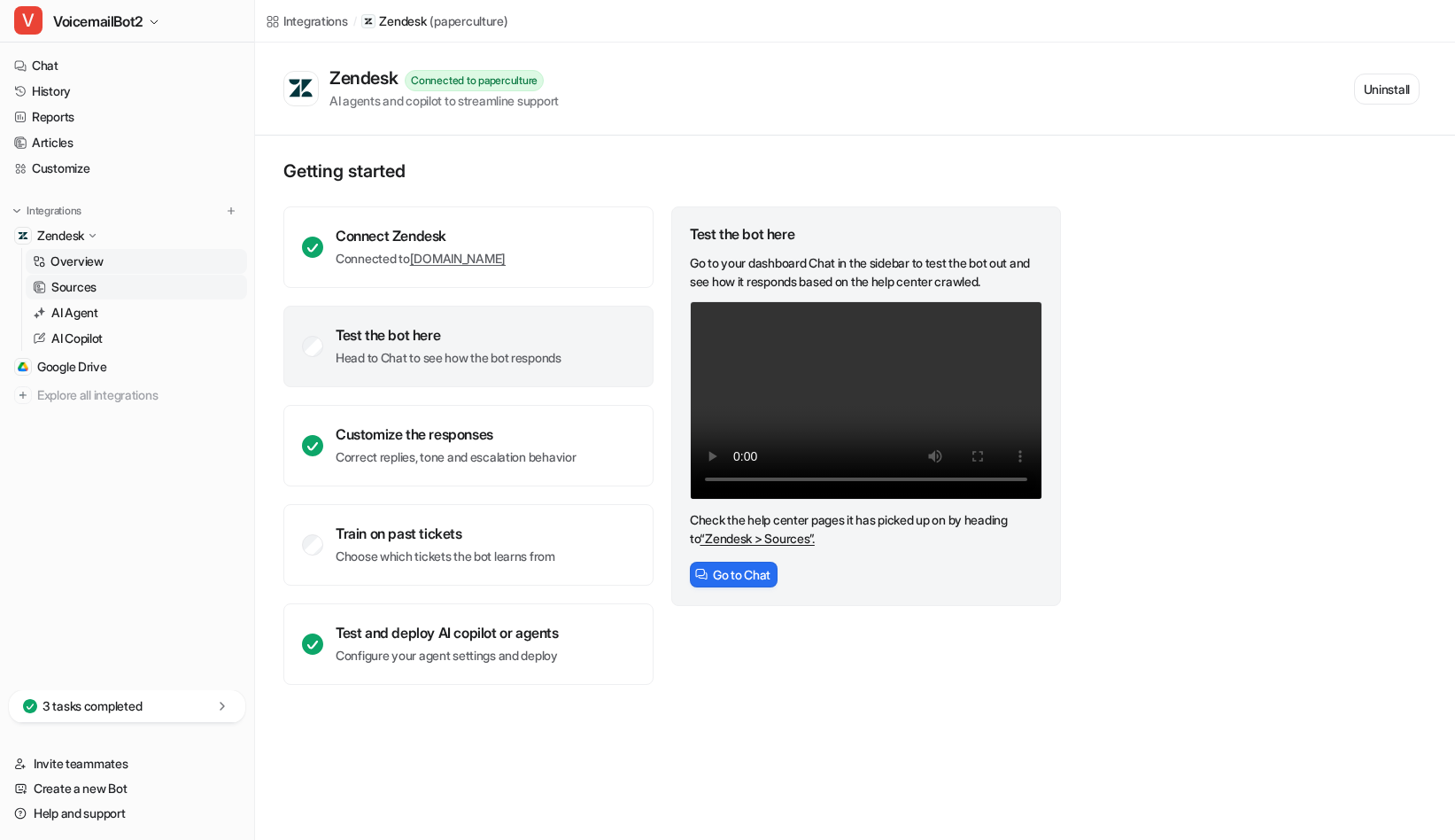
click at [102, 286] on link "Sources" at bounding box center [137, 287] width 221 height 25
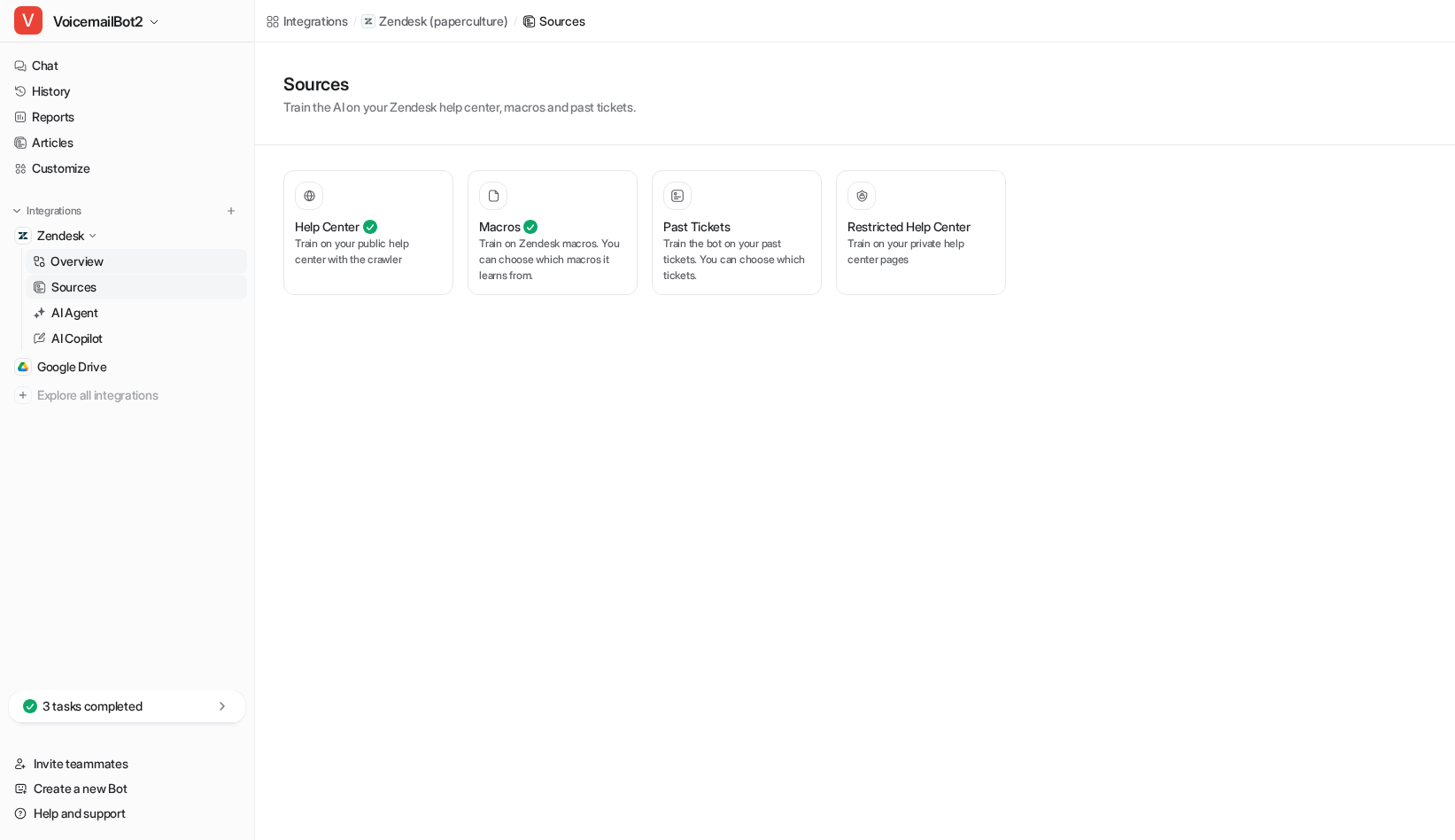
click at [97, 255] on p "Overview" at bounding box center [78, 262] width 54 height 18
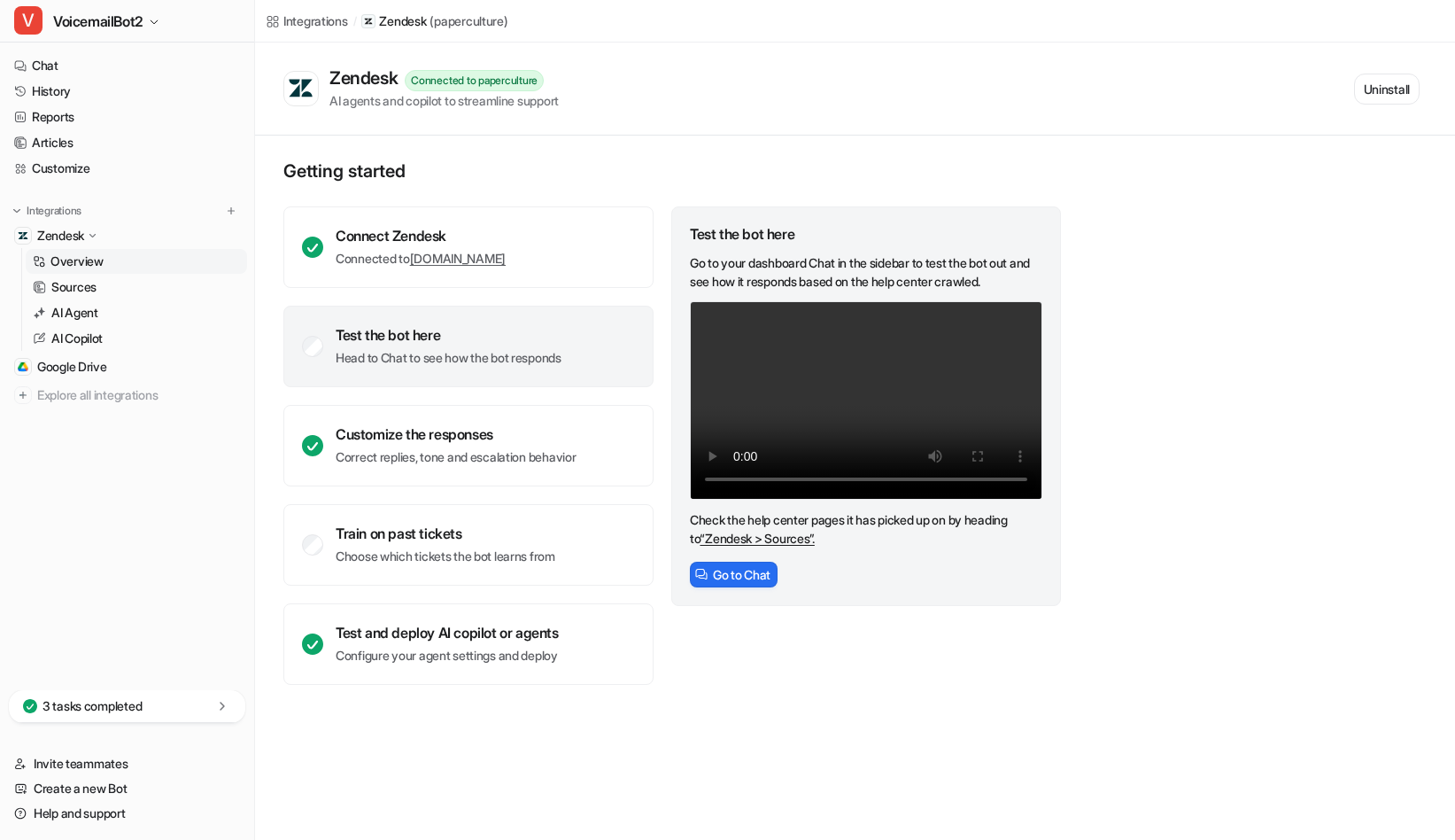
click at [486, 376] on div "Test the bot here Head to Chat to see how the bot responds" at bounding box center [469, 345] width 370 height 81
click at [460, 358] on p "Head to Chat to see how the bot responds" at bounding box center [448, 358] width 226 height 18
click at [120, 94] on link "History" at bounding box center [127, 91] width 240 height 25
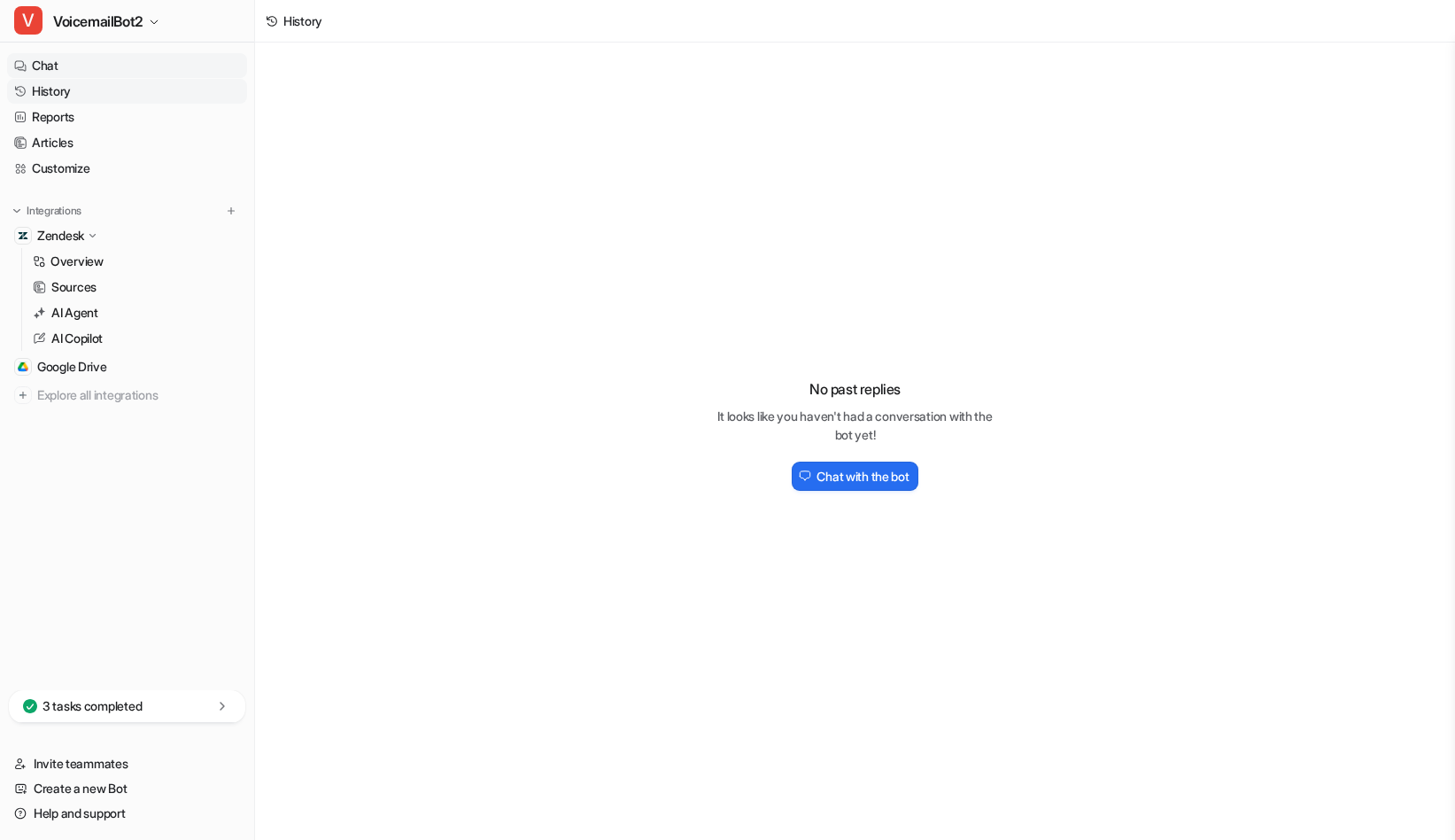
click at [97, 58] on link "Chat" at bounding box center [127, 66] width 240 height 25
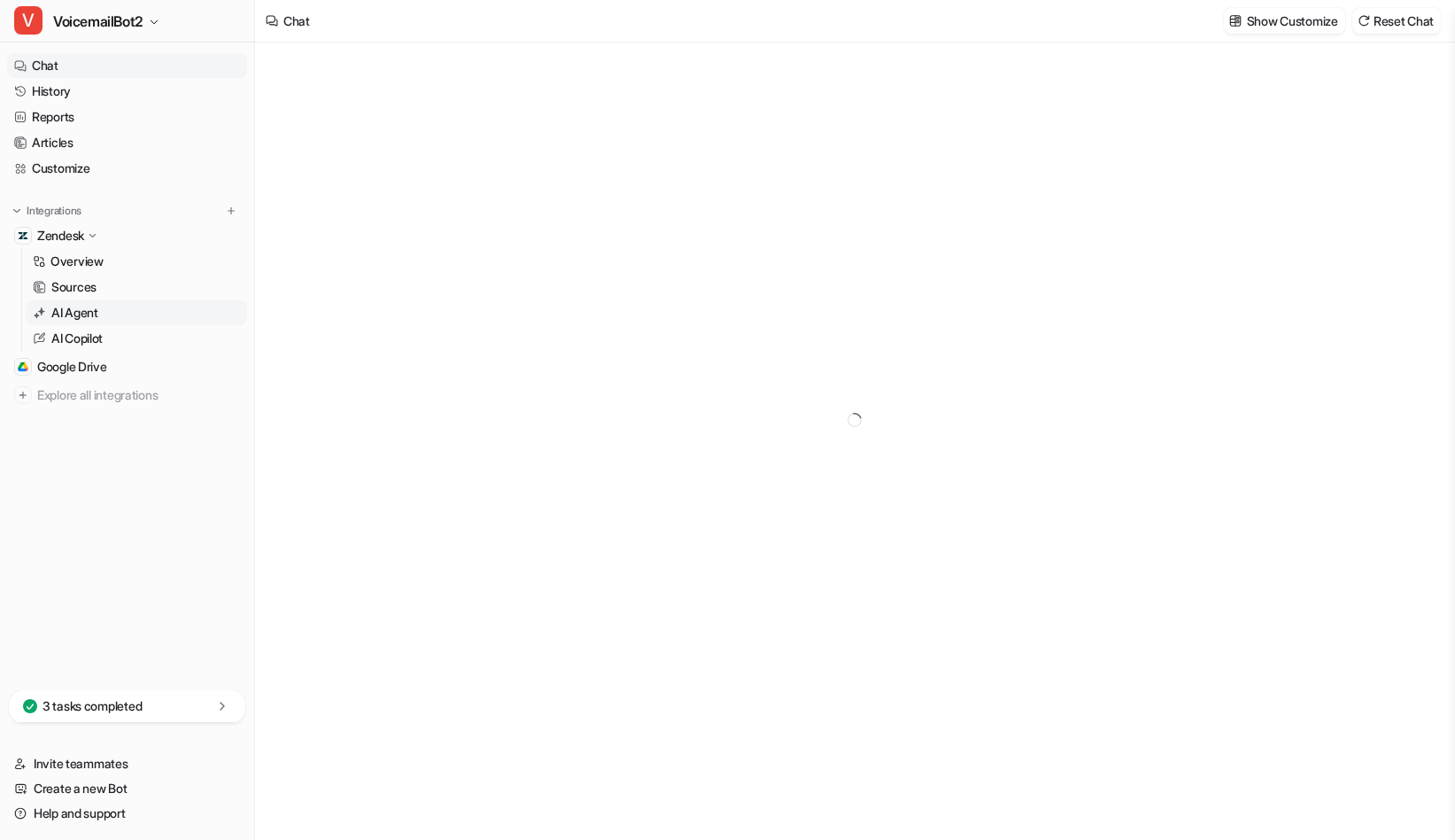
click at [66, 315] on p "AI Agent" at bounding box center [75, 312] width 47 height 18
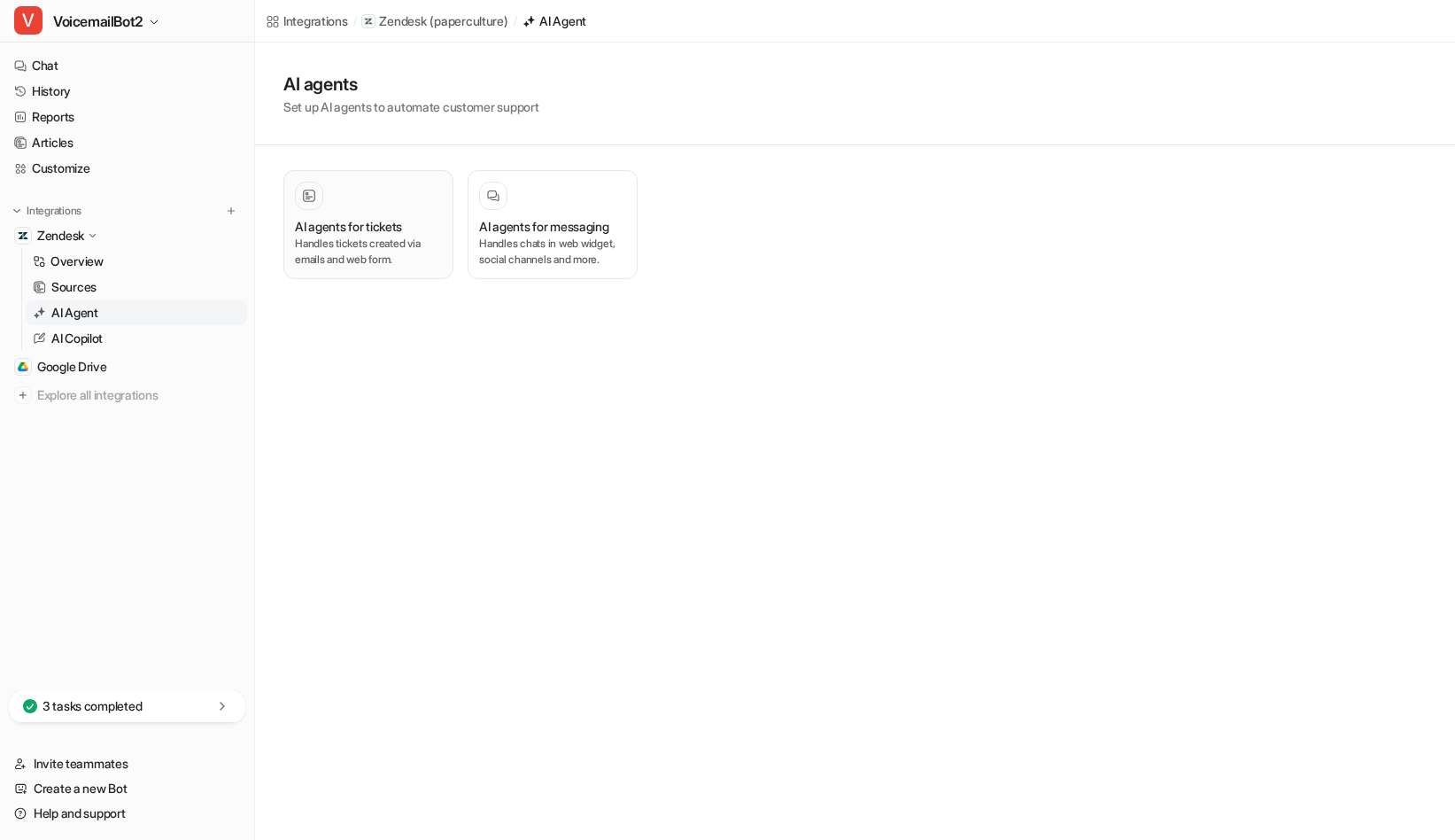
click at [387, 234] on h3 "AI agents for tickets" at bounding box center [348, 226] width 107 height 19
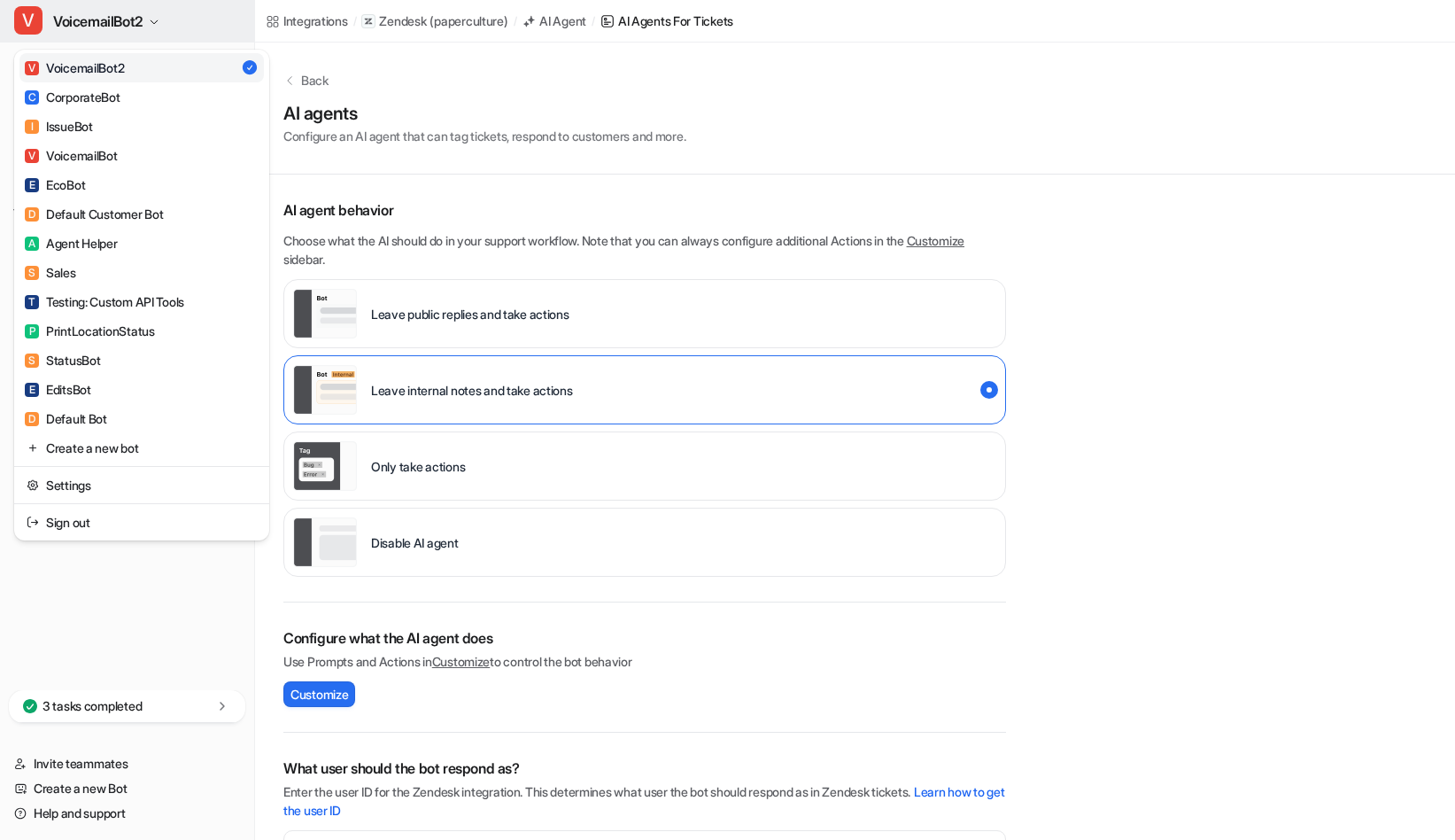
click at [122, 29] on span "VoicemailBot2" at bounding box center [98, 21] width 90 height 25
click at [96, 250] on div "A Agent Helper" at bounding box center [71, 243] width 93 height 19
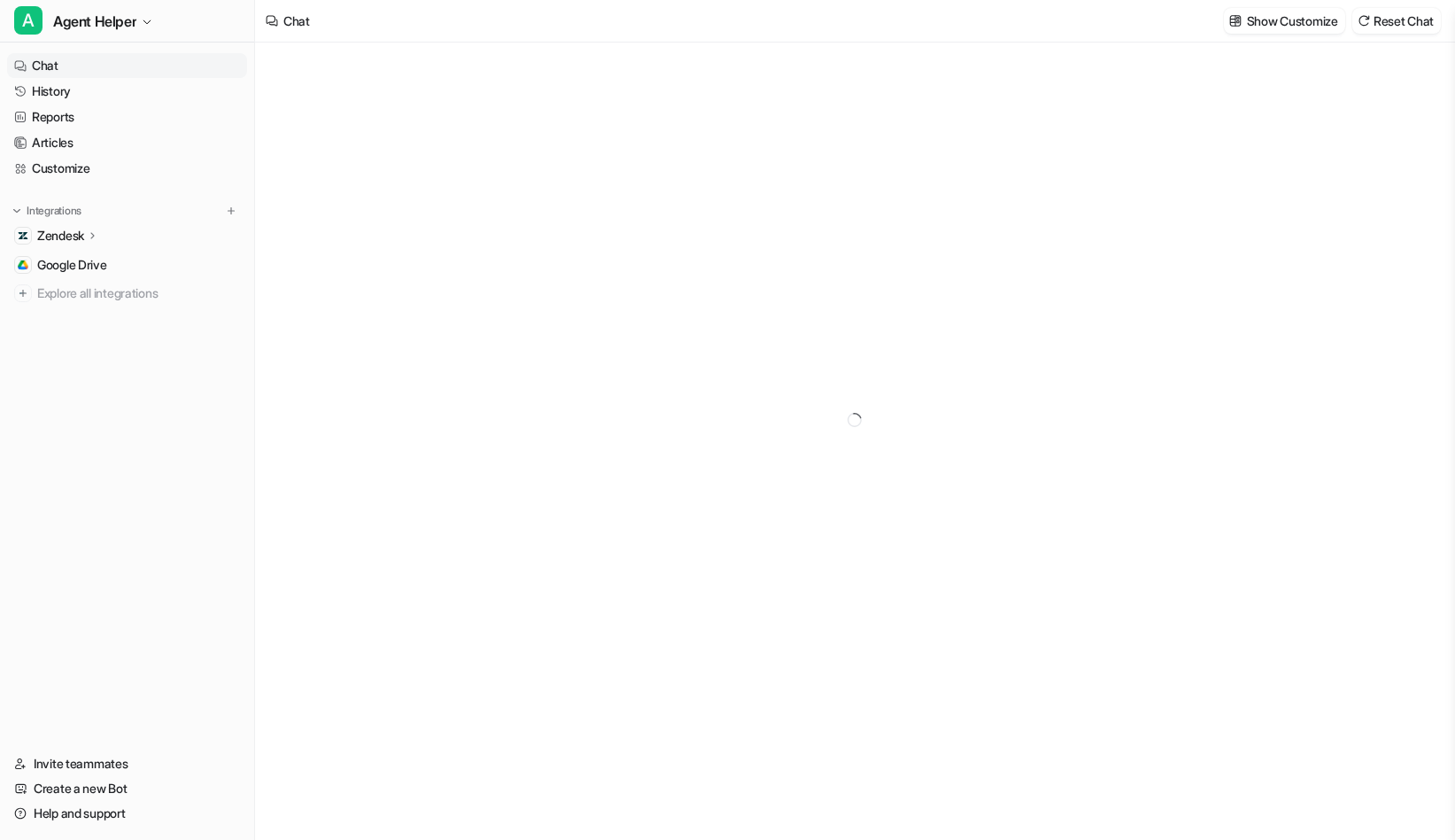
type textarea "**********"
click at [57, 233] on p "Zendesk" at bounding box center [61, 236] width 47 height 18
click at [77, 320] on p "AI Agent" at bounding box center [75, 312] width 47 height 18
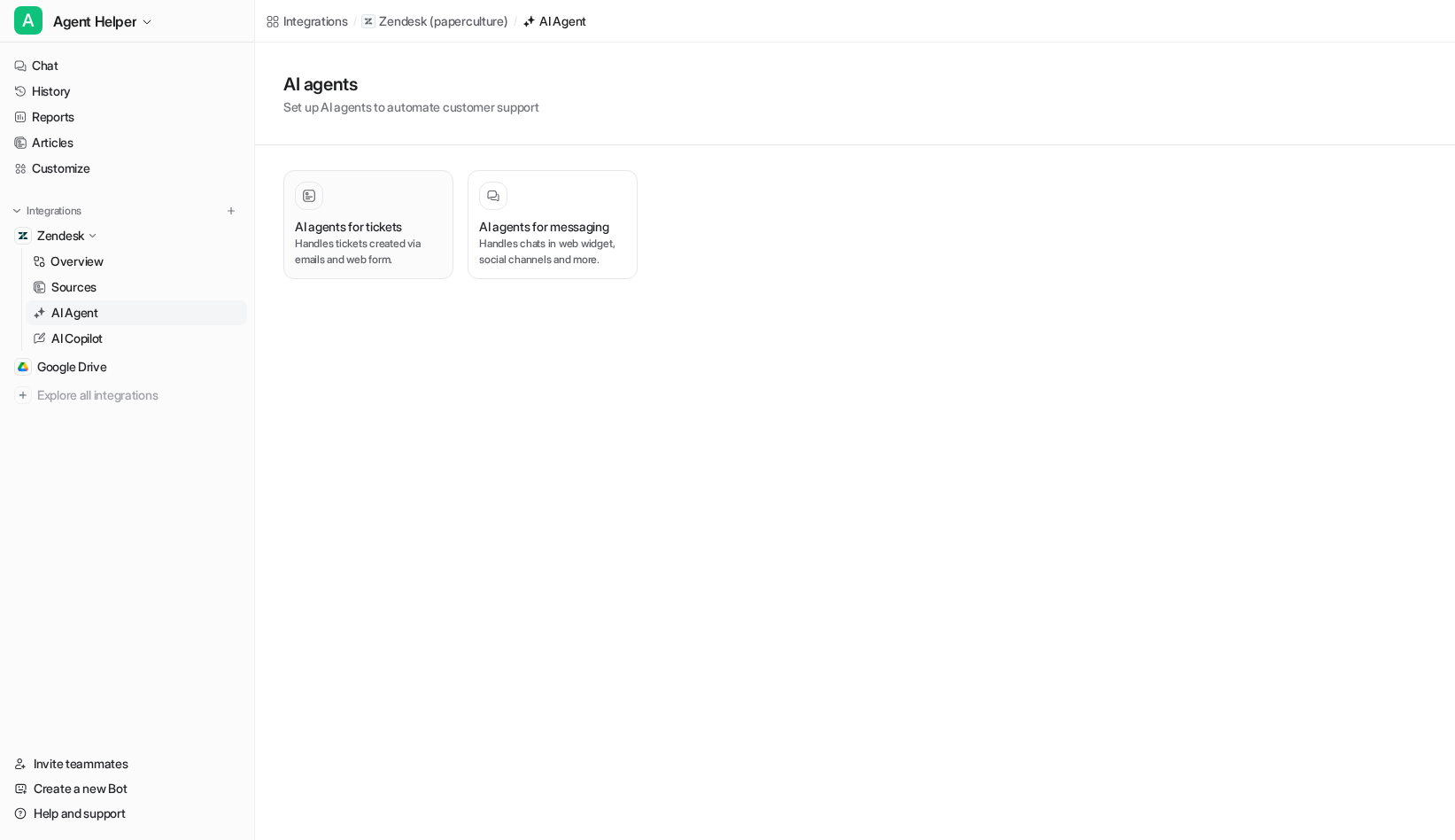
click at [379, 236] on p "Handles tickets created via emails and web form." at bounding box center [368, 252] width 147 height 32
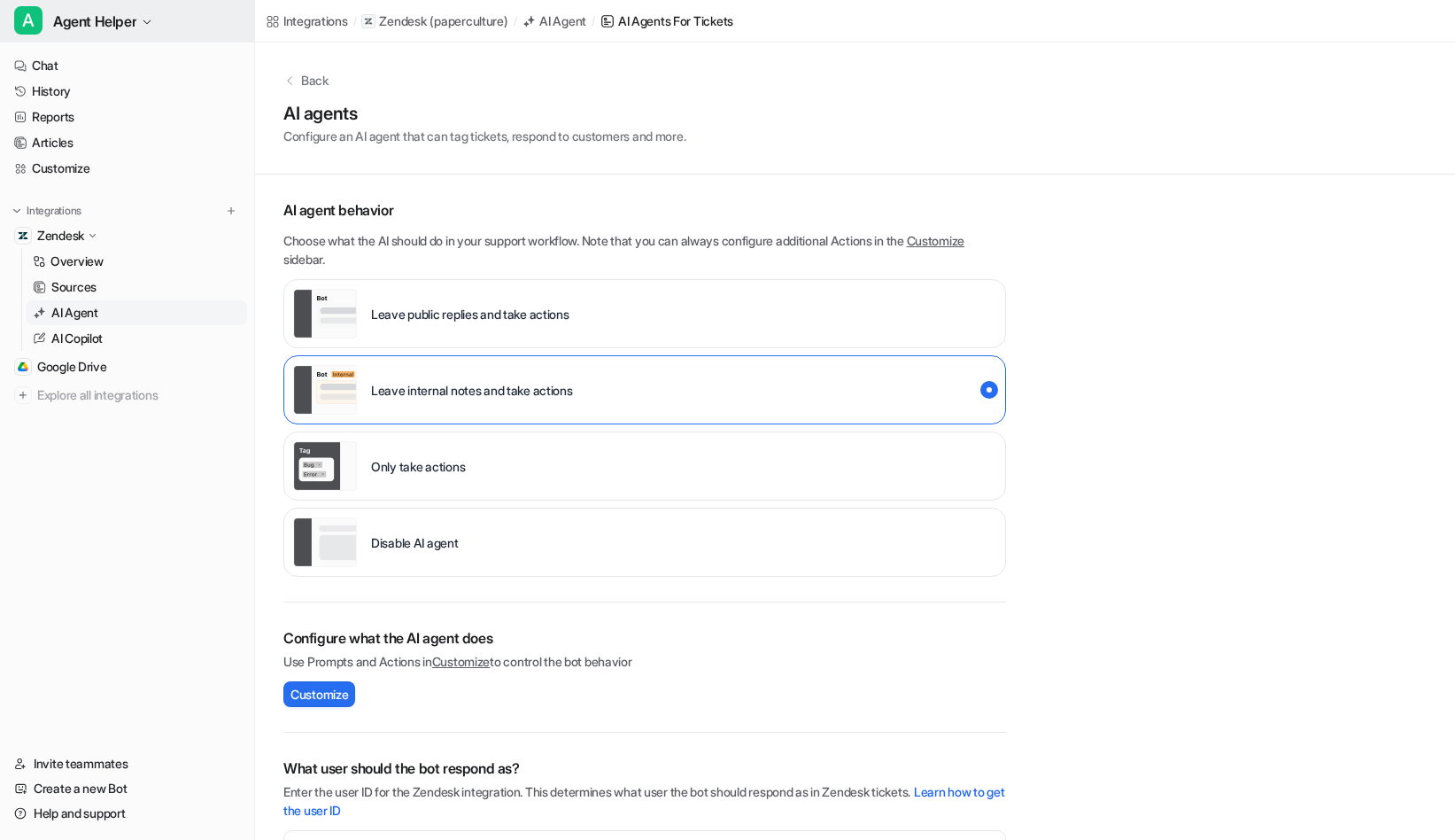
click at [115, 21] on span "Agent Helper" at bounding box center [95, 21] width 83 height 25
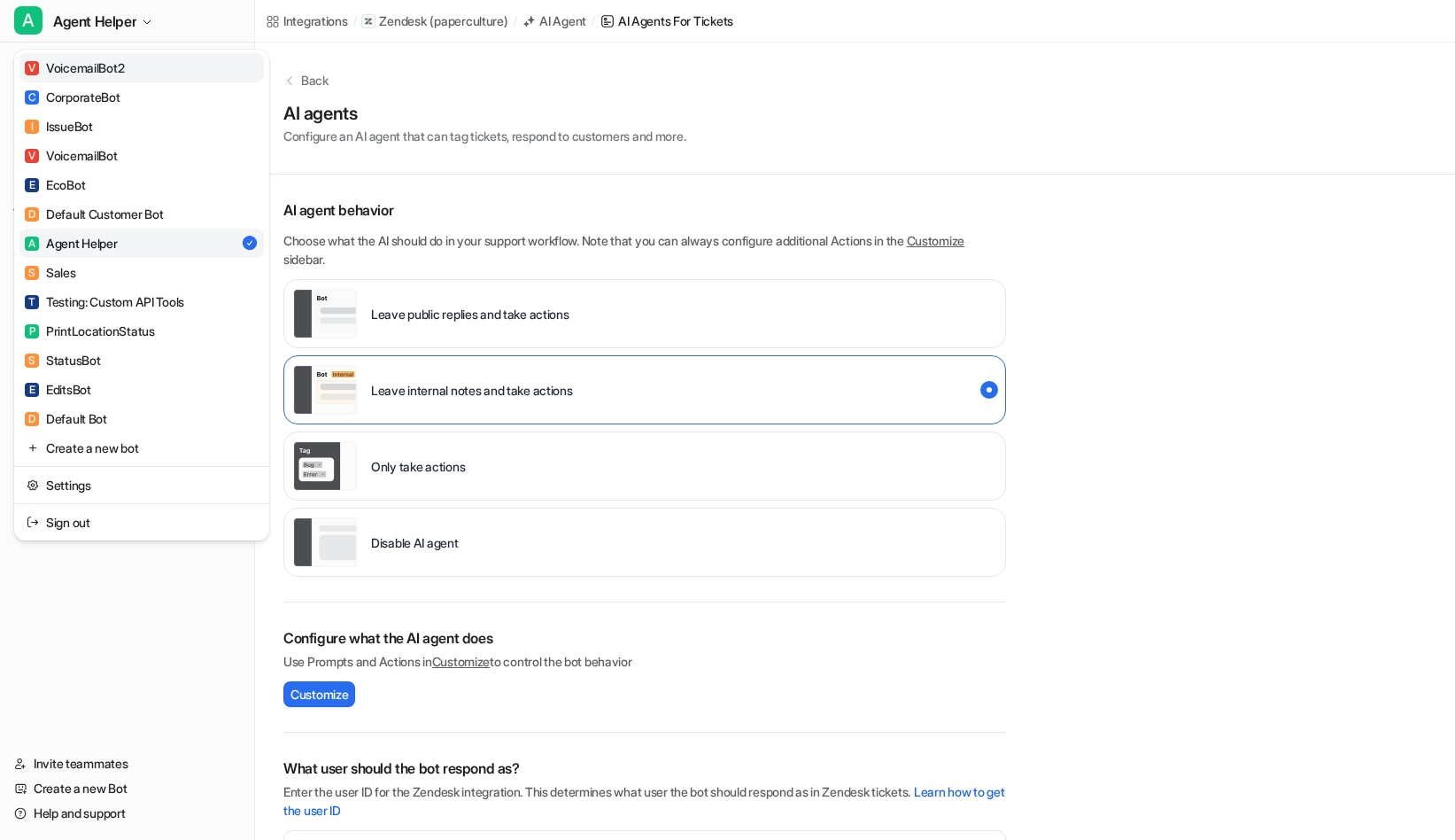
click at [118, 71] on div "V VoicemailBot2" at bounding box center [74, 67] width 99 height 19
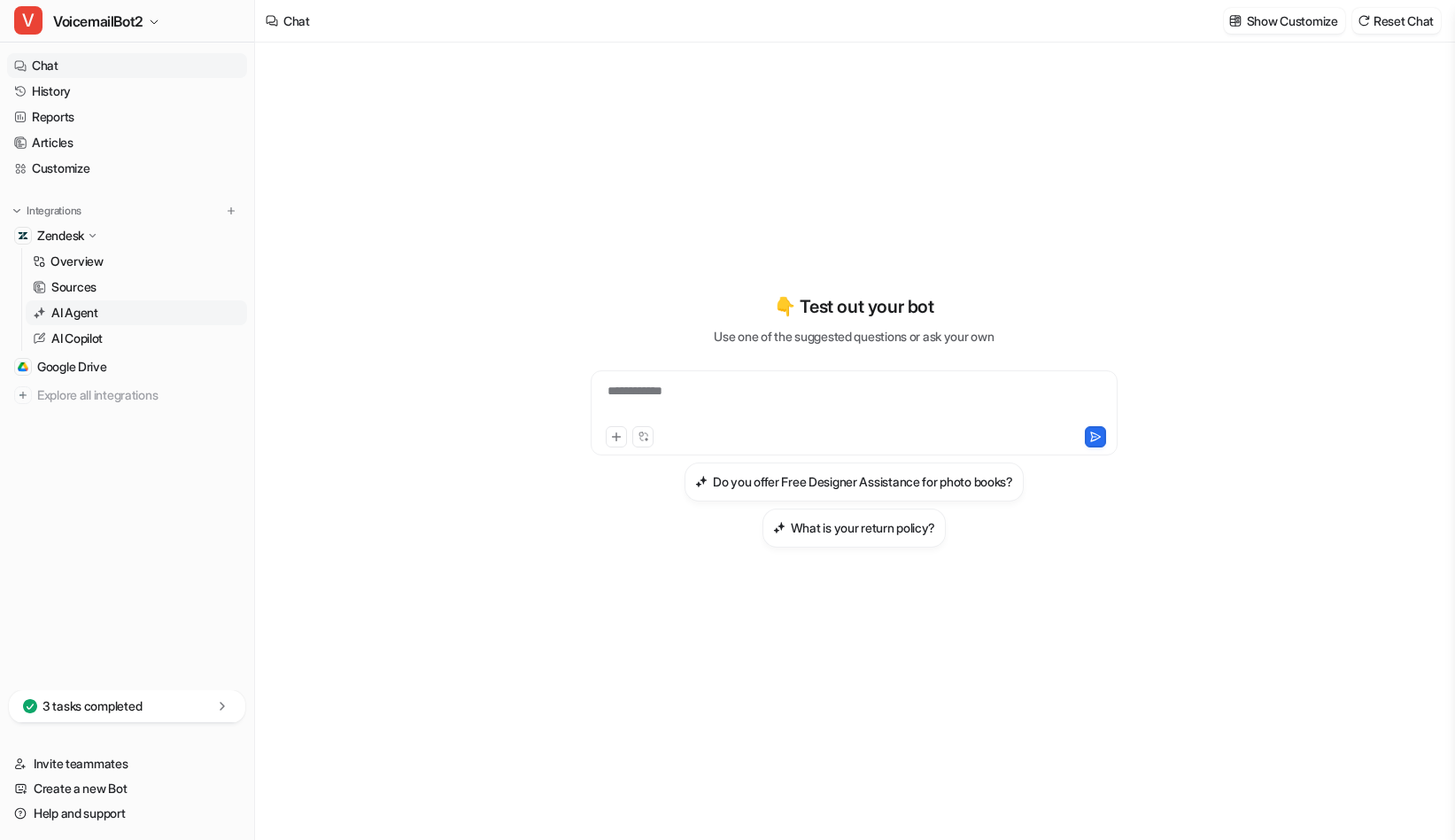
click at [130, 312] on link "AI Agent" at bounding box center [137, 312] width 221 height 25
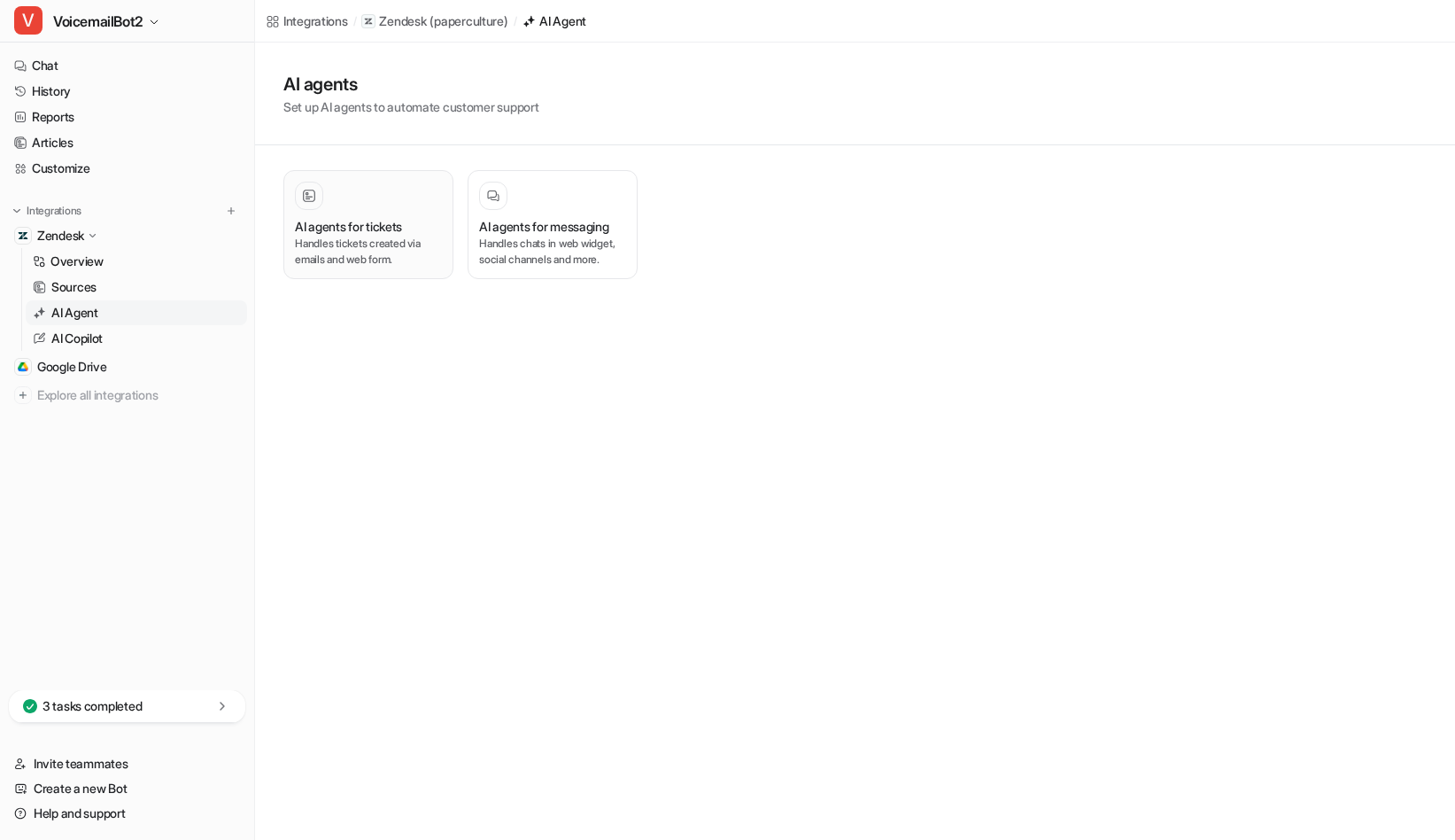
click at [351, 242] on p "Handles tickets created via emails and web form." at bounding box center [368, 252] width 147 height 32
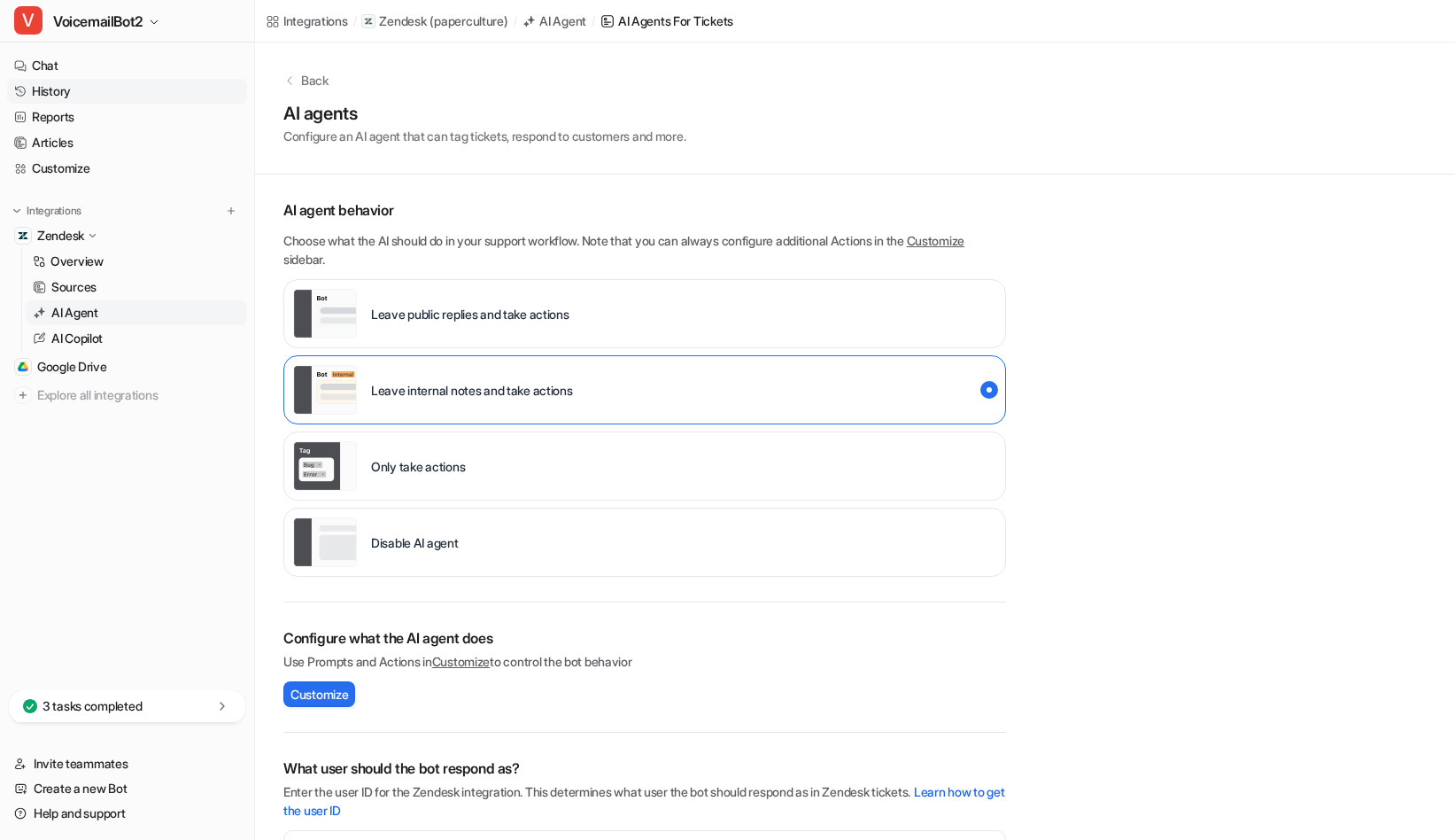
click at [79, 89] on link "History" at bounding box center [127, 91] width 240 height 25
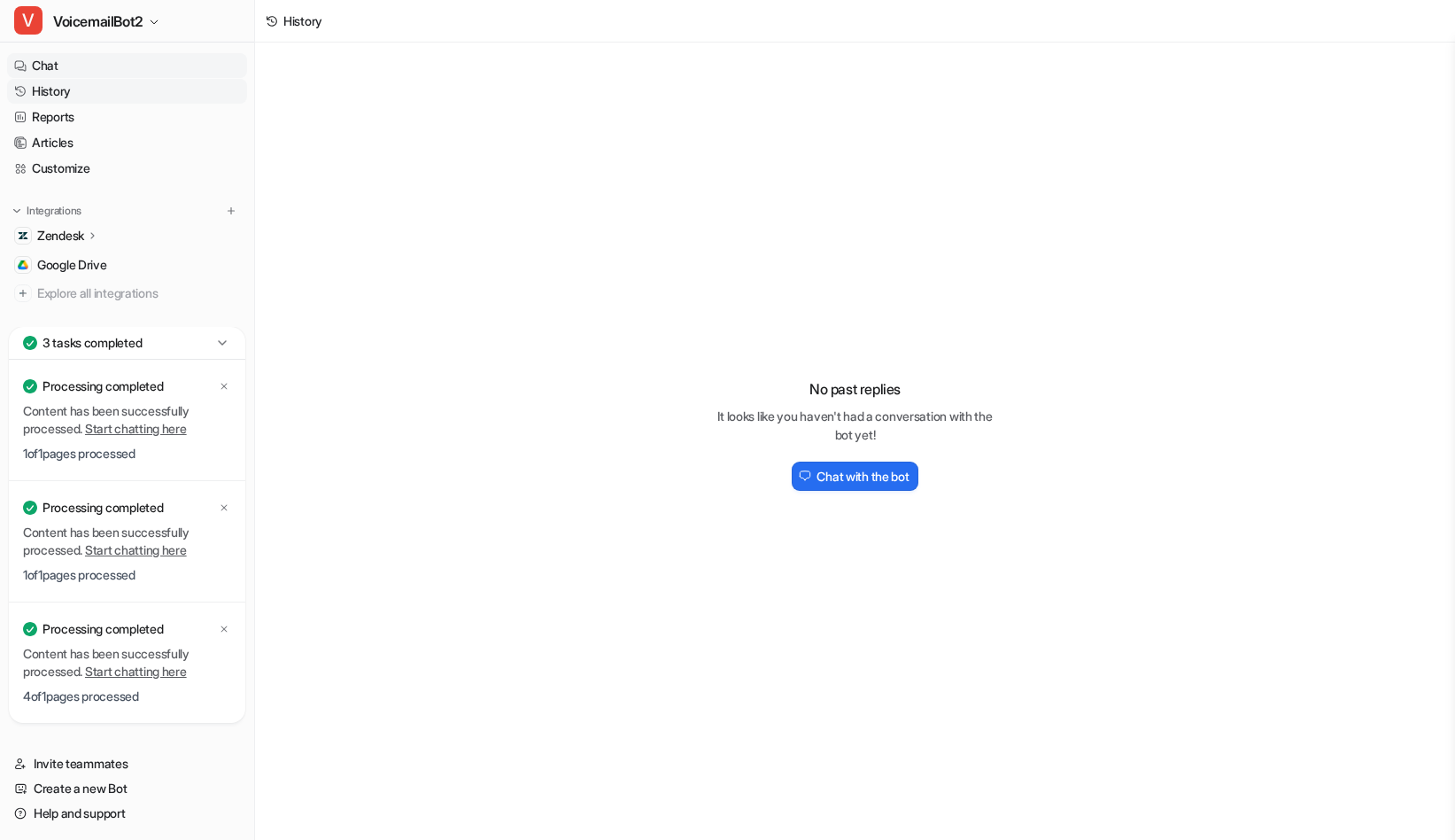
click at [129, 60] on link "Chat" at bounding box center [127, 66] width 240 height 25
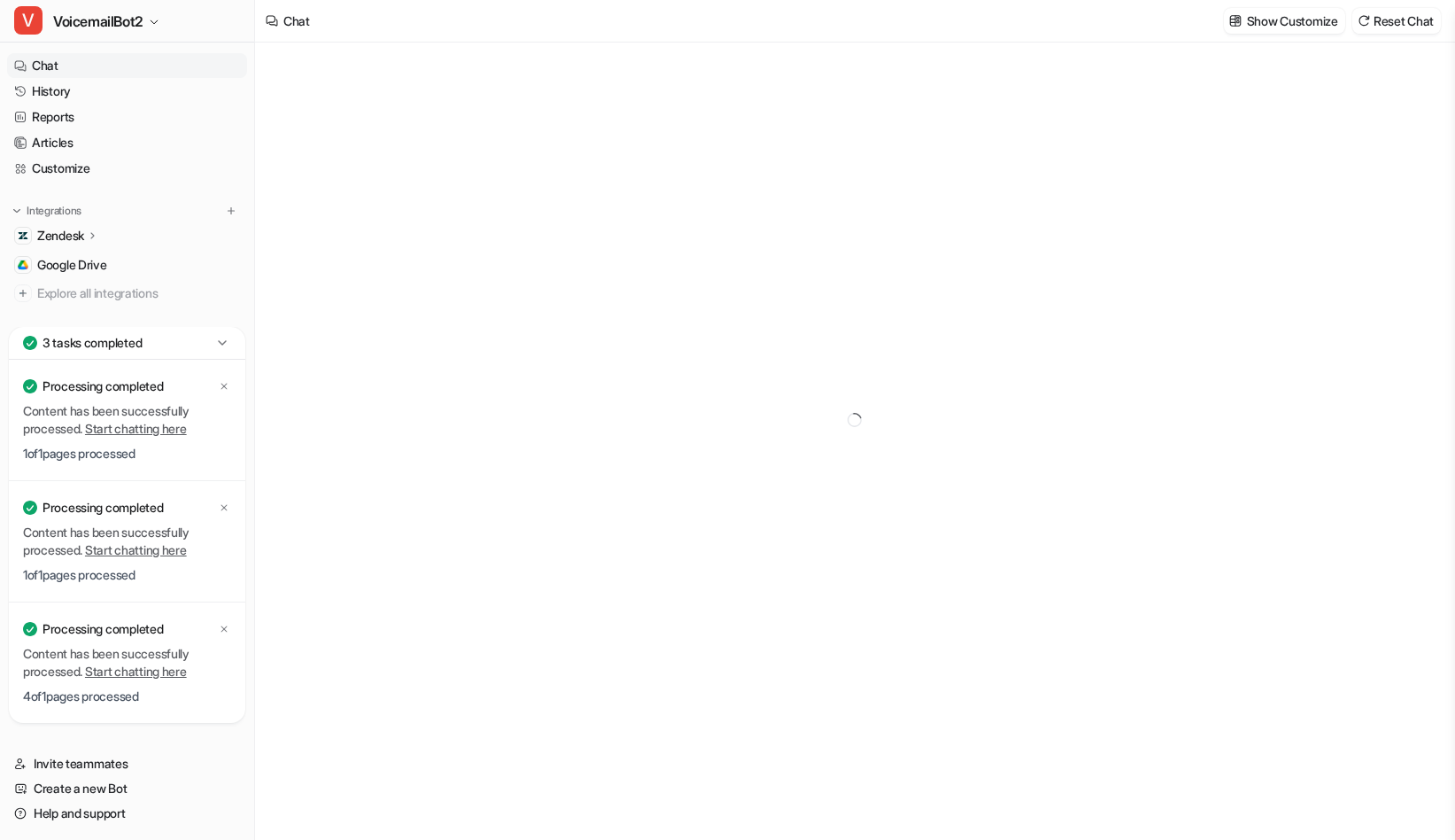
type textarea "**********"
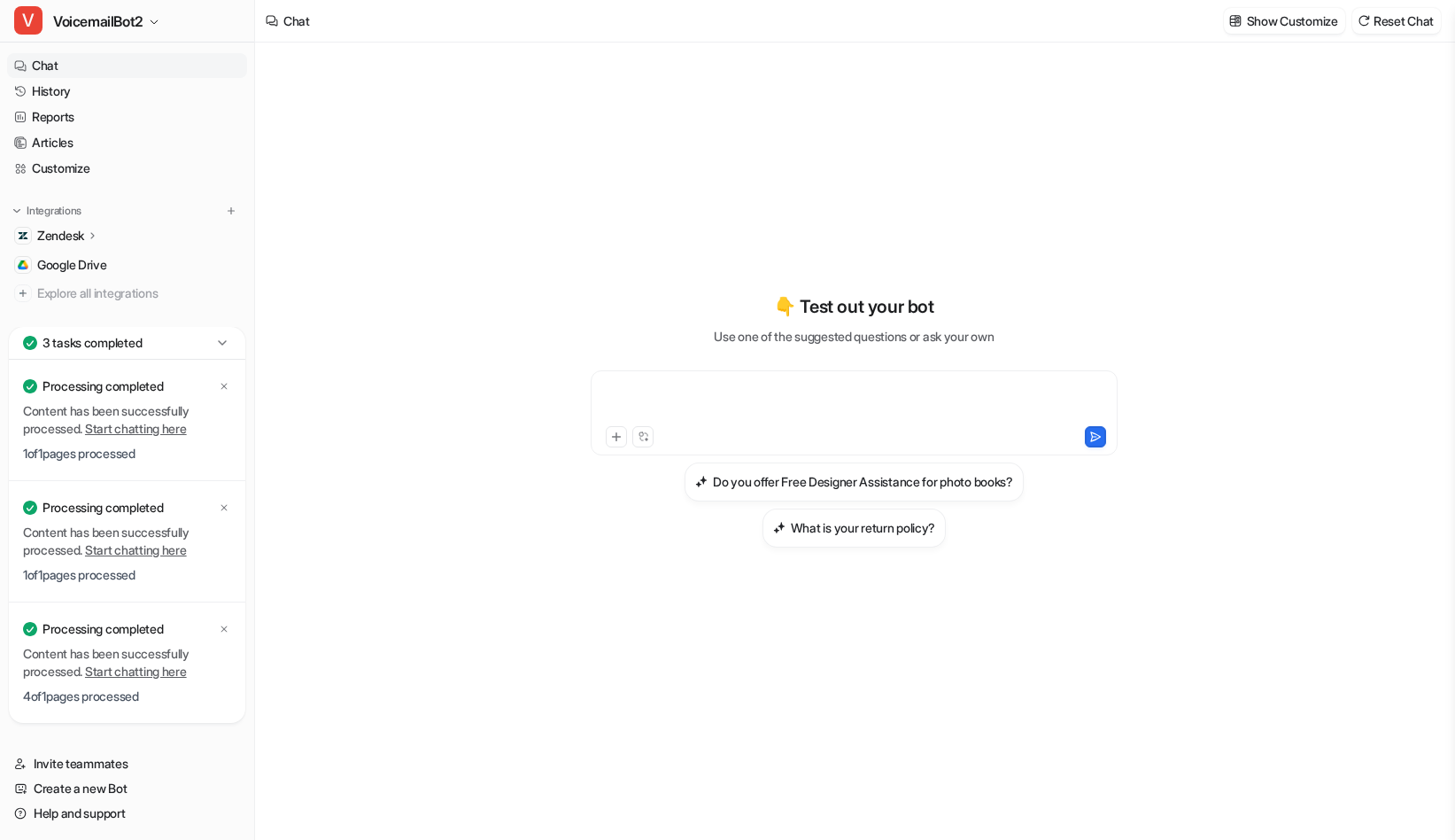
click at [869, 397] on div at bounding box center [854, 403] width 518 height 41
paste div
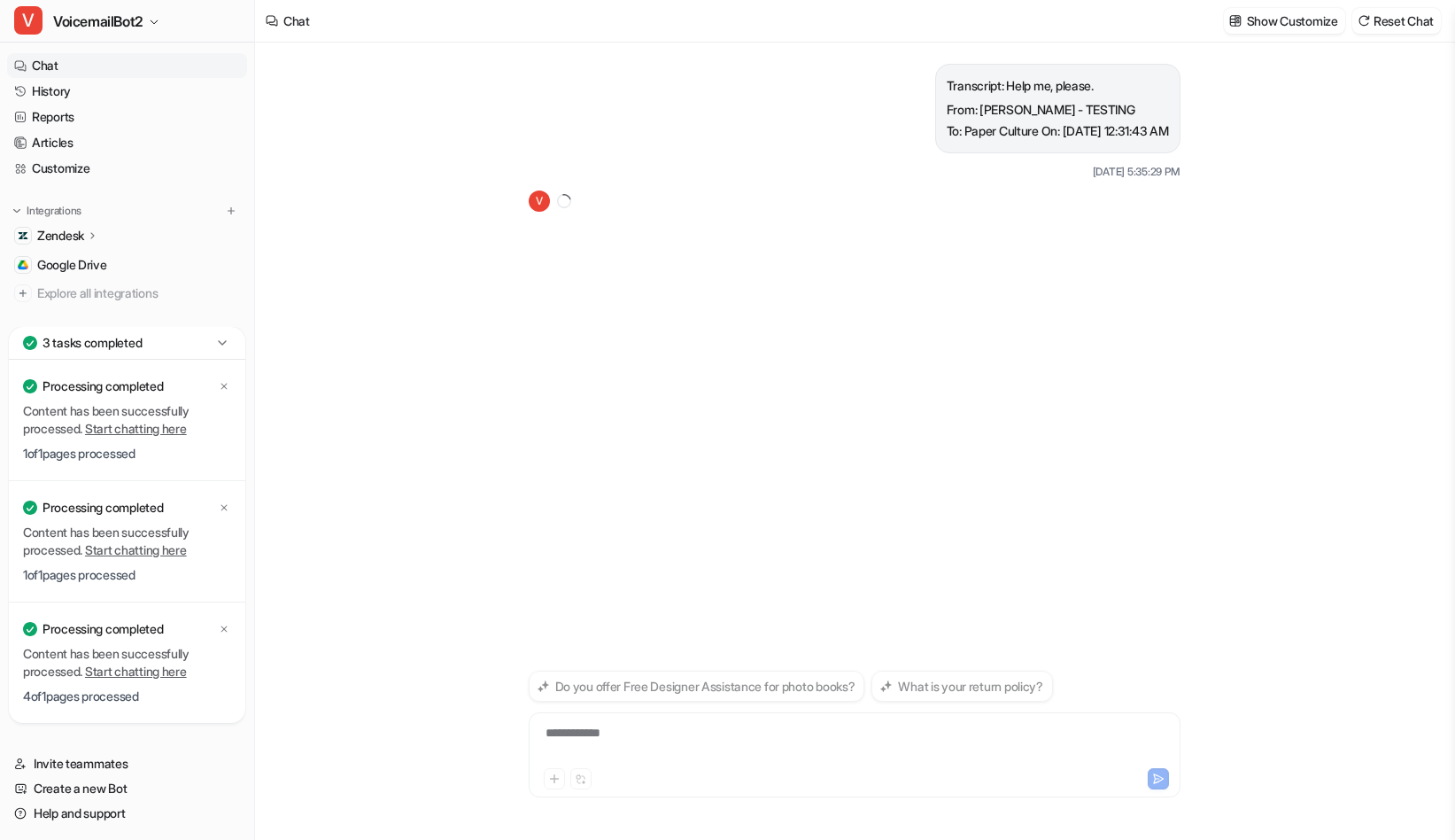
click at [230, 337] on icon at bounding box center [222, 343] width 18 height 18
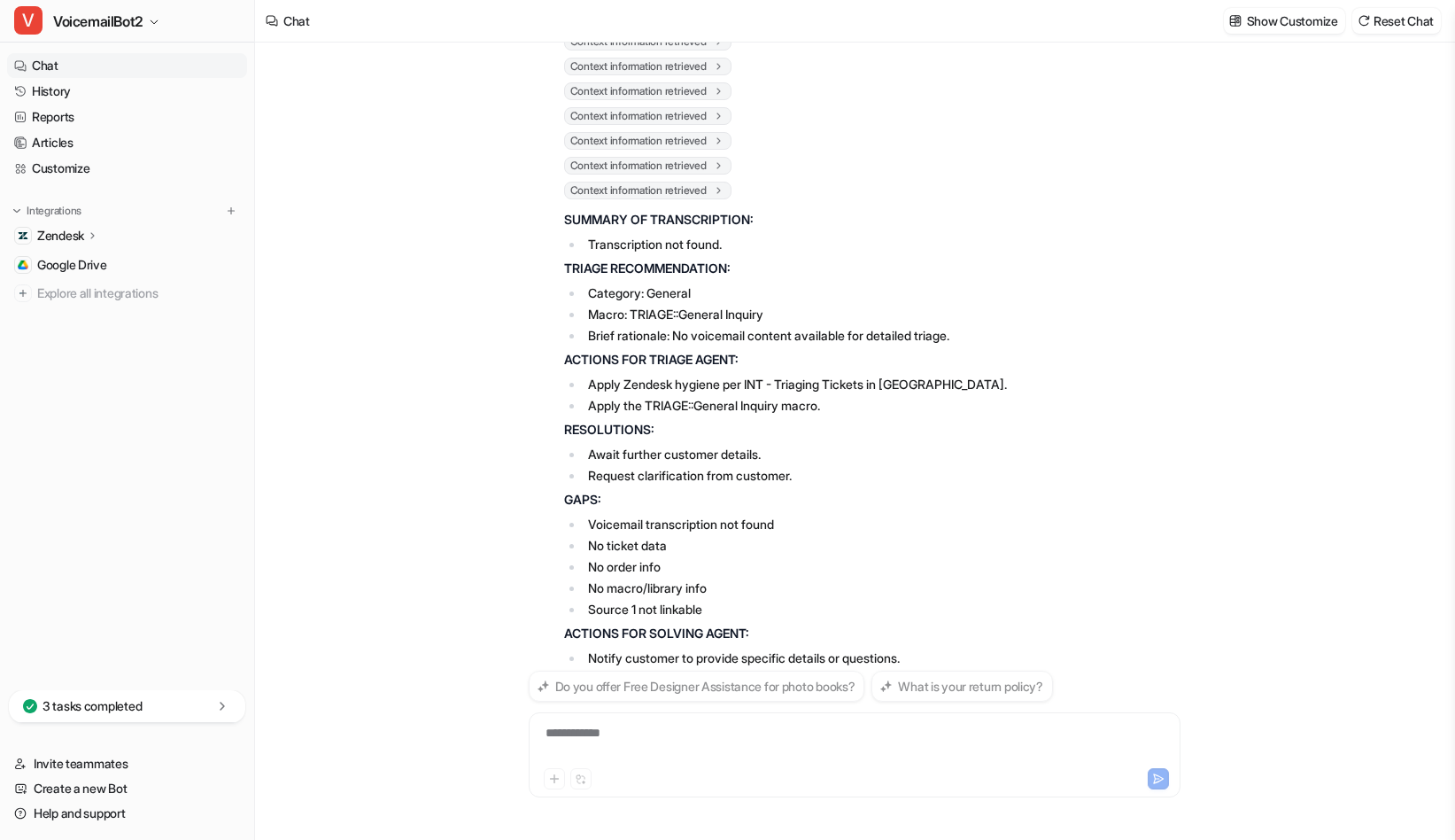
scroll to position [393, 0]
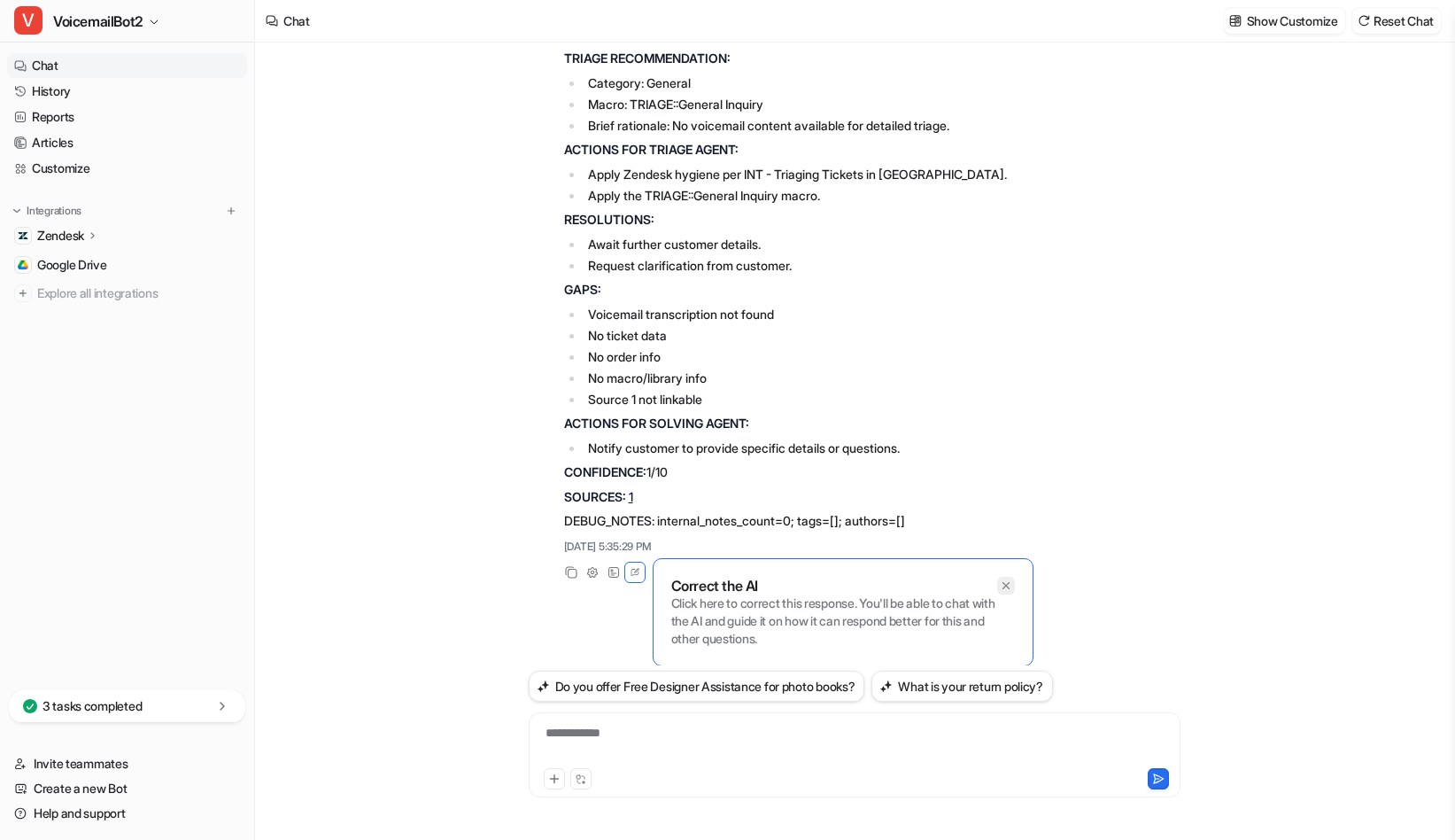
click at [1004, 585] on icon at bounding box center [1006, 586] width 12 height 12
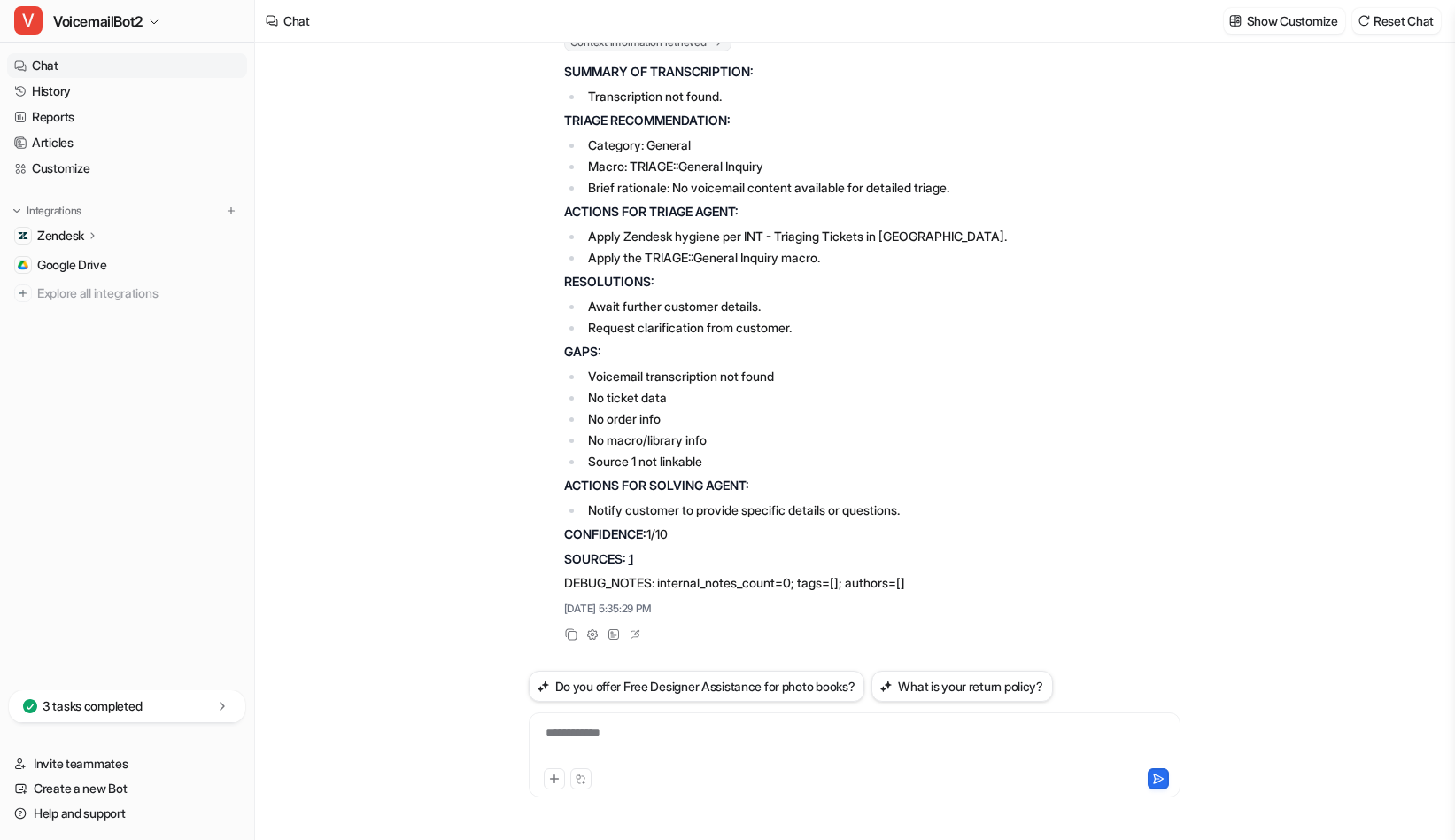
scroll to position [0, 0]
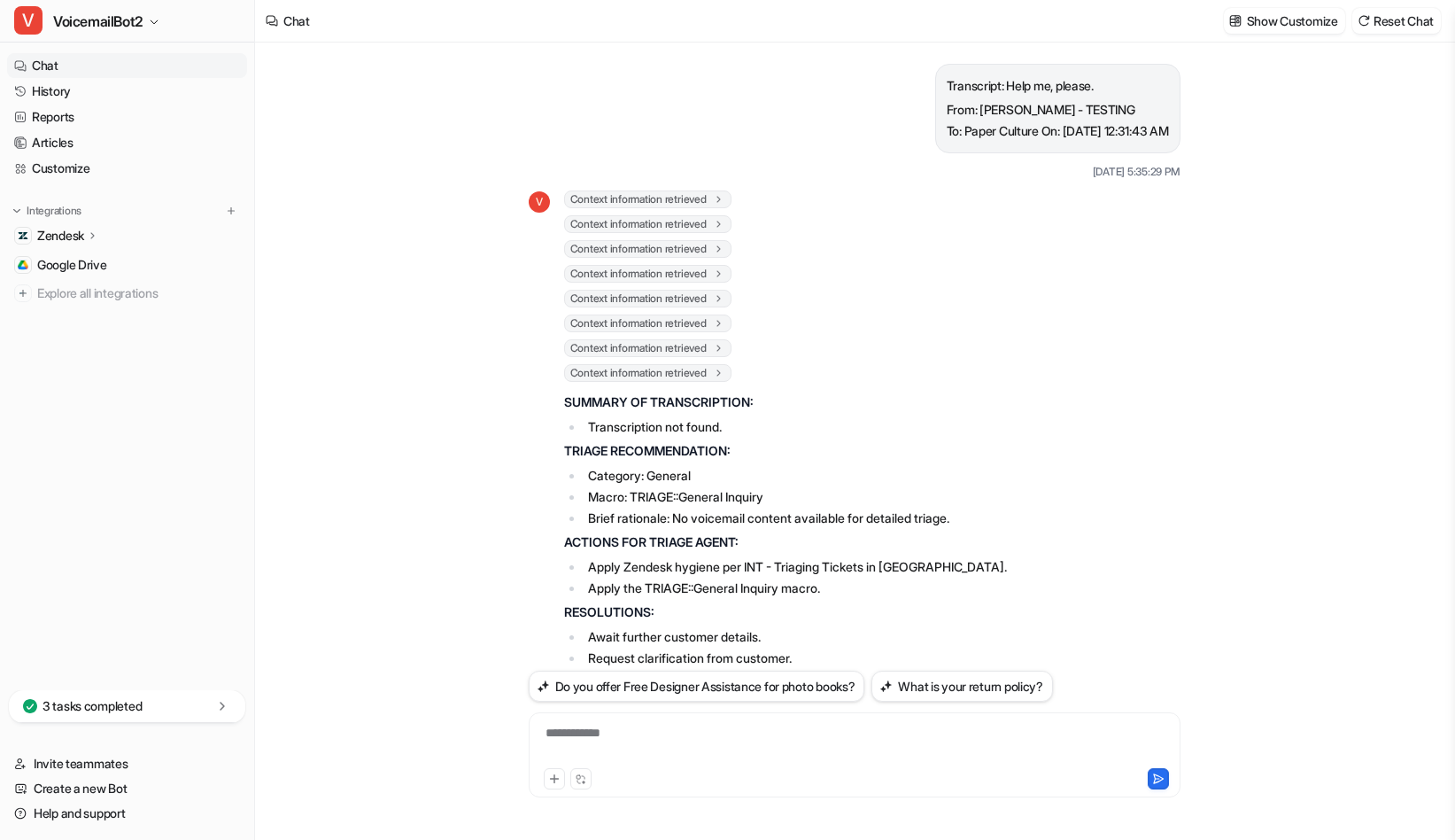
click at [723, 197] on icon at bounding box center [719, 198] width 12 height 13
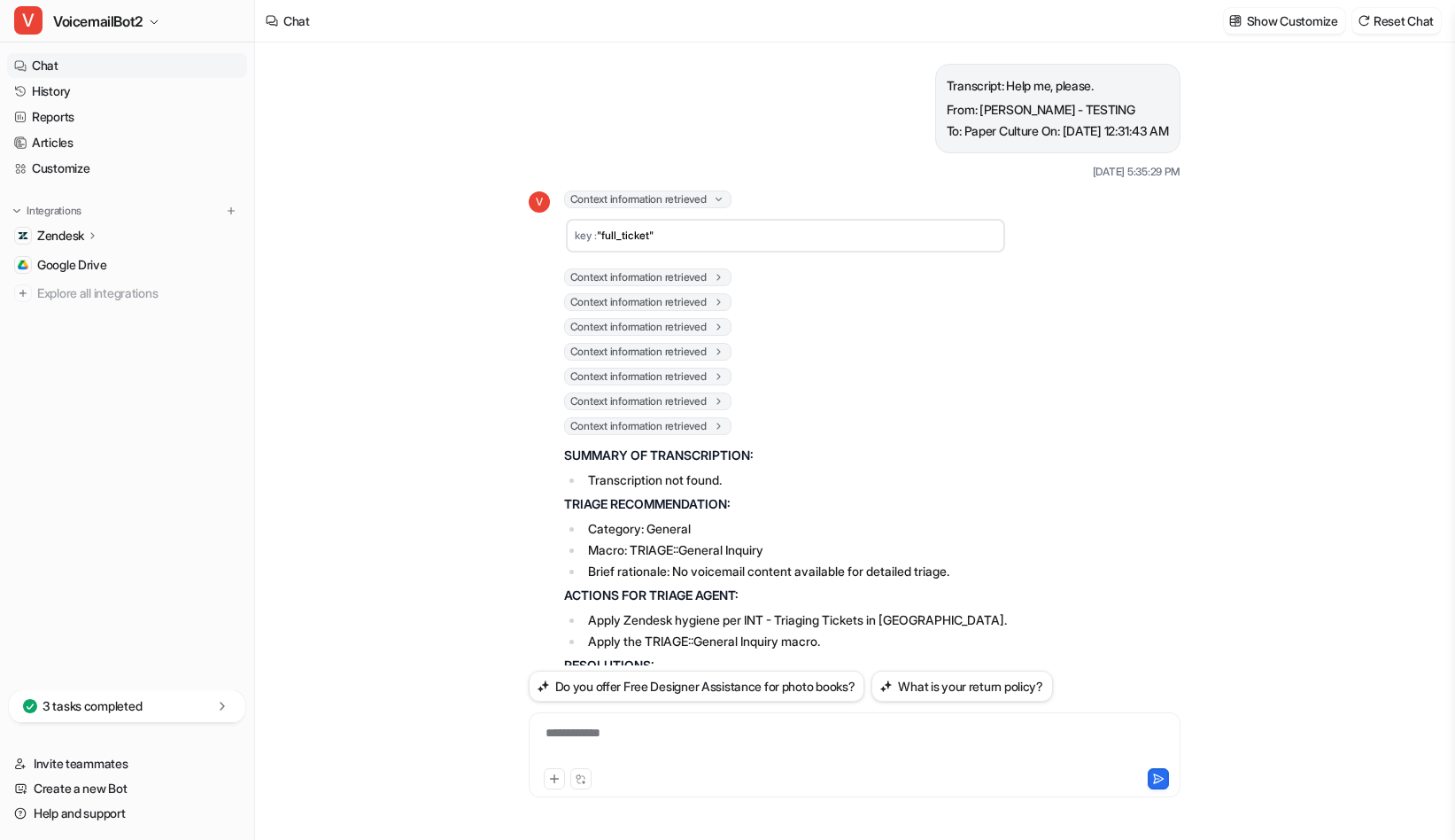
click at [723, 197] on icon at bounding box center [719, 199] width 13 height 12
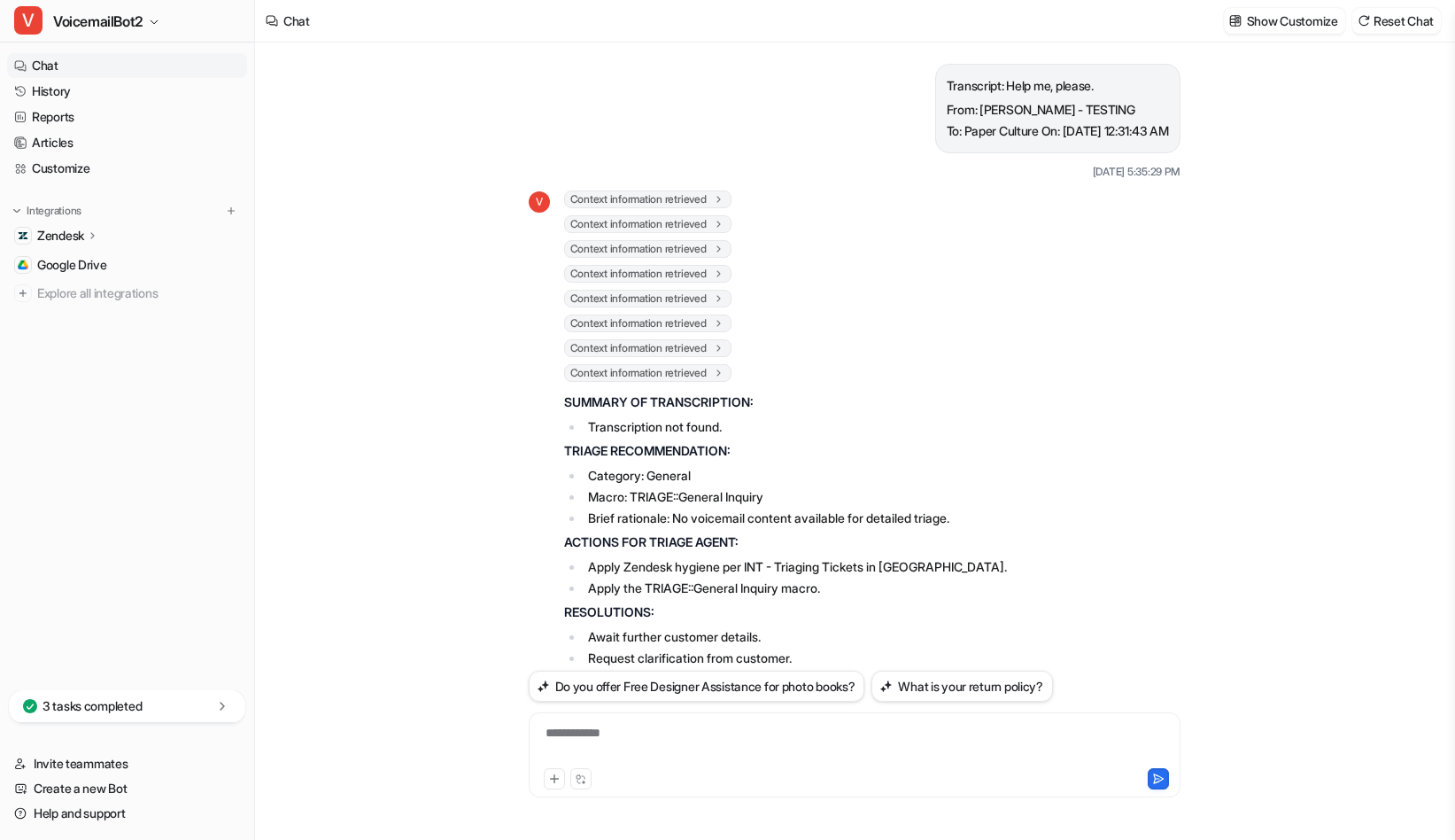
click at [725, 223] on icon at bounding box center [719, 223] width 12 height 13
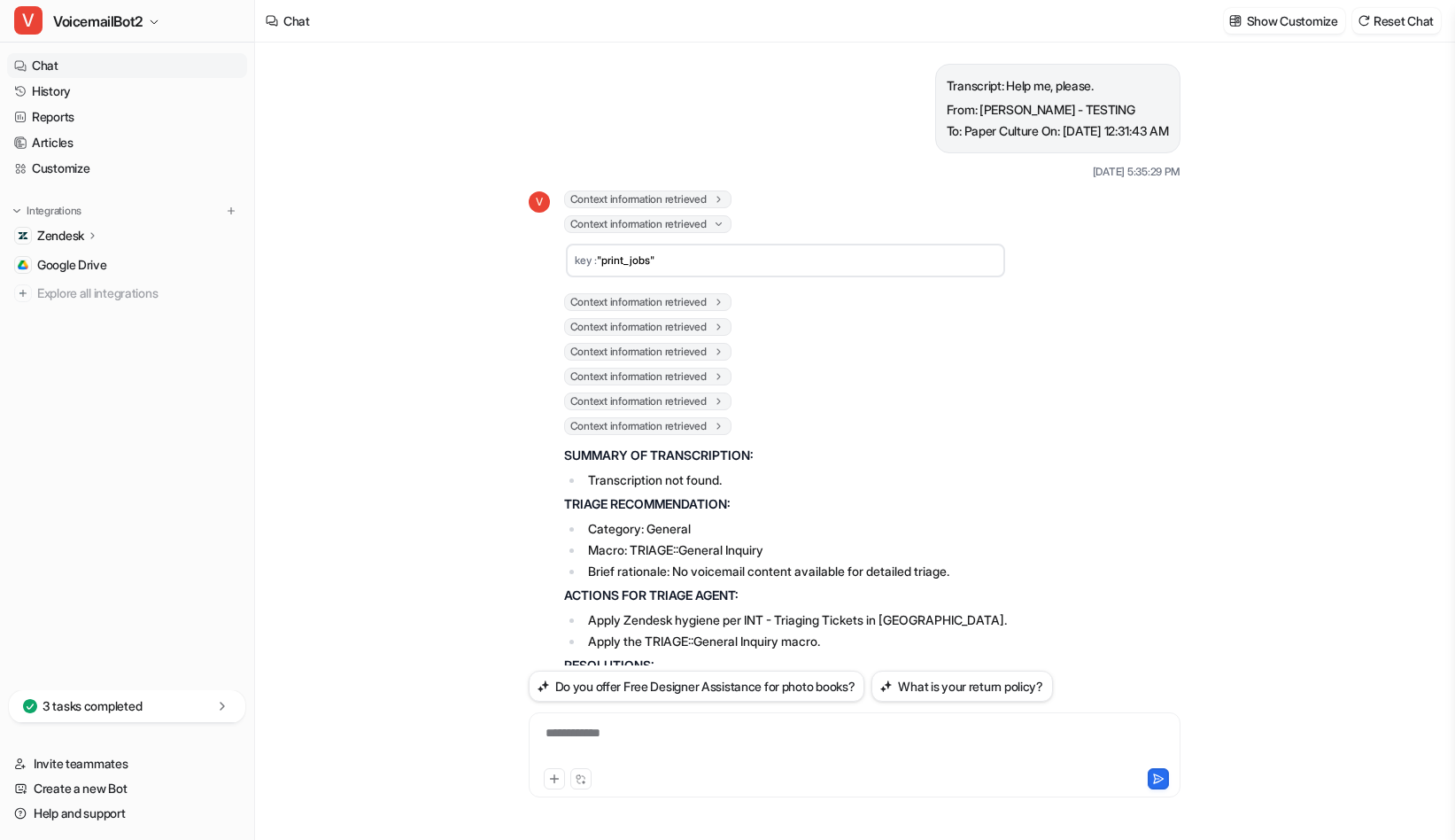
click at [726, 223] on icon at bounding box center [719, 224] width 13 height 12
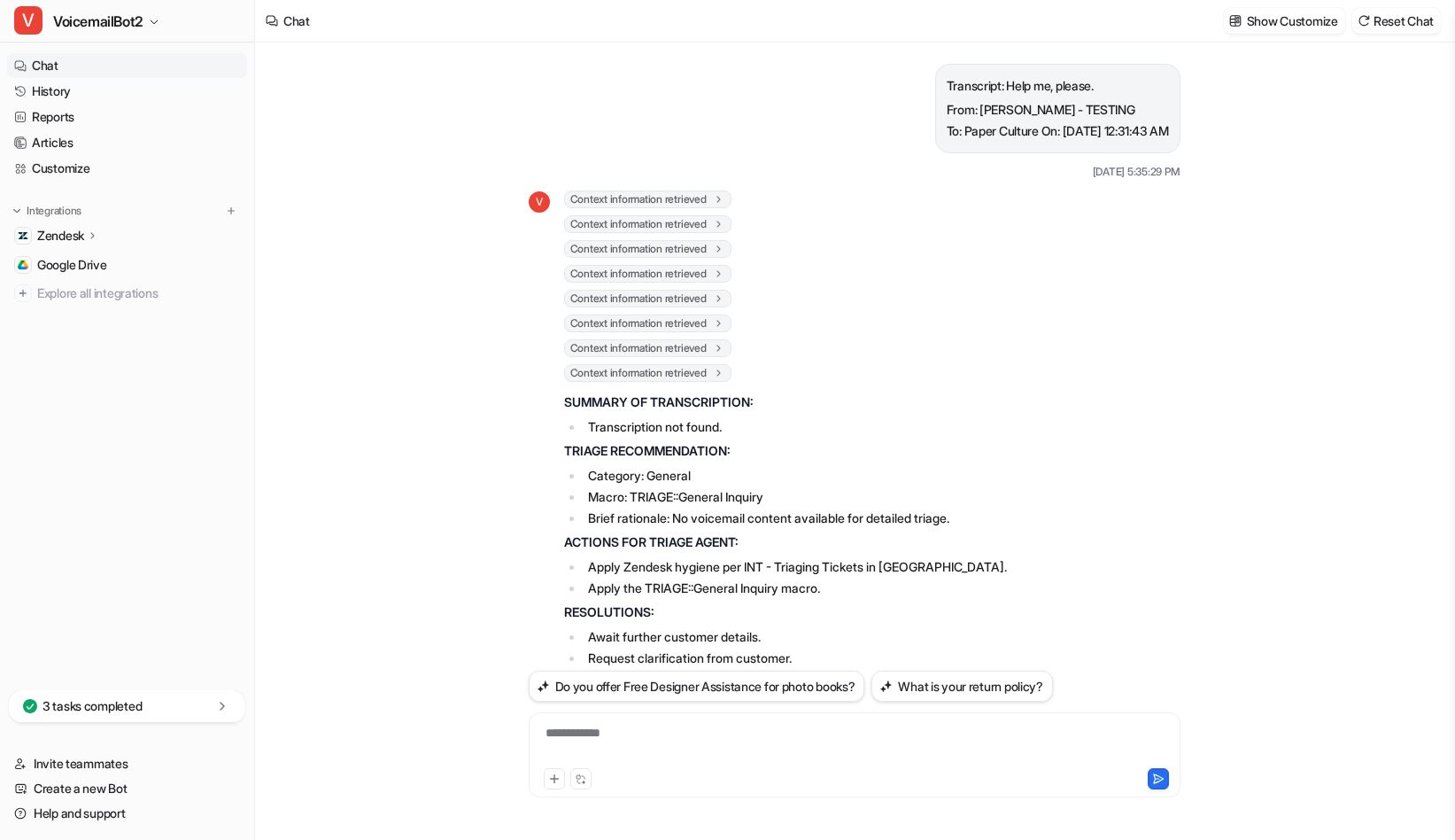
click at [722, 249] on icon at bounding box center [719, 248] width 12 height 13
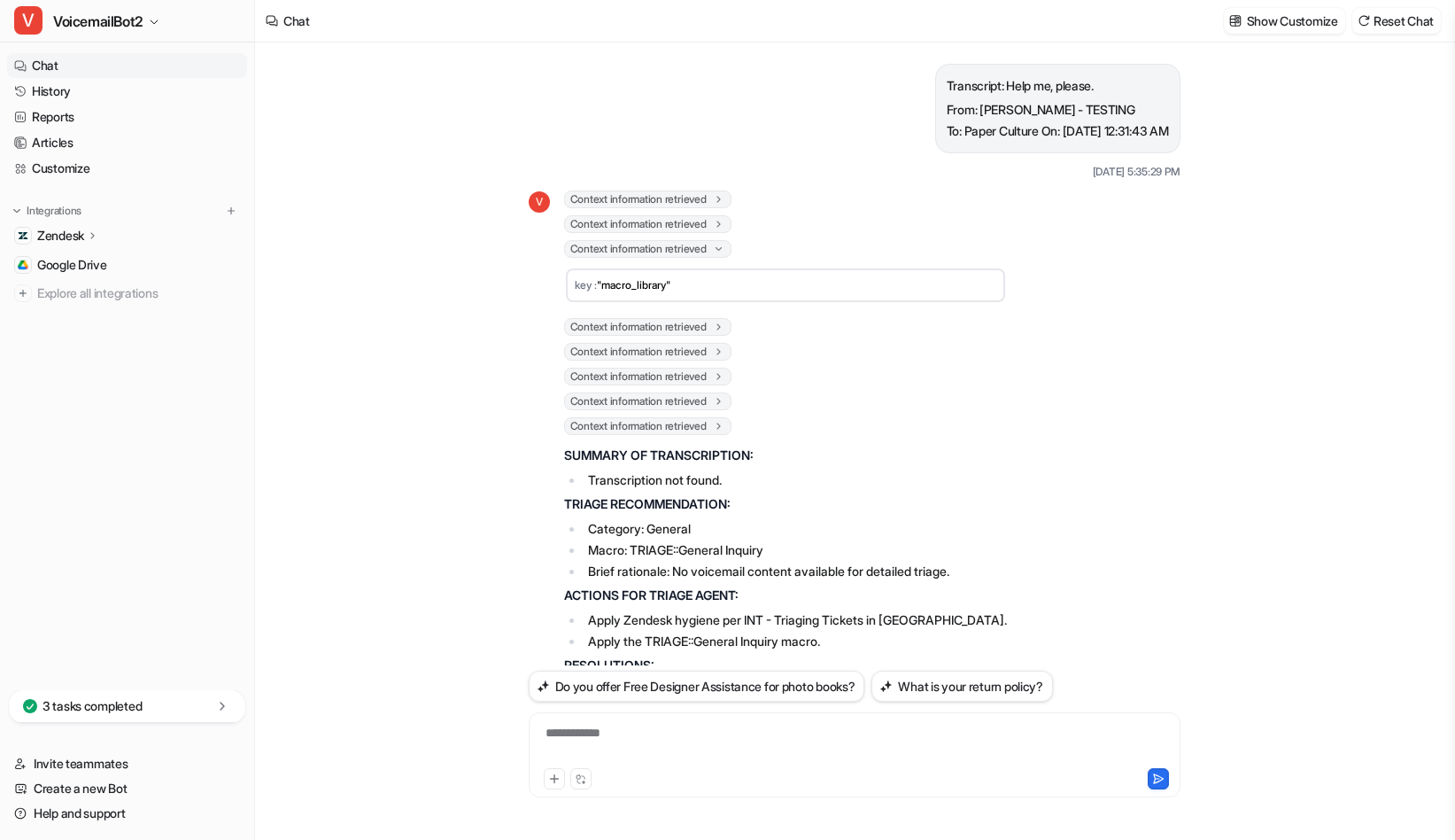
click at [724, 249] on icon at bounding box center [719, 249] width 13 height 12
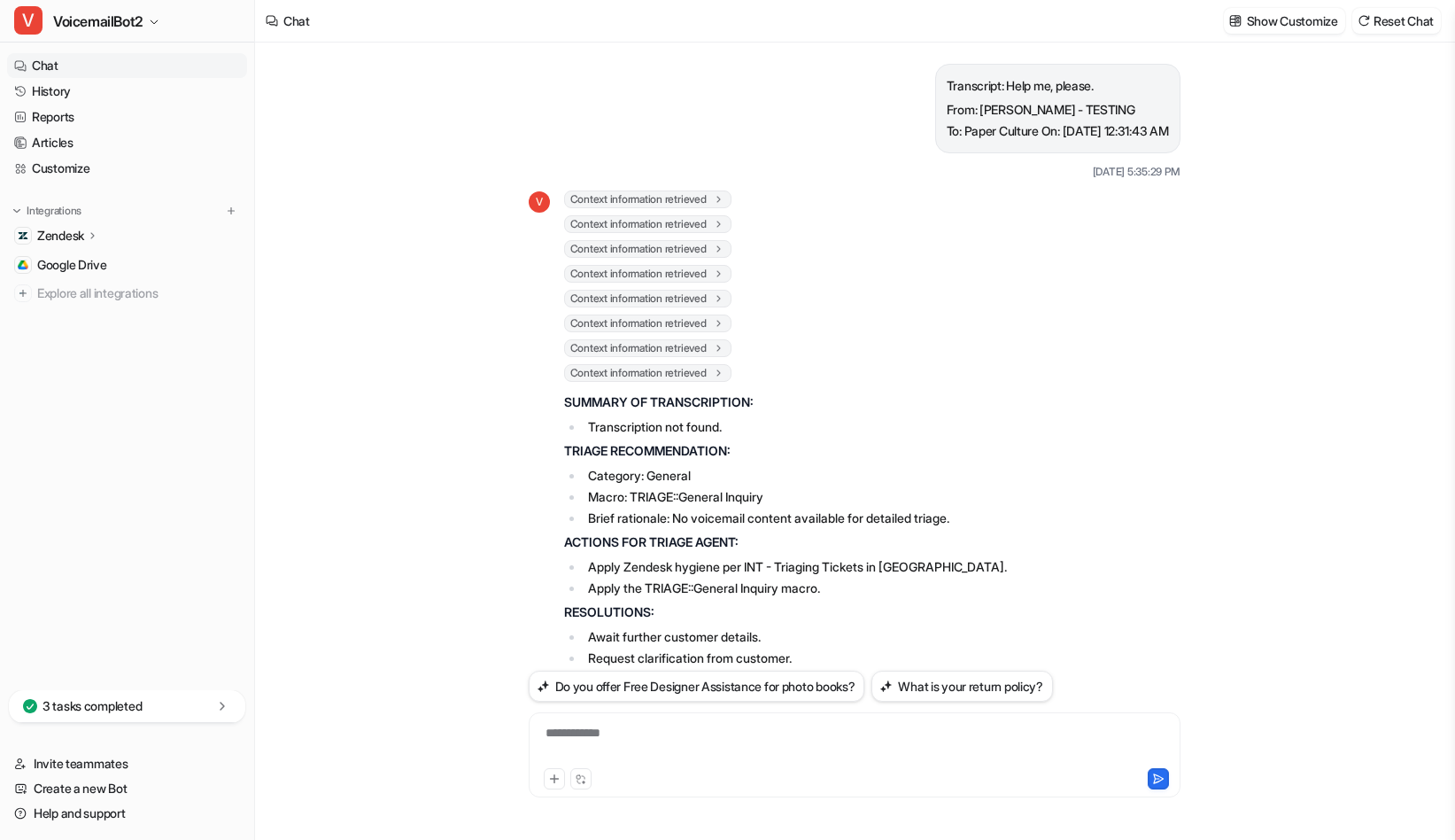
click at [724, 267] on icon at bounding box center [719, 273] width 12 height 13
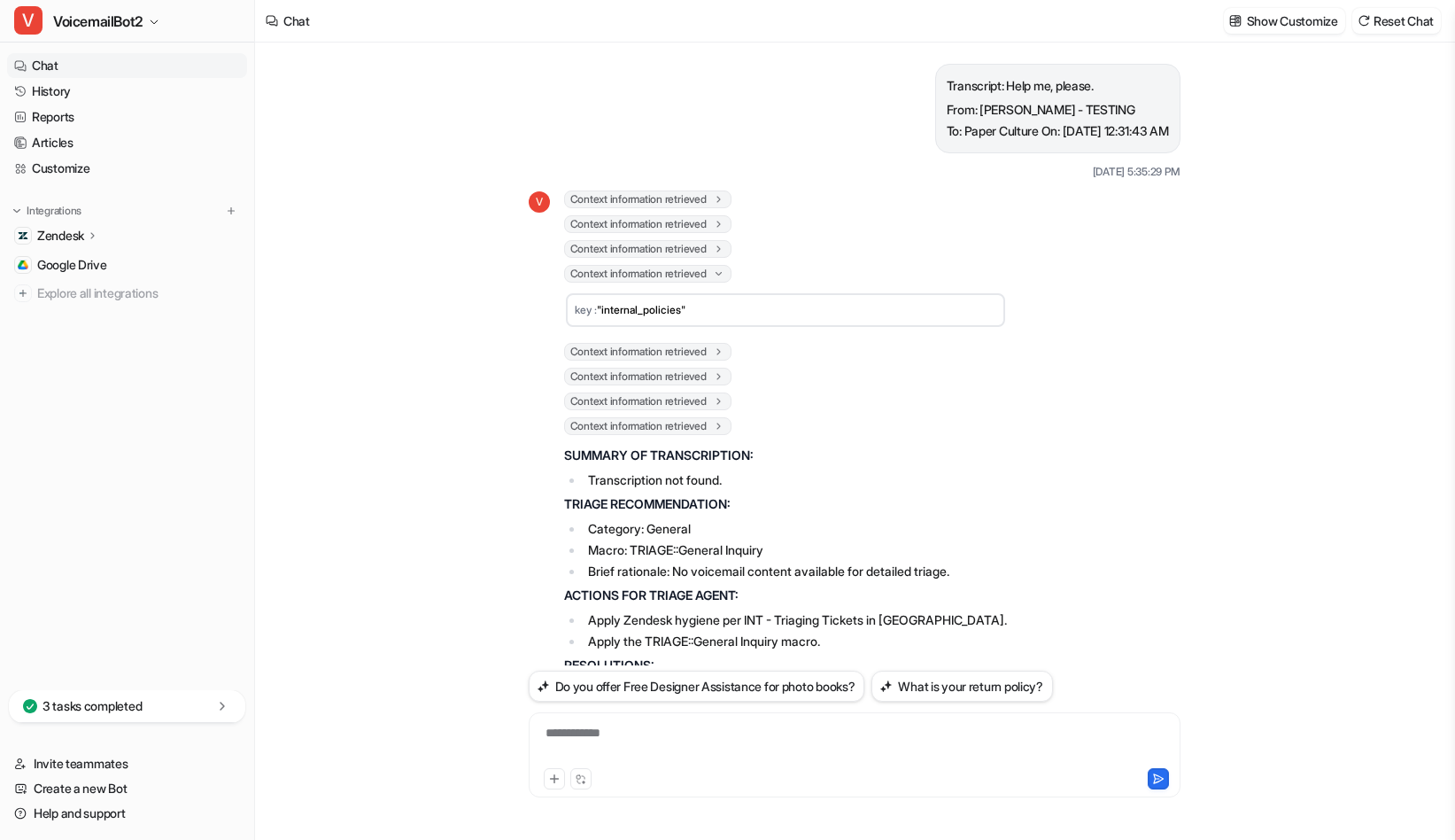
click at [724, 275] on icon at bounding box center [719, 274] width 13 height 12
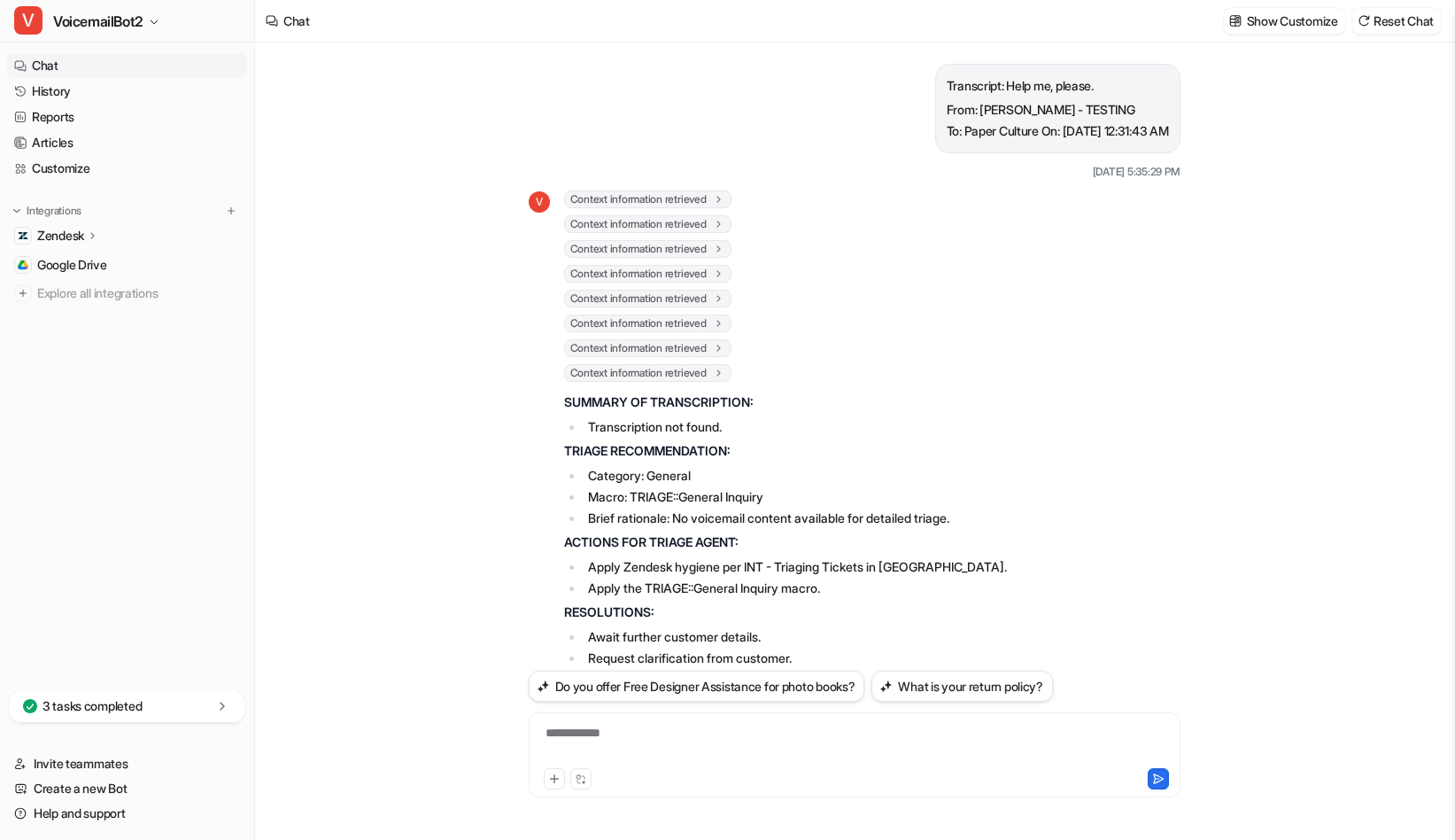
click at [725, 303] on icon at bounding box center [719, 297] width 12 height 13
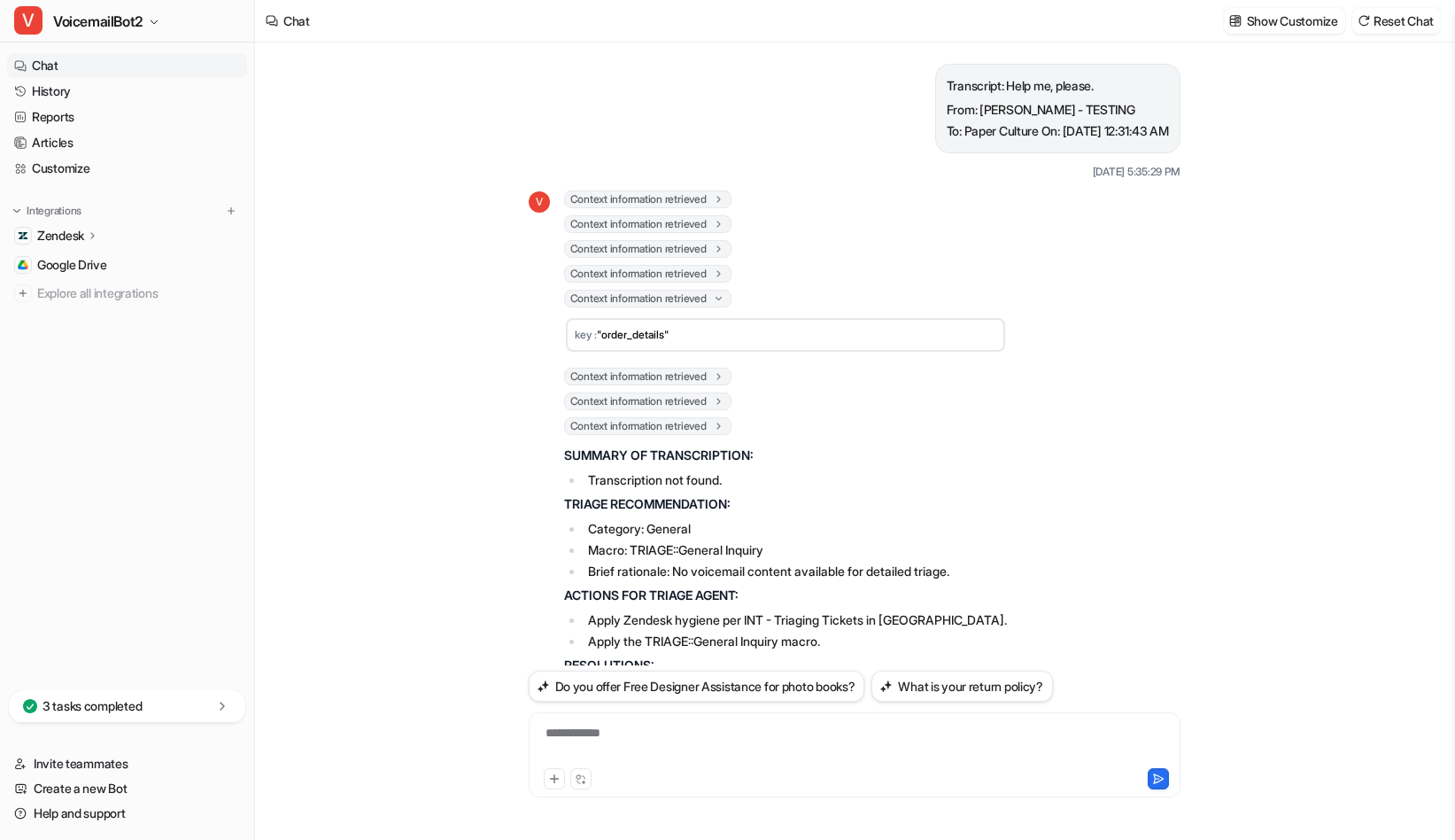
click at [726, 302] on icon at bounding box center [719, 298] width 13 height 12
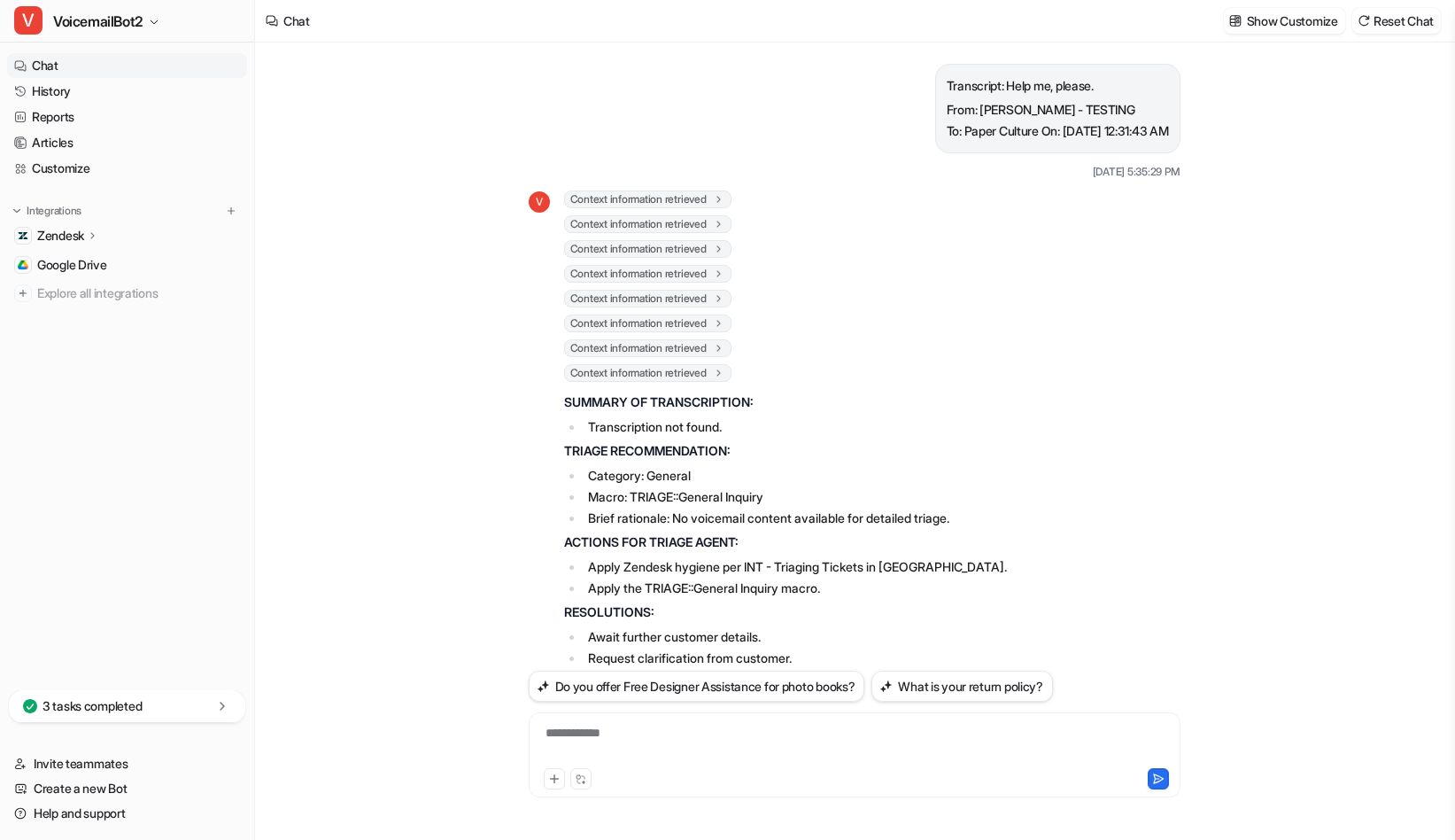
click at [725, 320] on icon at bounding box center [719, 322] width 12 height 13
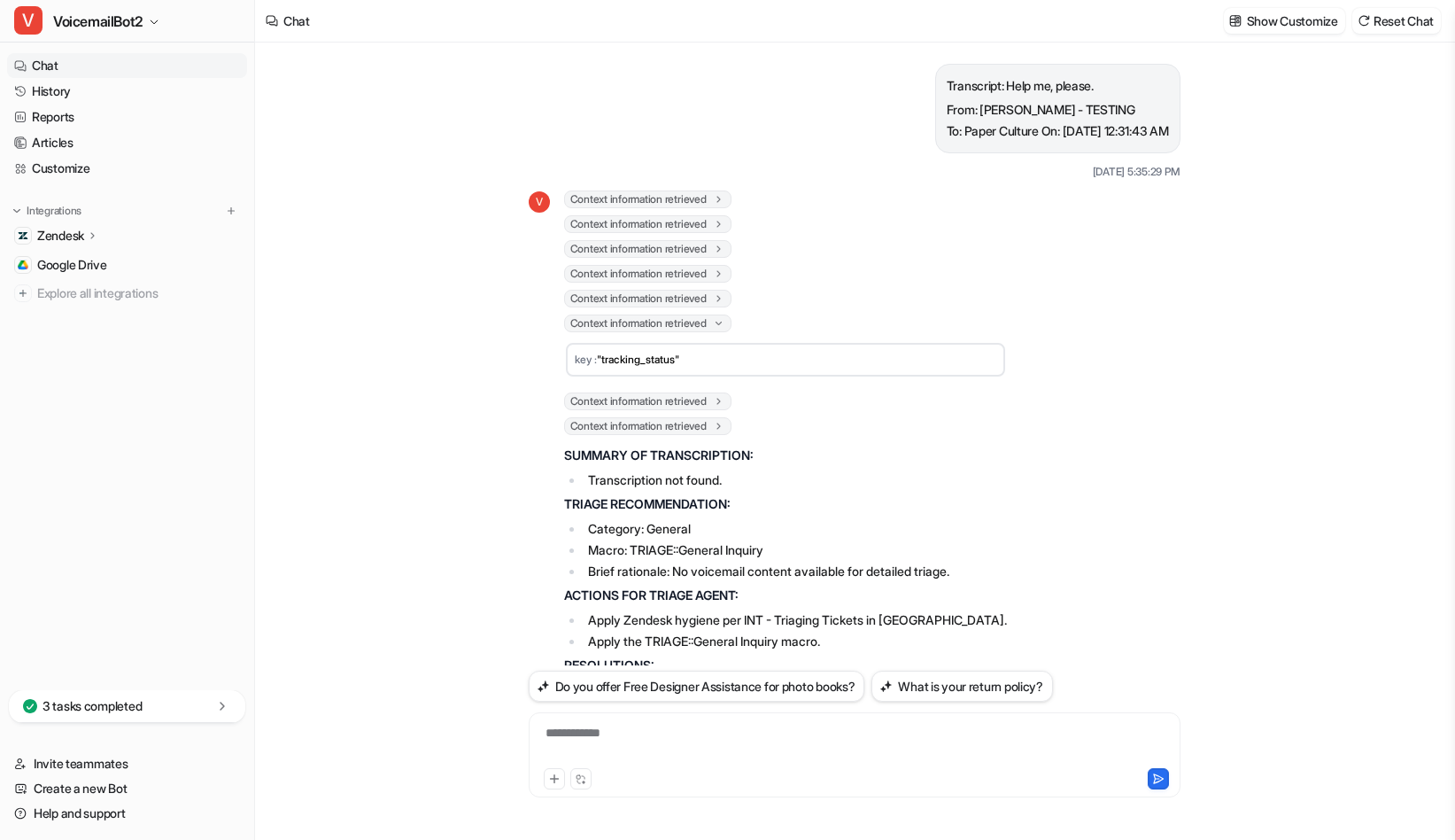
click at [726, 320] on icon at bounding box center [719, 323] width 13 height 12
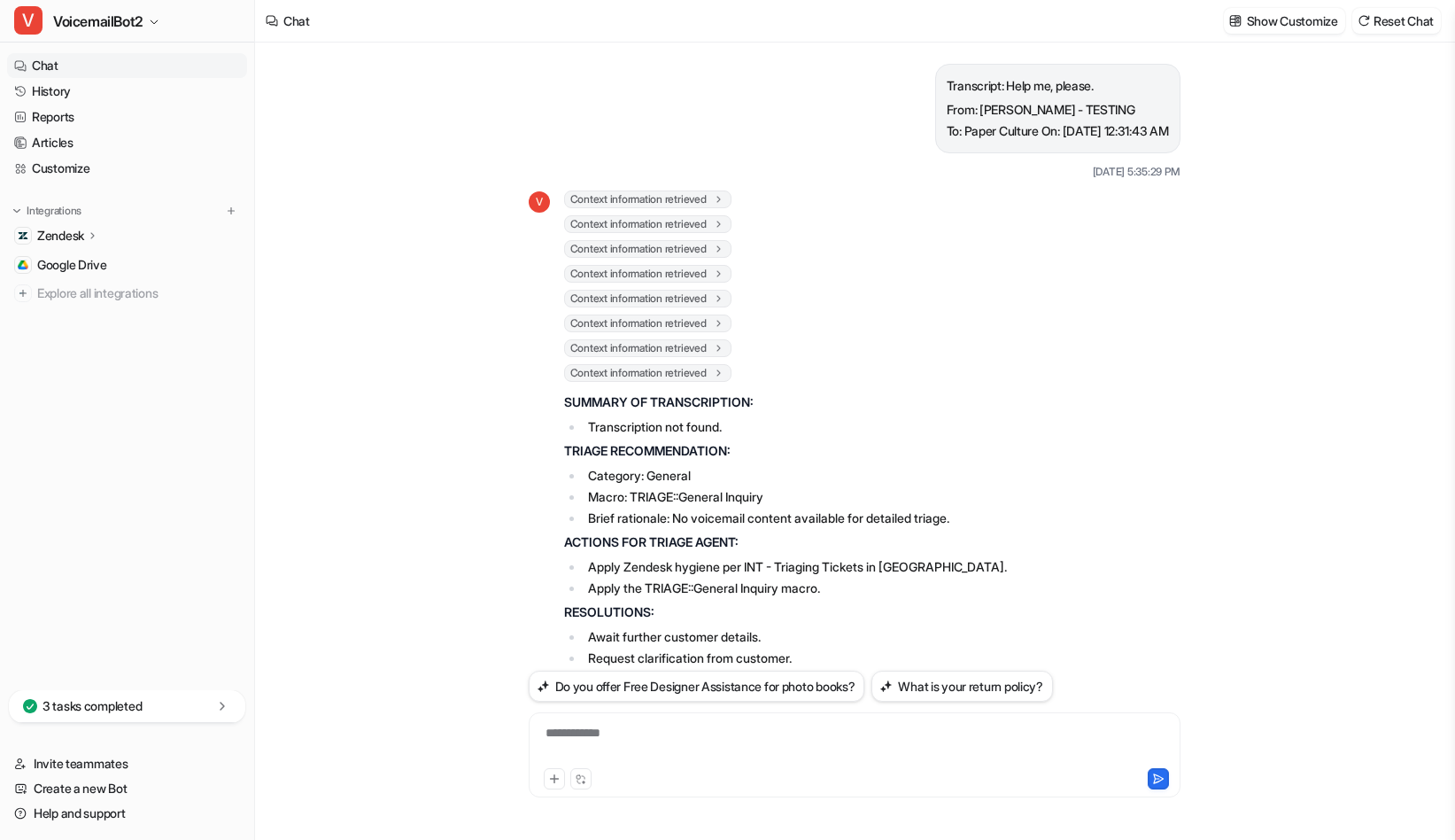
click at [725, 344] on icon at bounding box center [719, 347] width 12 height 13
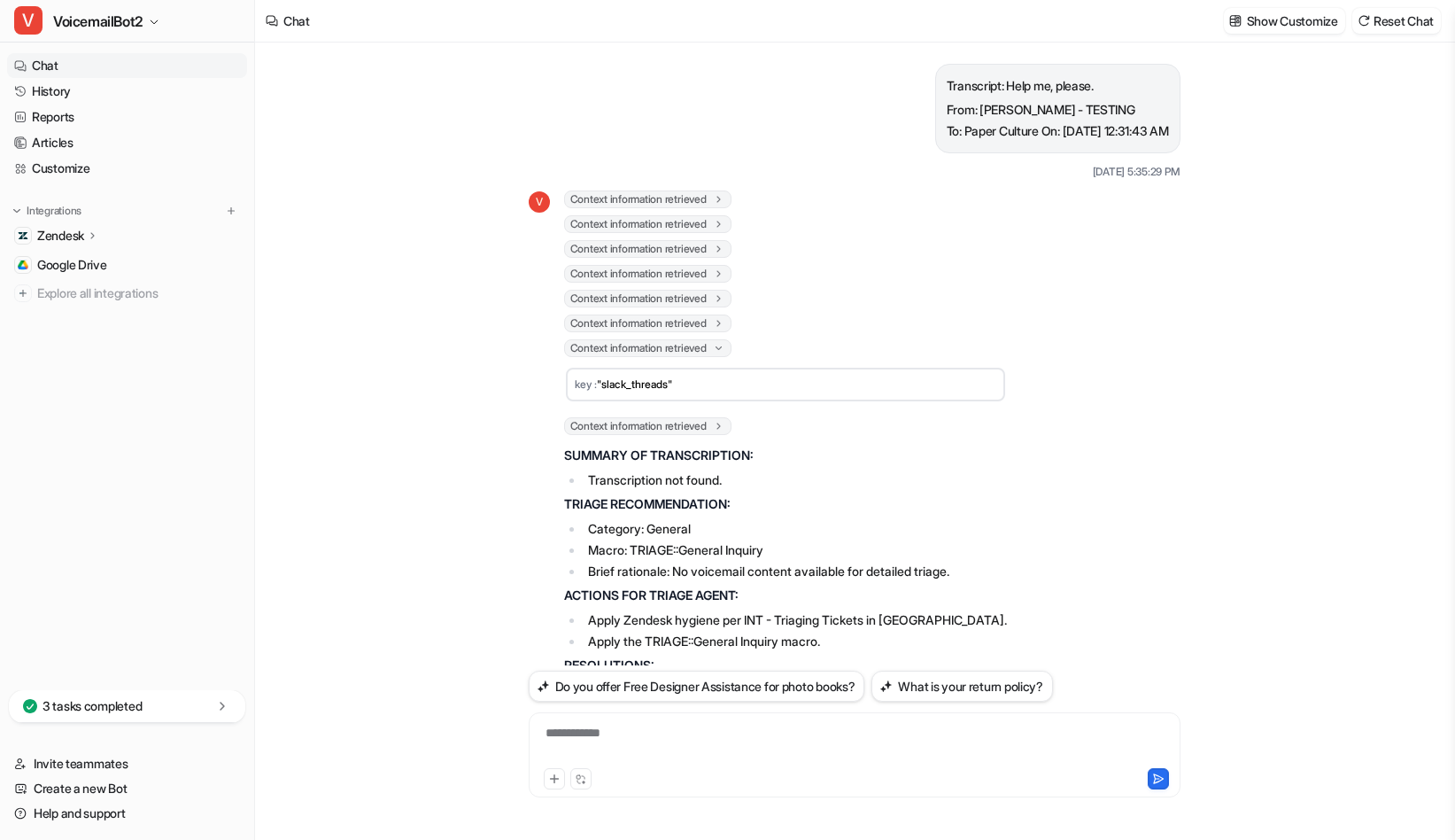
click at [721, 346] on icon at bounding box center [718, 347] width 6 height 4
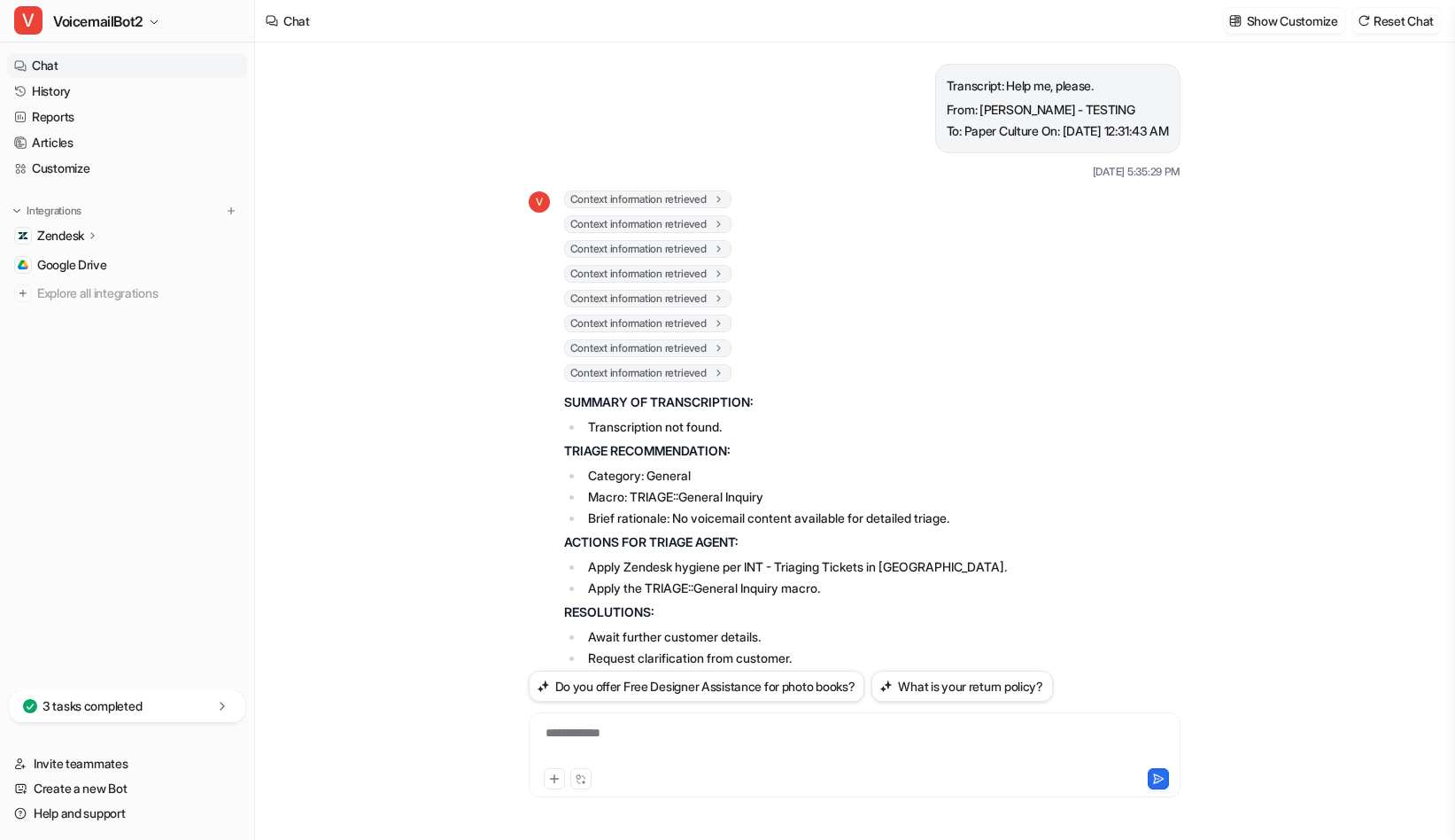
click at [725, 373] on icon at bounding box center [719, 372] width 12 height 13
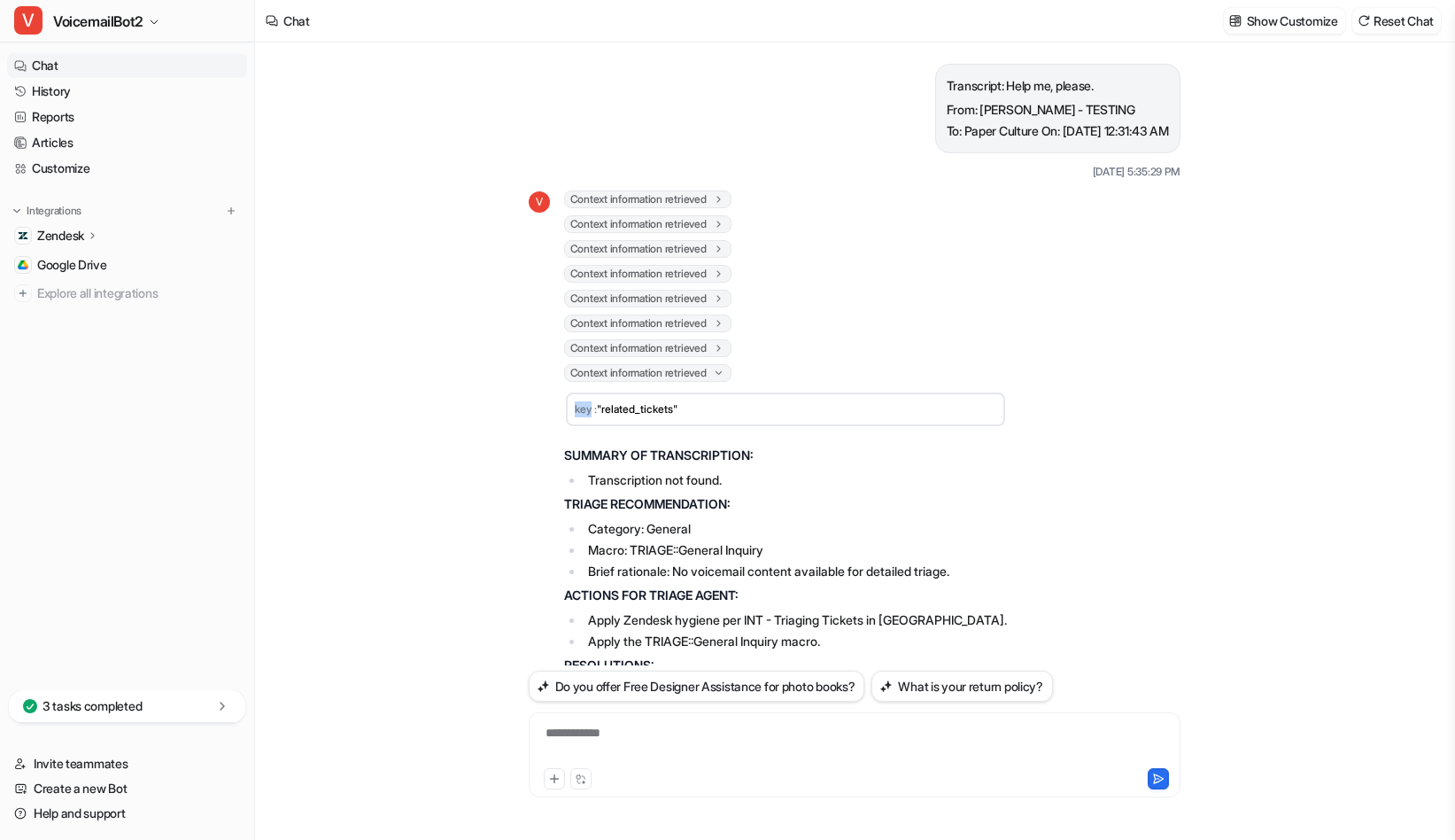
click at [726, 373] on icon at bounding box center [719, 373] width 13 height 12
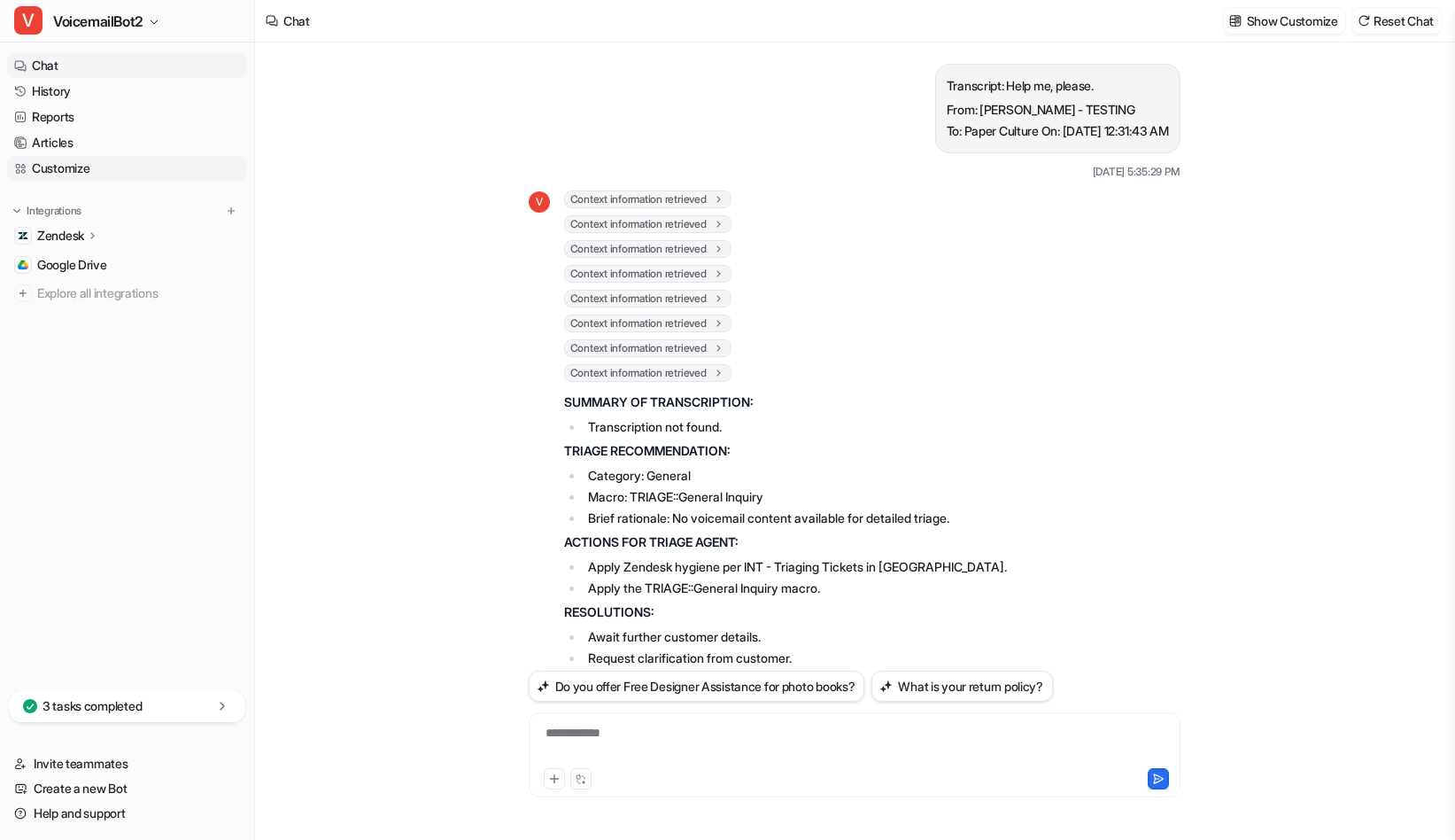
click at [78, 160] on link "Customize" at bounding box center [127, 169] width 240 height 25
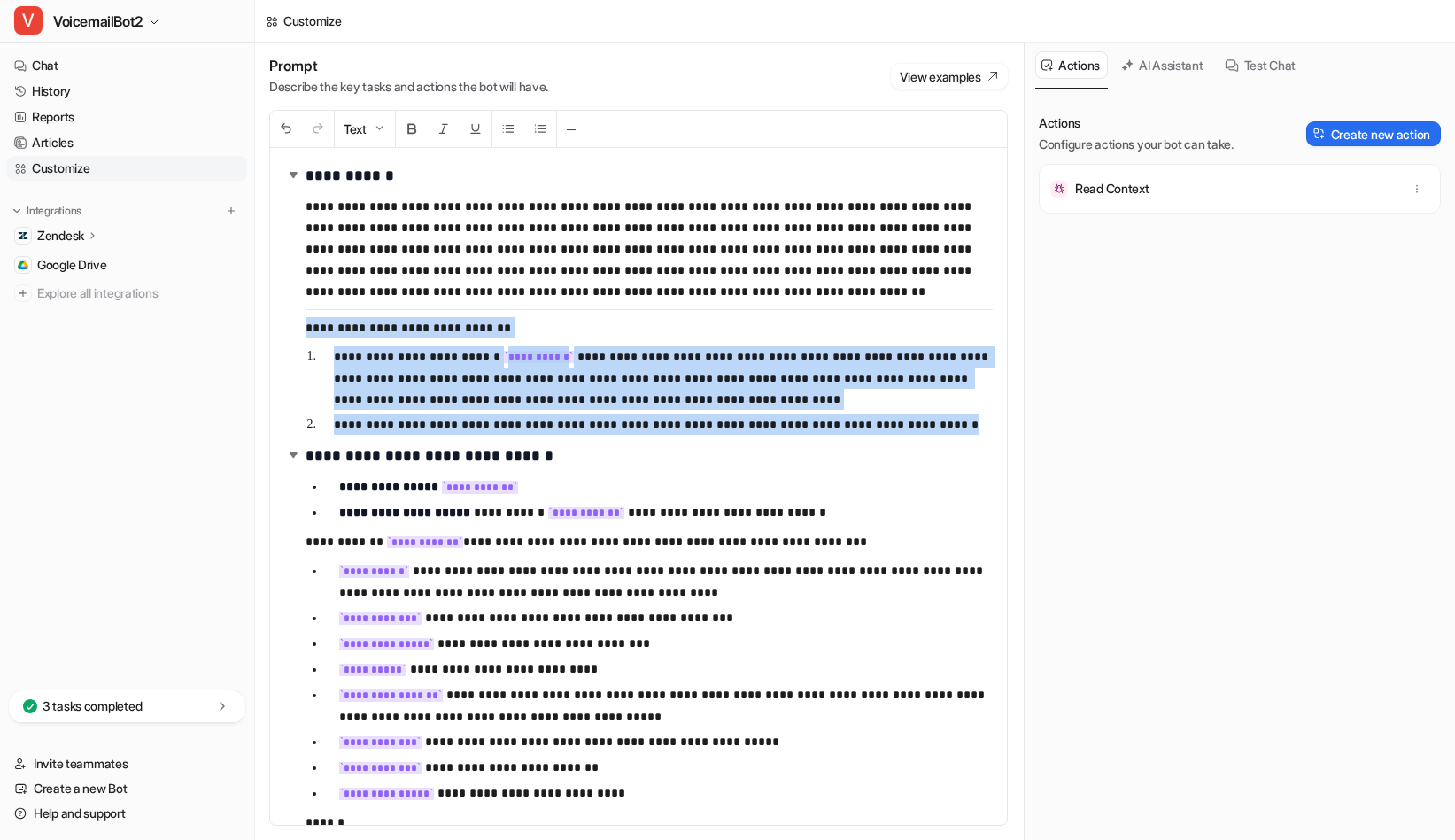
drag, startPoint x: 303, startPoint y: 329, endPoint x: 959, endPoint y: 420, distance: 662.3
click at [959, 420] on div "**********" at bounding box center [639, 487] width 737 height 677
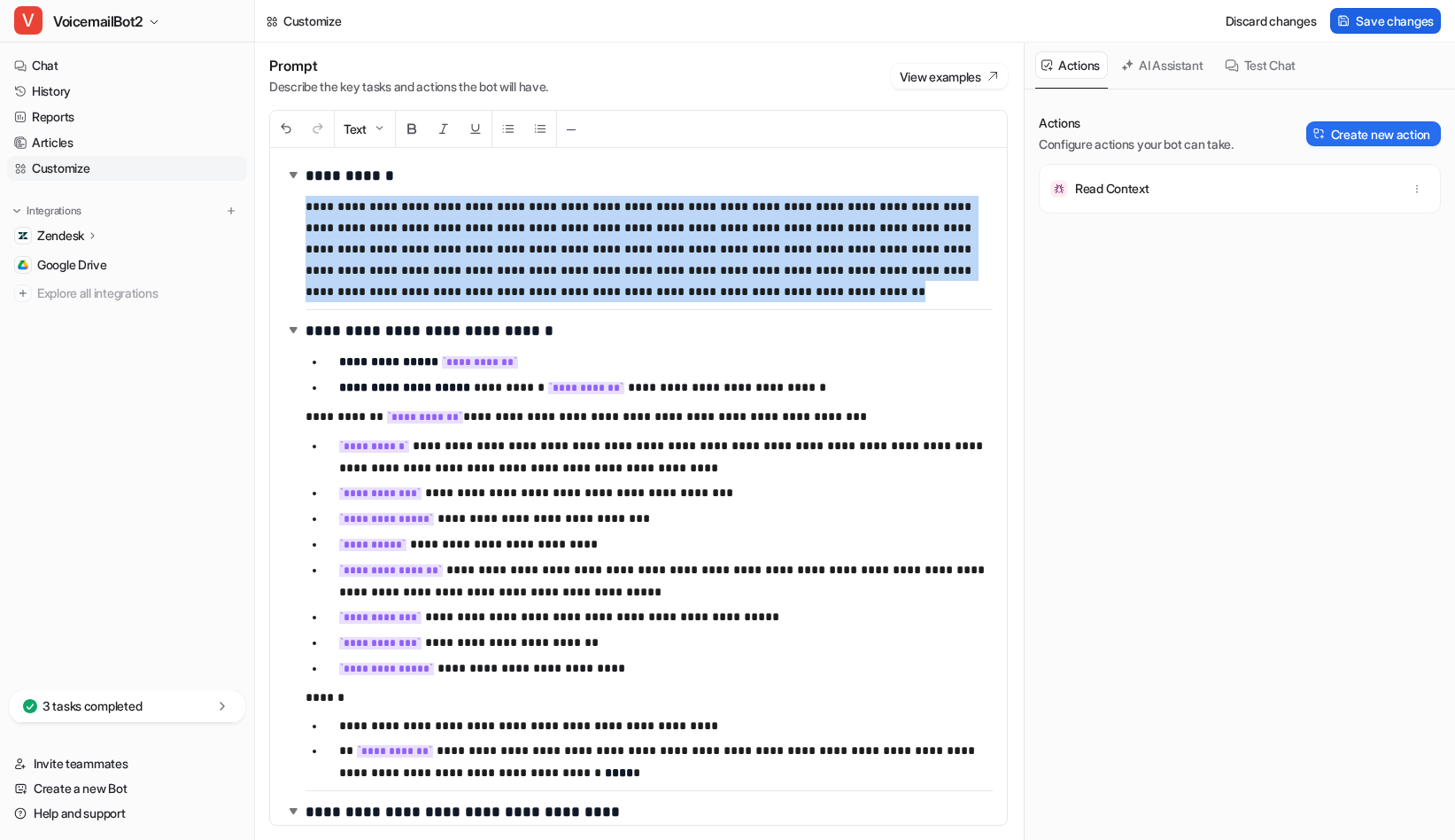
click at [1391, 24] on span "Save changes" at bounding box center [1394, 21] width 78 height 19
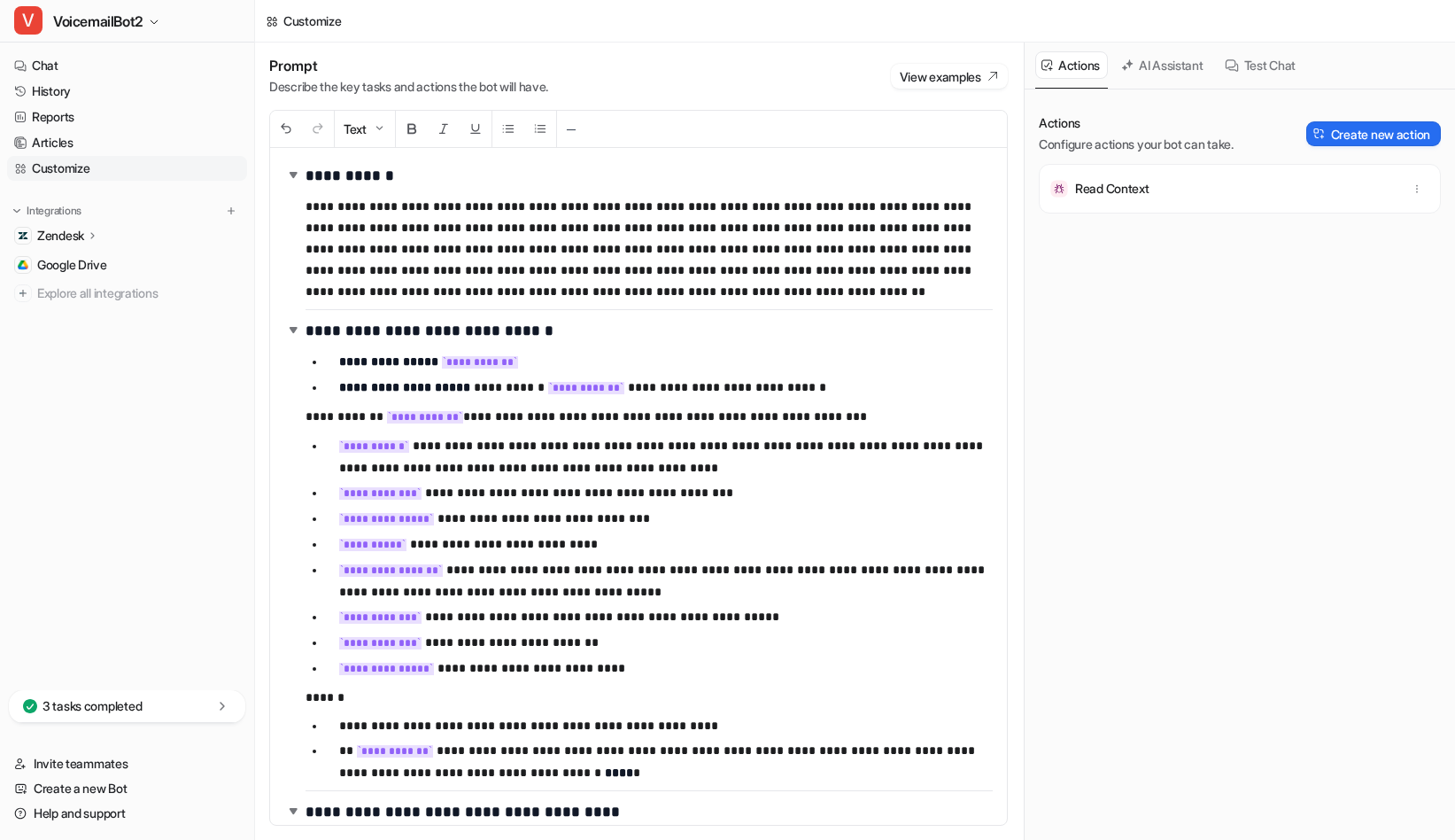
click at [63, 578] on nav "Chat History Reports Articles Customize Integrations Zendesk Overview Sources A…" at bounding box center [127, 368] width 254 height 644
click at [1170, 71] on button "AI Assistant" at bounding box center [1163, 65] width 96 height 28
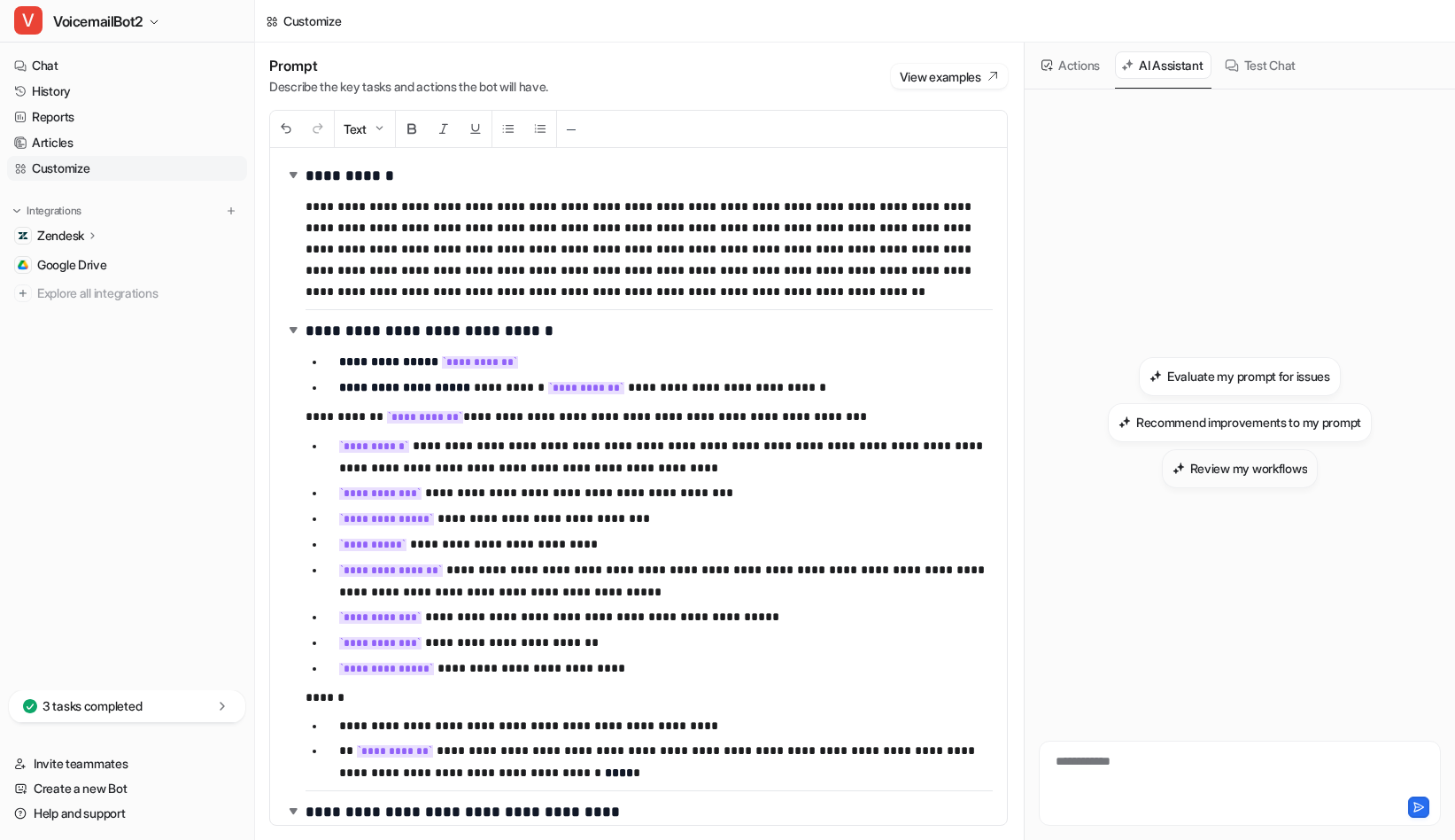
click at [1235, 470] on h3 "Review my workflows" at bounding box center [1250, 468] width 118 height 19
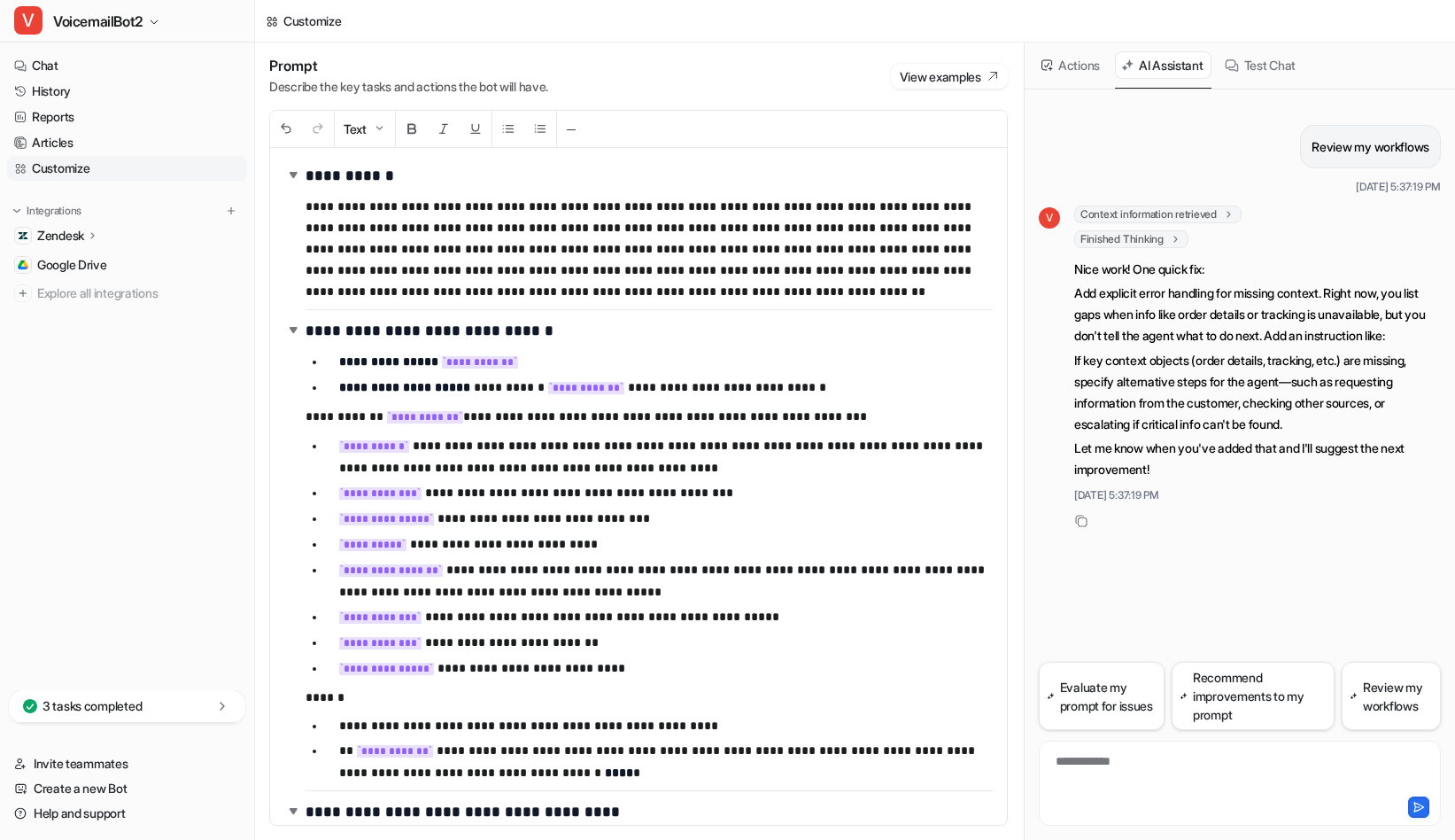
click at [1276, 65] on button "Test Chat" at bounding box center [1260, 65] width 85 height 28
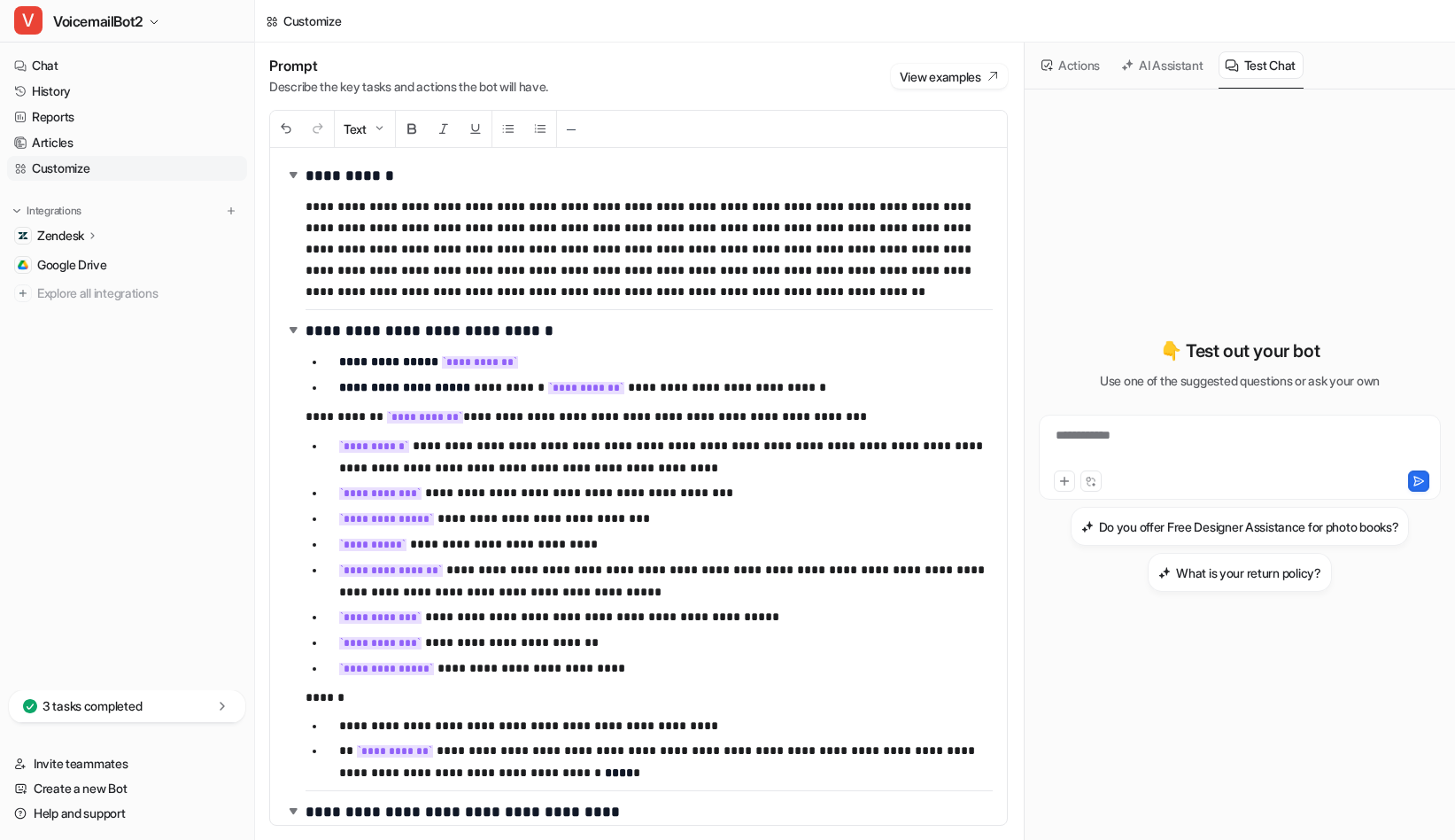
click at [1052, 69] on icon at bounding box center [1047, 64] width 12 height 12
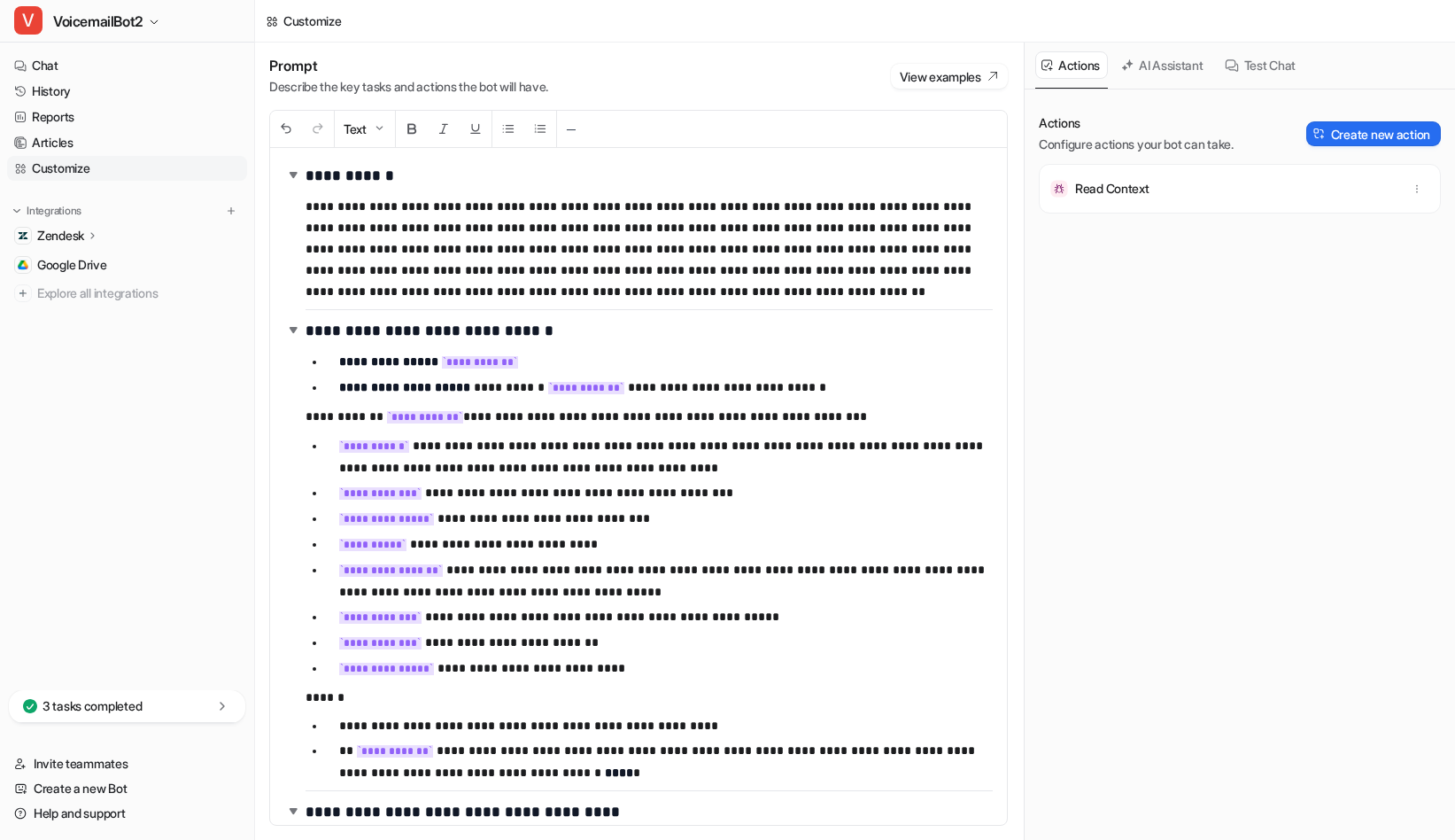
click at [127, 508] on nav "Chat History Reports Articles Customize Integrations Zendesk Overview Sources A…" at bounding box center [127, 368] width 254 height 644
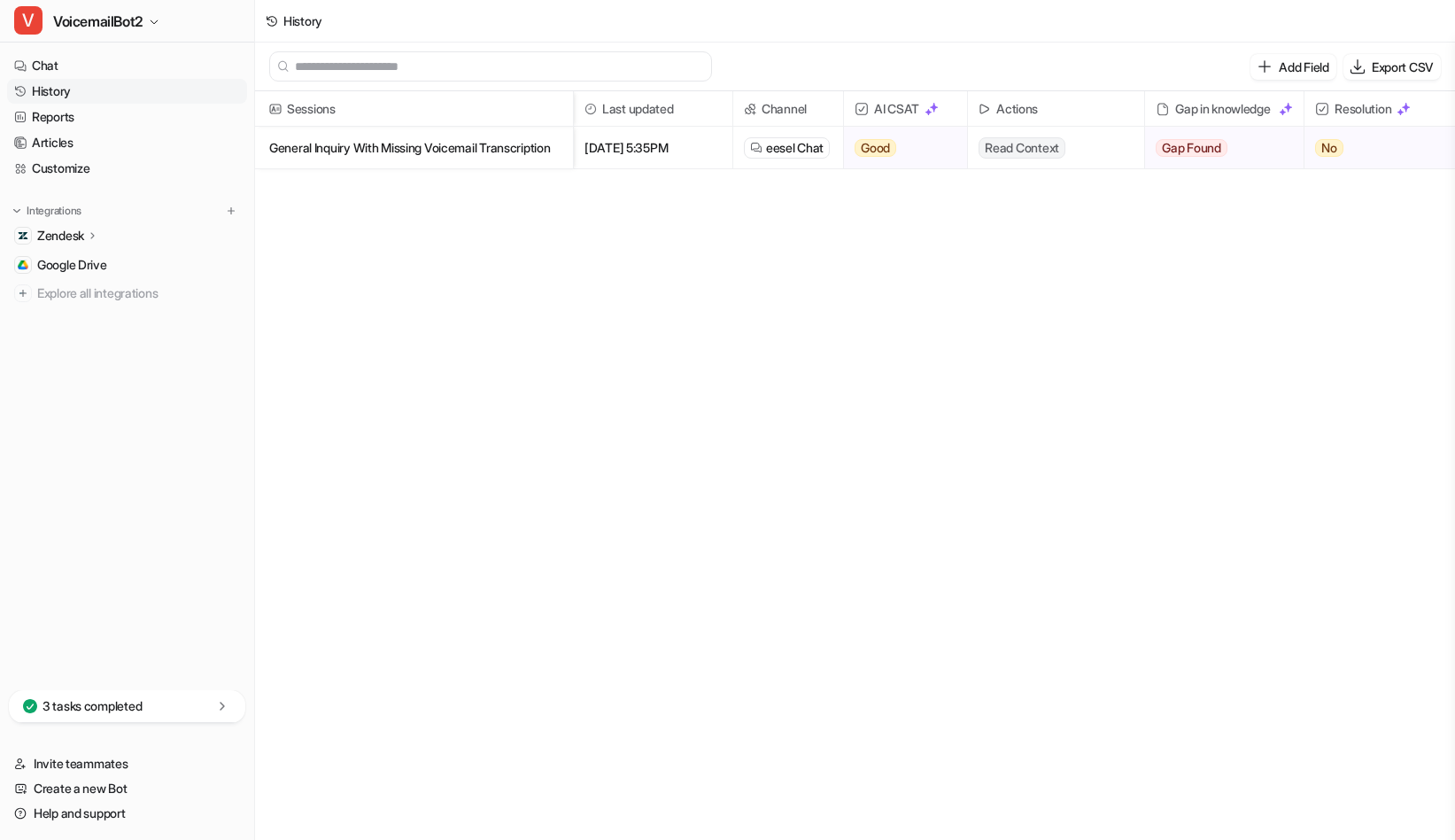
click at [486, 150] on p "General Inquiry With Missing Voicemail Transcription" at bounding box center [414, 148] width 289 height 43
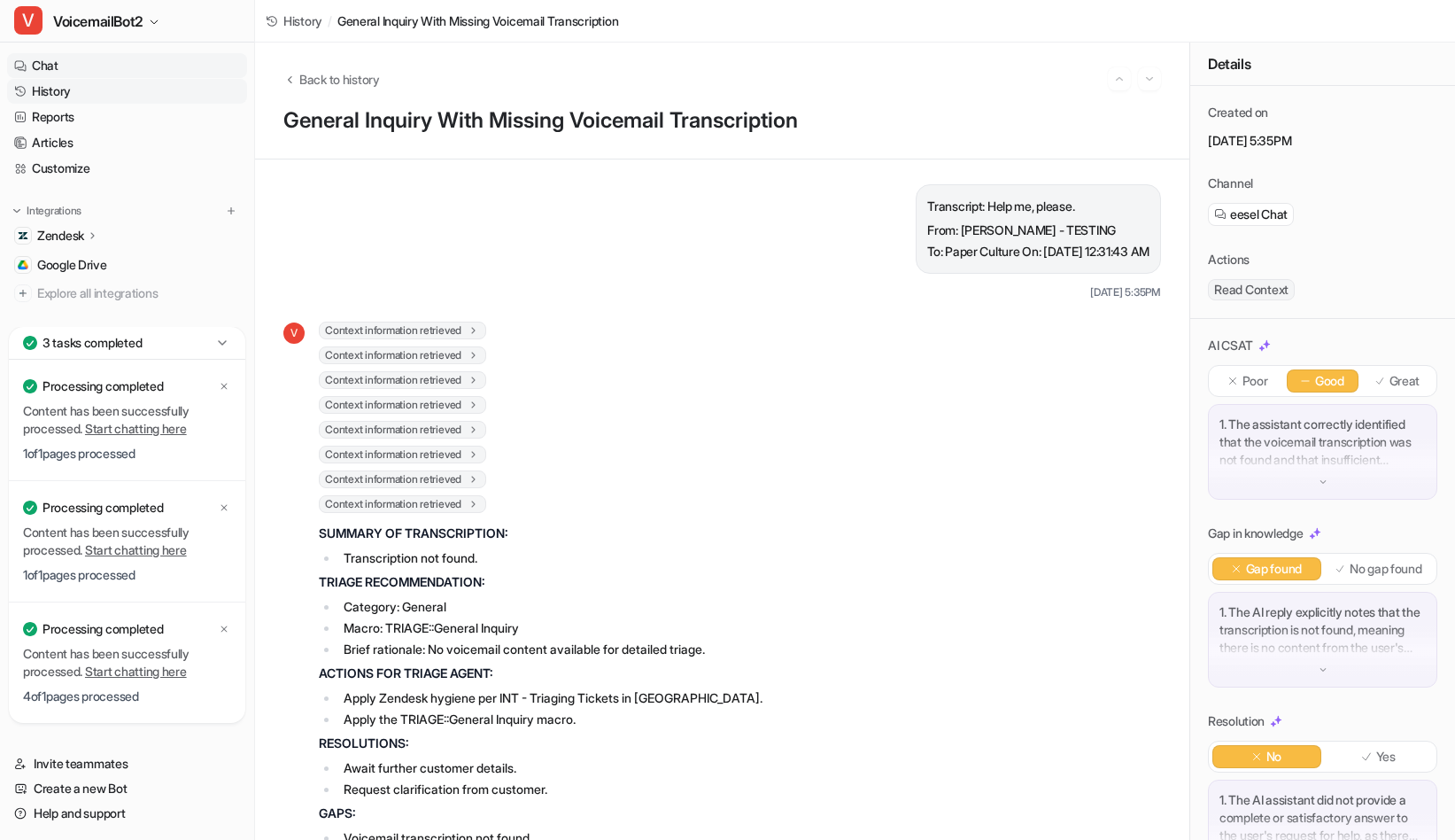
click at [66, 69] on link "Chat" at bounding box center [127, 66] width 240 height 25
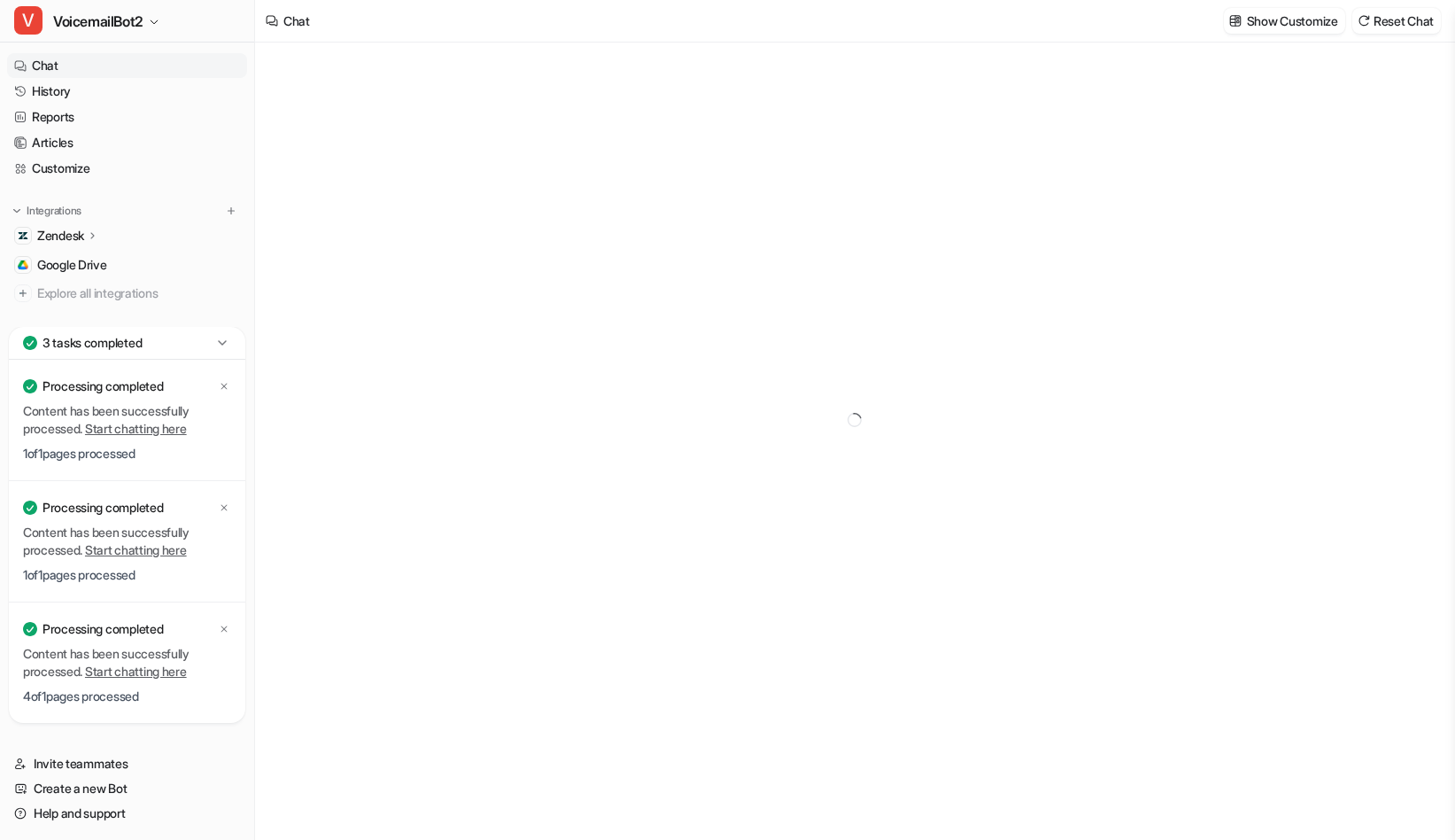
type textarea "**********"
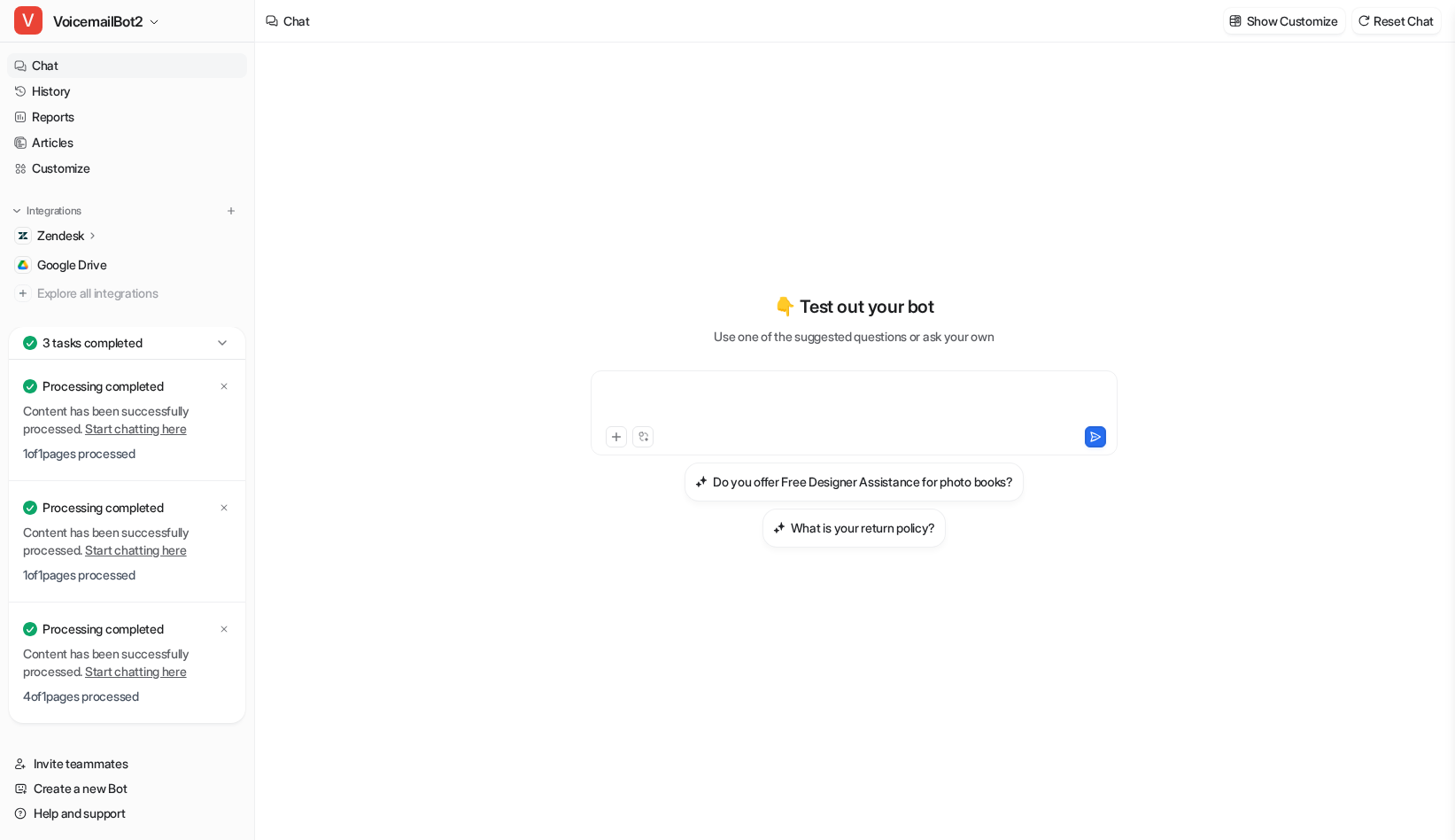
click at [846, 403] on div at bounding box center [854, 403] width 518 height 41
paste div
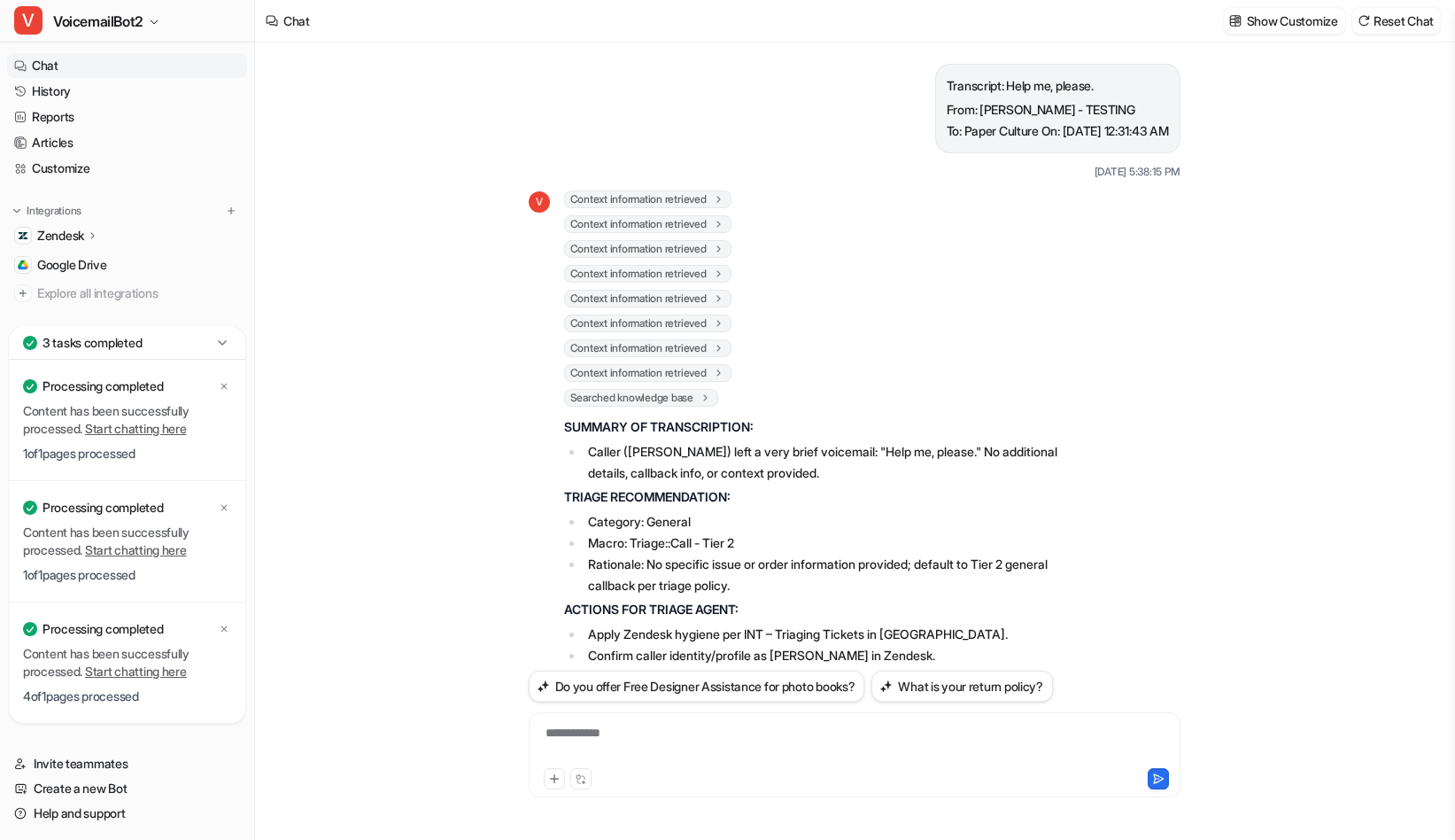
click at [452, 452] on div "Transcript: Help me, please. From: Maria DeMesa - TESTING To: Paper Culture On:…" at bounding box center [854, 441] width 1198 height 797
